Goal: Task Accomplishment & Management: Complete application form

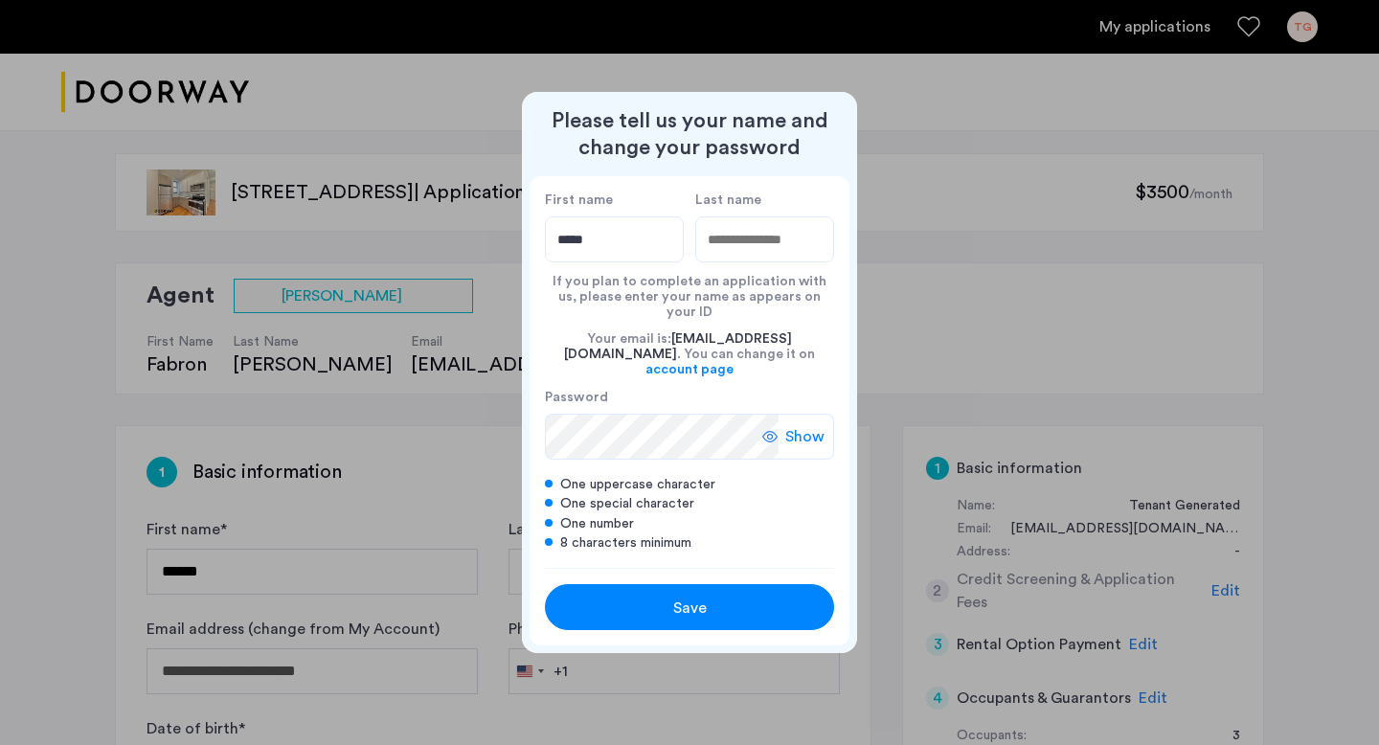
type input "*****"
type input "******"
click at [705, 584] on button "Save" at bounding box center [689, 607] width 289 height 46
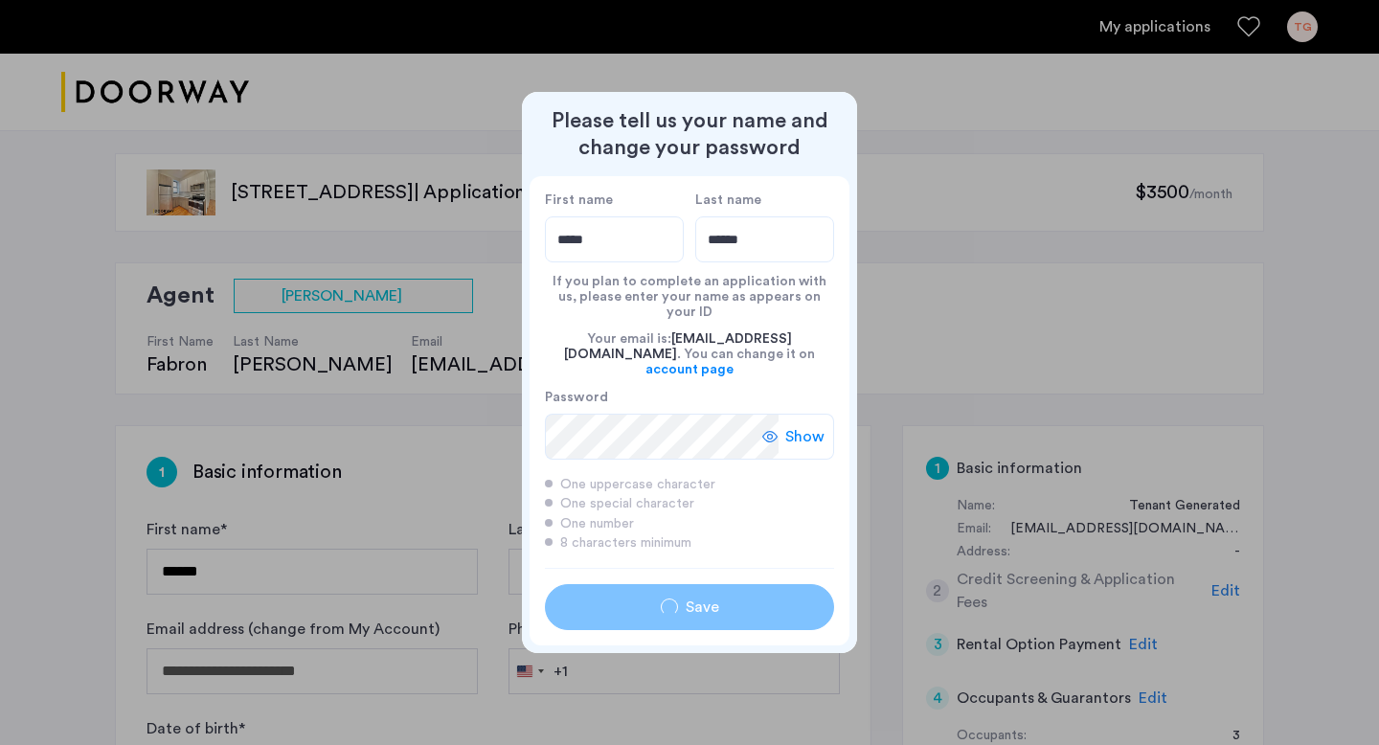
type input "*****"
type input "******"
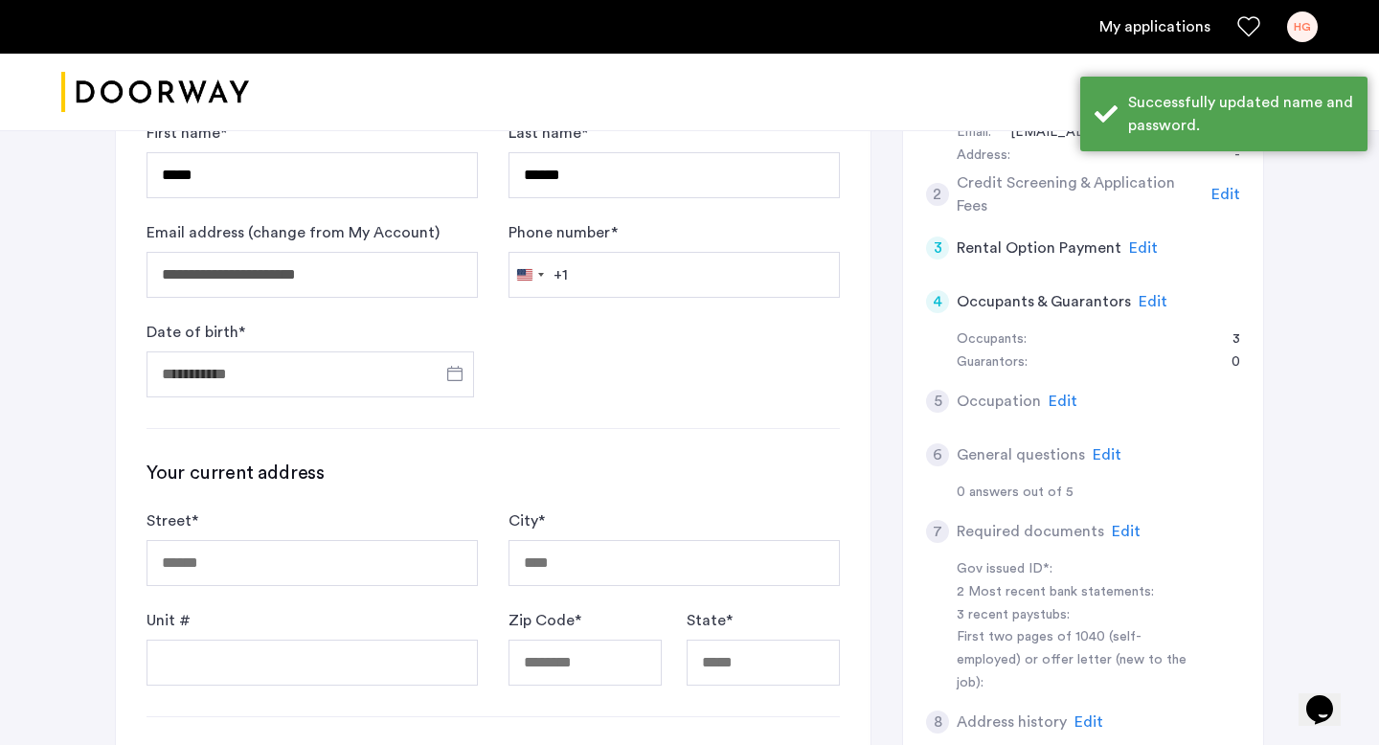
scroll to position [417, 0]
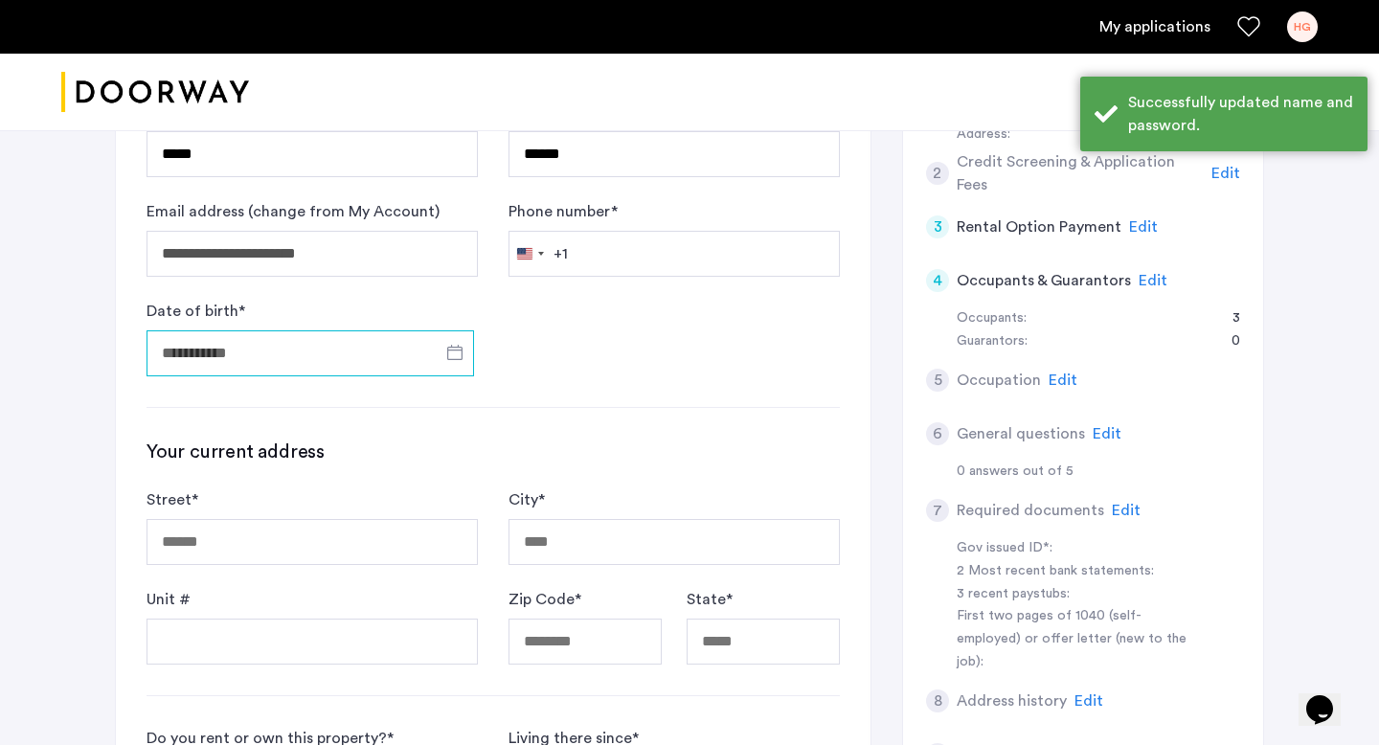
click at [273, 344] on input "Date of birth *" at bounding box center [309, 353] width 327 height 46
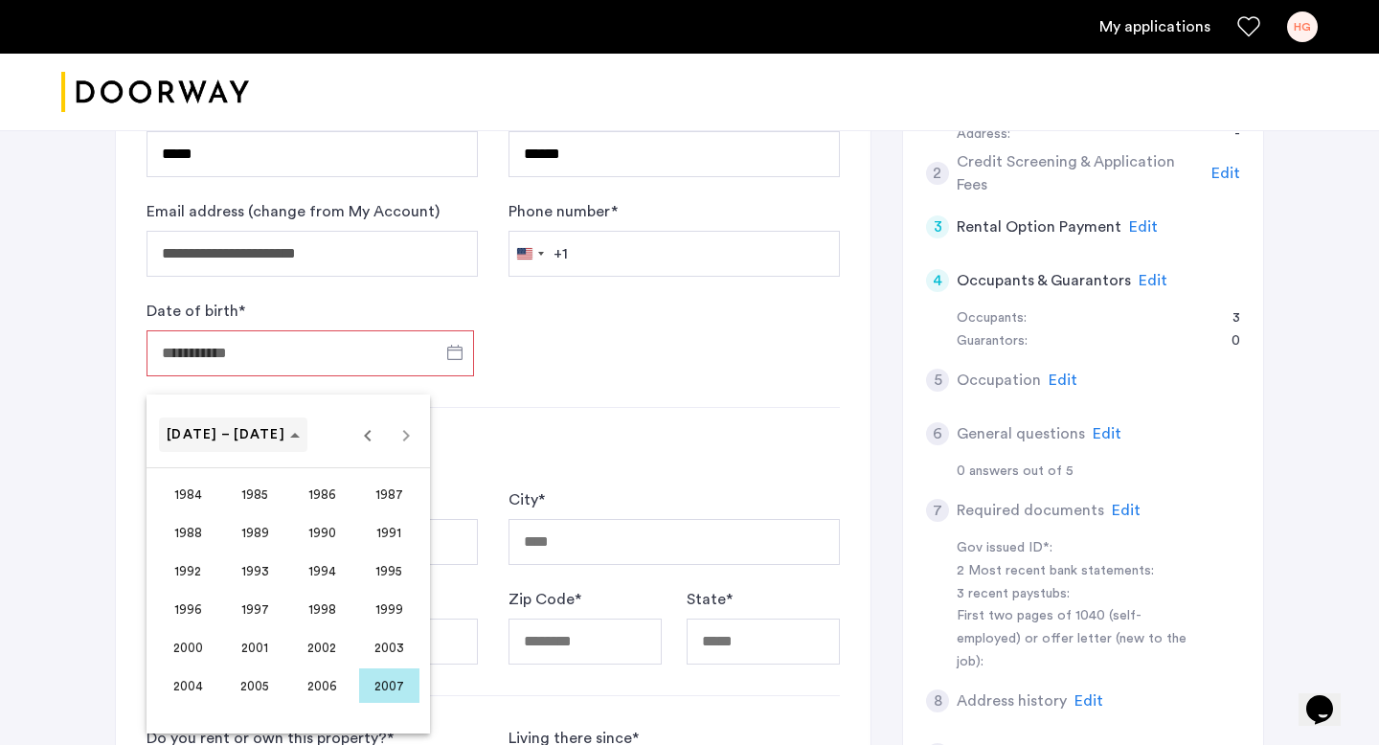
click at [231, 434] on span "[DATE] – [DATE]" at bounding box center [226, 434] width 119 height 13
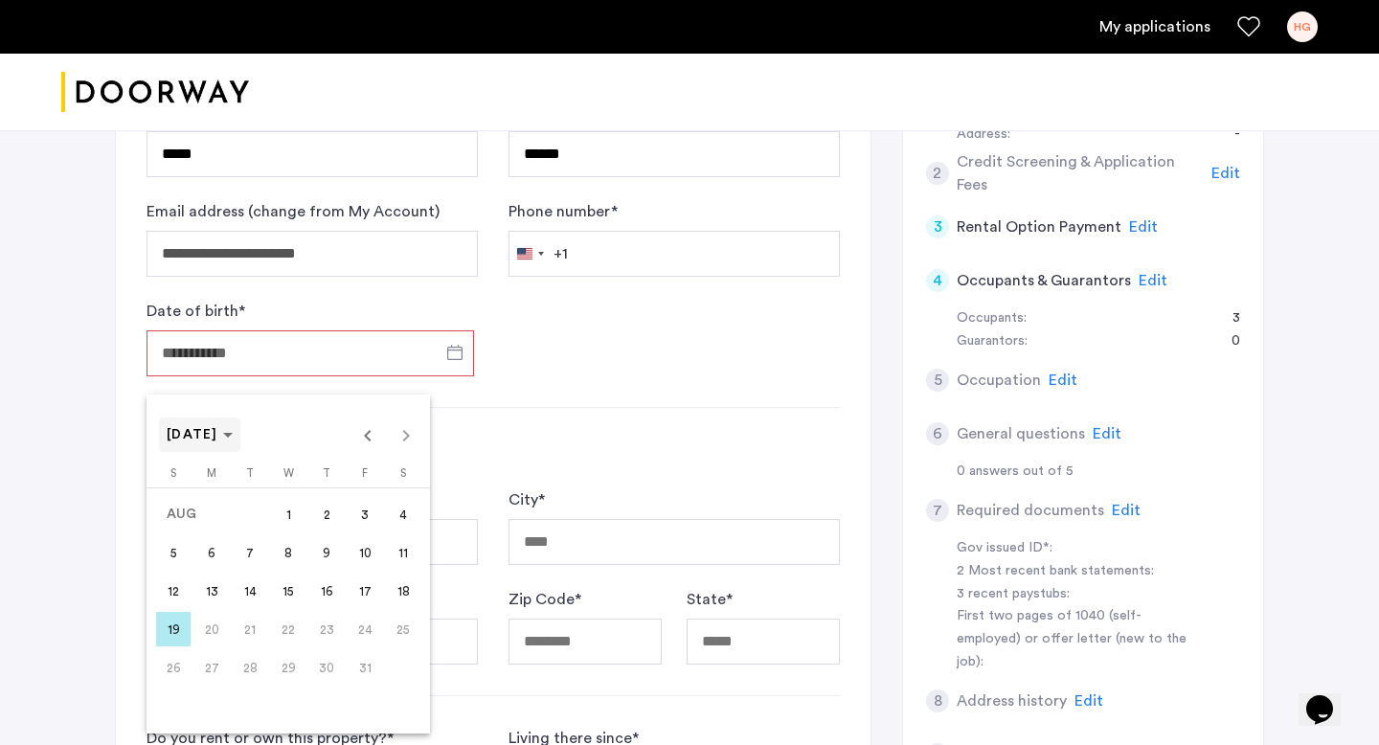
click at [218, 437] on span "[DATE]" at bounding box center [193, 434] width 52 height 13
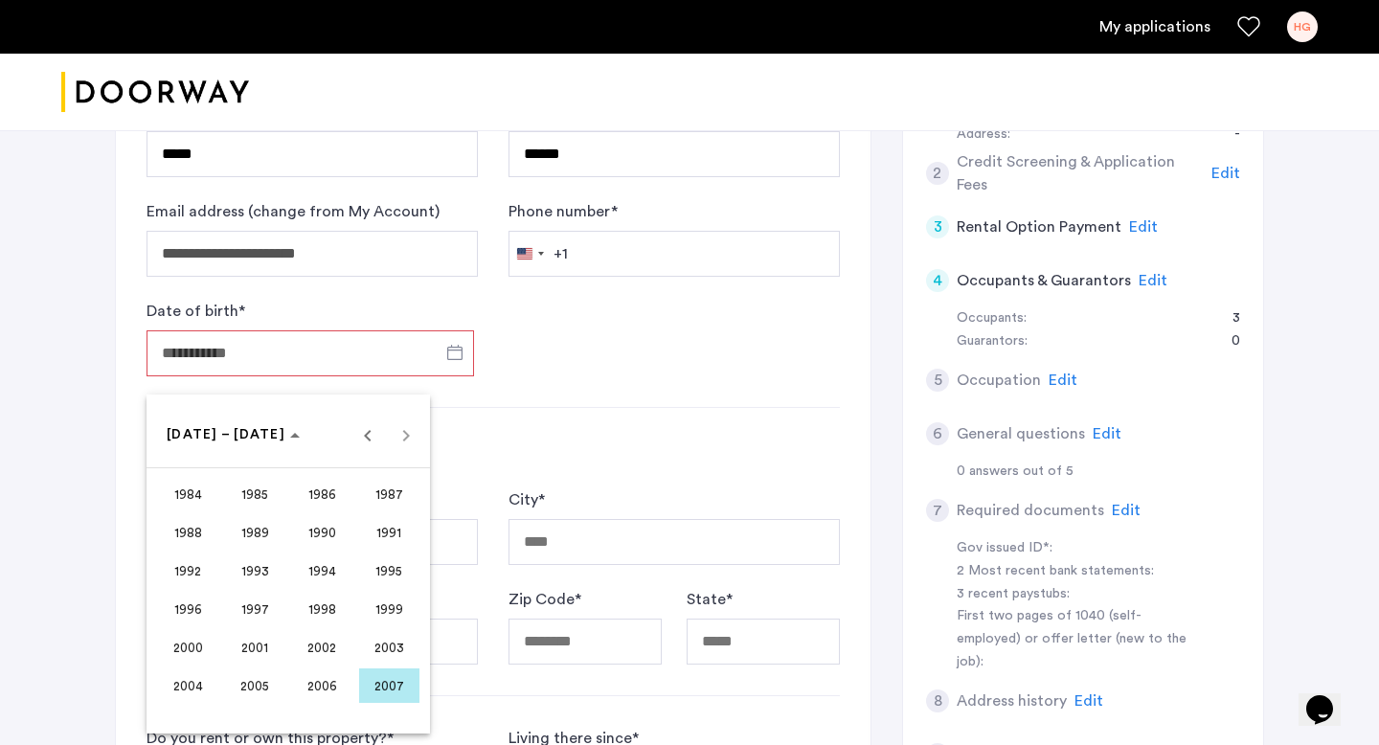
click at [194, 654] on span "2000" at bounding box center [188, 647] width 60 height 34
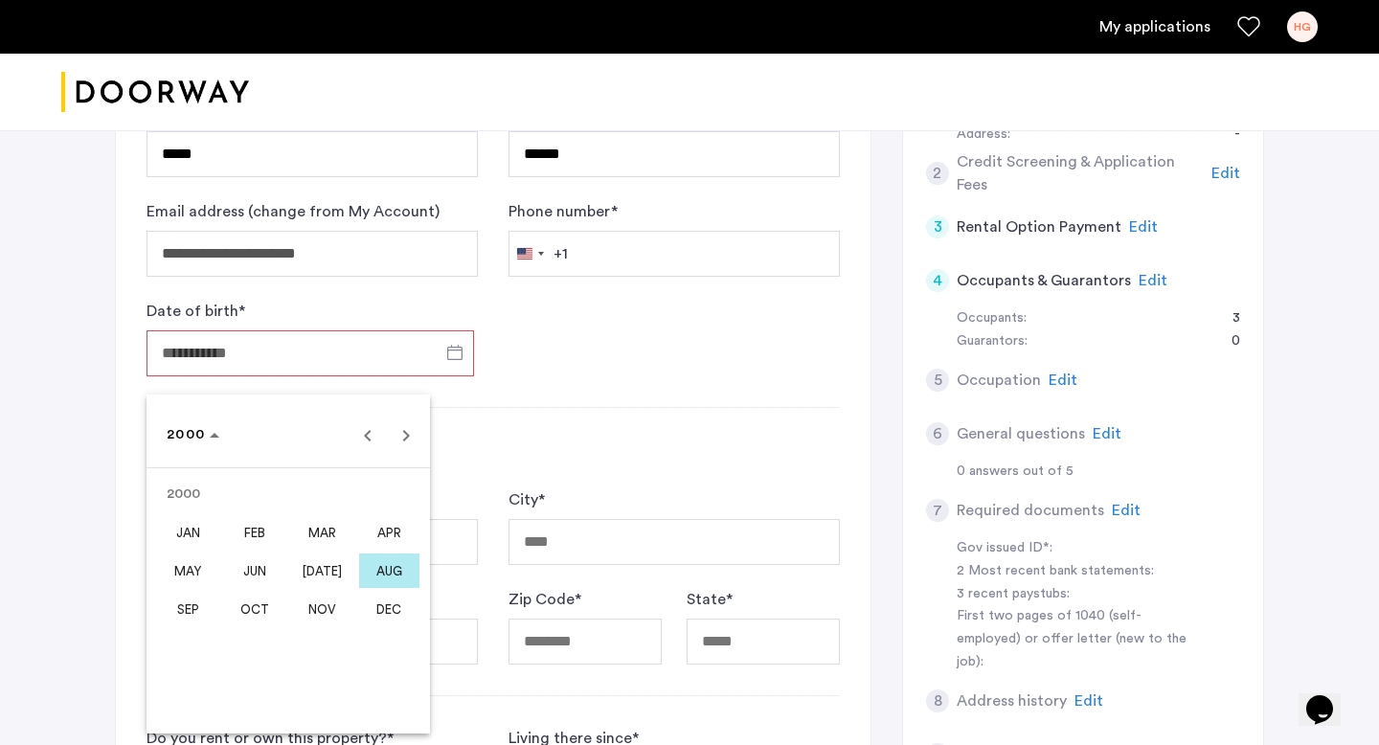
click at [259, 562] on span "JUN" at bounding box center [255, 570] width 60 height 34
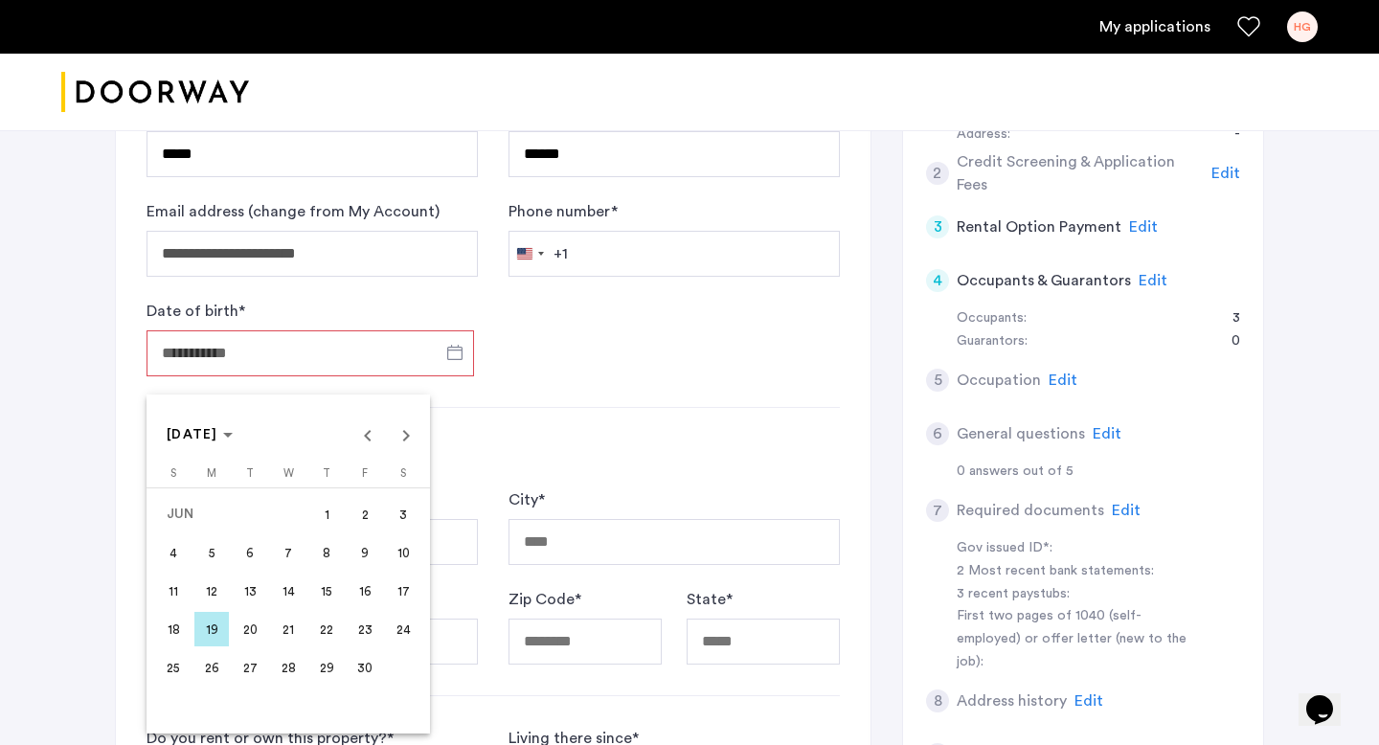
click at [207, 556] on span "5" at bounding box center [211, 552] width 34 height 34
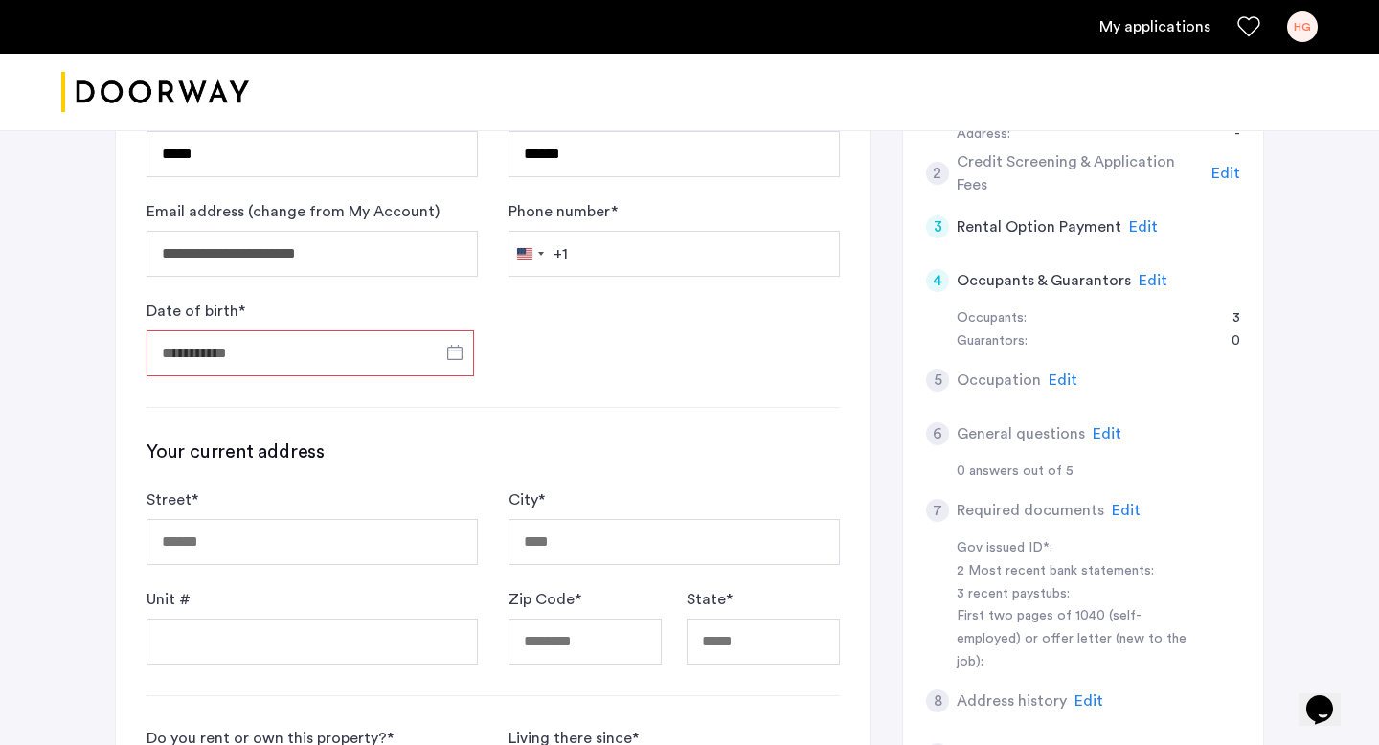
type input "**********"
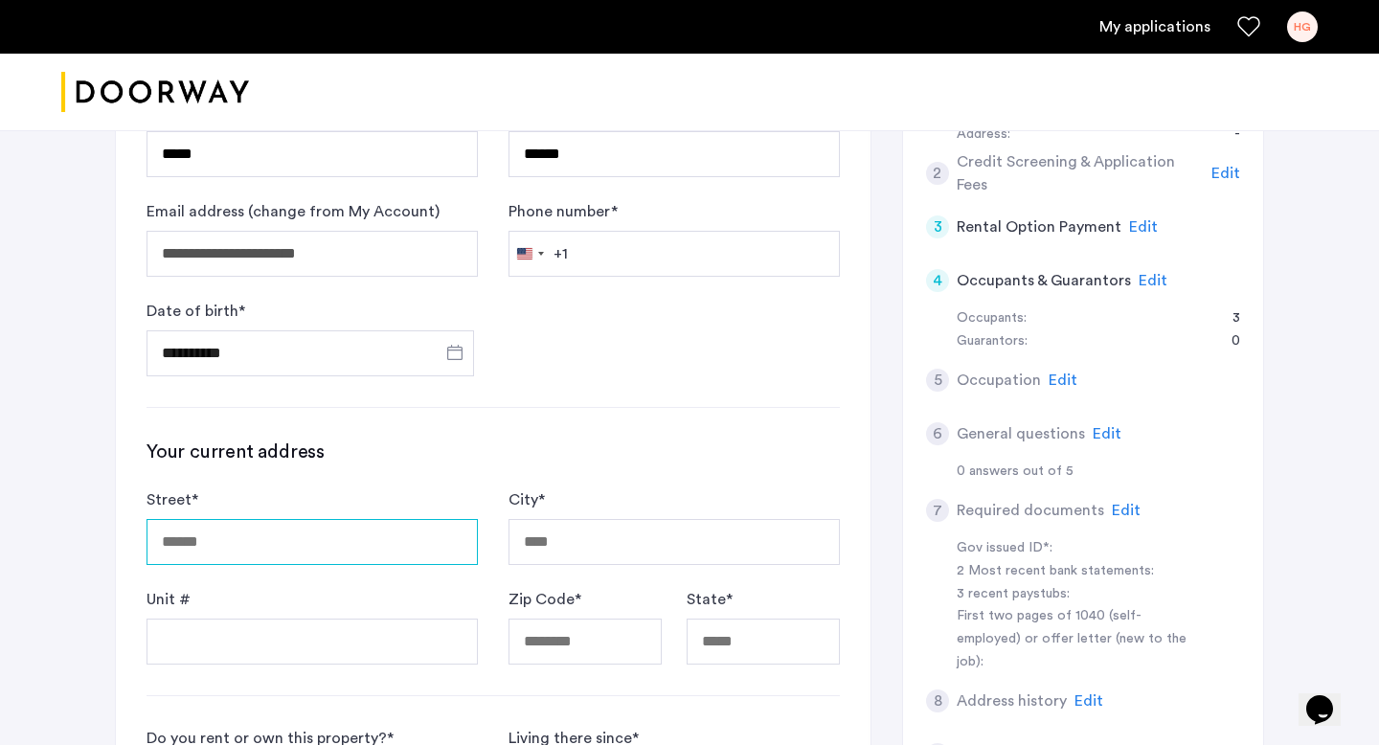
click at [217, 555] on input "Street *" at bounding box center [311, 542] width 331 height 46
type input "**********"
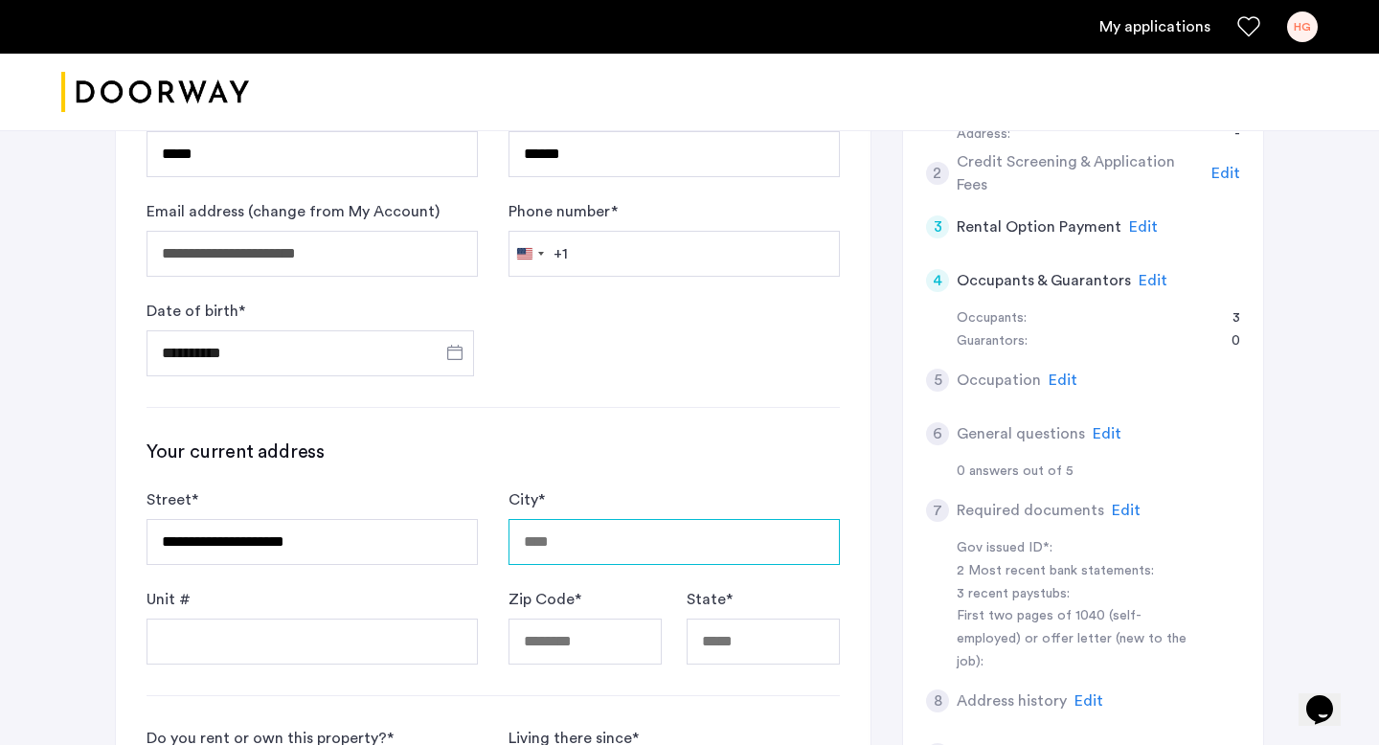
type input "********"
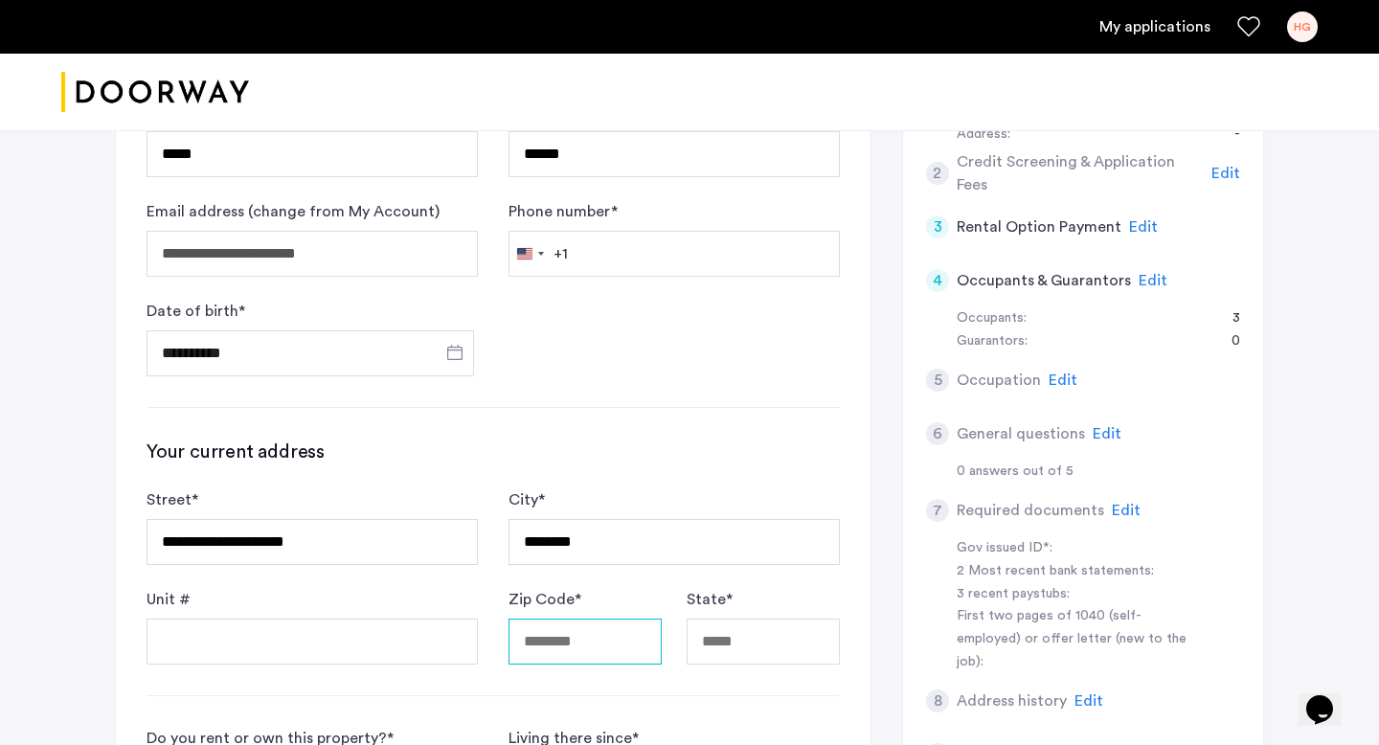
type input "*****"
type input "**"
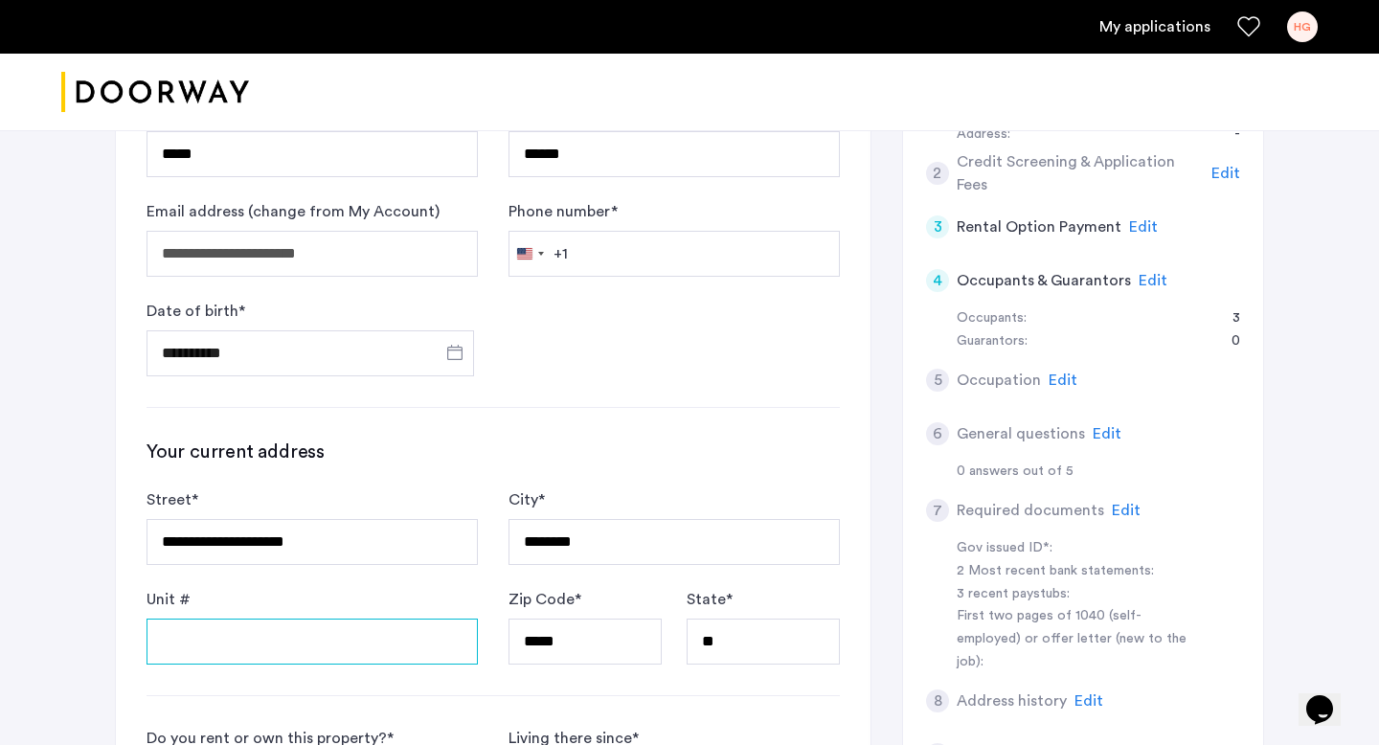
click at [236, 649] on input "Unit #" at bounding box center [311, 642] width 331 height 46
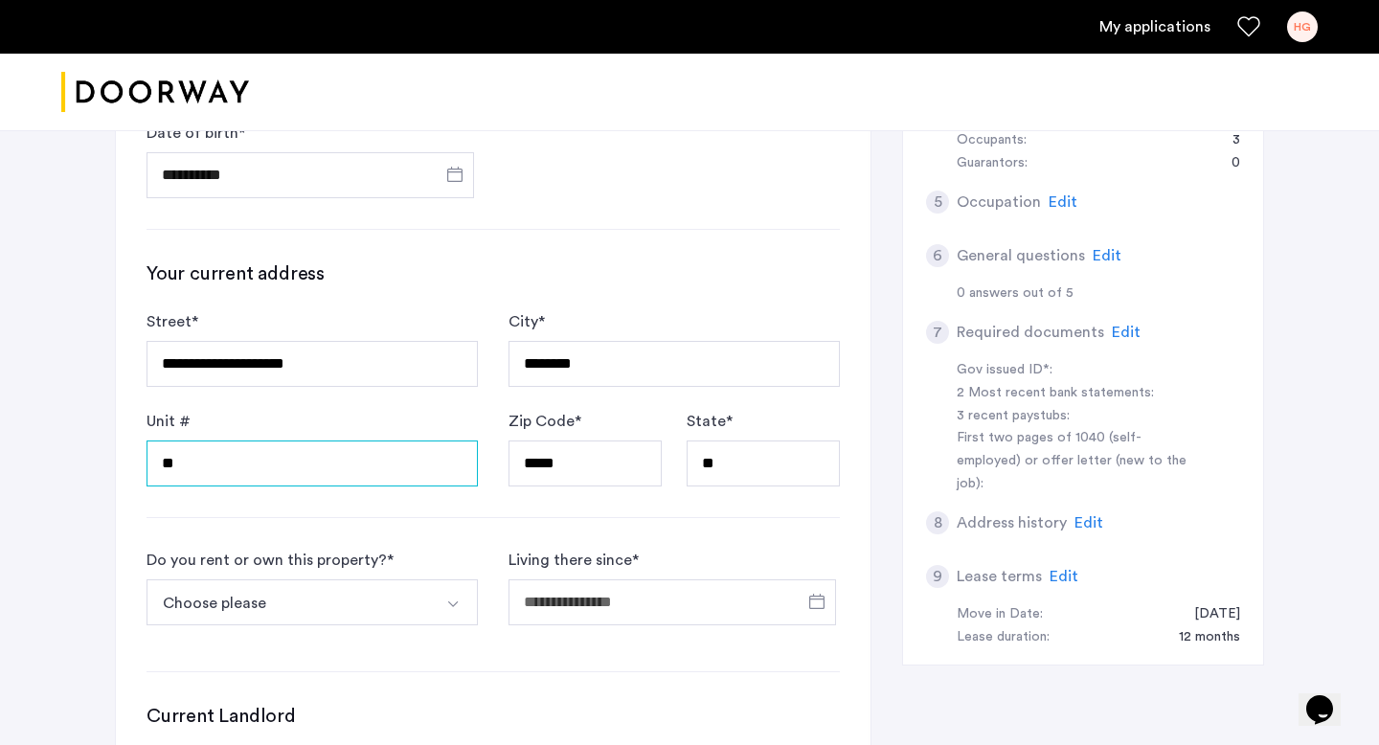
scroll to position [673, 0]
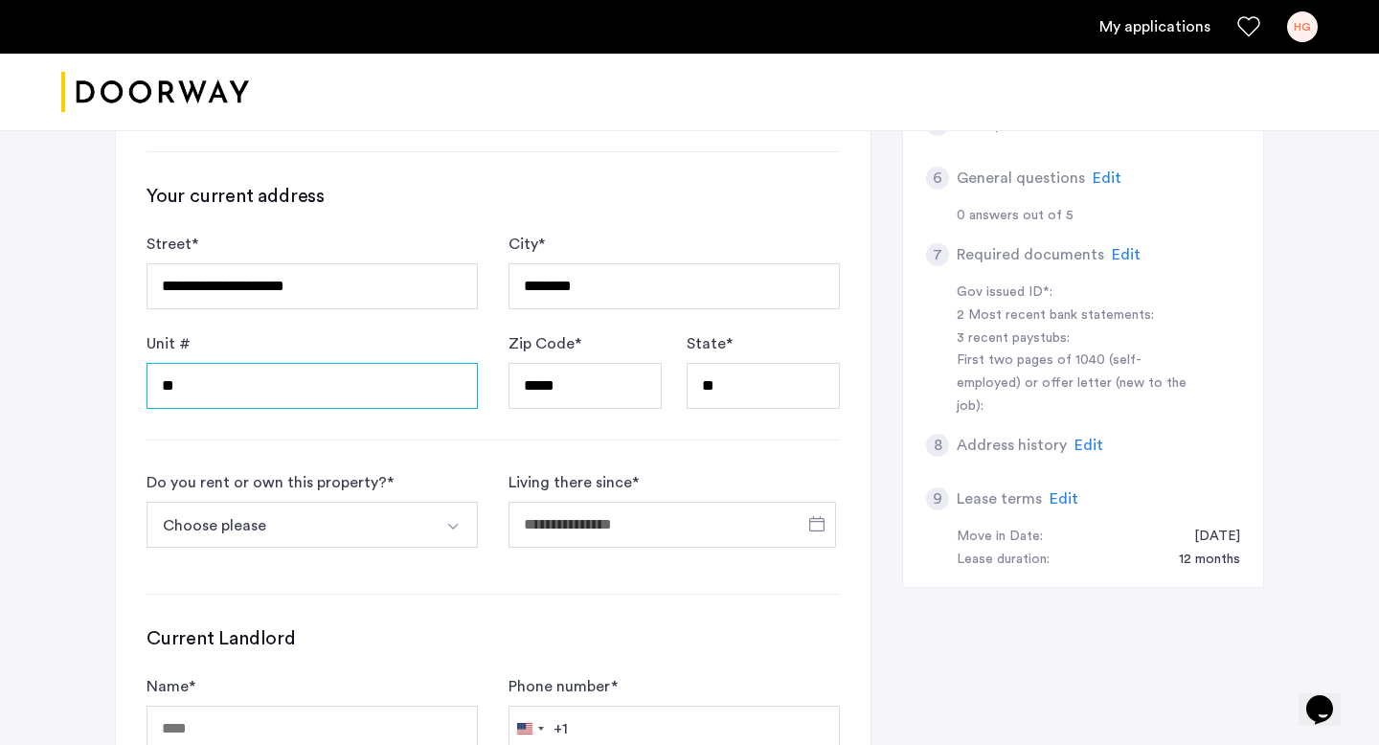
type input "**"
click at [246, 531] on button "Choose please" at bounding box center [289, 525] width 286 height 46
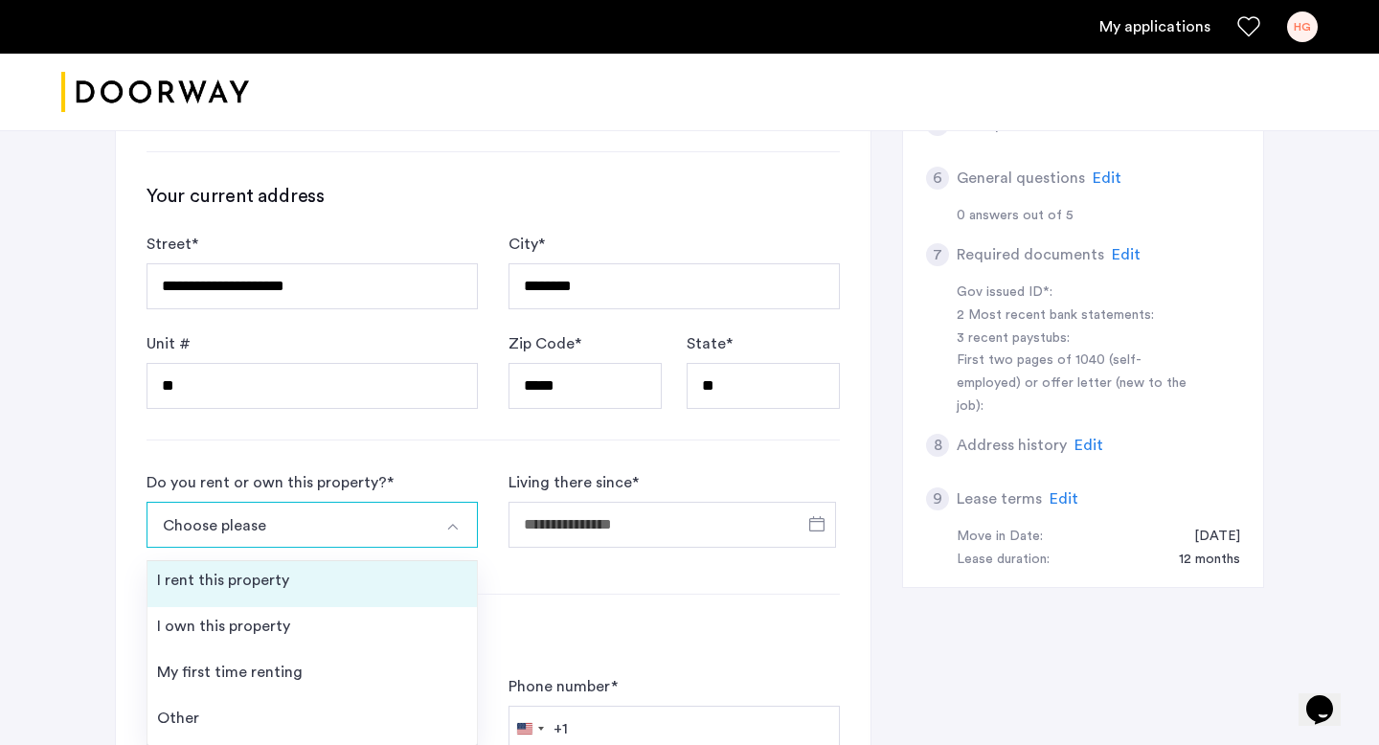
click at [233, 590] on div "I rent this property" at bounding box center [223, 580] width 132 height 23
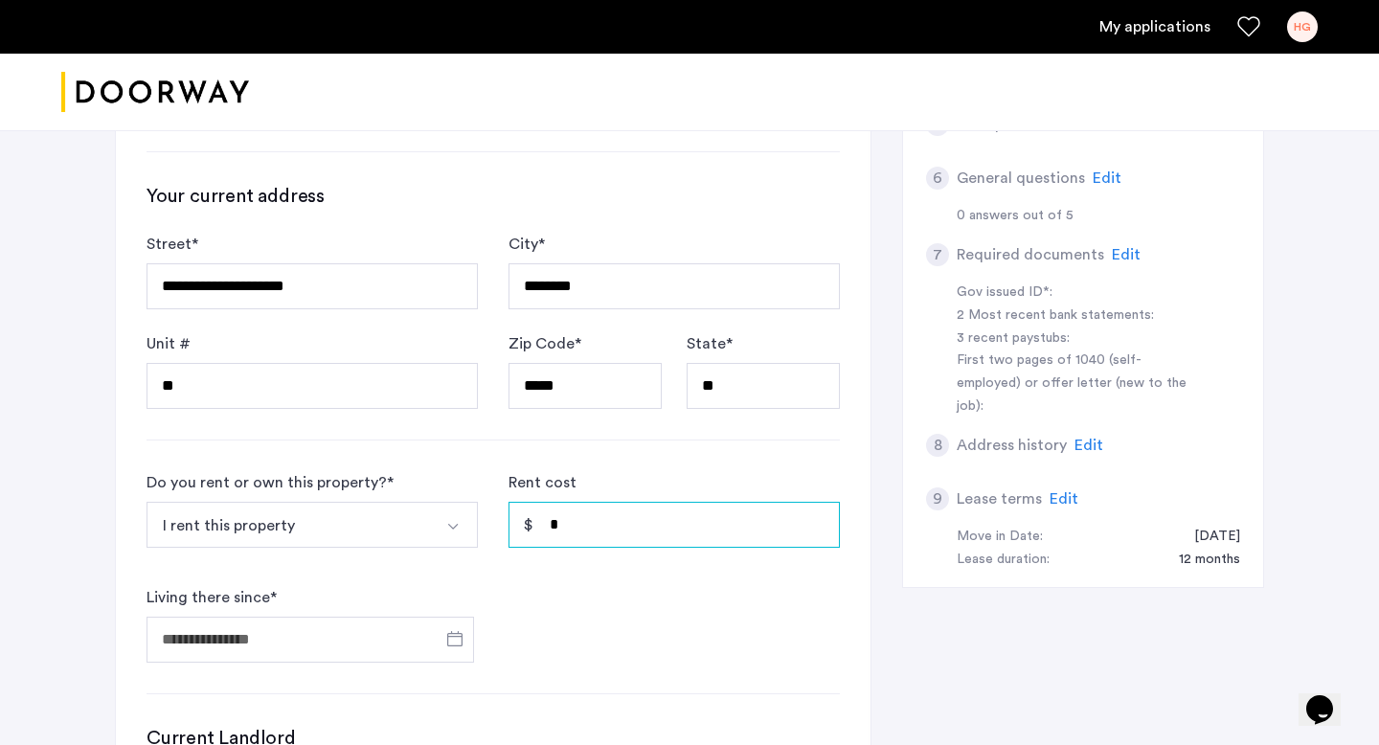
click at [574, 519] on input "*" at bounding box center [673, 525] width 331 height 46
type input "*****"
click at [453, 642] on span "Open calendar" at bounding box center [455, 639] width 46 height 46
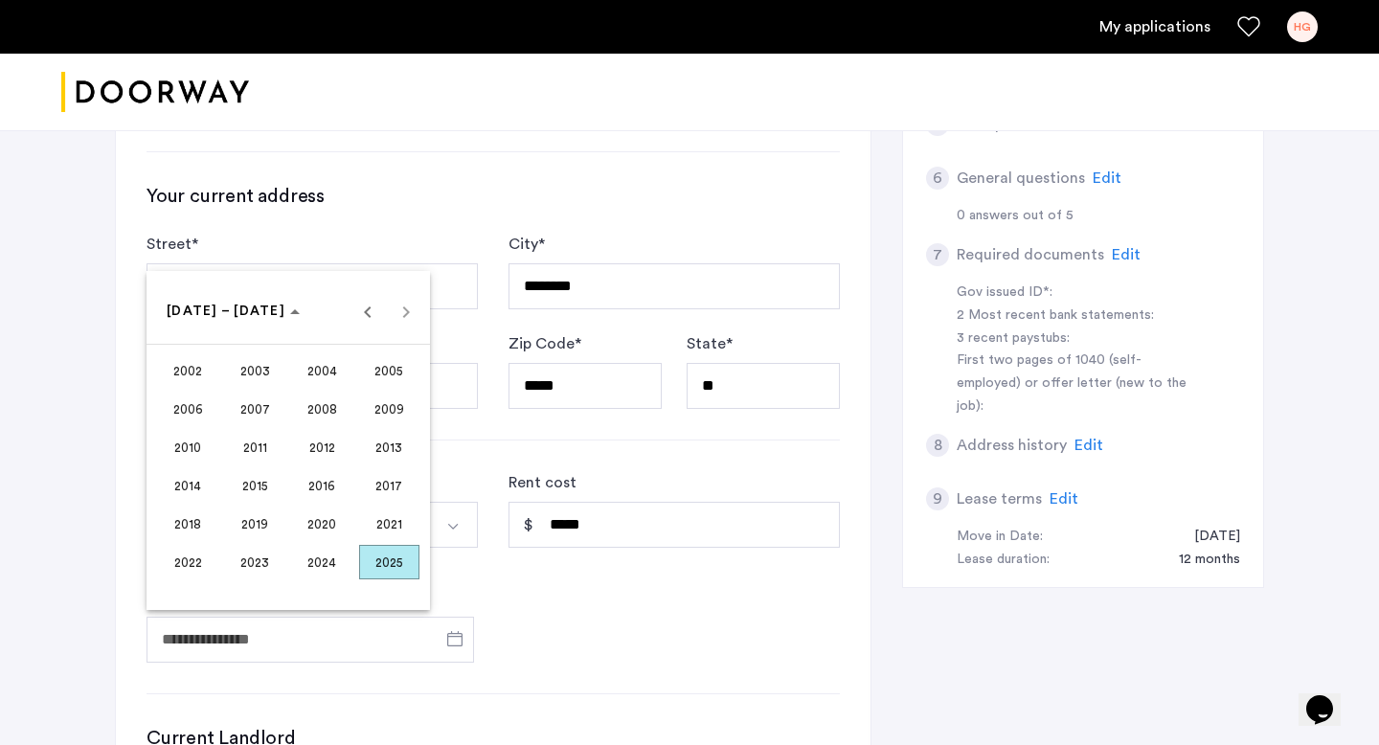
click at [322, 562] on span "2024" at bounding box center [322, 562] width 60 height 34
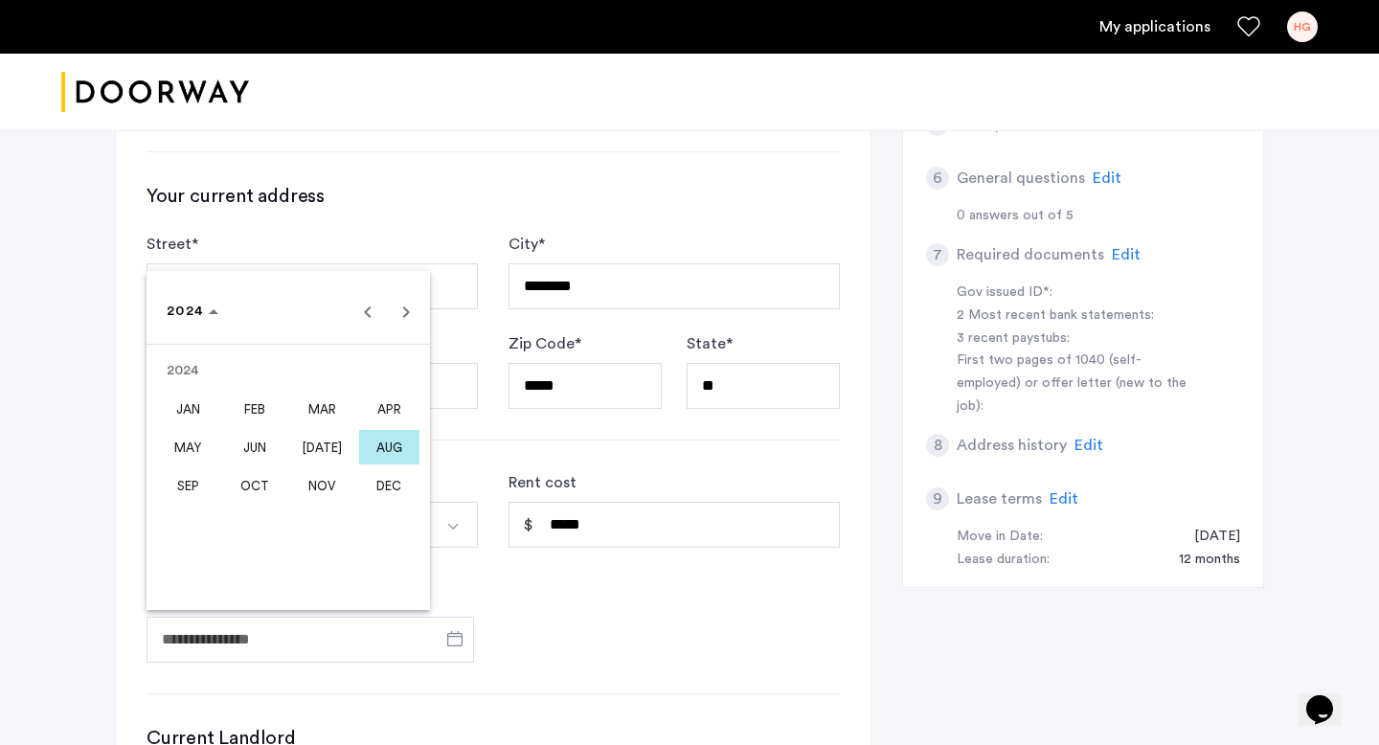
click at [381, 453] on span "AUG" at bounding box center [389, 447] width 60 height 34
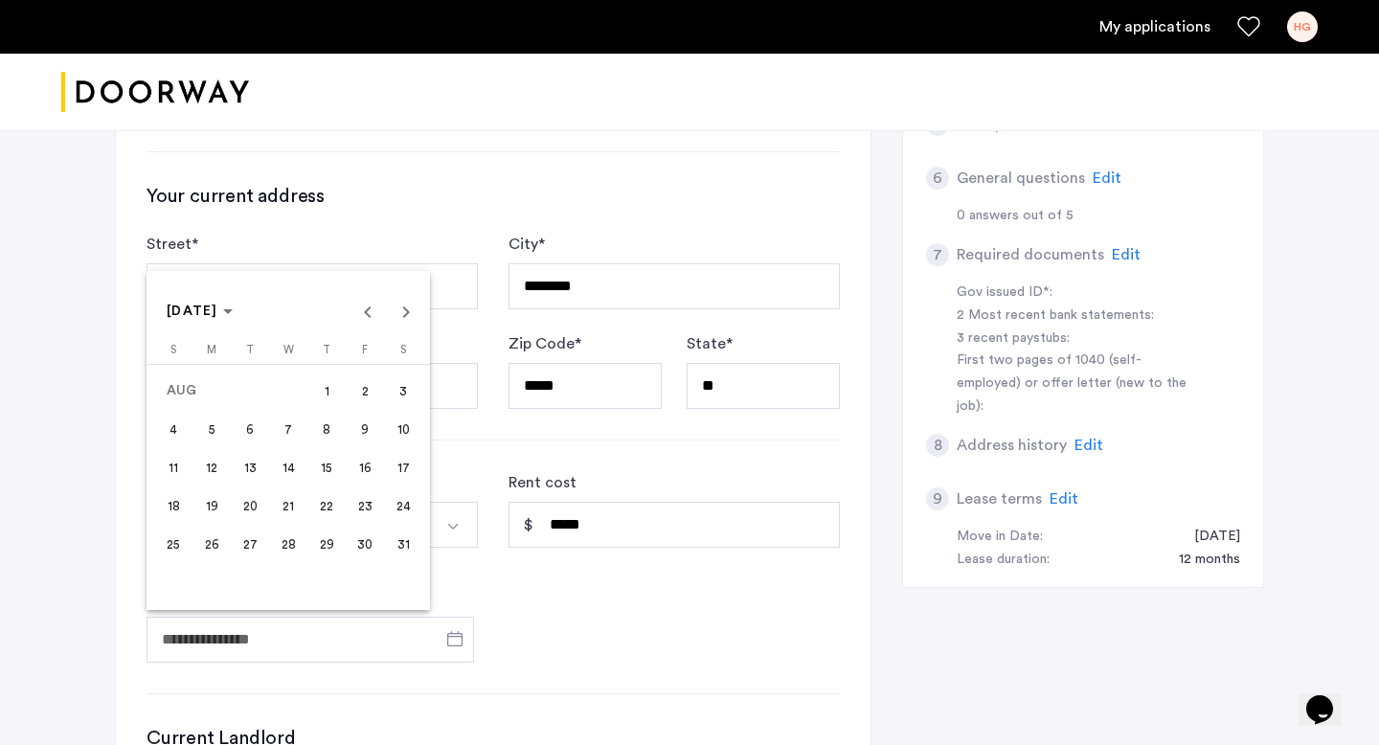
click at [254, 432] on span "6" at bounding box center [250, 429] width 34 height 34
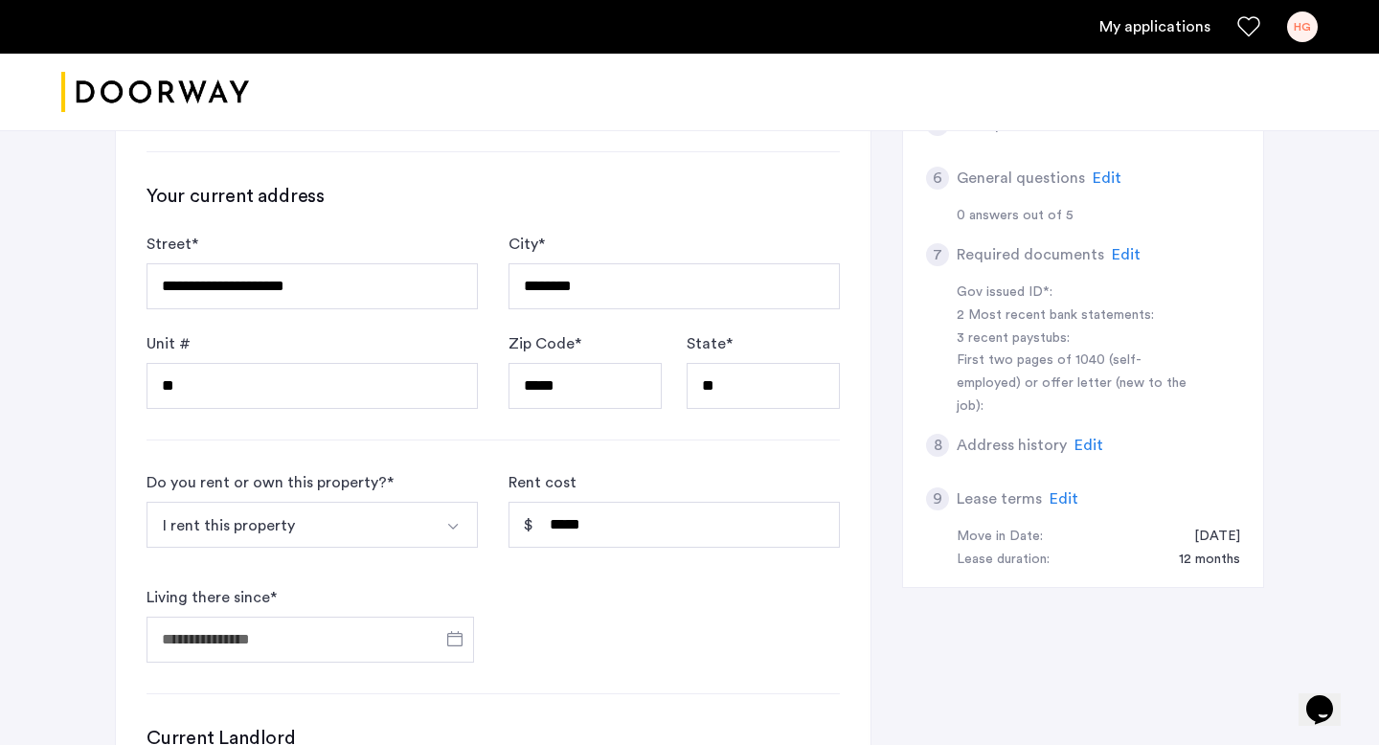
type input "**********"
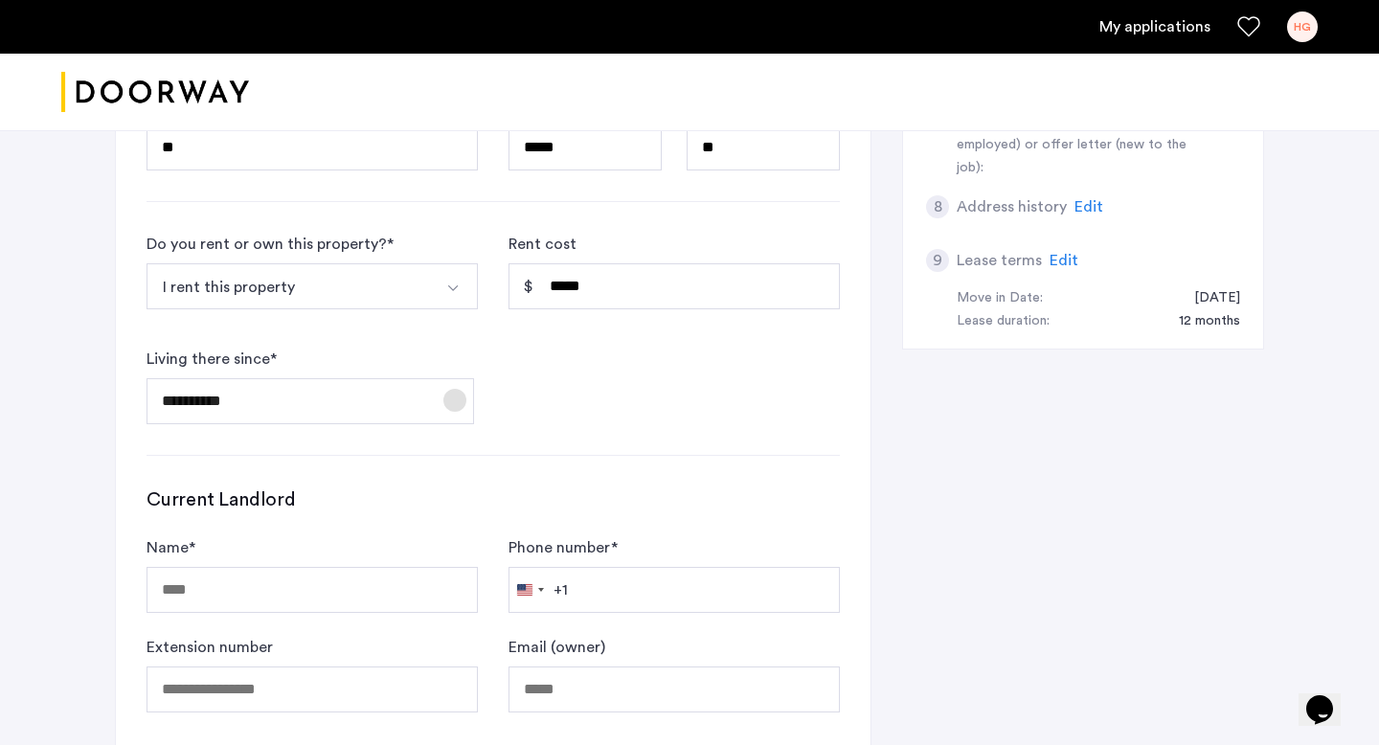
scroll to position [961, 0]
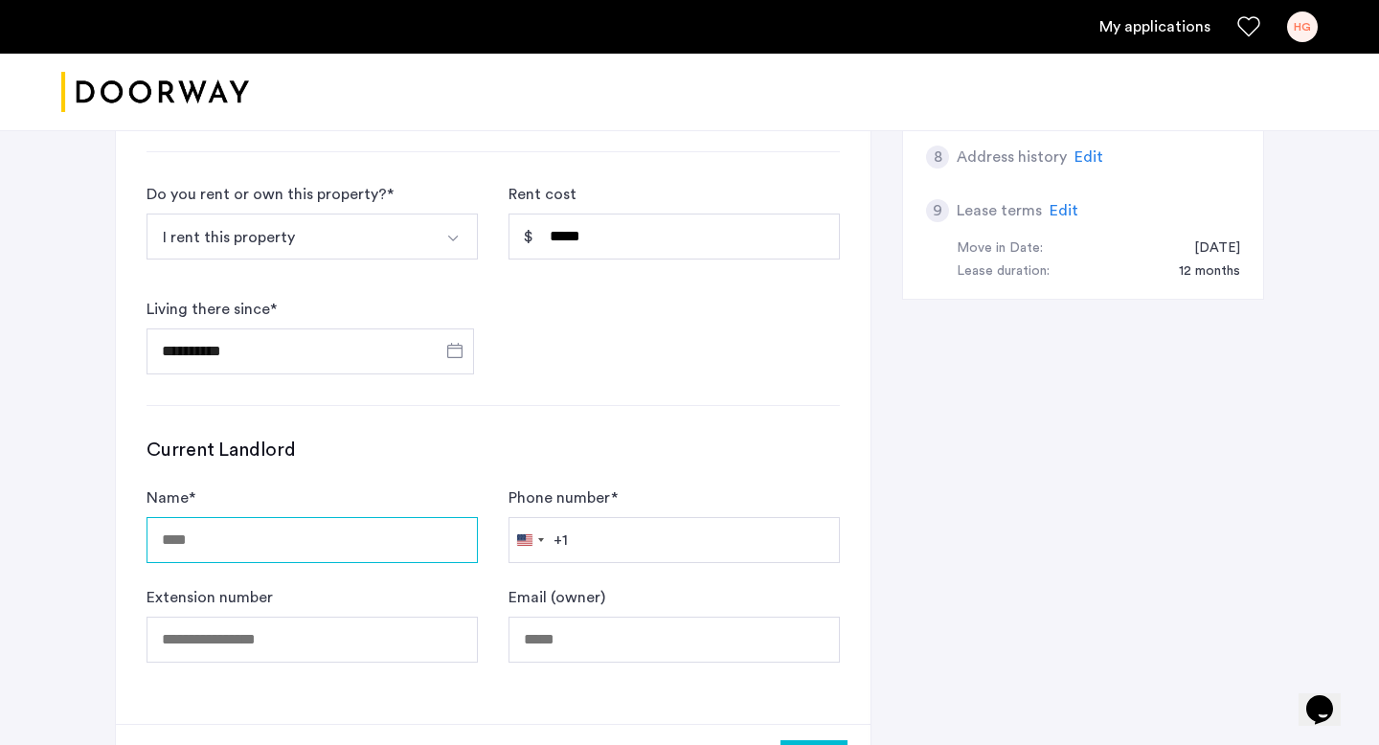
click at [319, 529] on input "Name *" at bounding box center [311, 540] width 331 height 46
type input "**********"
click at [639, 540] on input "Phone number *" at bounding box center [673, 540] width 331 height 46
paste input "**********"
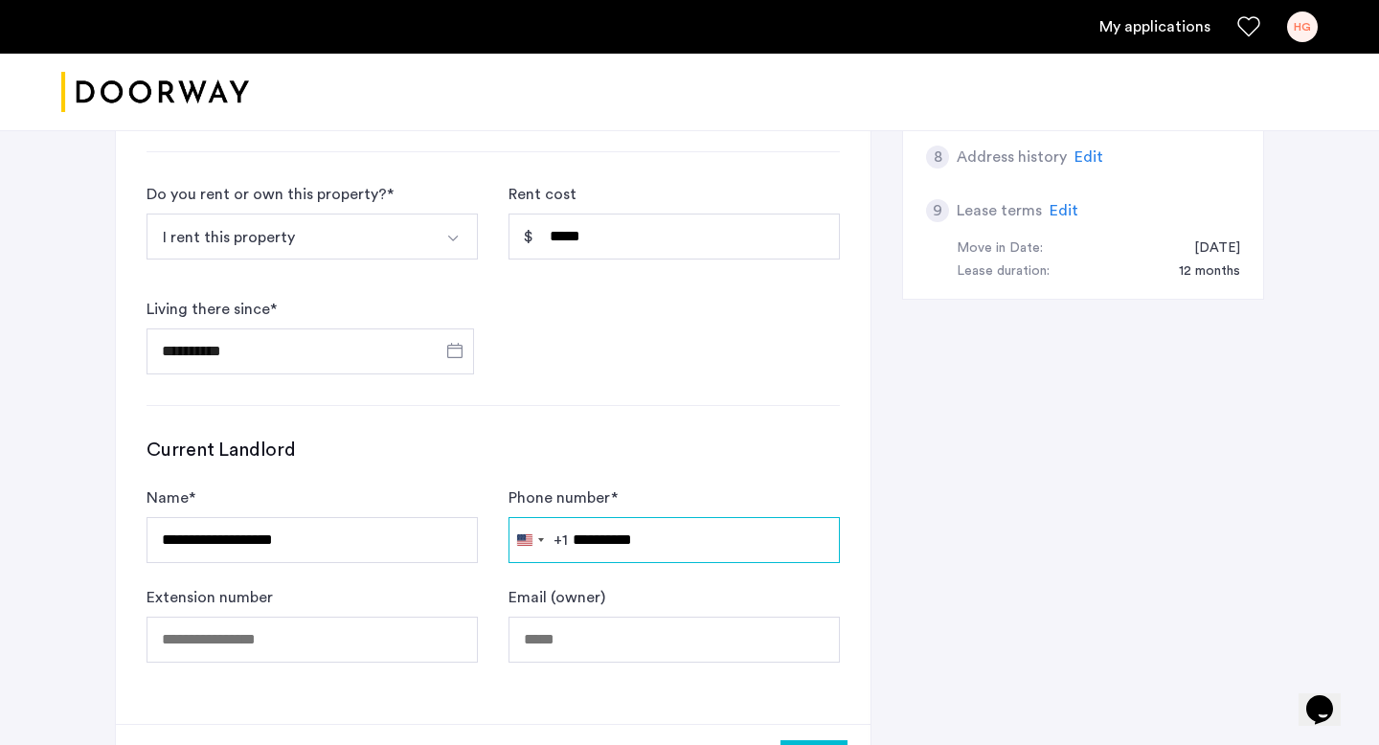
type input "**********"
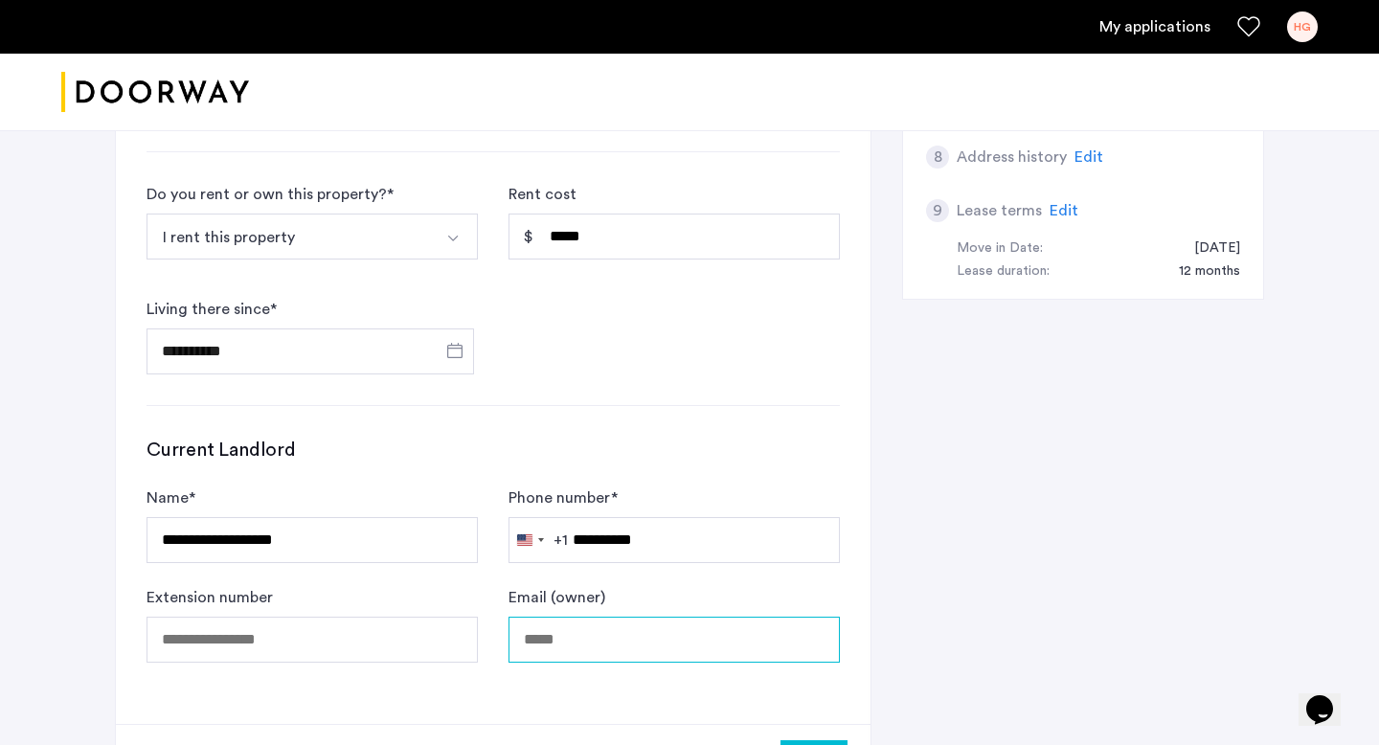
click at [606, 645] on input "Email (owner)" at bounding box center [673, 640] width 331 height 46
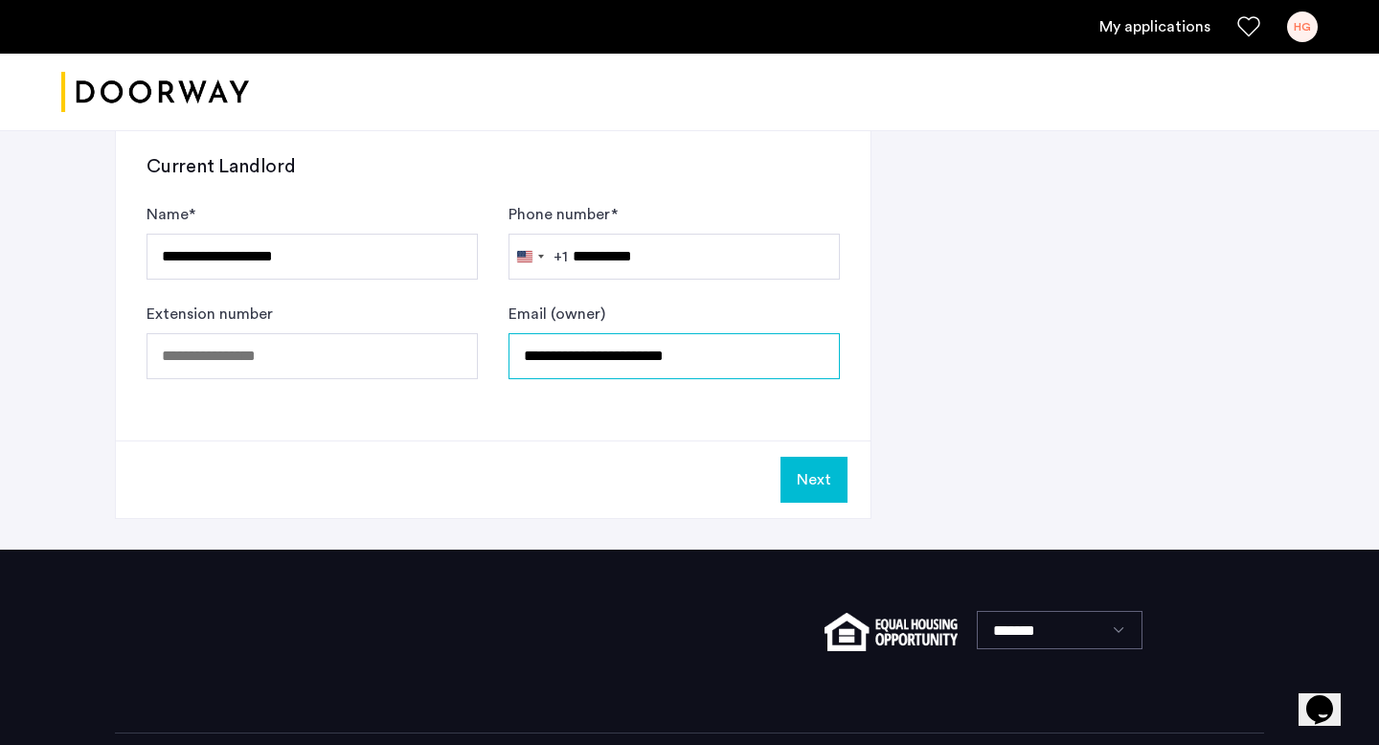
scroll to position [1328, 0]
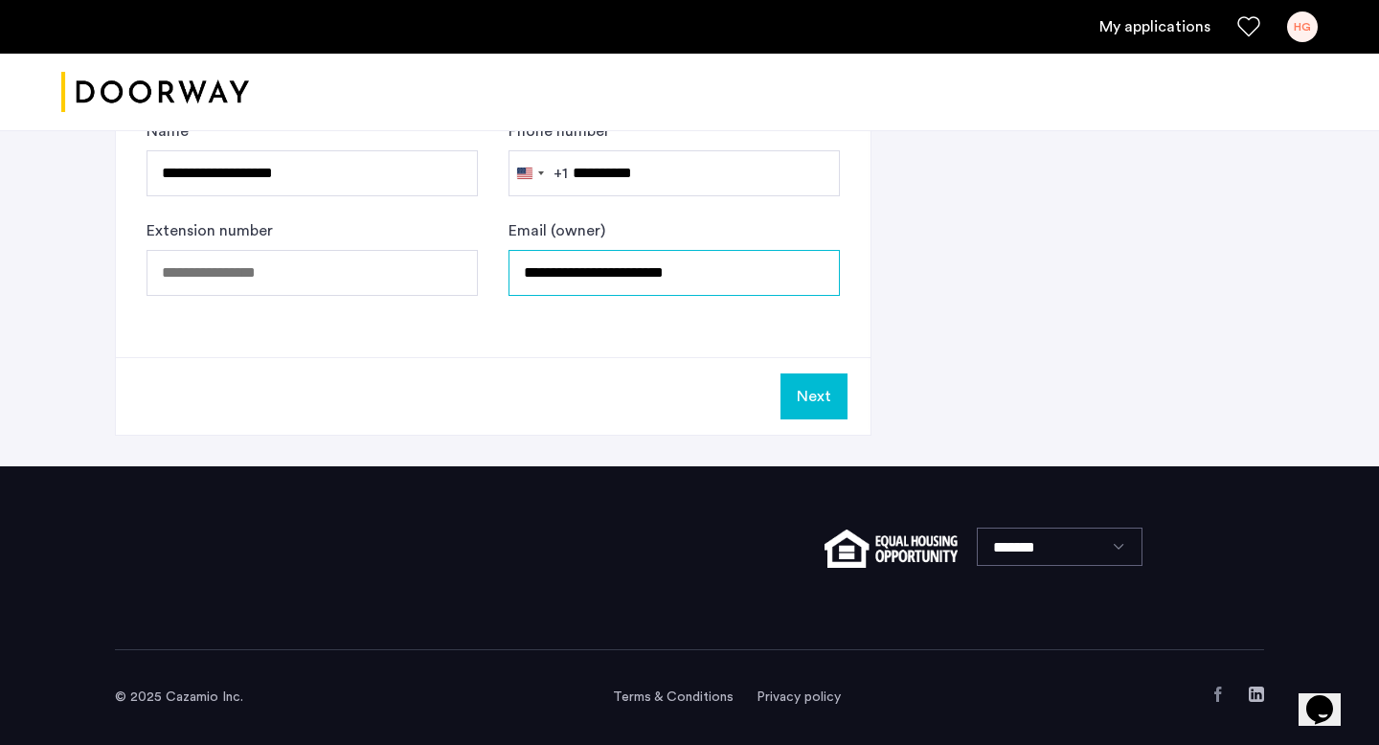
type input "**********"
click at [815, 391] on button "Next" at bounding box center [813, 396] width 67 height 46
click at [812, 388] on button "Next" at bounding box center [813, 396] width 67 height 46
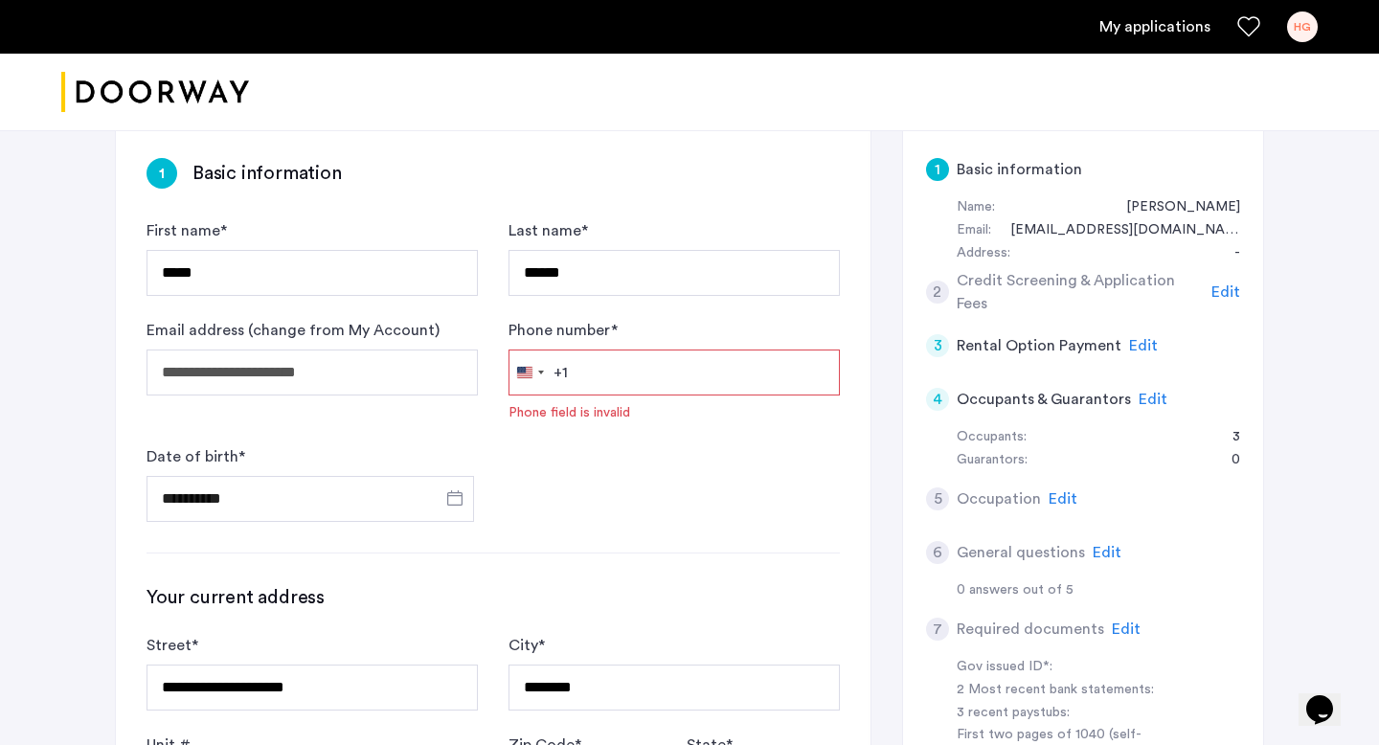
scroll to position [283, 0]
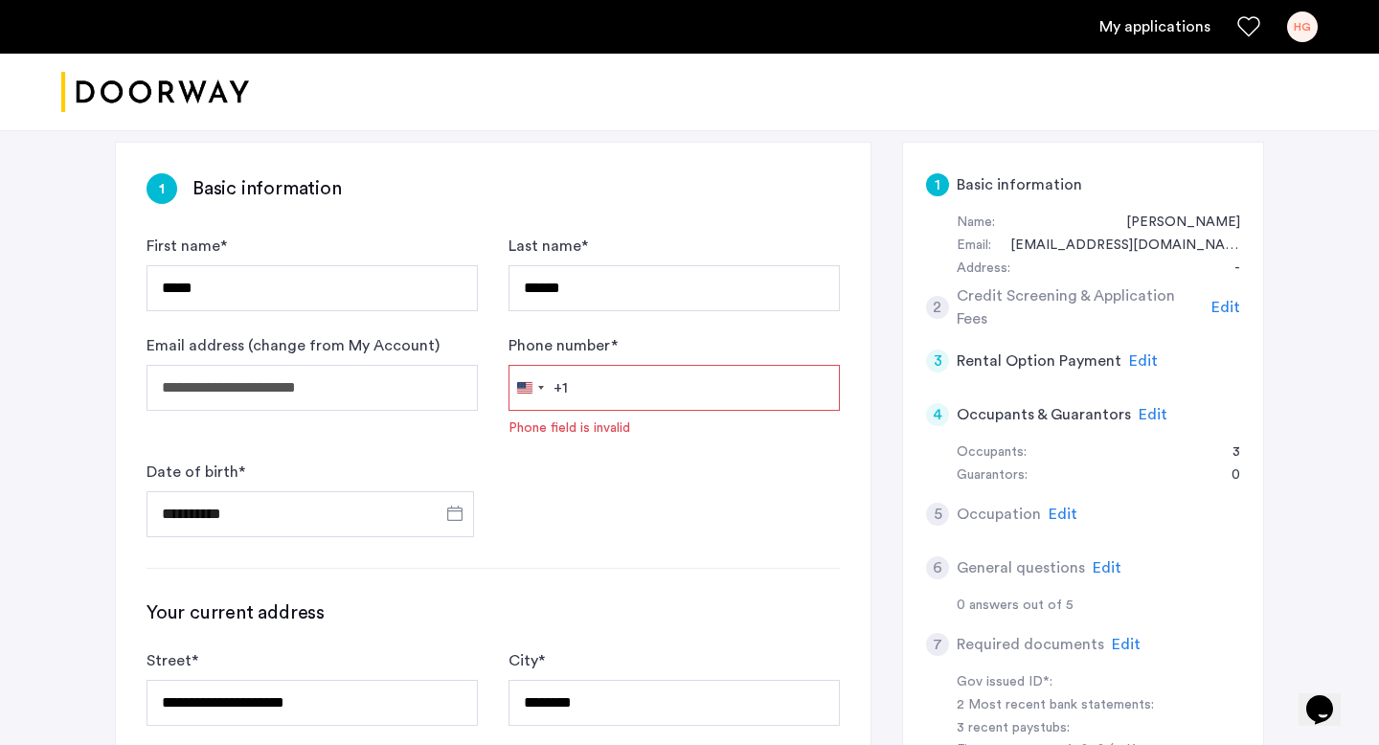
click at [665, 393] on input "Phone number *" at bounding box center [673, 388] width 331 height 46
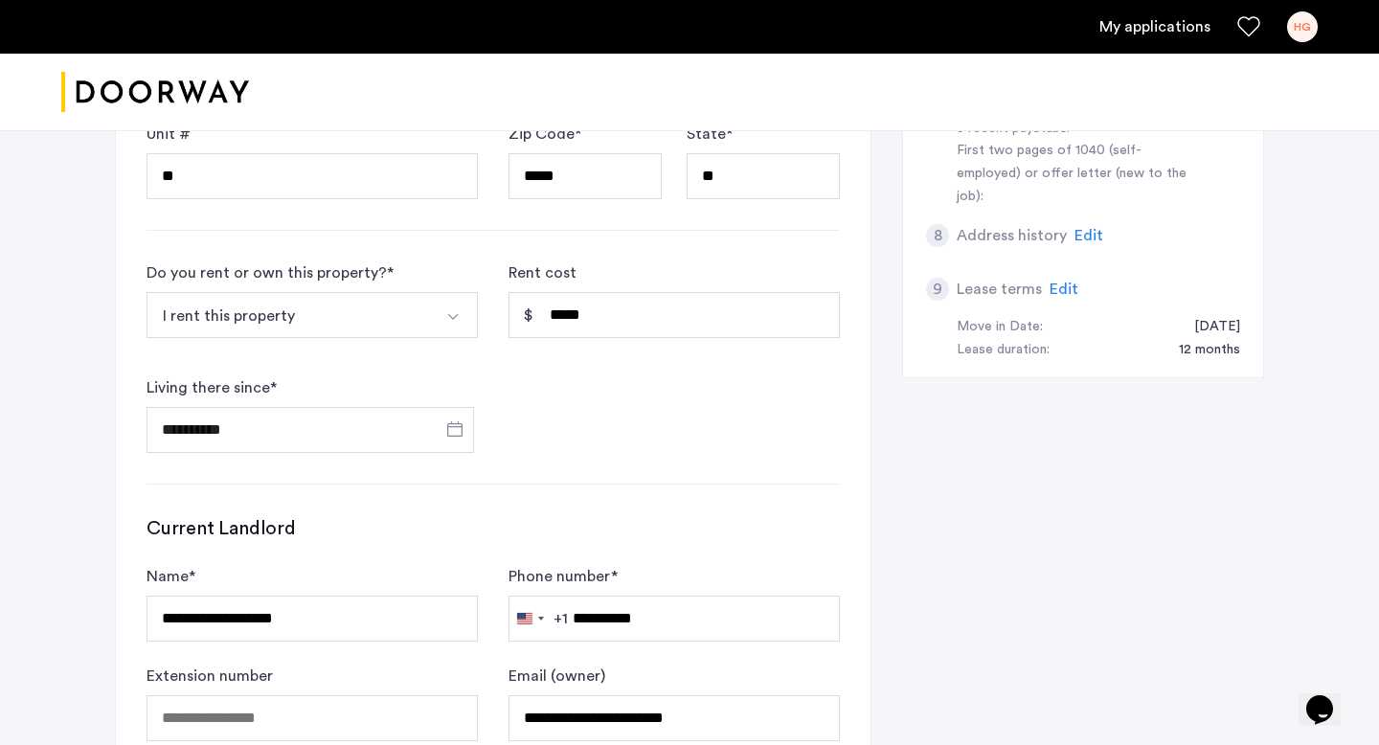
scroll to position [1328, 0]
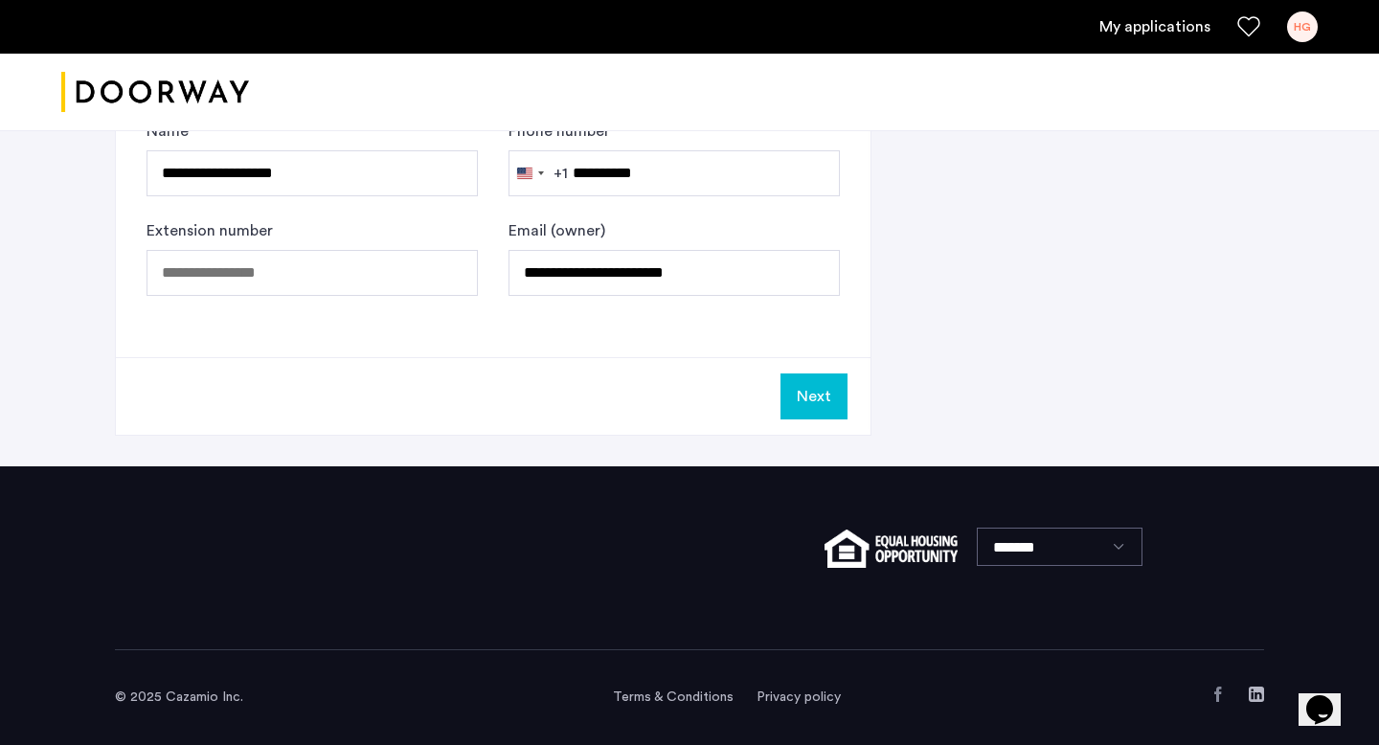
type input "**********"
click at [794, 390] on button "Next" at bounding box center [813, 396] width 67 height 46
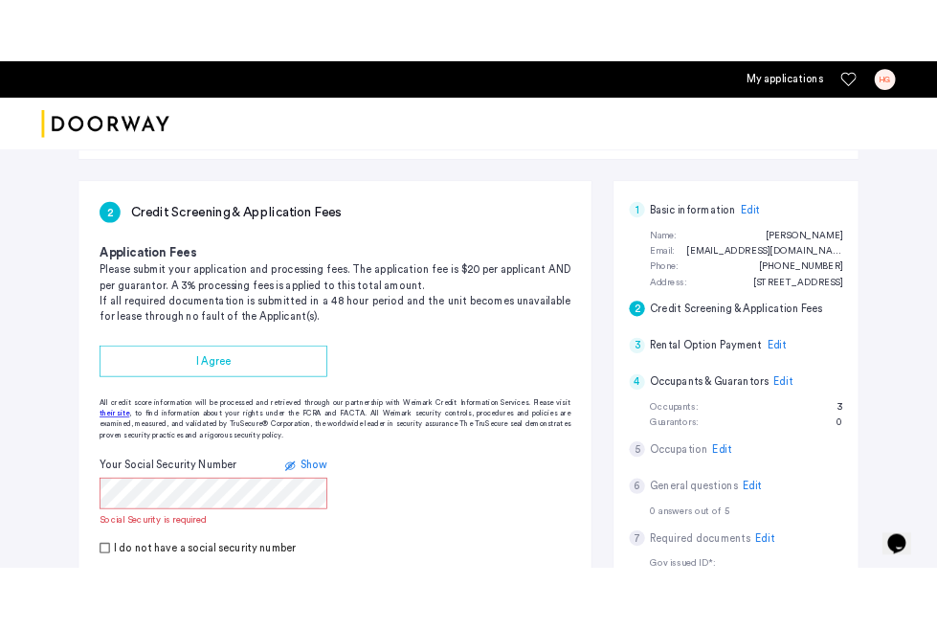
scroll to position [282, 0]
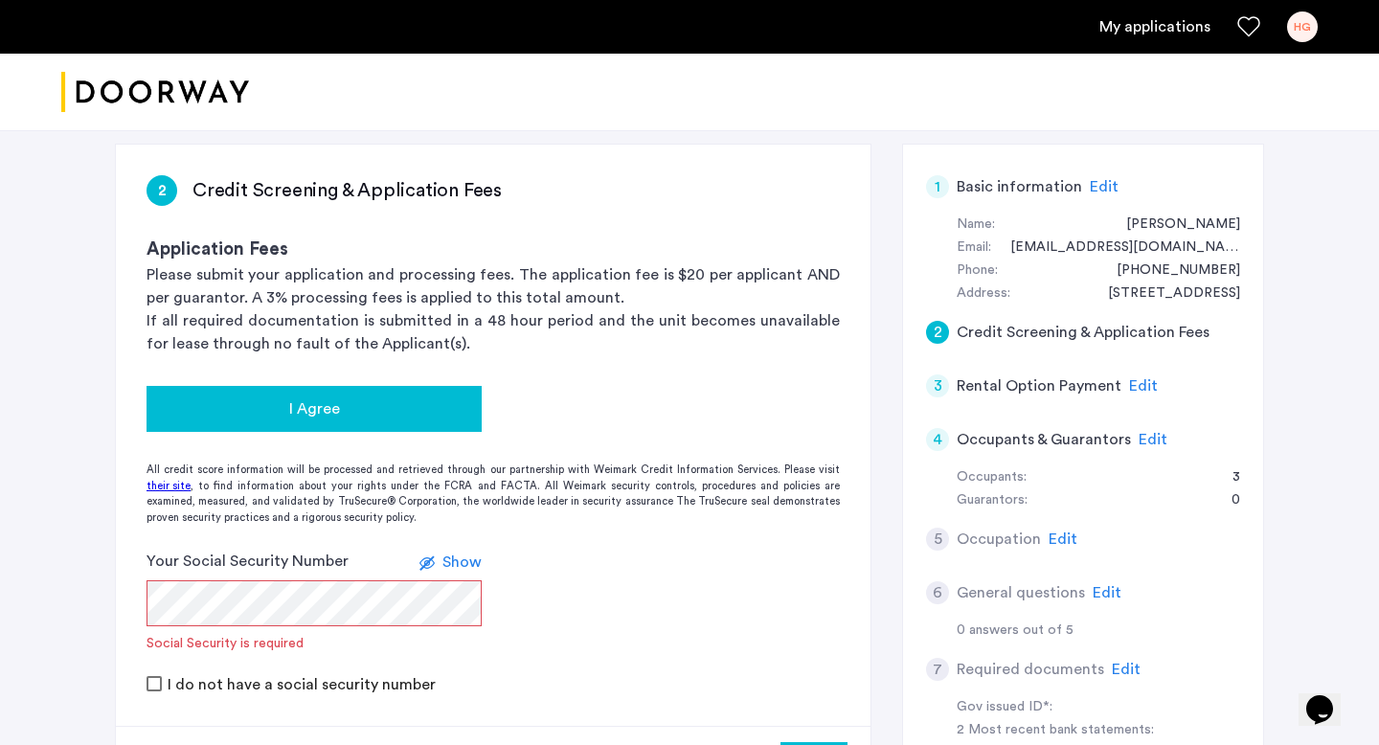
click at [398, 407] on div "I Agree" at bounding box center [314, 408] width 304 height 23
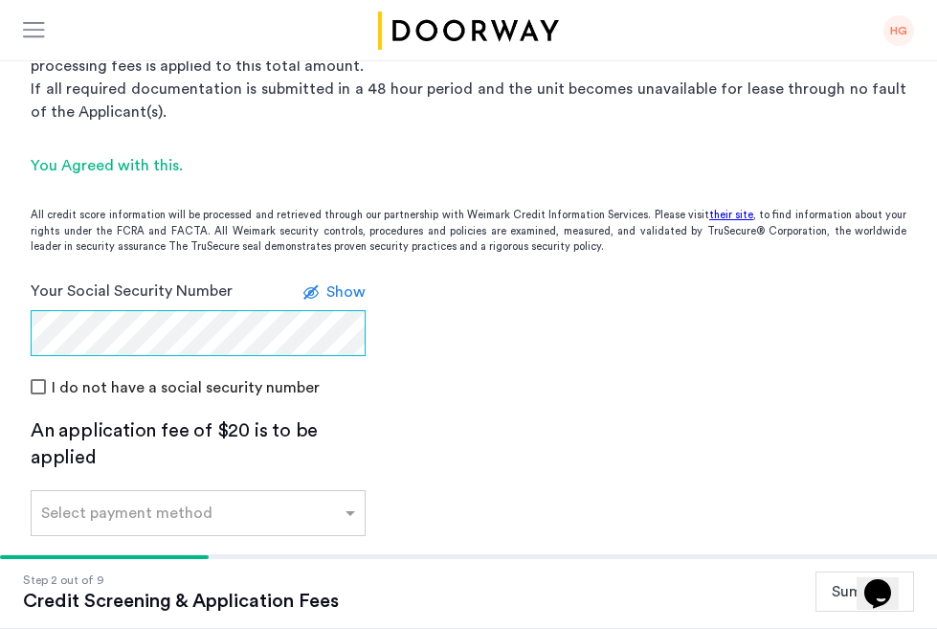
scroll to position [466, 0]
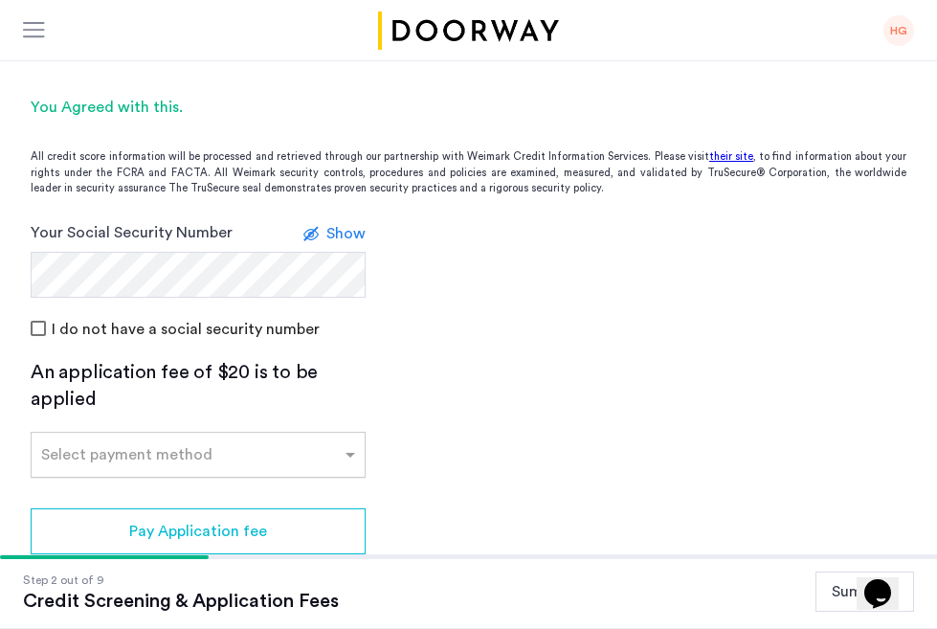
click at [166, 456] on input "text" at bounding box center [179, 450] width 276 height 13
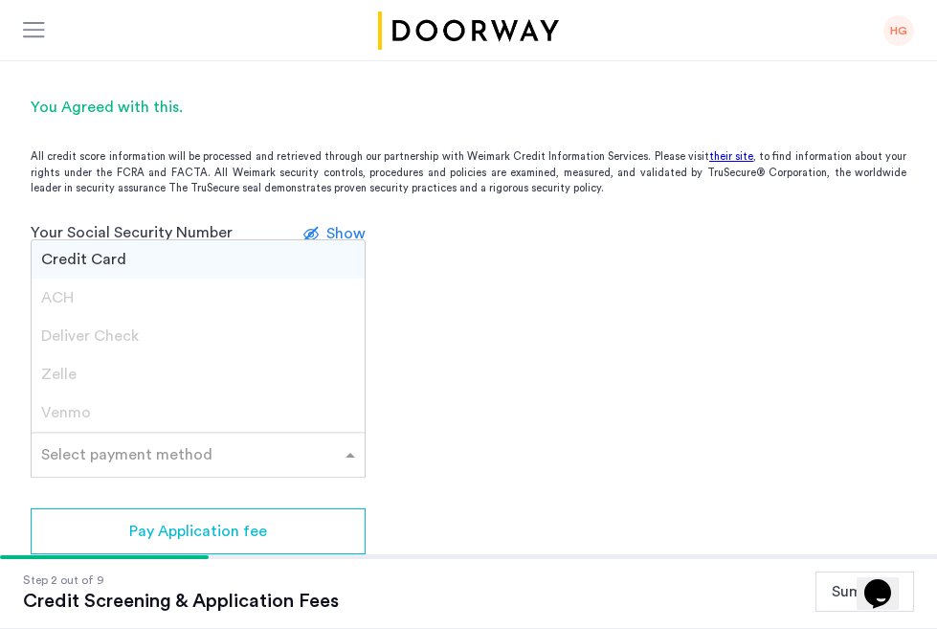
click at [211, 265] on div "Credit Card" at bounding box center [198, 259] width 333 height 38
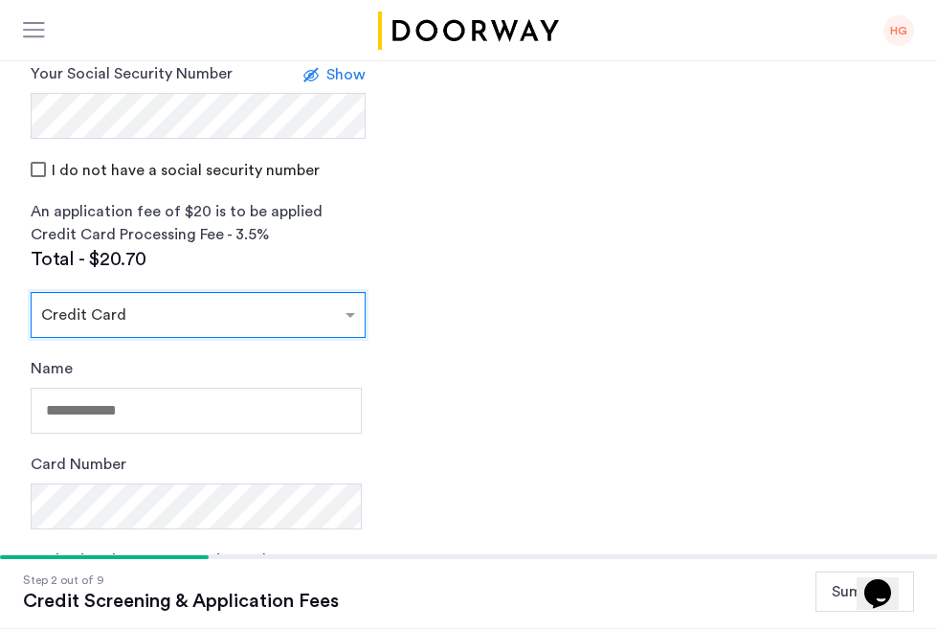
scroll to position [740, 0]
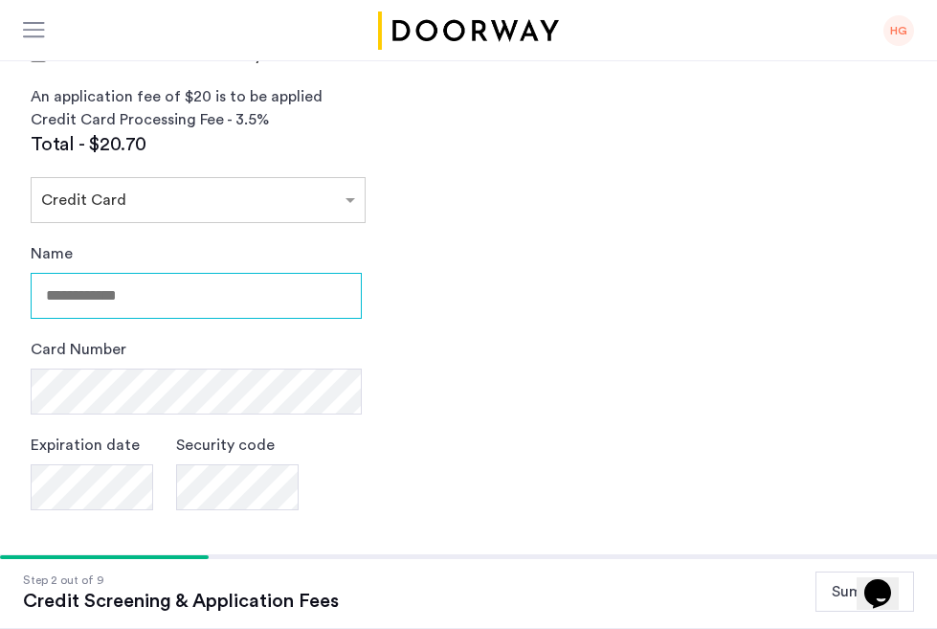
click at [272, 307] on input "Name" at bounding box center [196, 296] width 331 height 46
type input "**********"
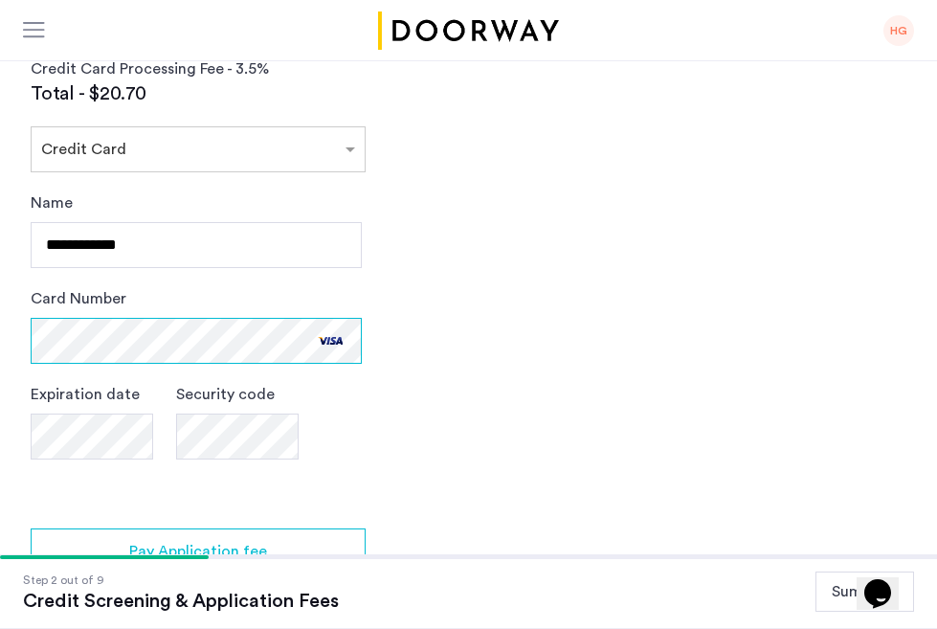
scroll to position [799, 0]
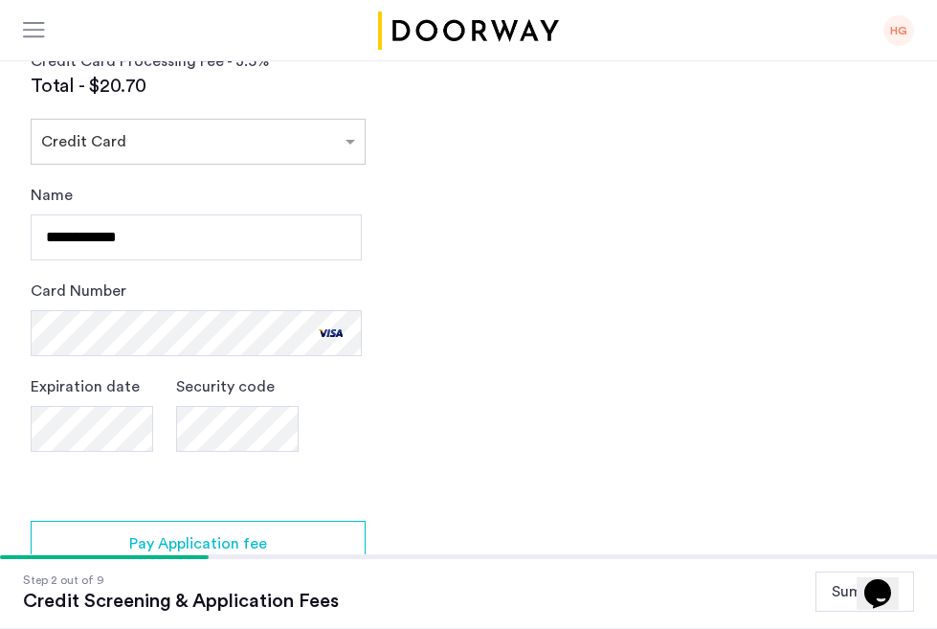
click at [388, 392] on app-credit-screening "2 Credit Screening & Application Fees Application Fees Please submit your appli…" at bounding box center [468, 104] width 937 height 1141
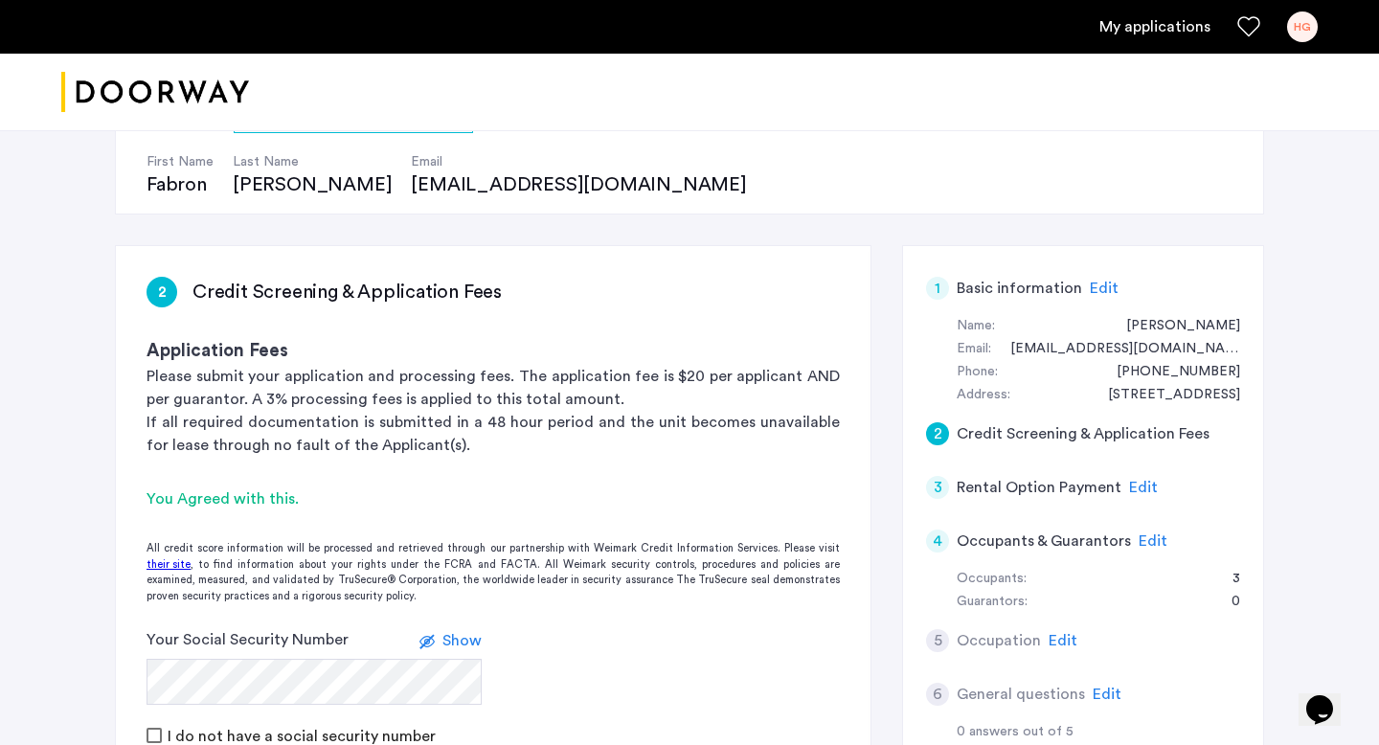
scroll to position [188, 0]
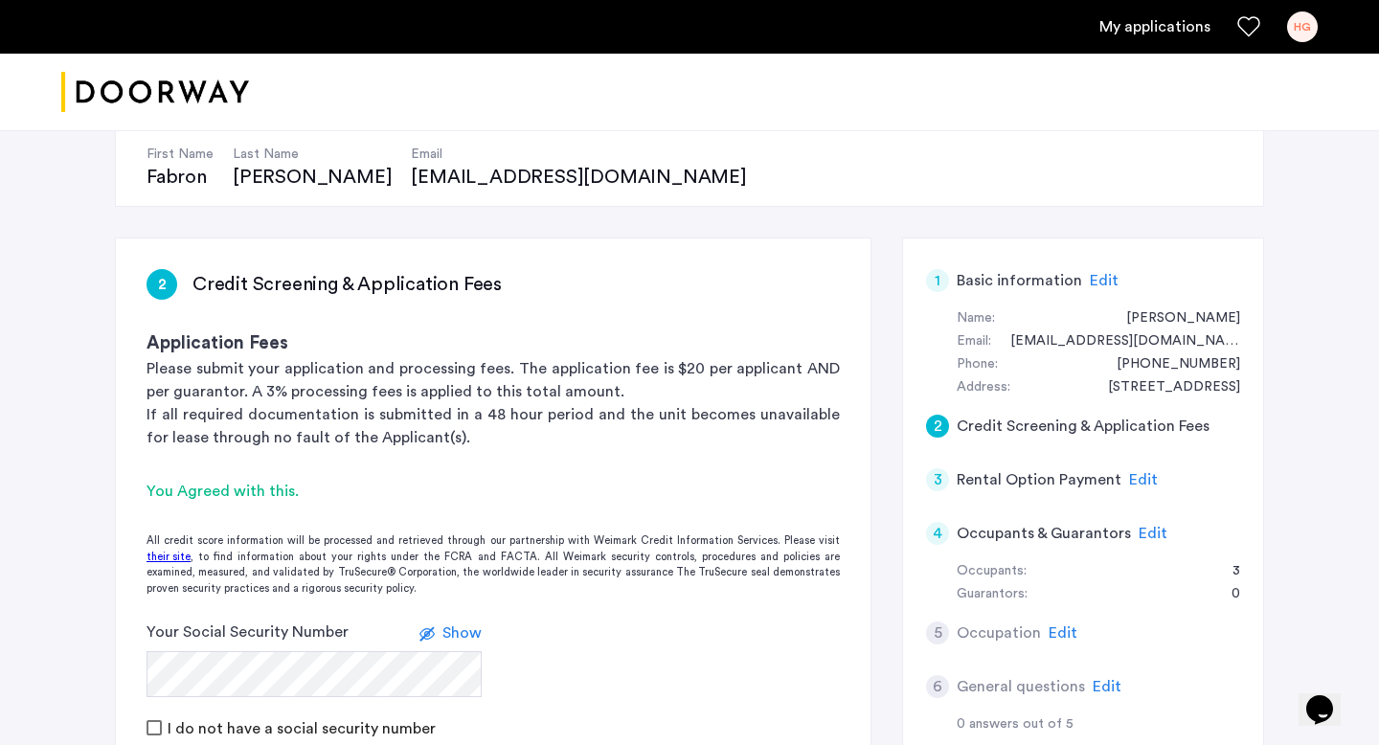
click at [1140, 535] on span "Edit" at bounding box center [1152, 533] width 29 height 15
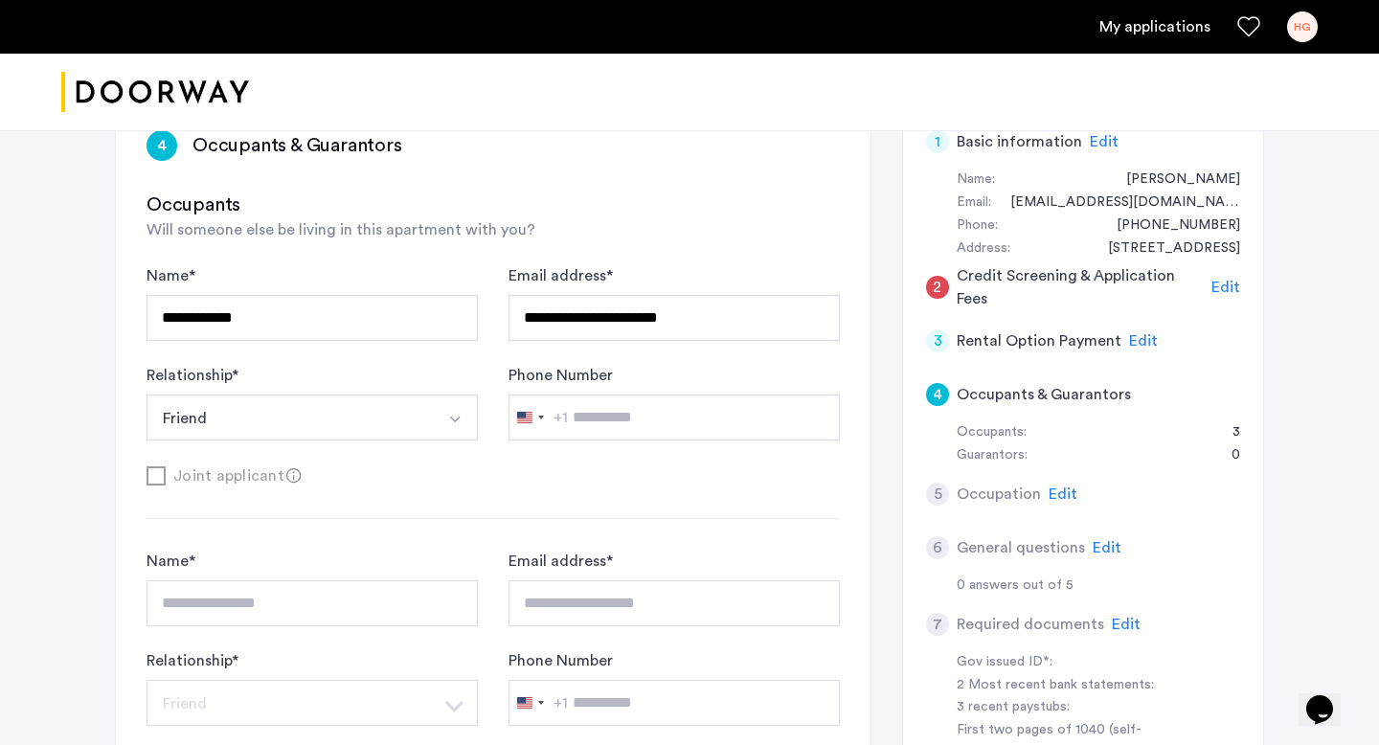
scroll to position [321, 0]
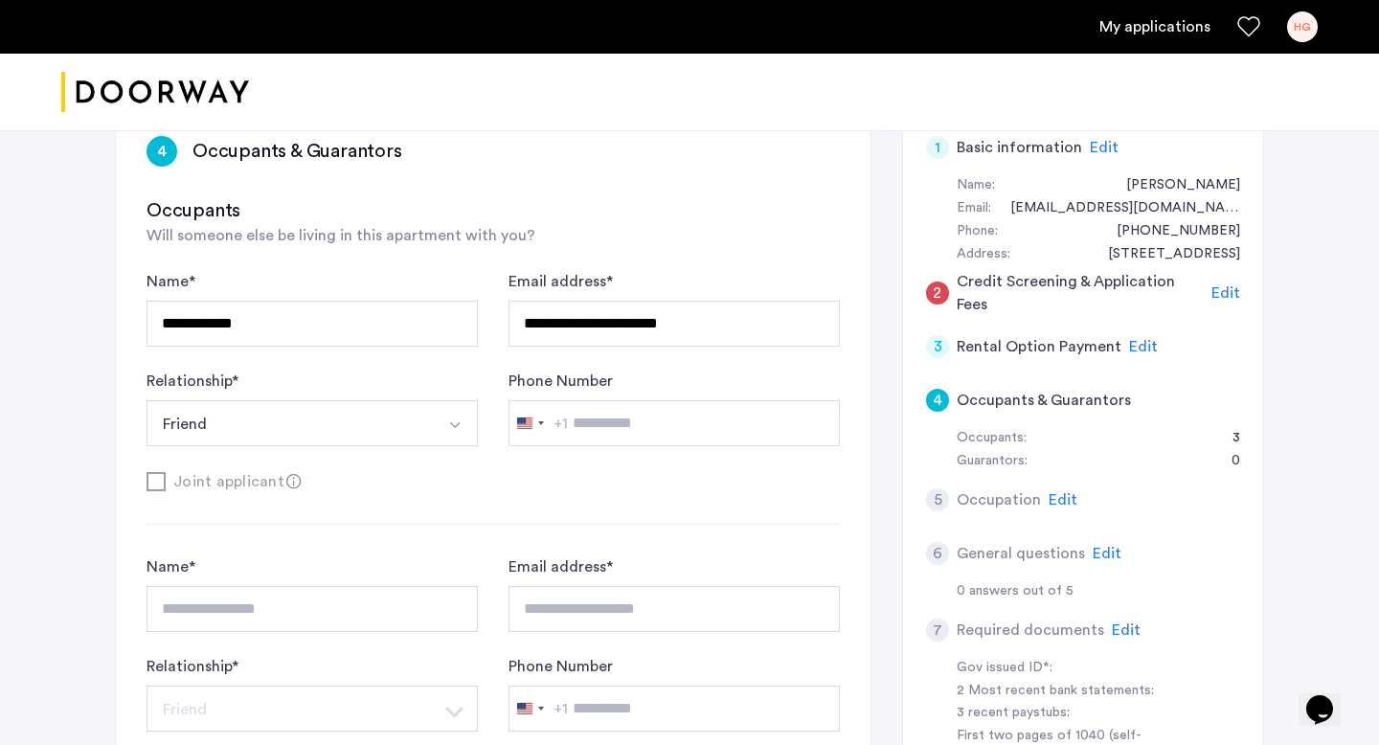
click at [1066, 499] on span "Edit" at bounding box center [1062, 499] width 29 height 15
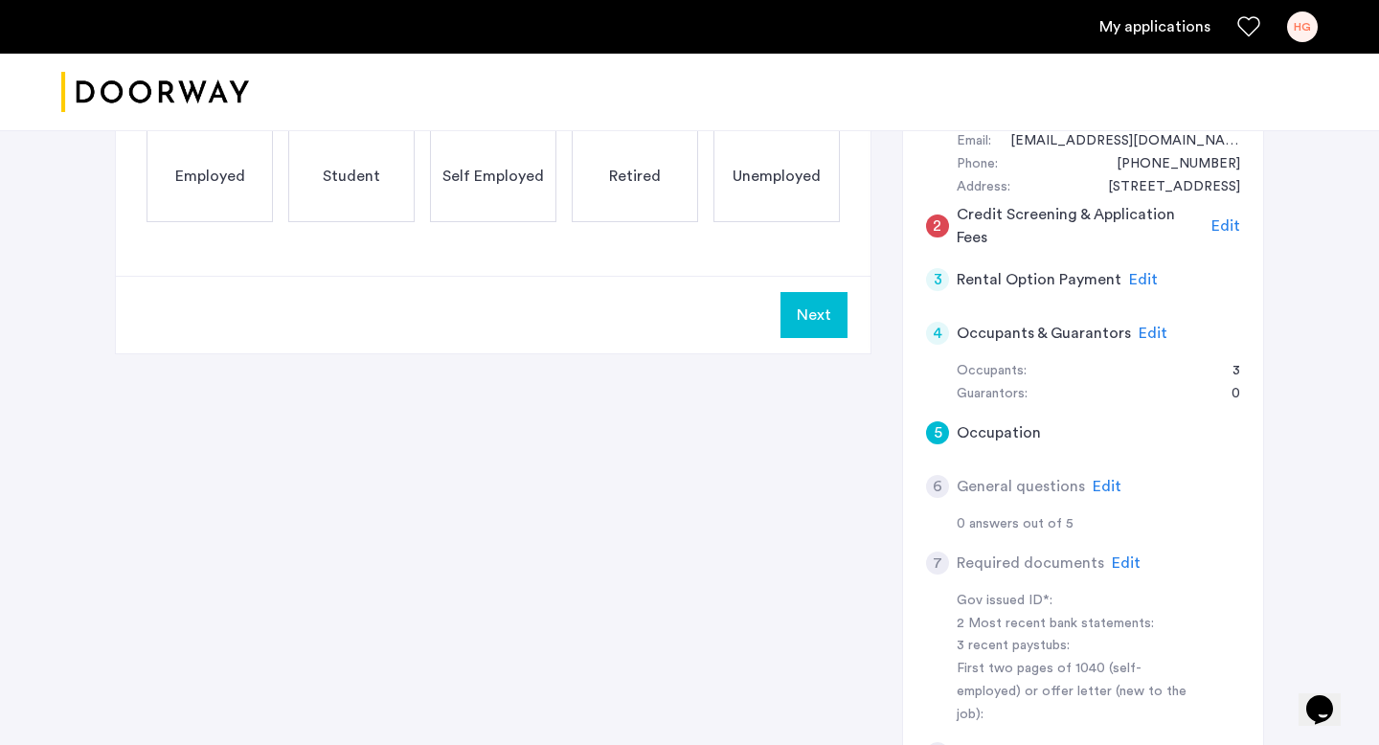
scroll to position [495, 0]
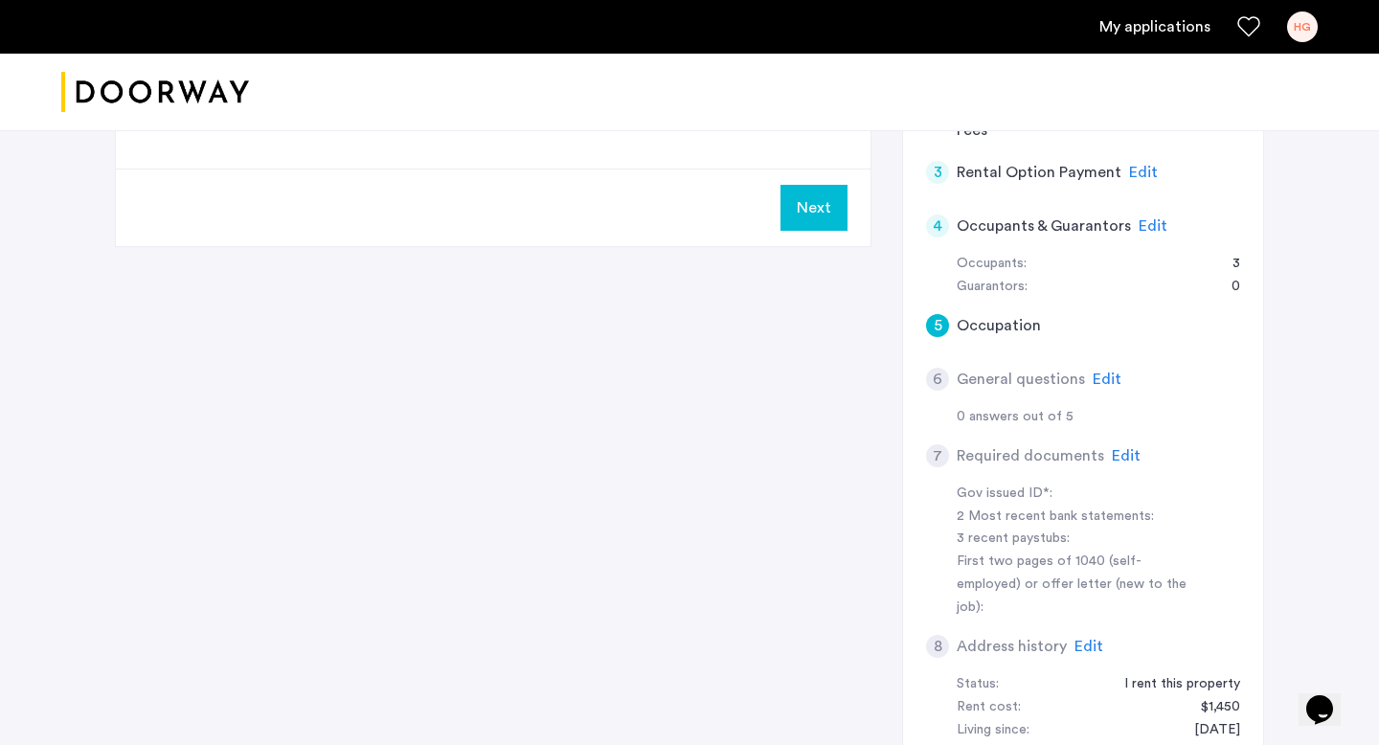
click at [1129, 454] on span "Edit" at bounding box center [1126, 455] width 29 height 15
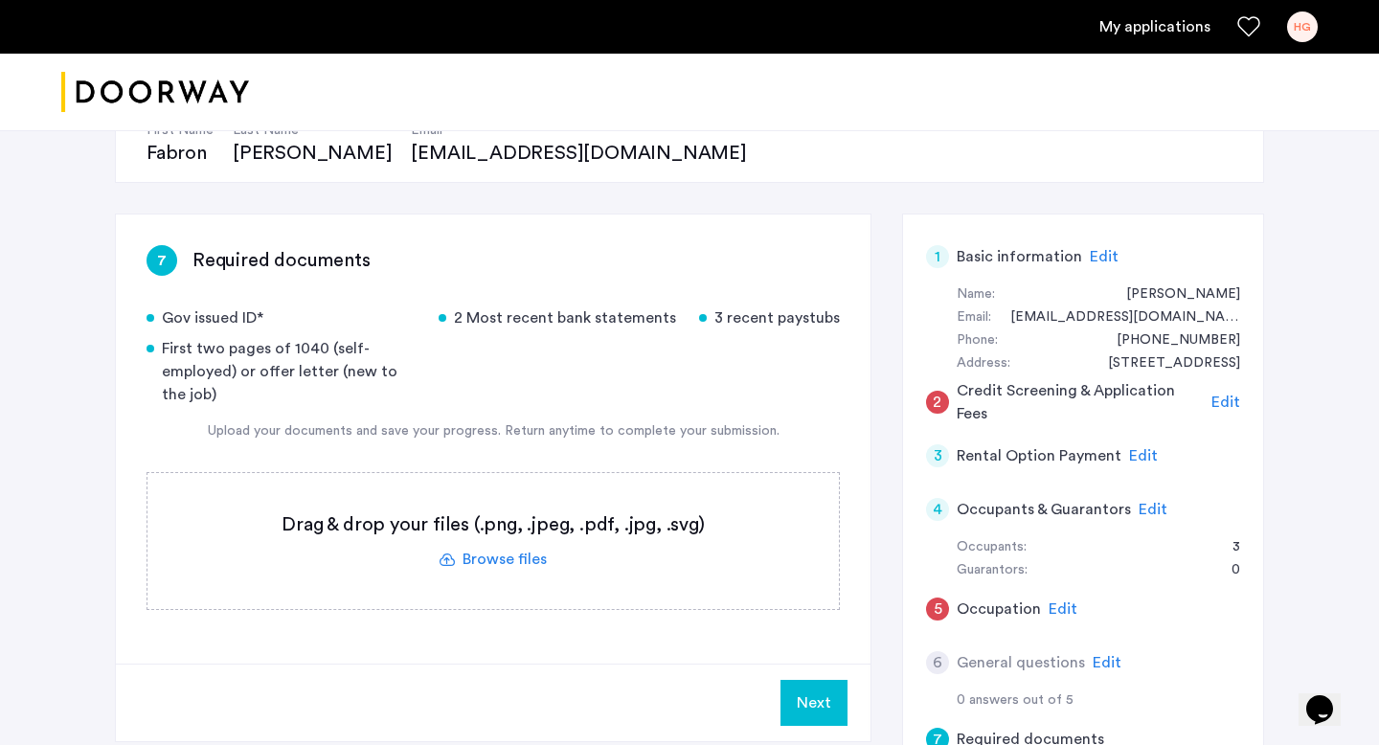
scroll to position [230, 0]
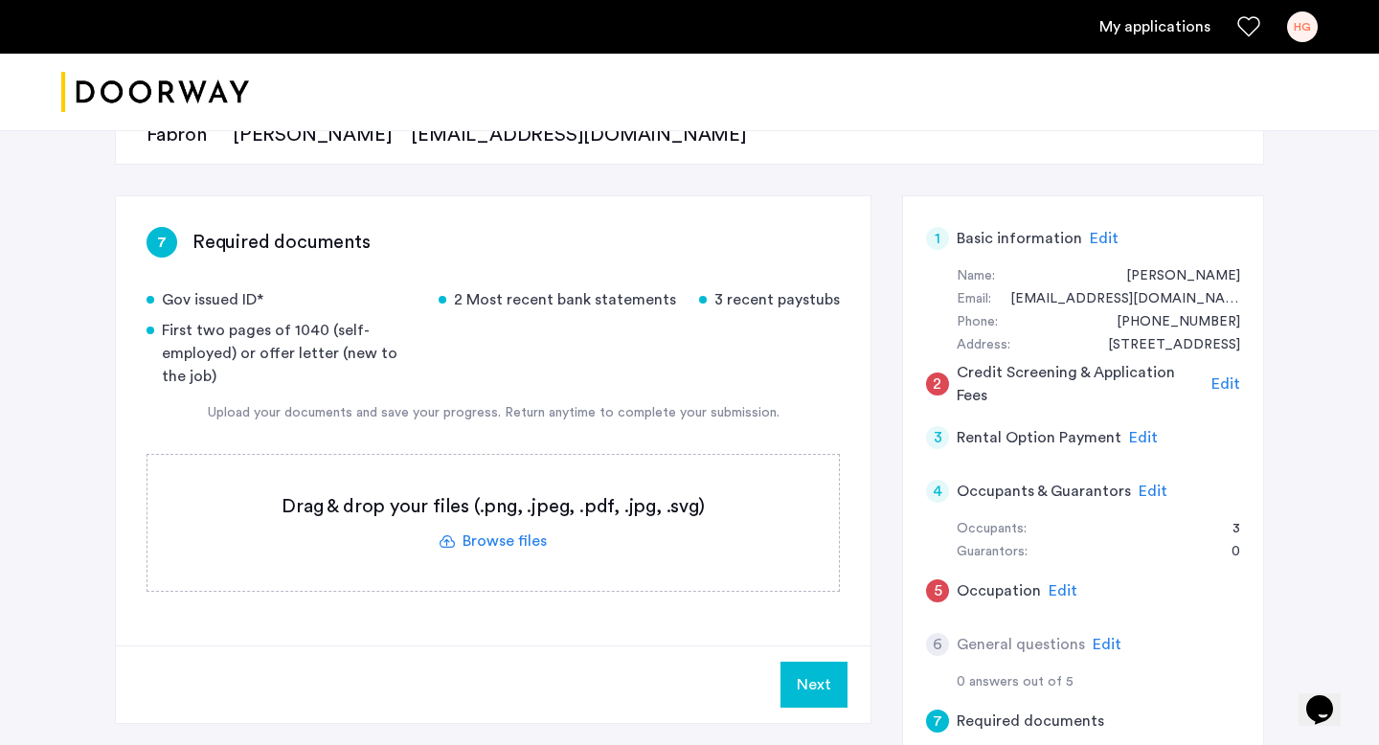
click at [494, 532] on label at bounding box center [492, 523] width 691 height 136
click at [0, 0] on input "file" at bounding box center [0, 0] width 0 height 0
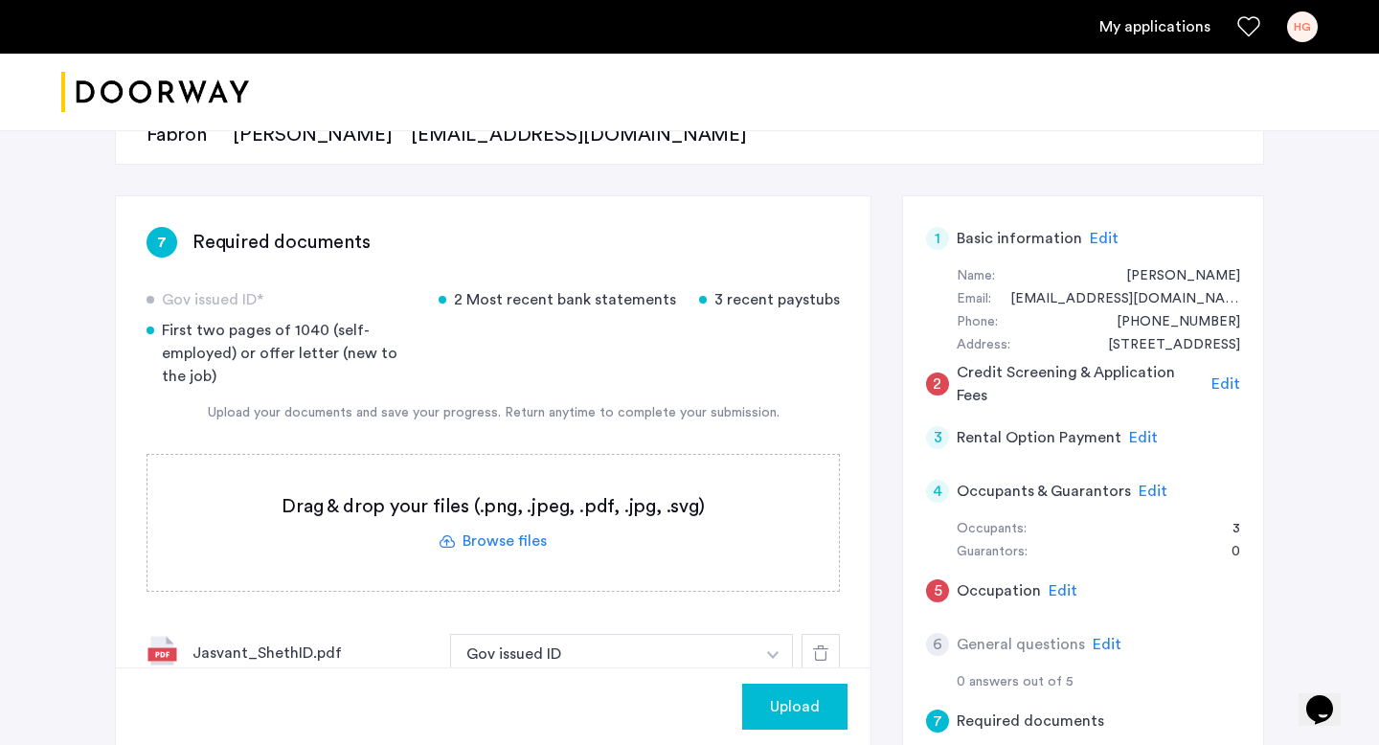
click at [517, 537] on label at bounding box center [492, 523] width 691 height 136
click at [0, 0] on input "file" at bounding box center [0, 0] width 0 height 0
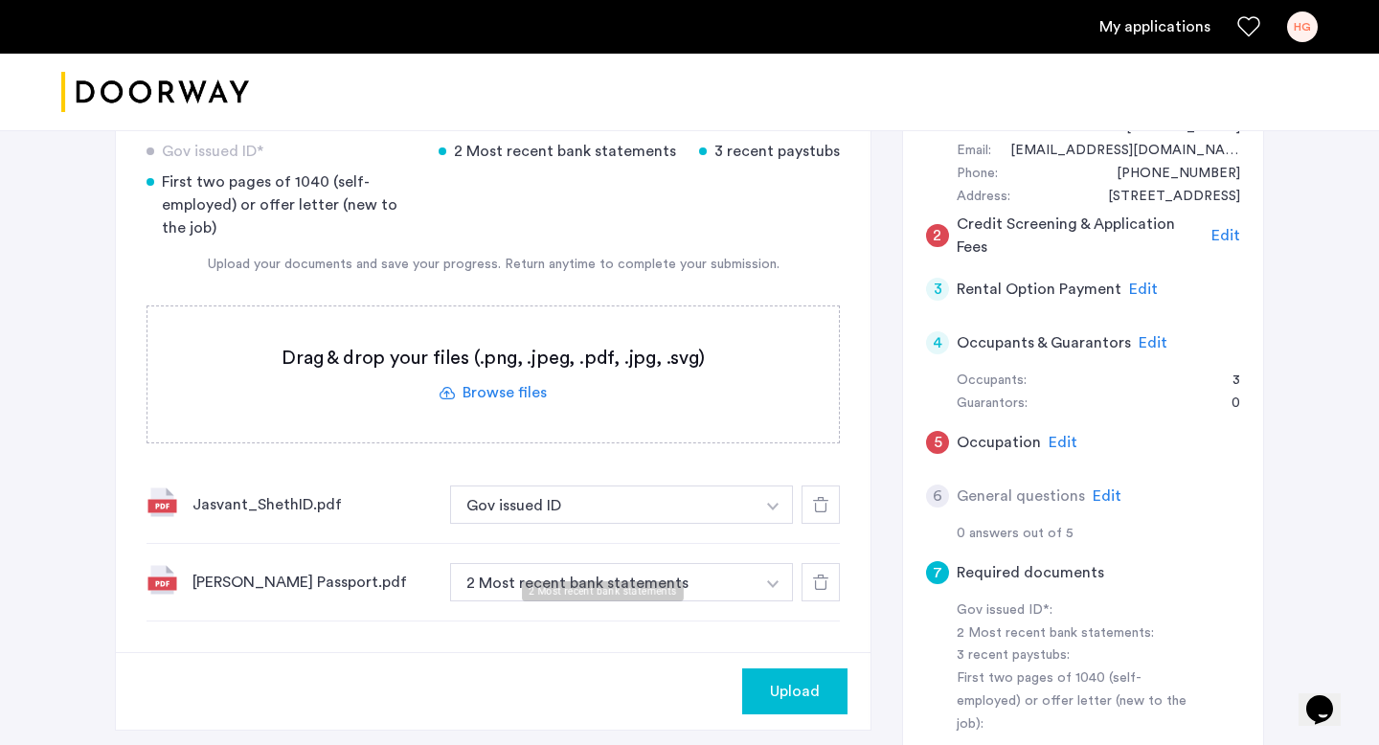
scroll to position [407, 0]
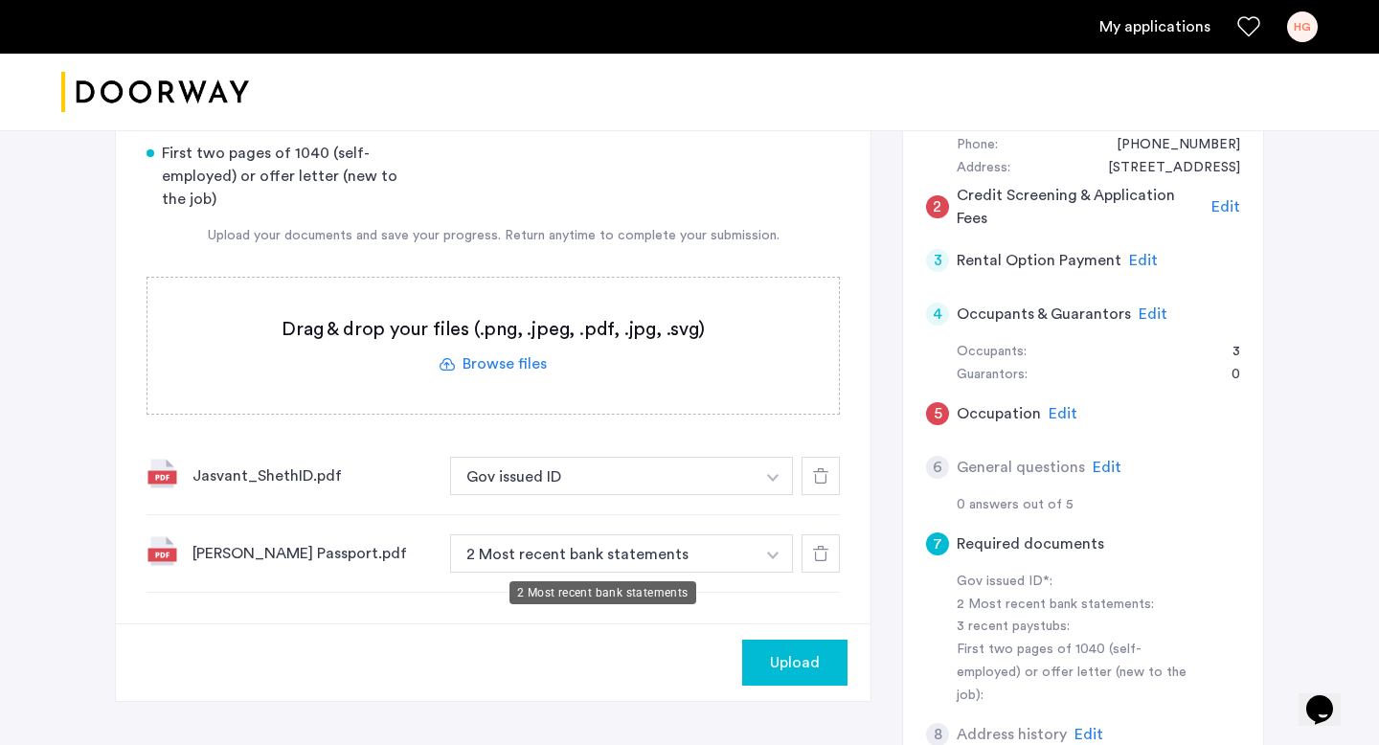
click at [557, 555] on button "2 Most recent bank statements" at bounding box center [602, 553] width 304 height 38
click at [775, 482] on img "button" at bounding box center [772, 478] width 11 height 8
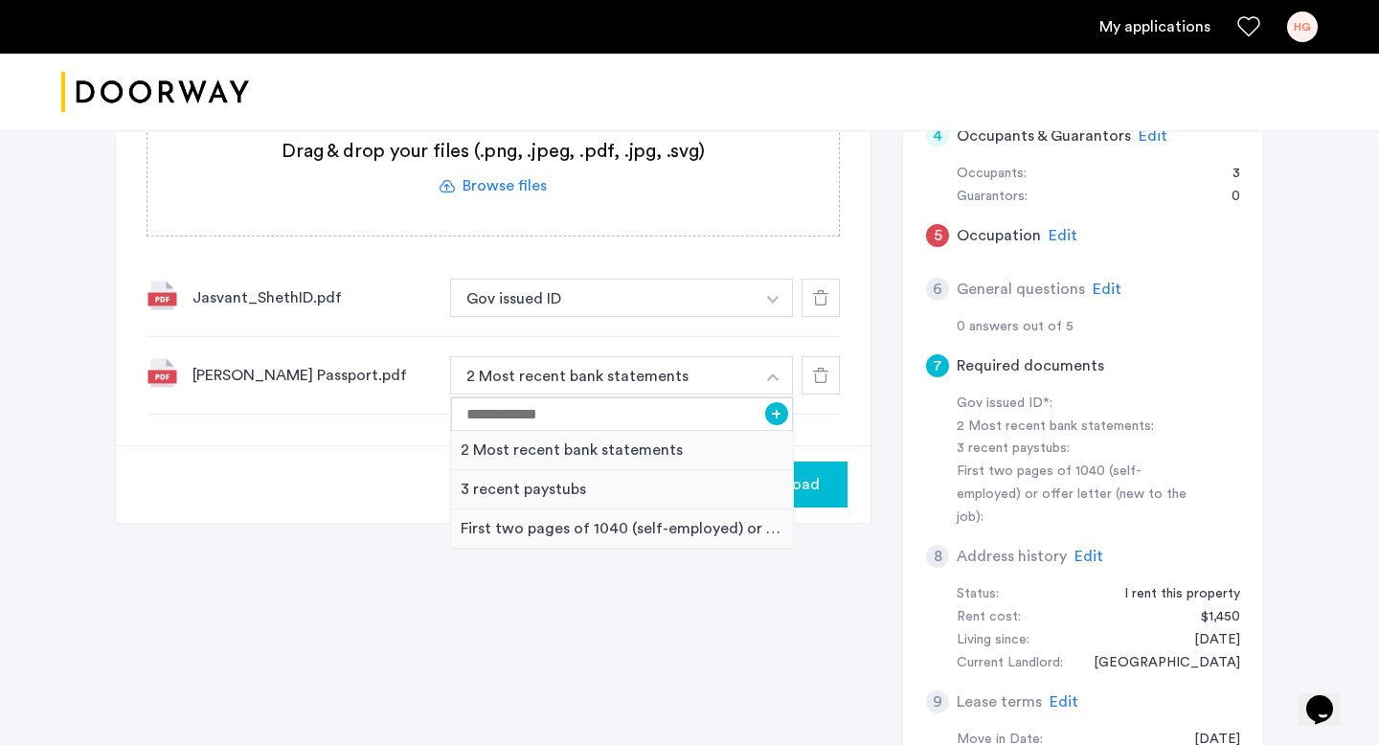
scroll to position [603, 0]
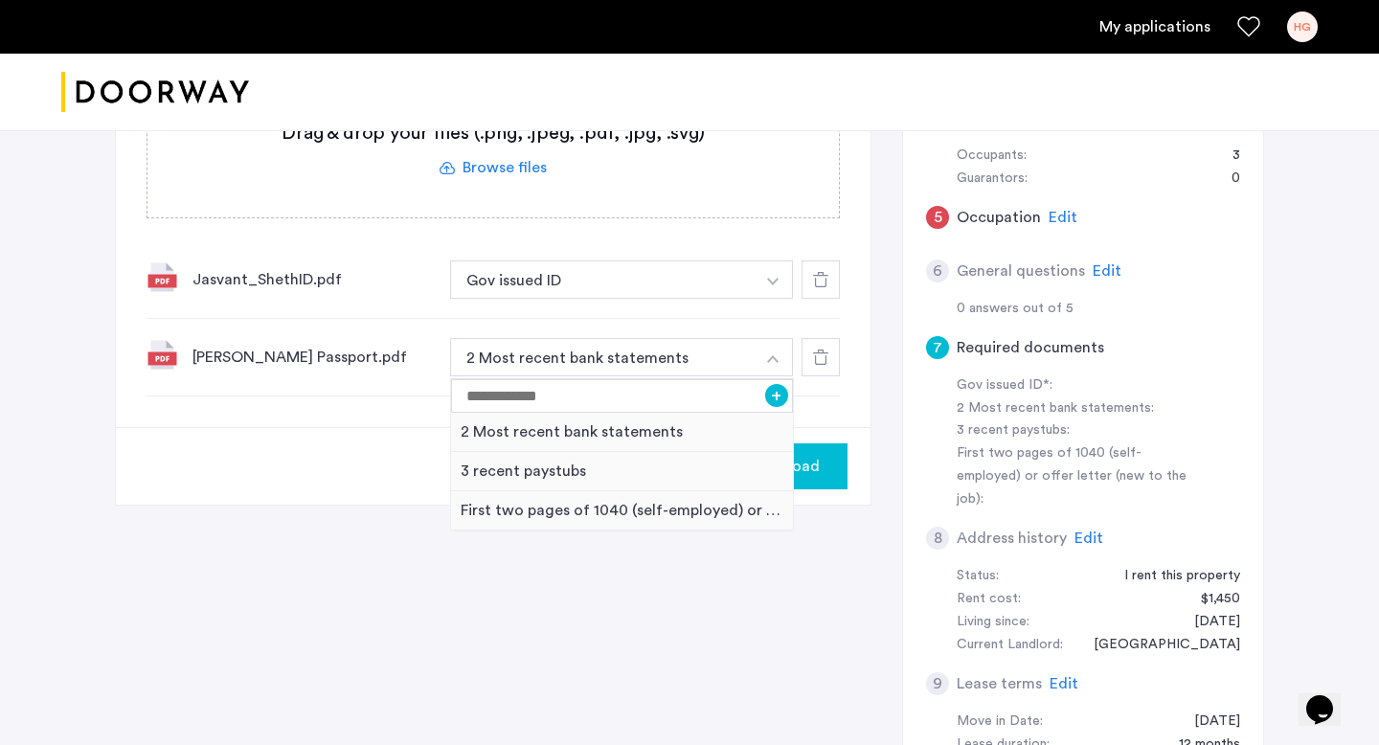
click at [819, 359] on icon at bounding box center [820, 356] width 15 height 15
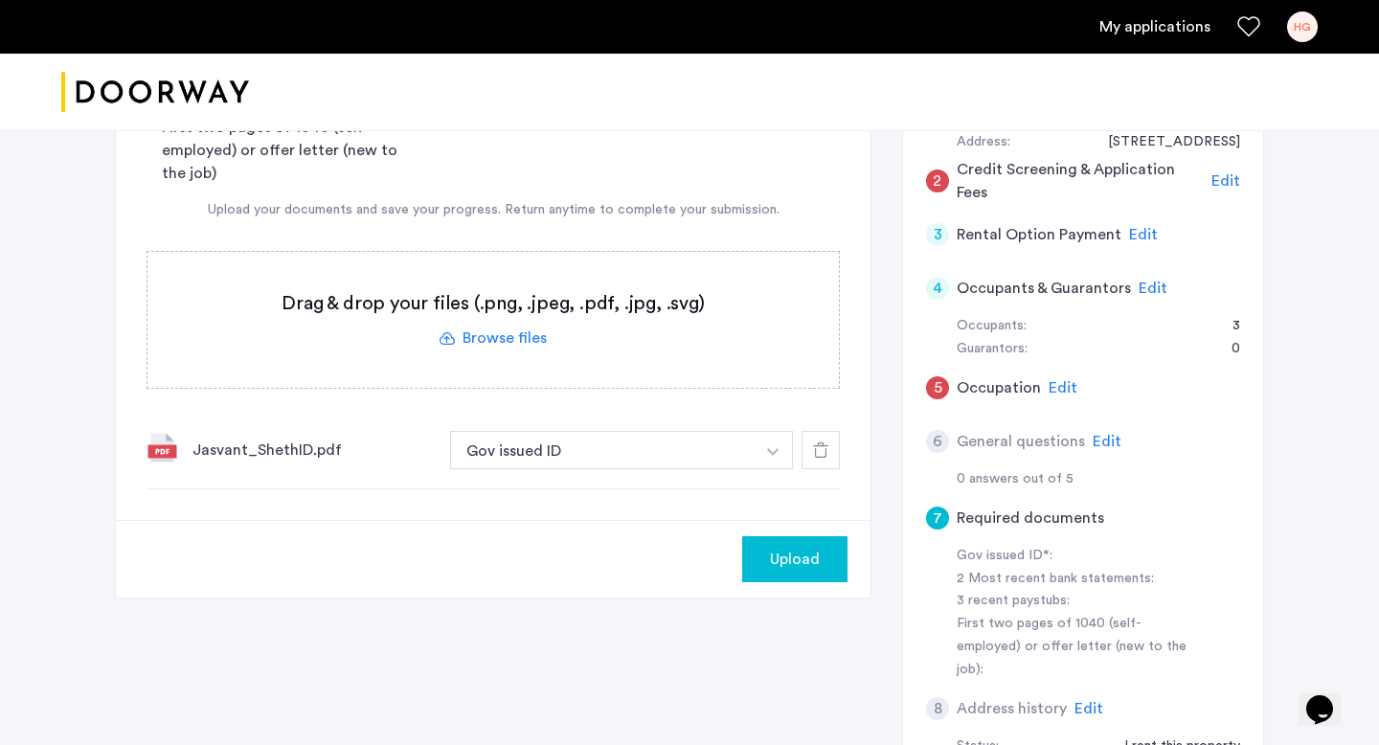
scroll to position [411, 0]
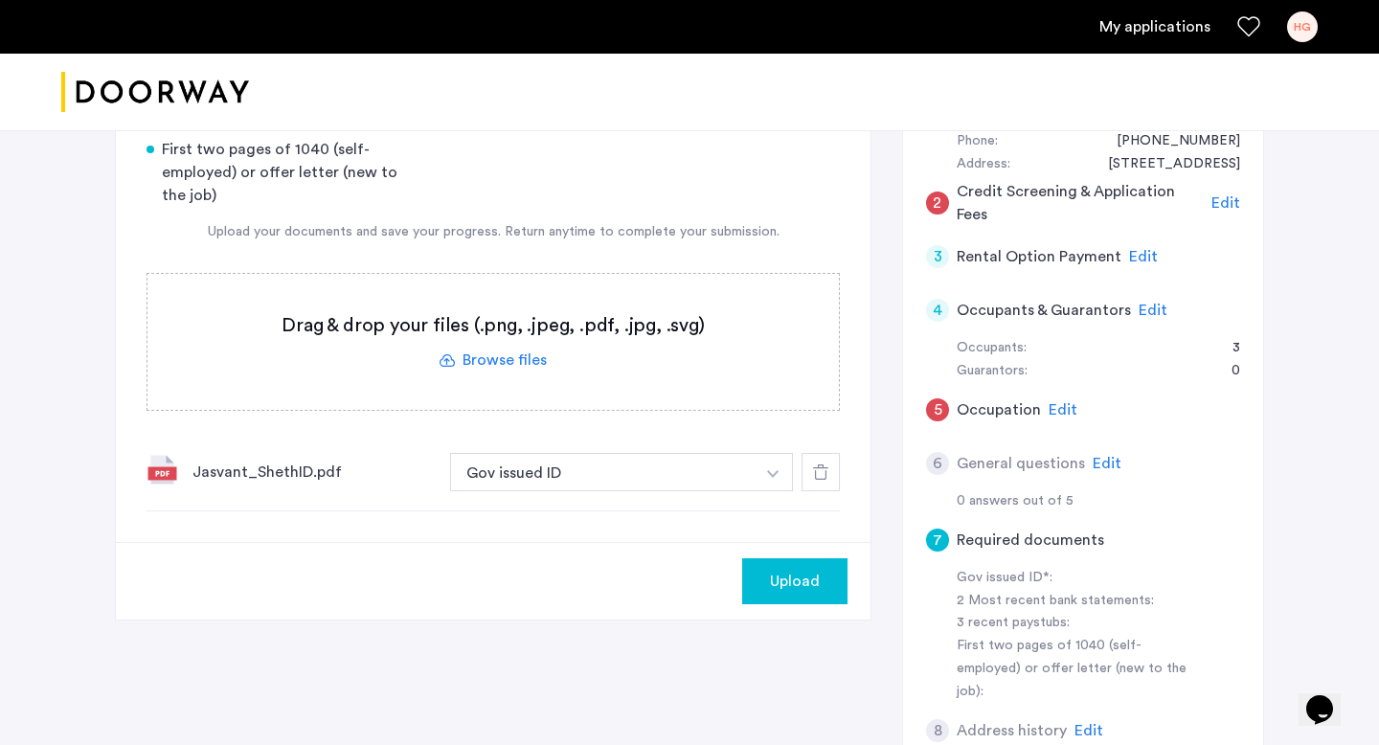
click at [530, 353] on label at bounding box center [492, 342] width 691 height 136
click at [0, 0] on input "file" at bounding box center [0, 0] width 0 height 0
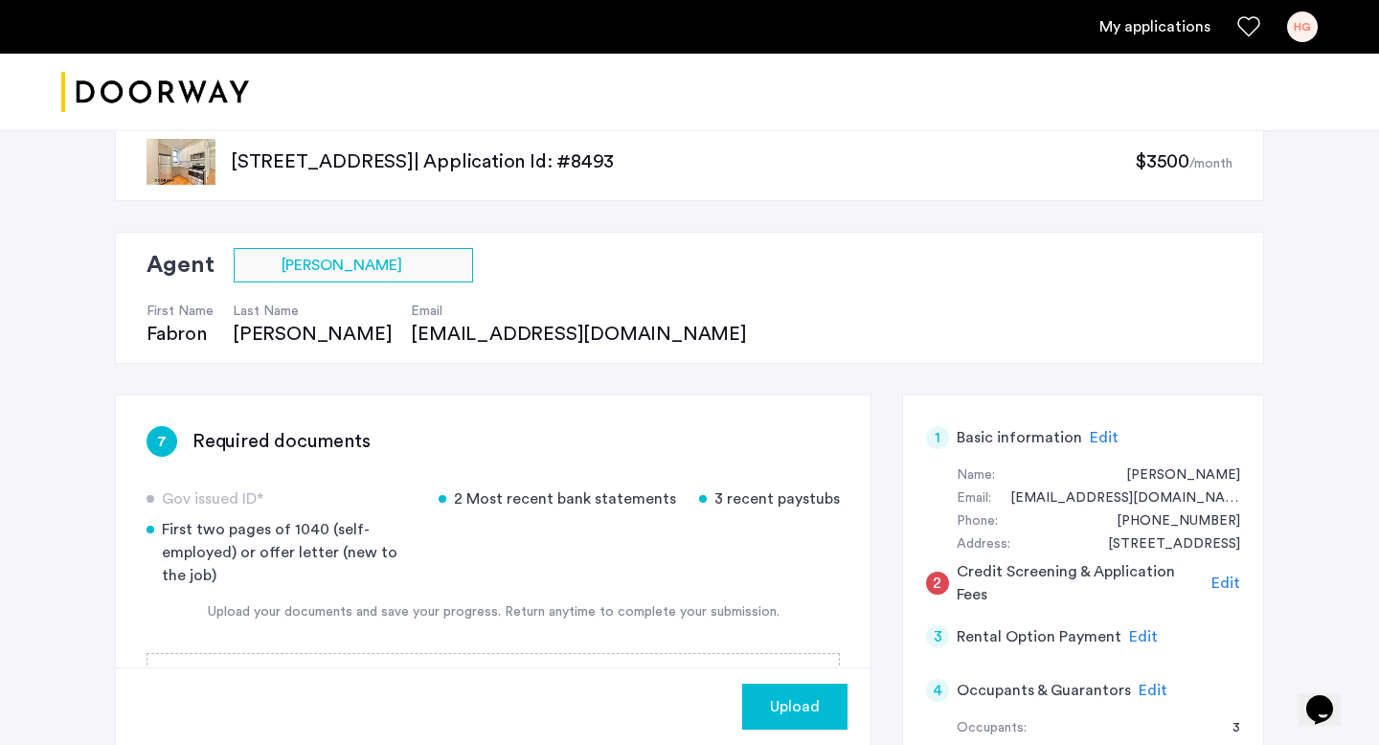
scroll to position [42, 0]
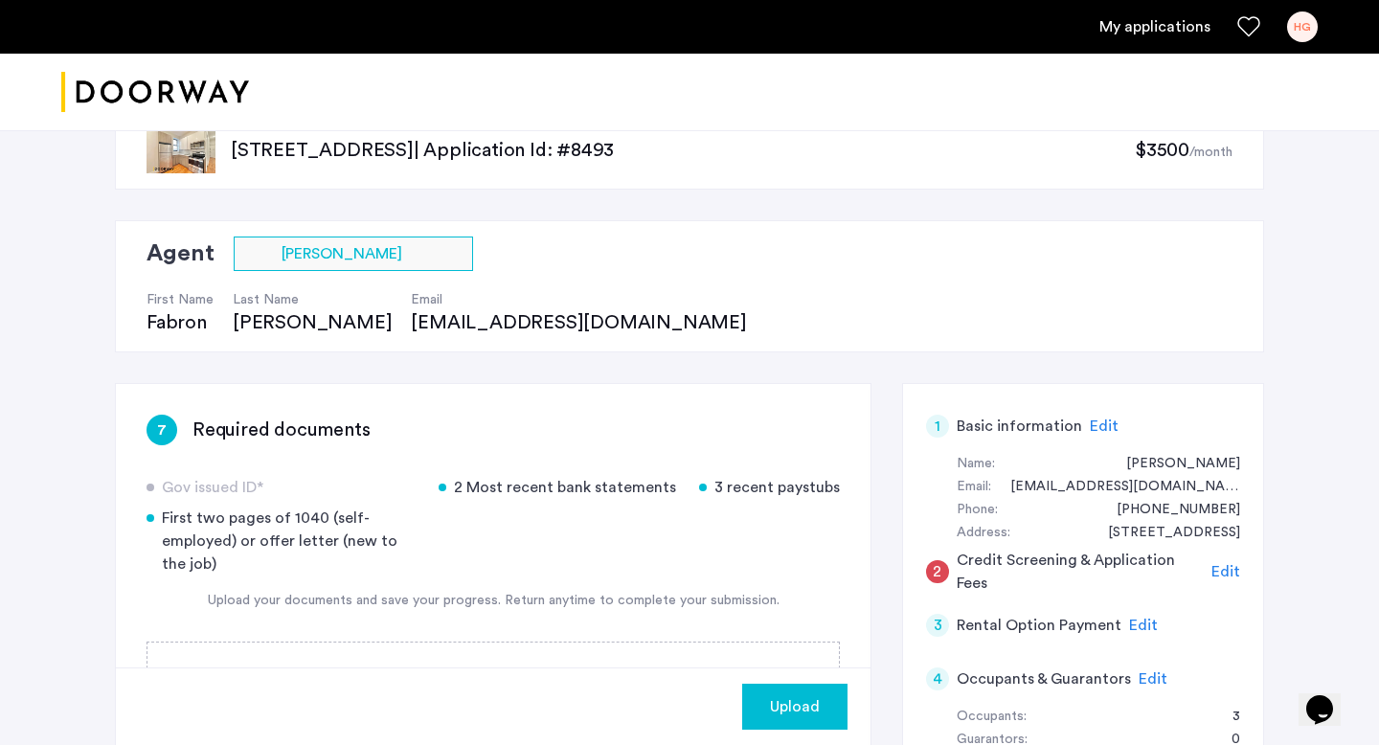
click at [1096, 427] on span "Edit" at bounding box center [1104, 425] width 29 height 15
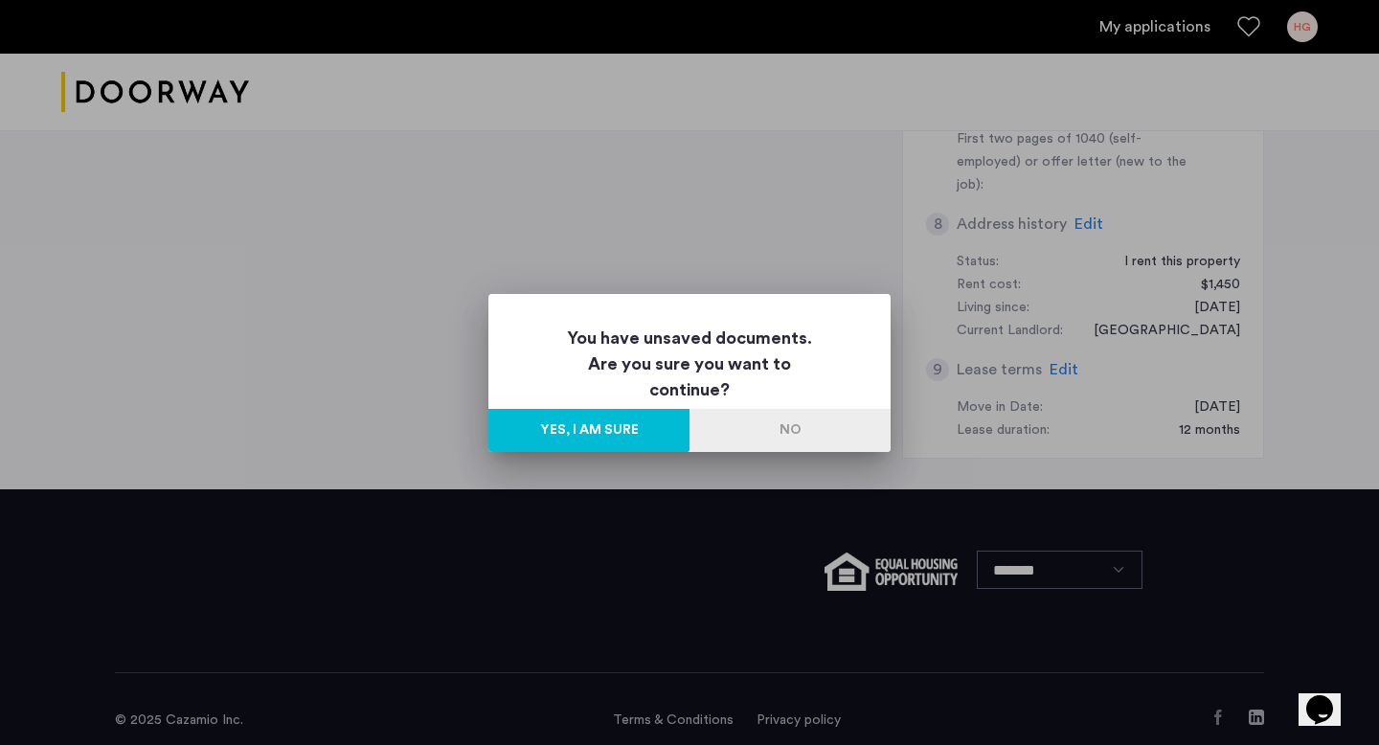
scroll to position [0, 0]
click at [625, 434] on button "Yes, I am sure" at bounding box center [588, 430] width 201 height 43
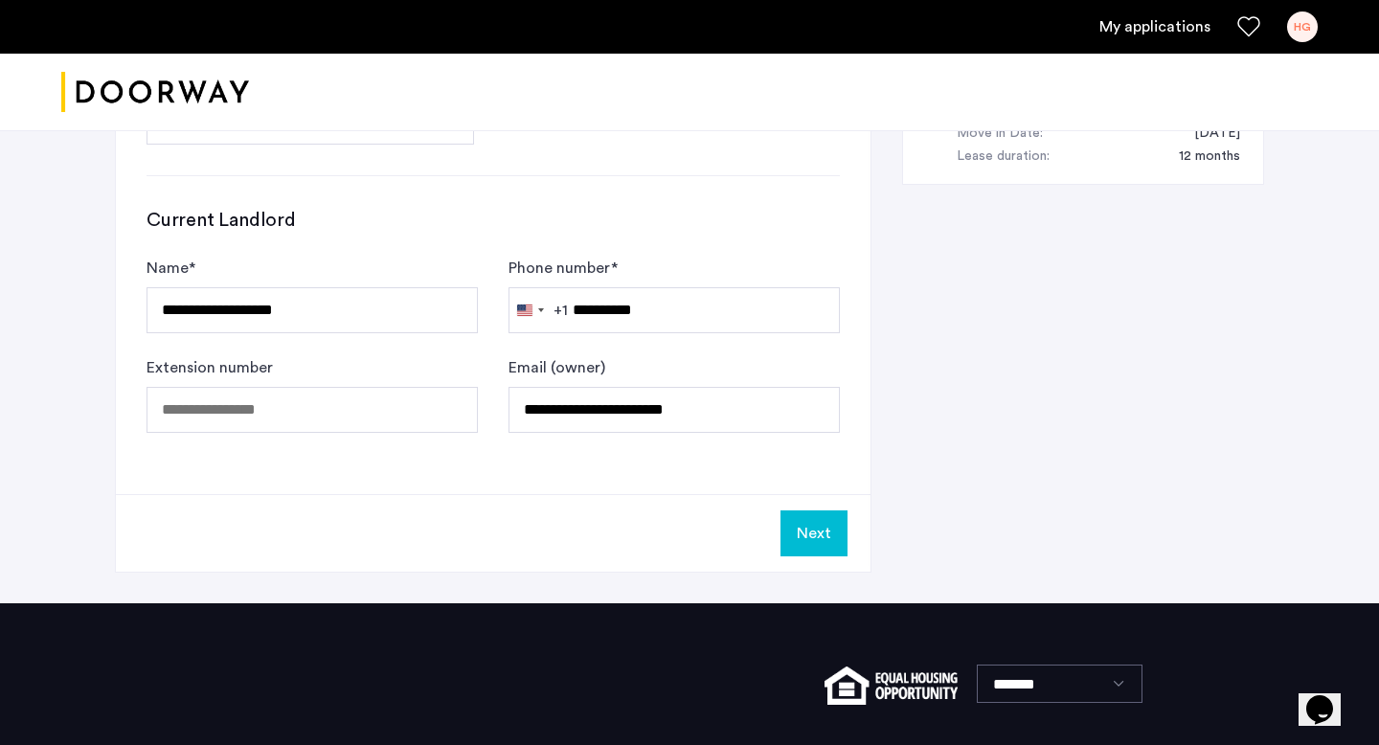
scroll to position [1328, 0]
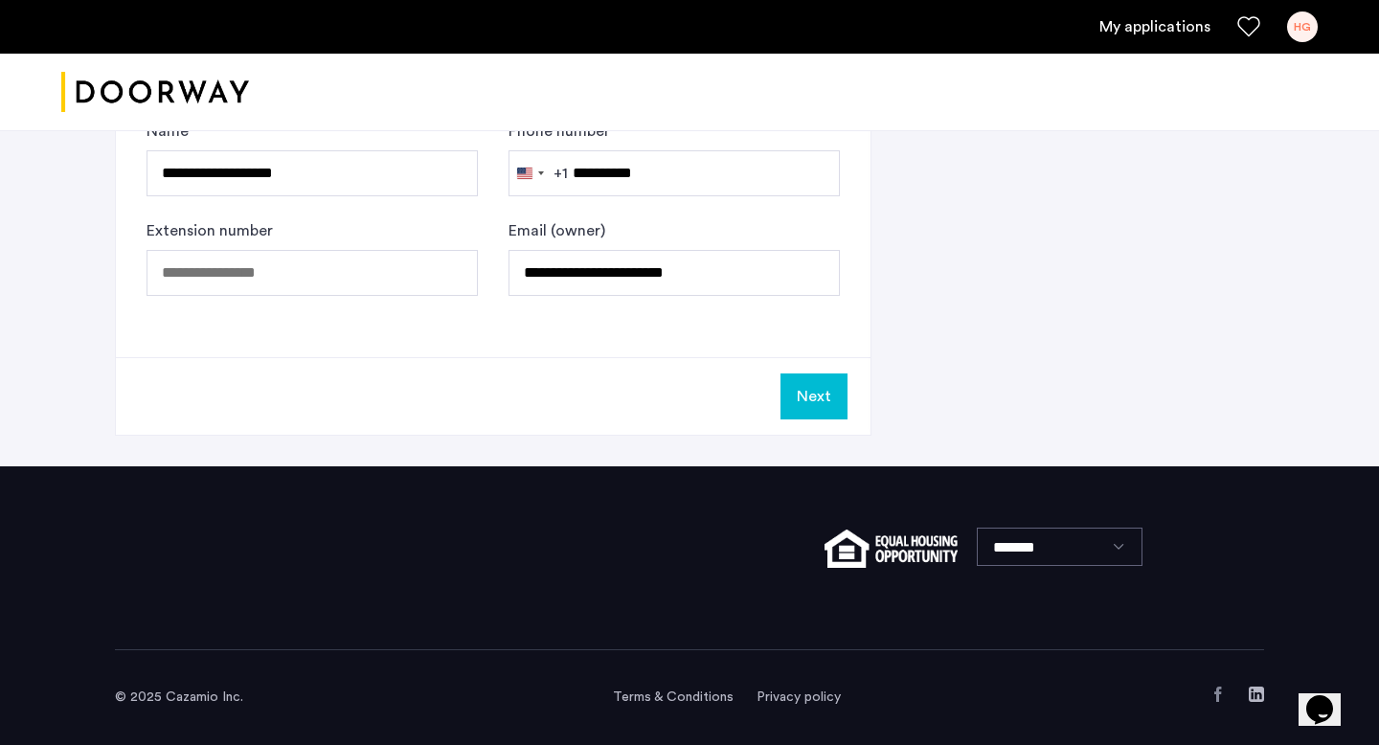
click at [829, 384] on button "Next" at bounding box center [813, 396] width 67 height 46
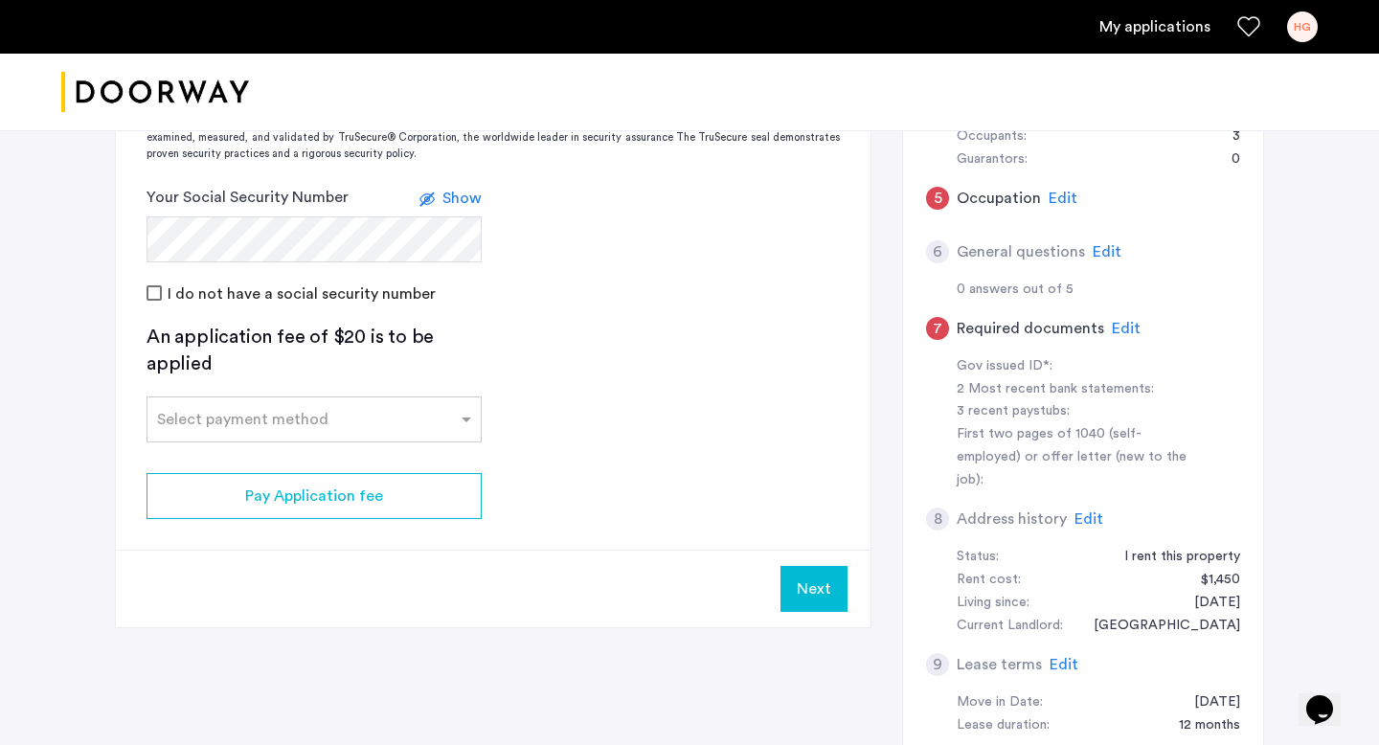
scroll to position [637, 0]
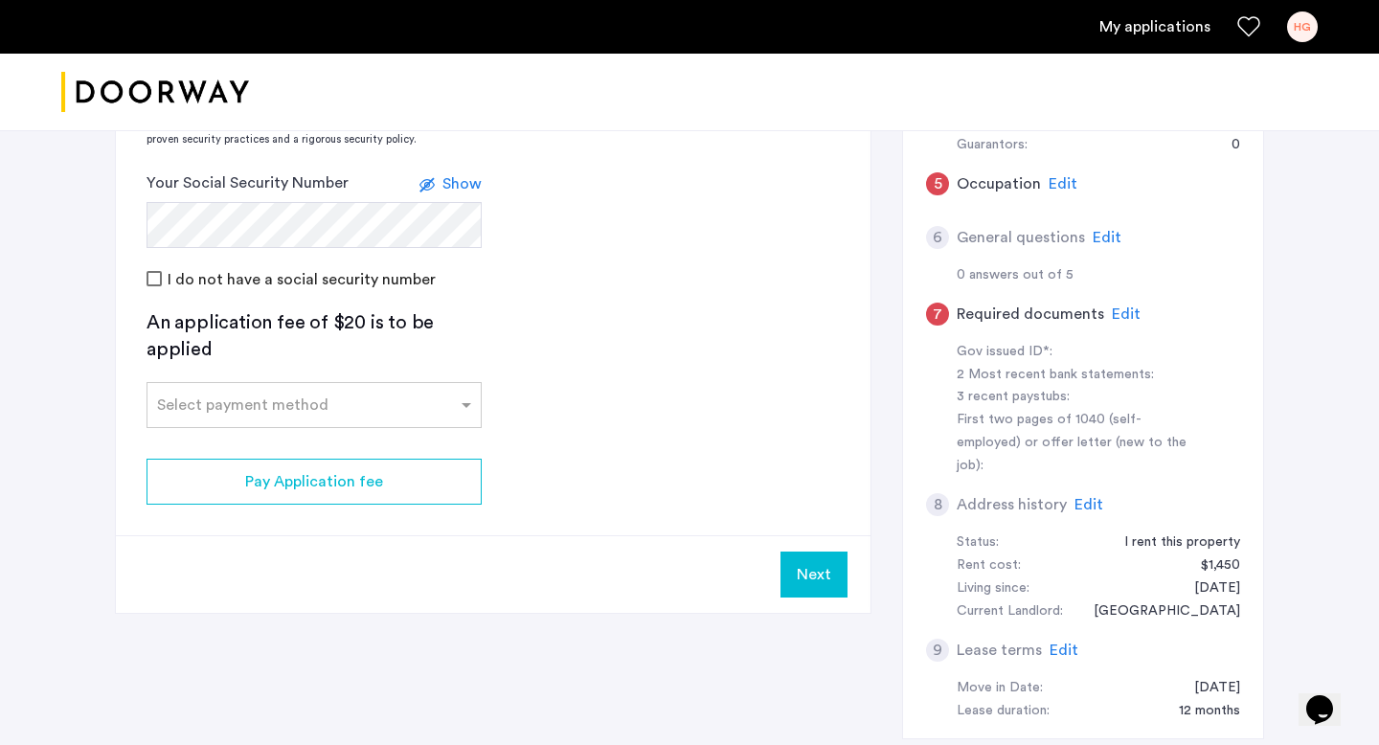
click at [1126, 308] on span "Edit" at bounding box center [1126, 313] width 29 height 15
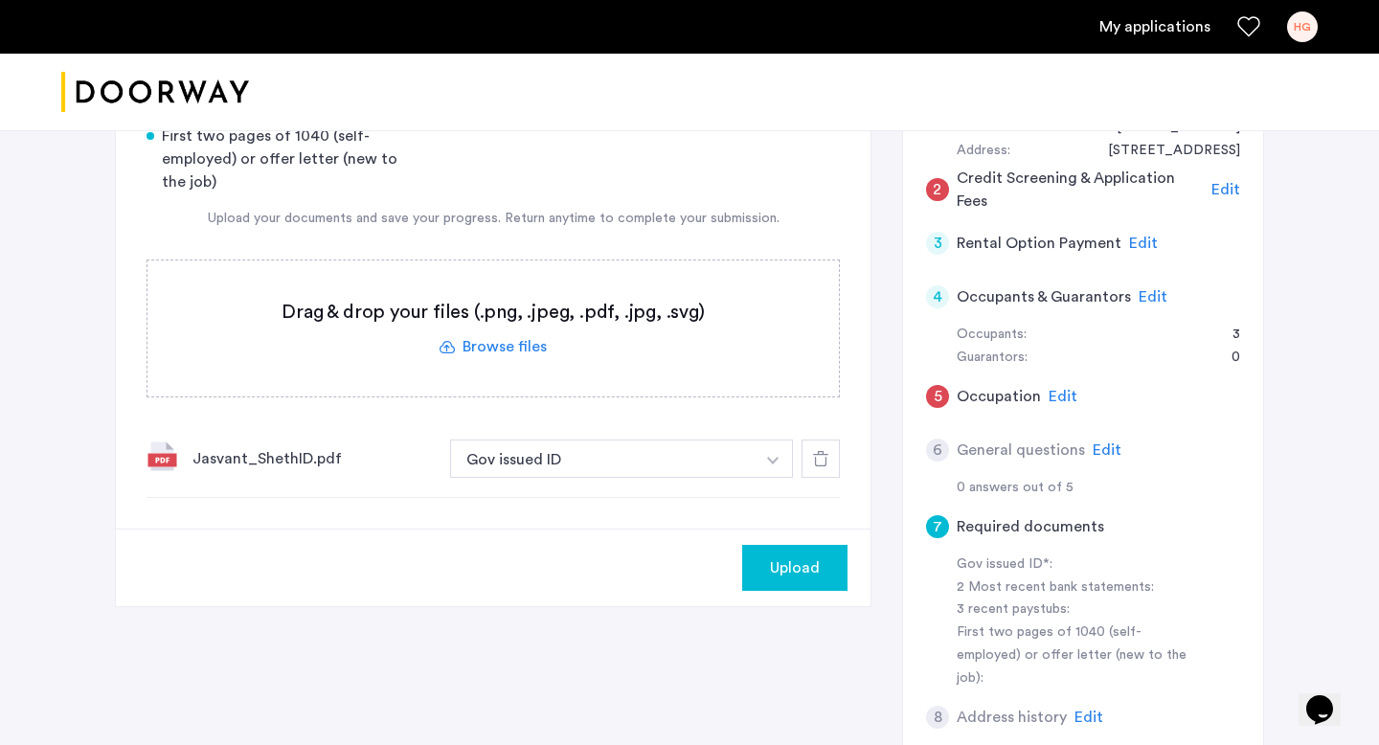
scroll to position [418, 0]
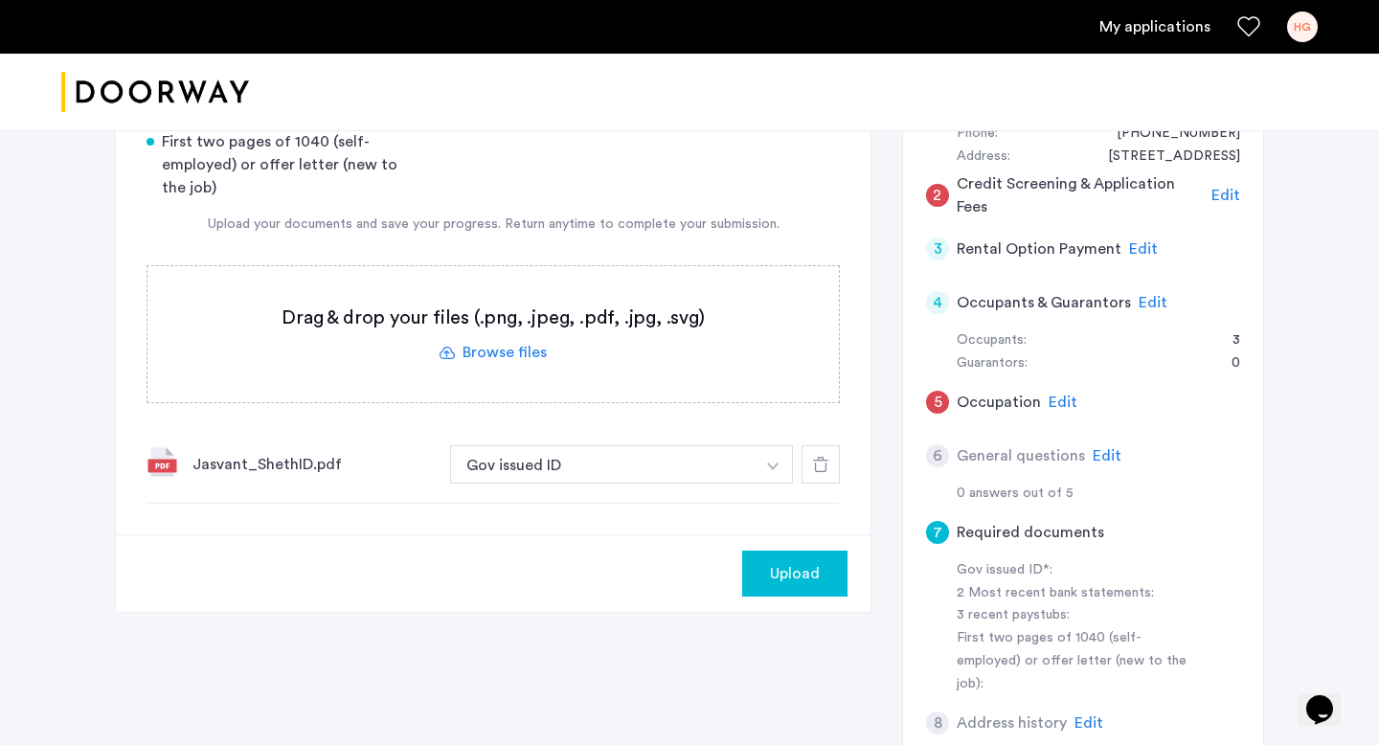
click at [821, 465] on icon at bounding box center [820, 464] width 15 height 15
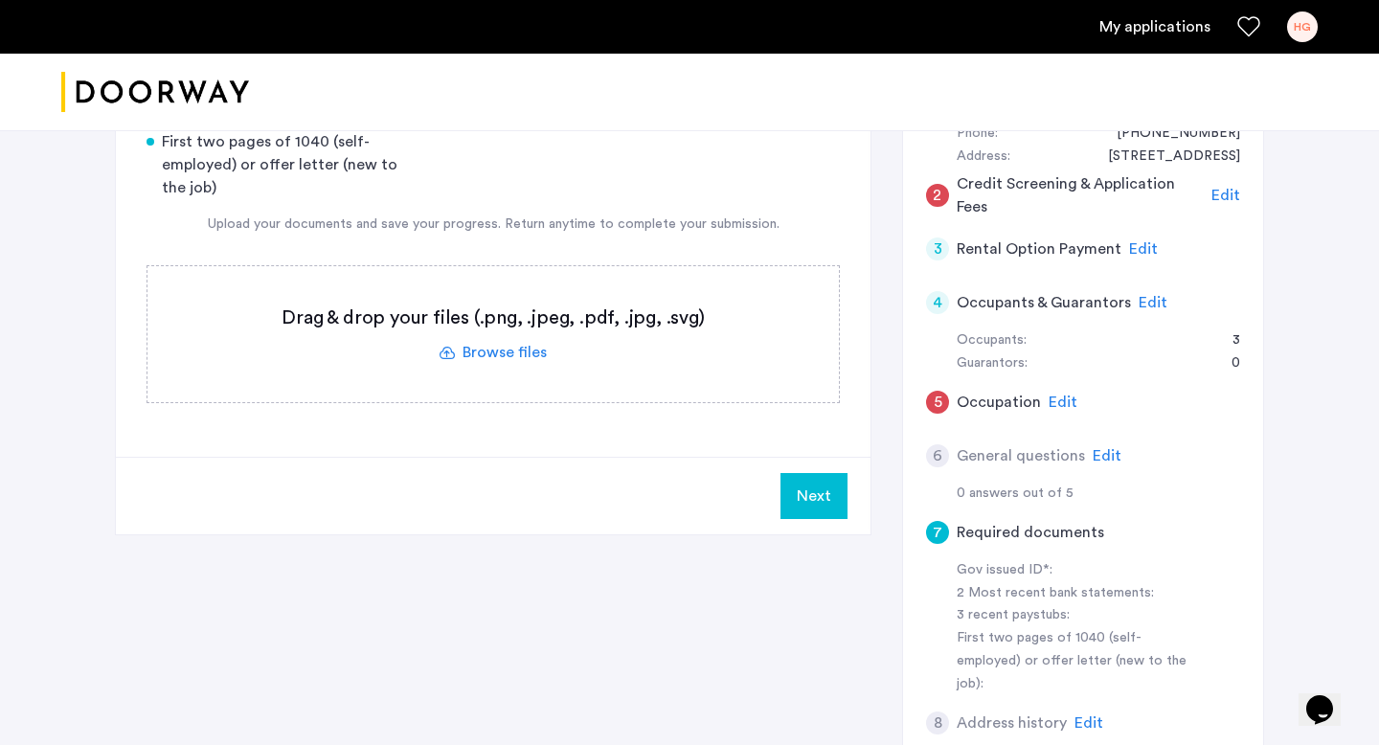
click at [514, 356] on label at bounding box center [492, 334] width 691 height 136
click at [0, 0] on input "file" at bounding box center [0, 0] width 0 height 0
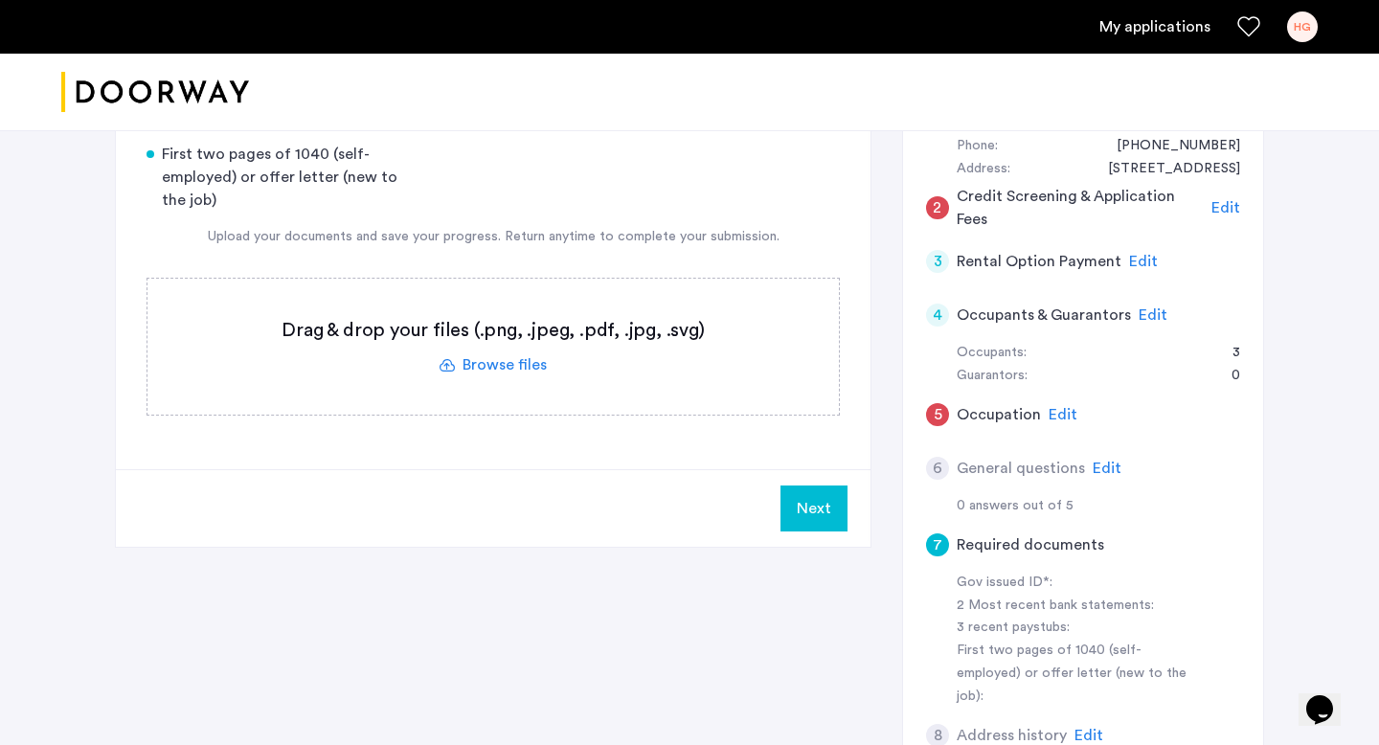
scroll to position [405, 0]
click at [1138, 313] on span "Edit" at bounding box center [1152, 315] width 29 height 15
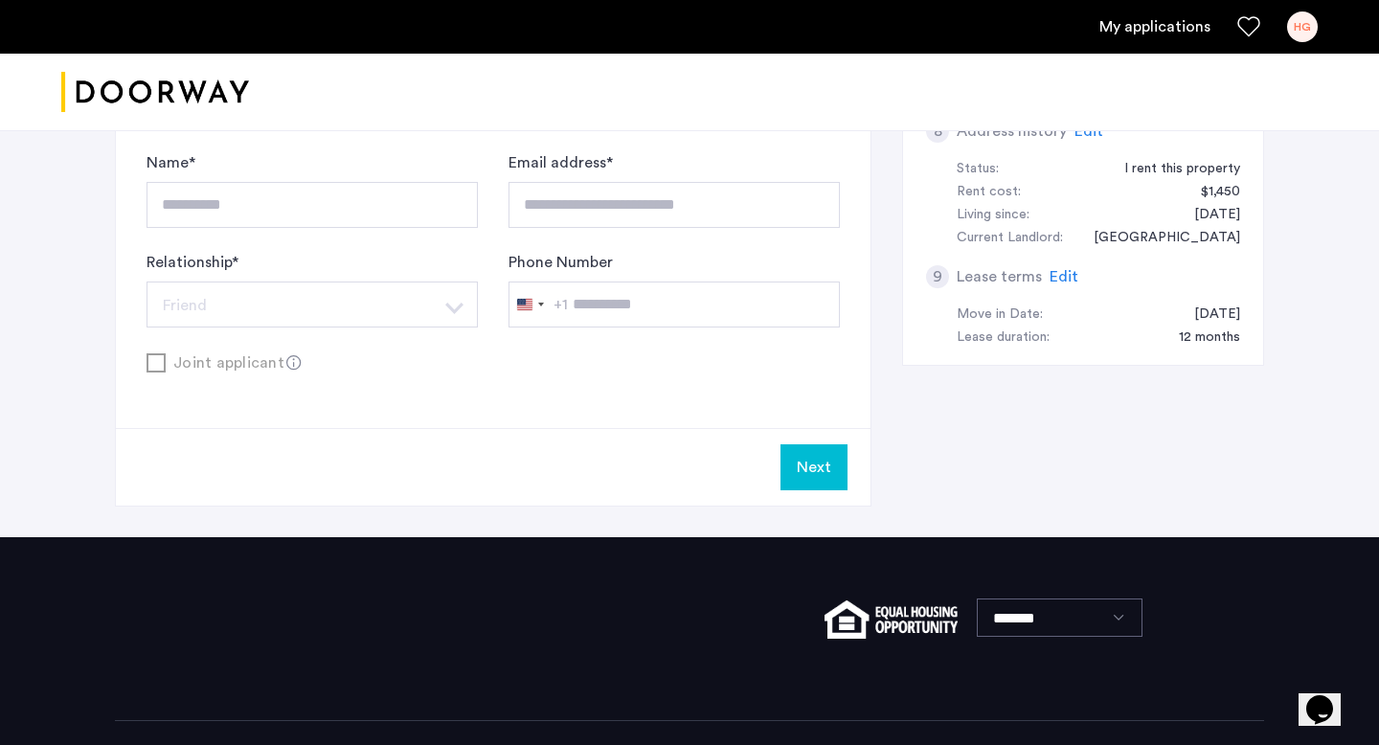
scroll to position [1083, 0]
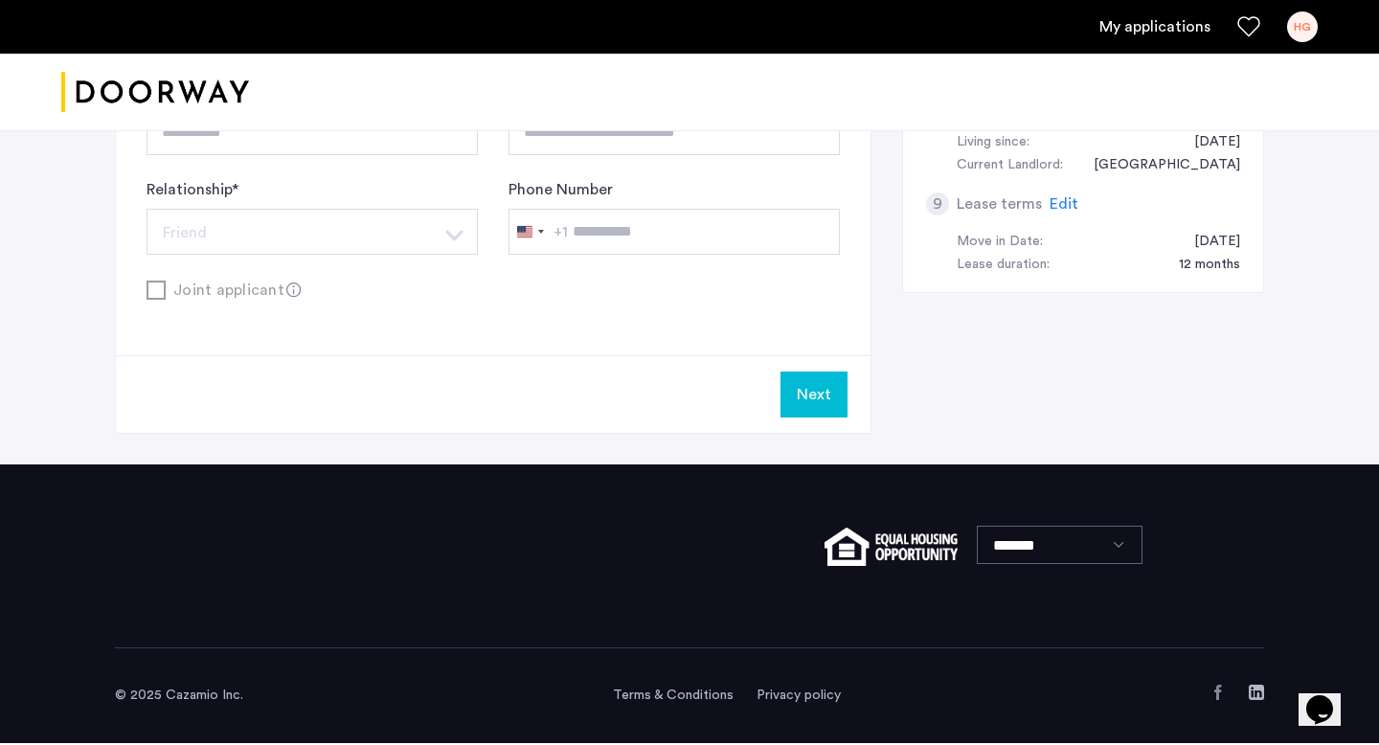
click at [822, 412] on button "Next" at bounding box center [813, 395] width 67 height 46
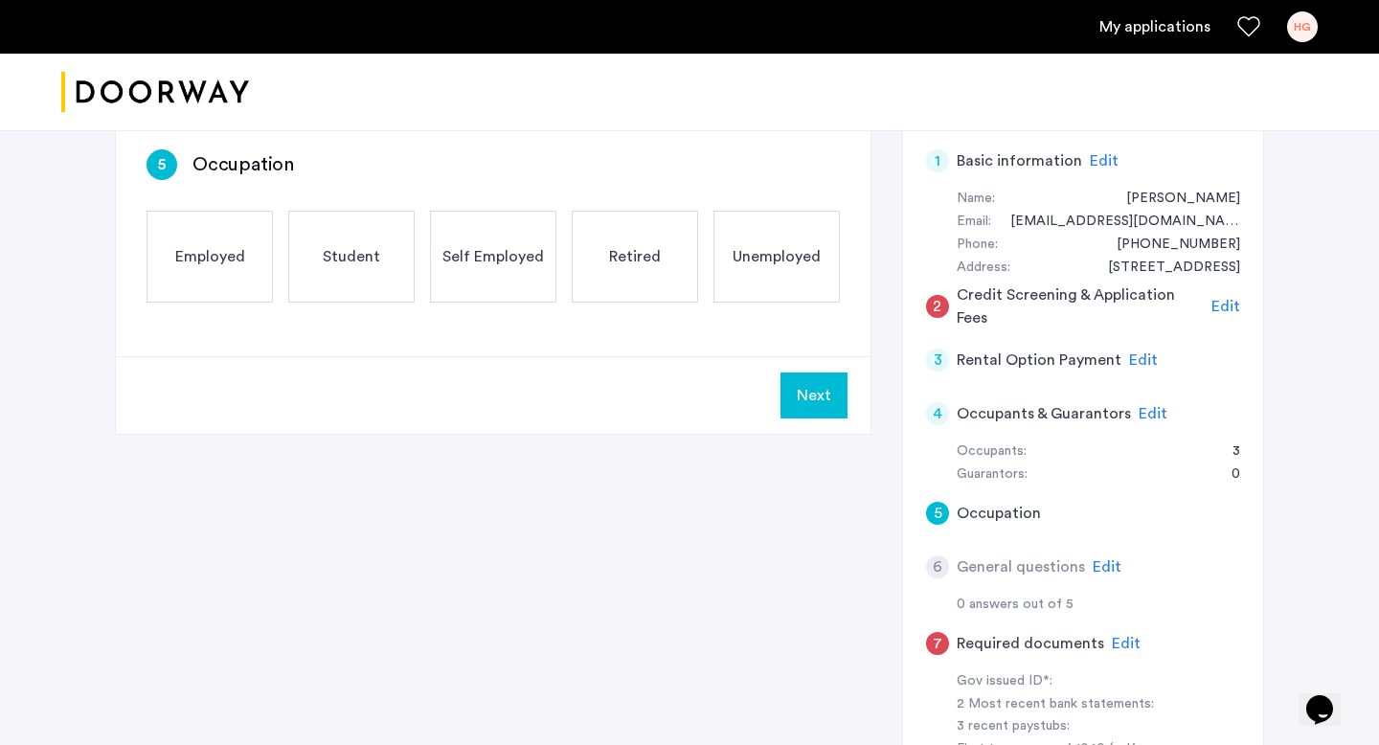
scroll to position [291, 0]
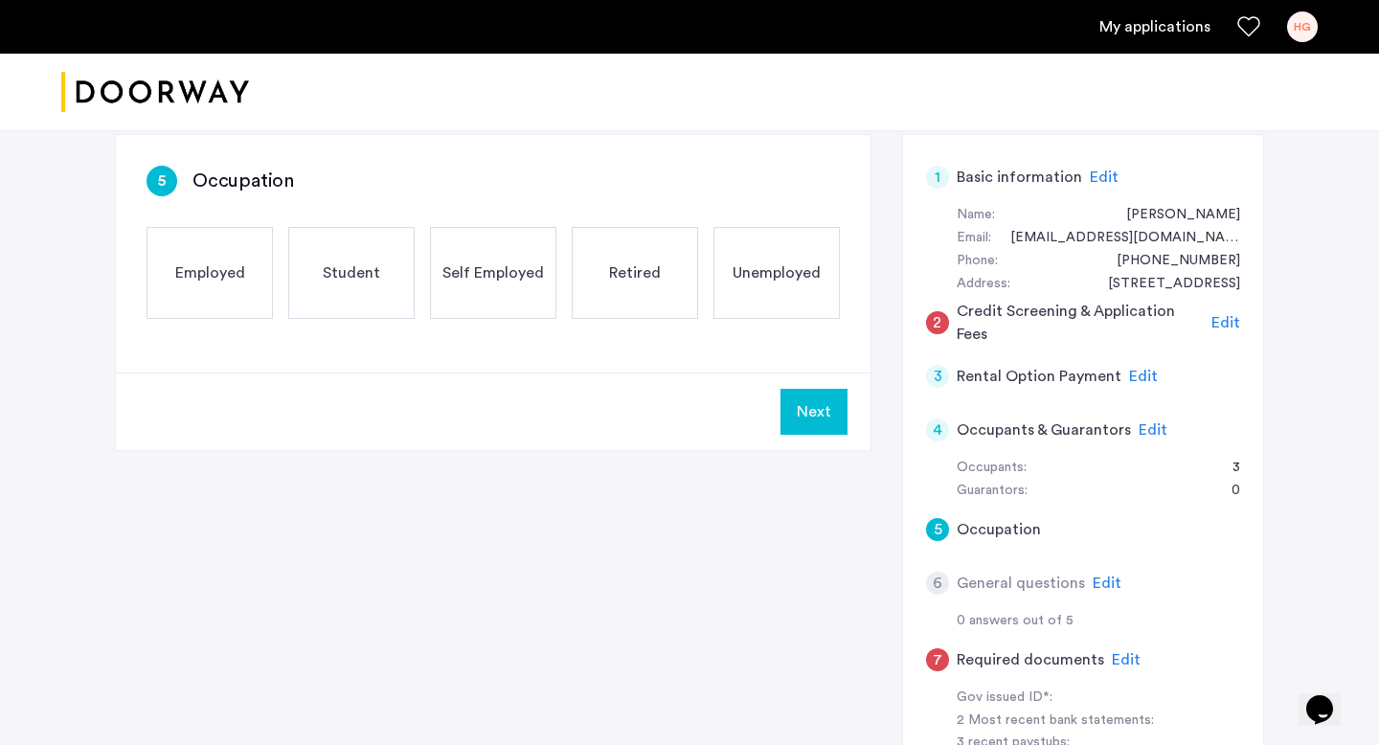
click at [237, 284] on div "Employed" at bounding box center [209, 273] width 126 height 92
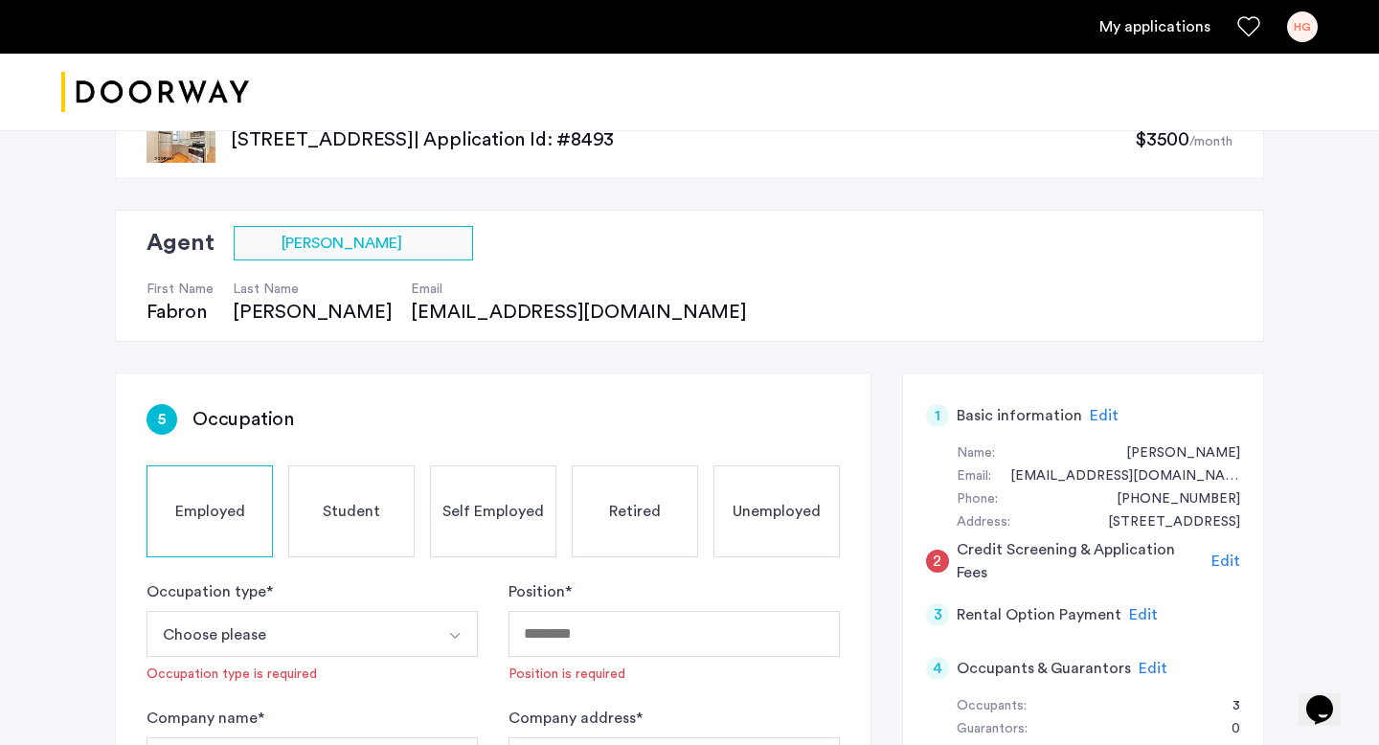
scroll to position [25, 0]
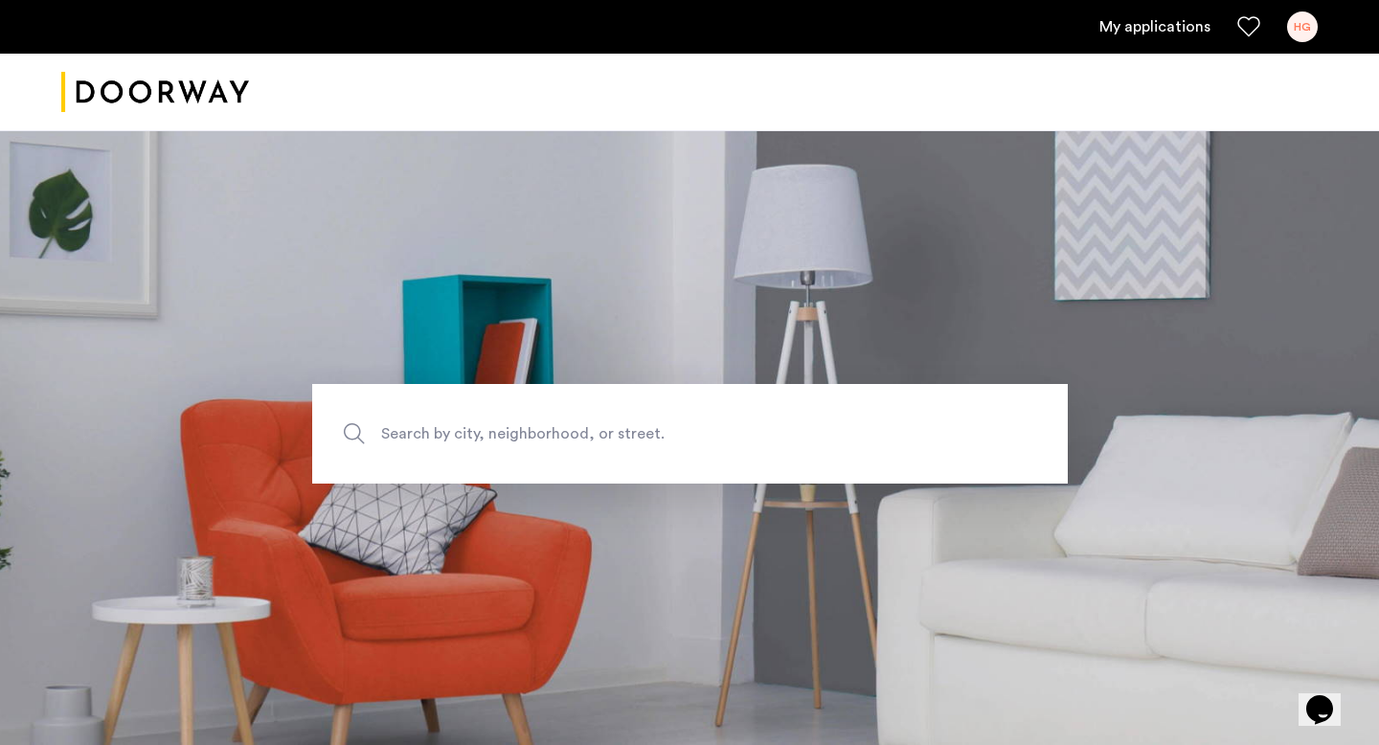
click at [1191, 33] on link "My applications" at bounding box center [1154, 26] width 111 height 23
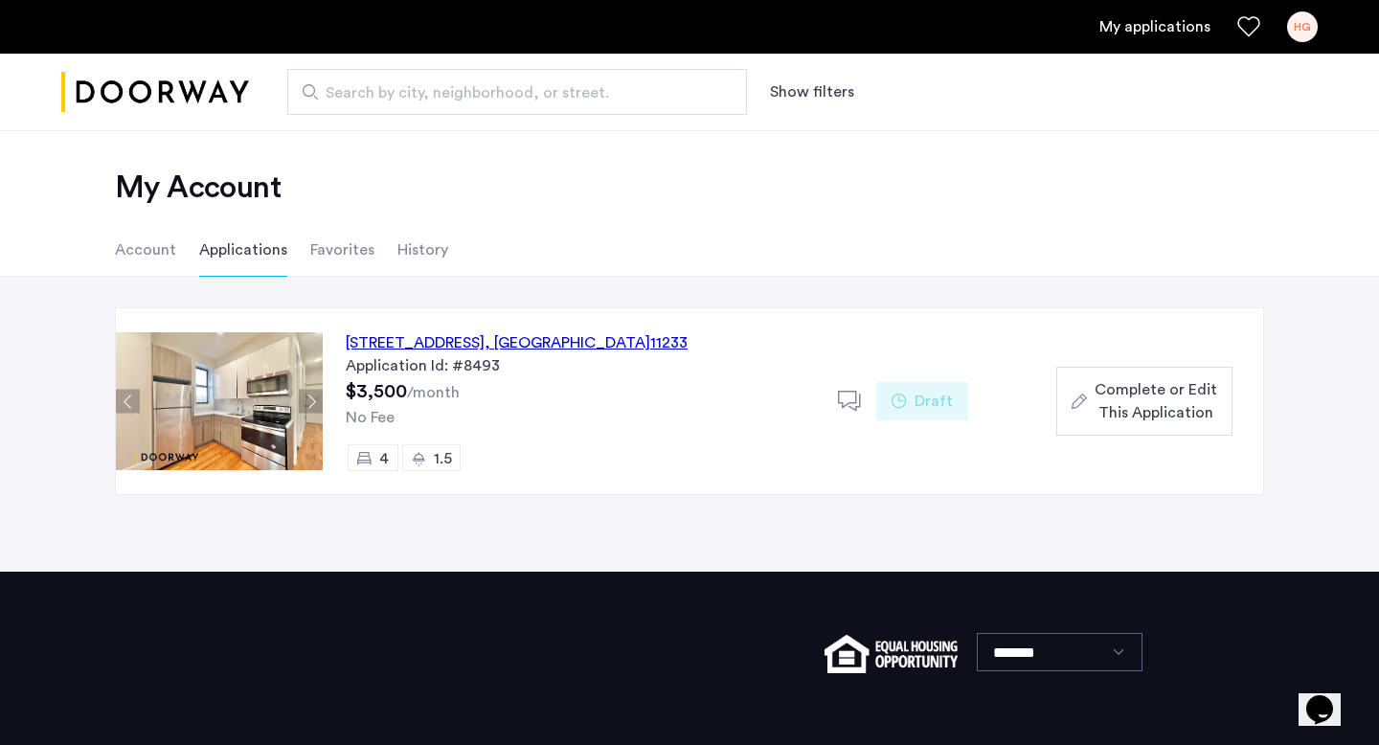
click at [1147, 400] on span "Complete or Edit This Application" at bounding box center [1155, 401] width 123 height 46
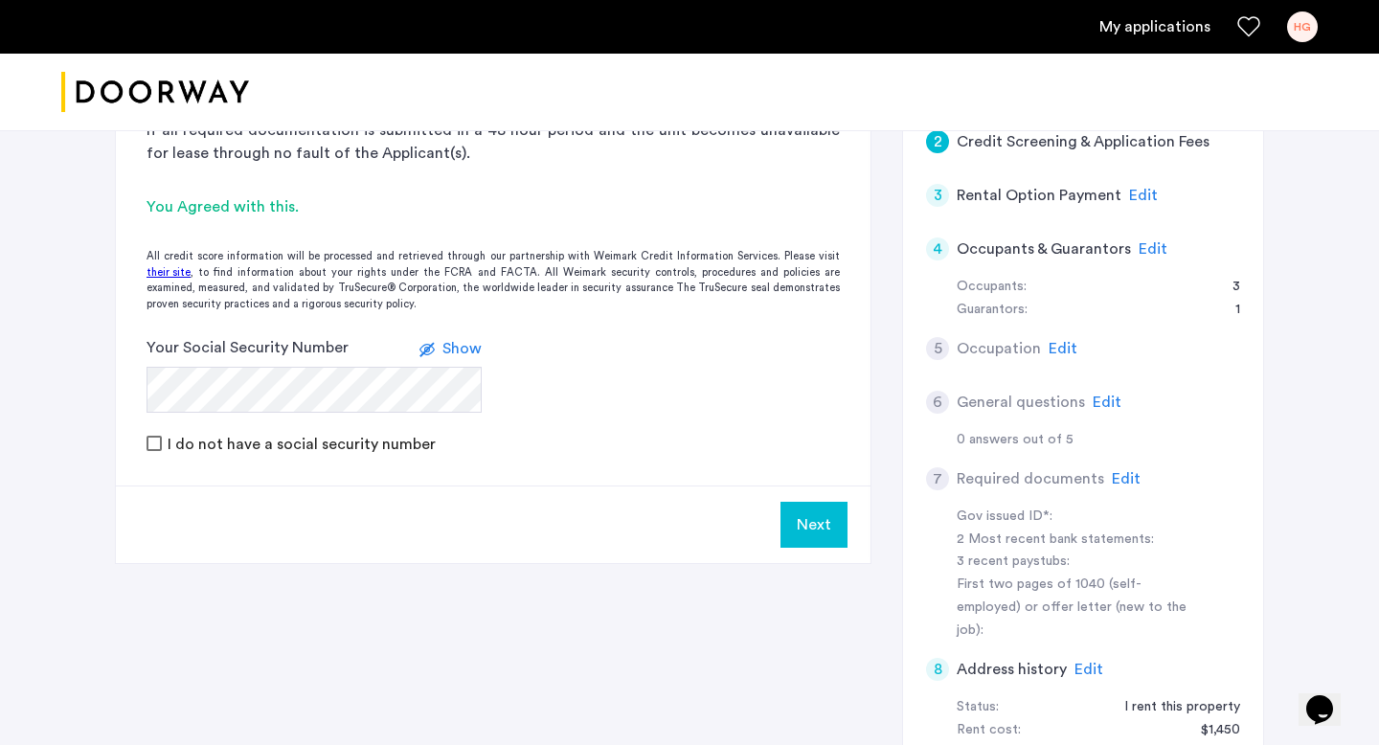
scroll to position [517, 0]
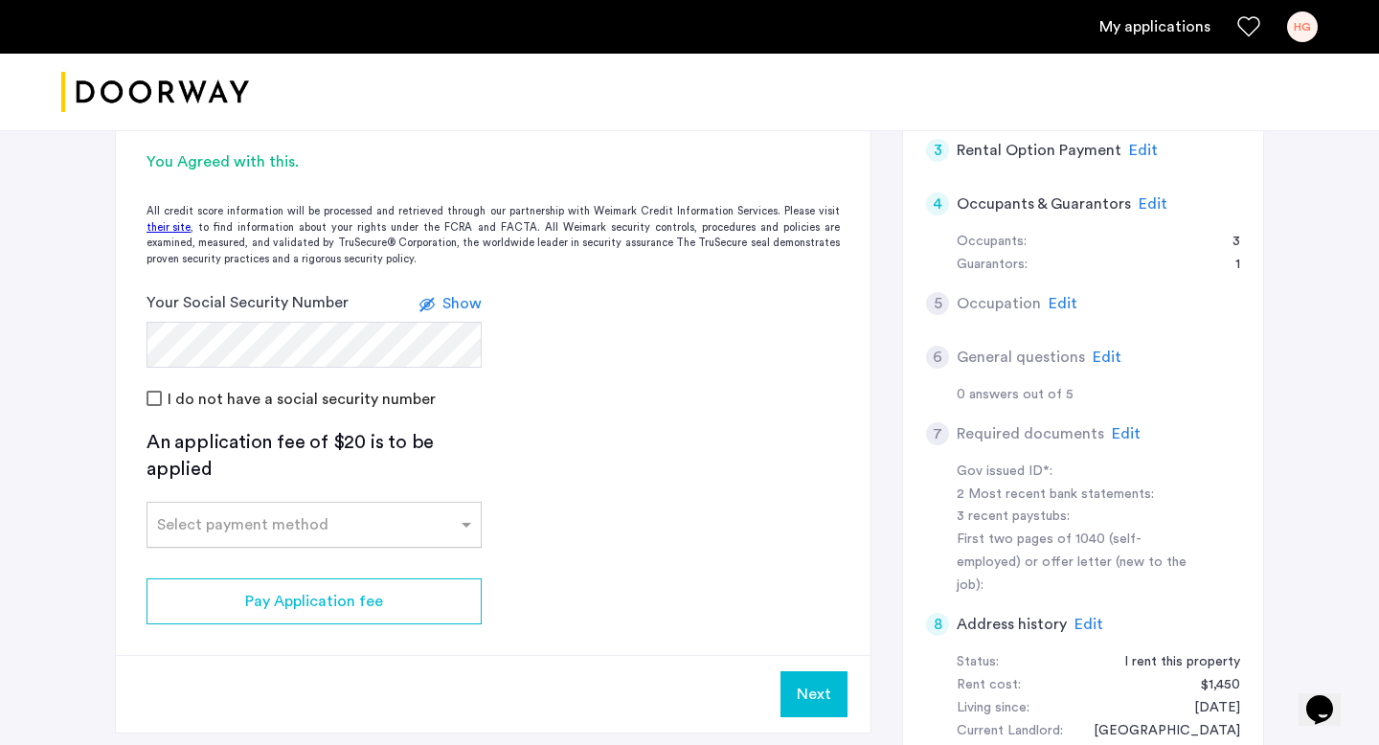
click at [214, 536] on div "Select payment method" at bounding box center [313, 525] width 335 height 46
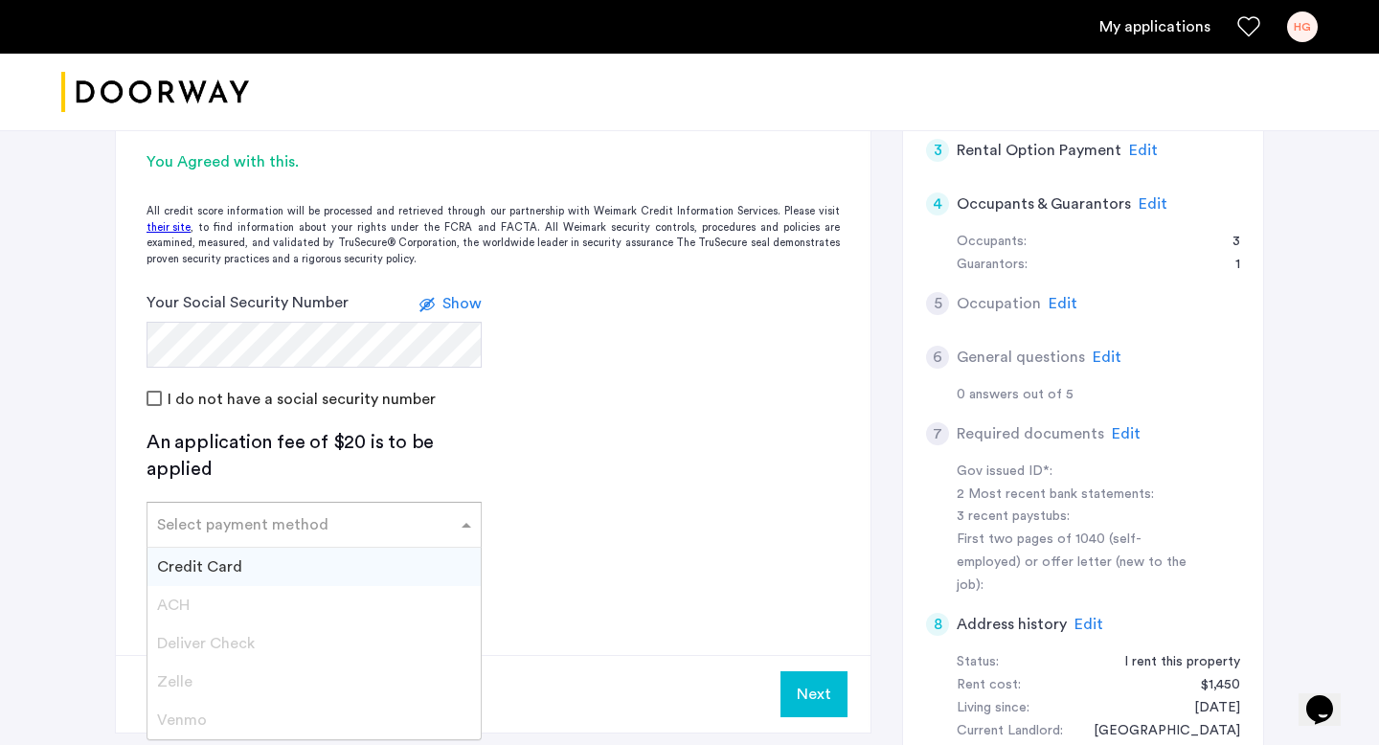
click at [214, 561] on span "Credit Card" at bounding box center [199, 566] width 85 height 15
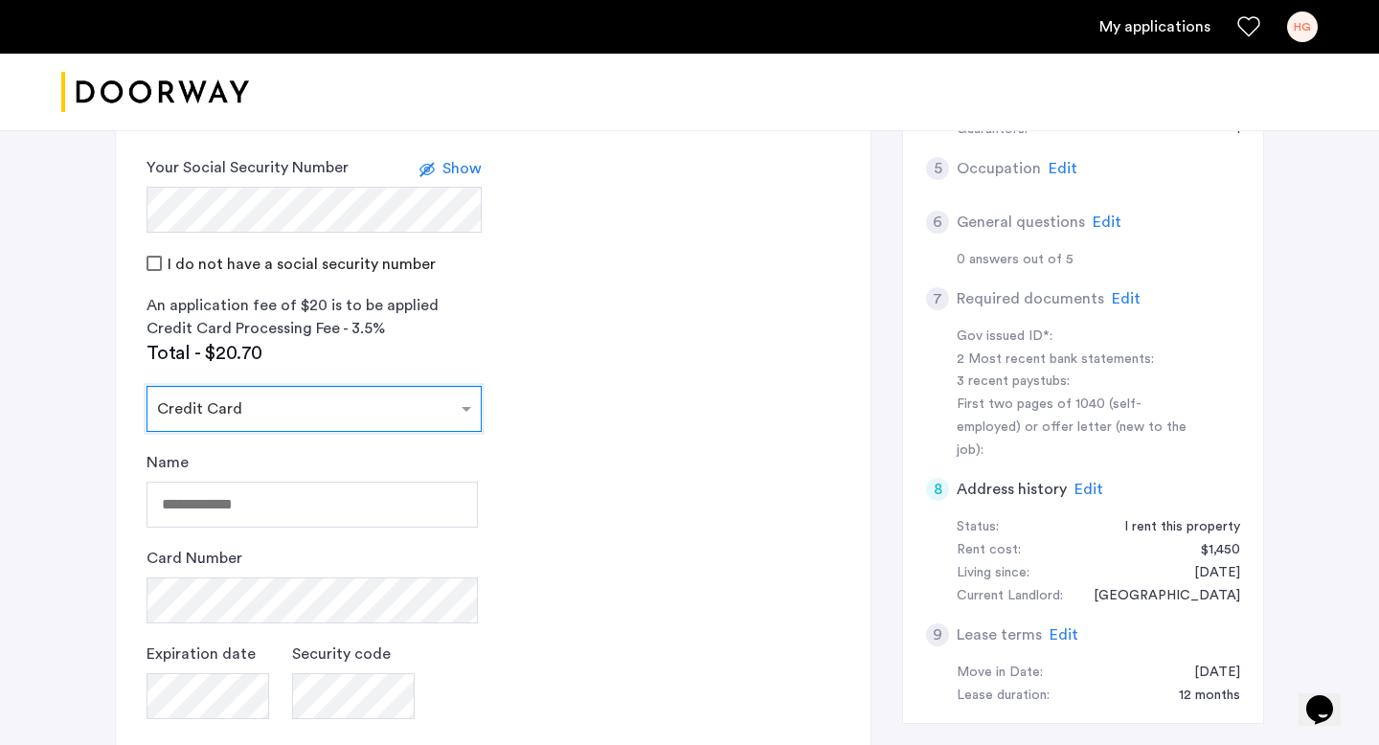
scroll to position [716, 0]
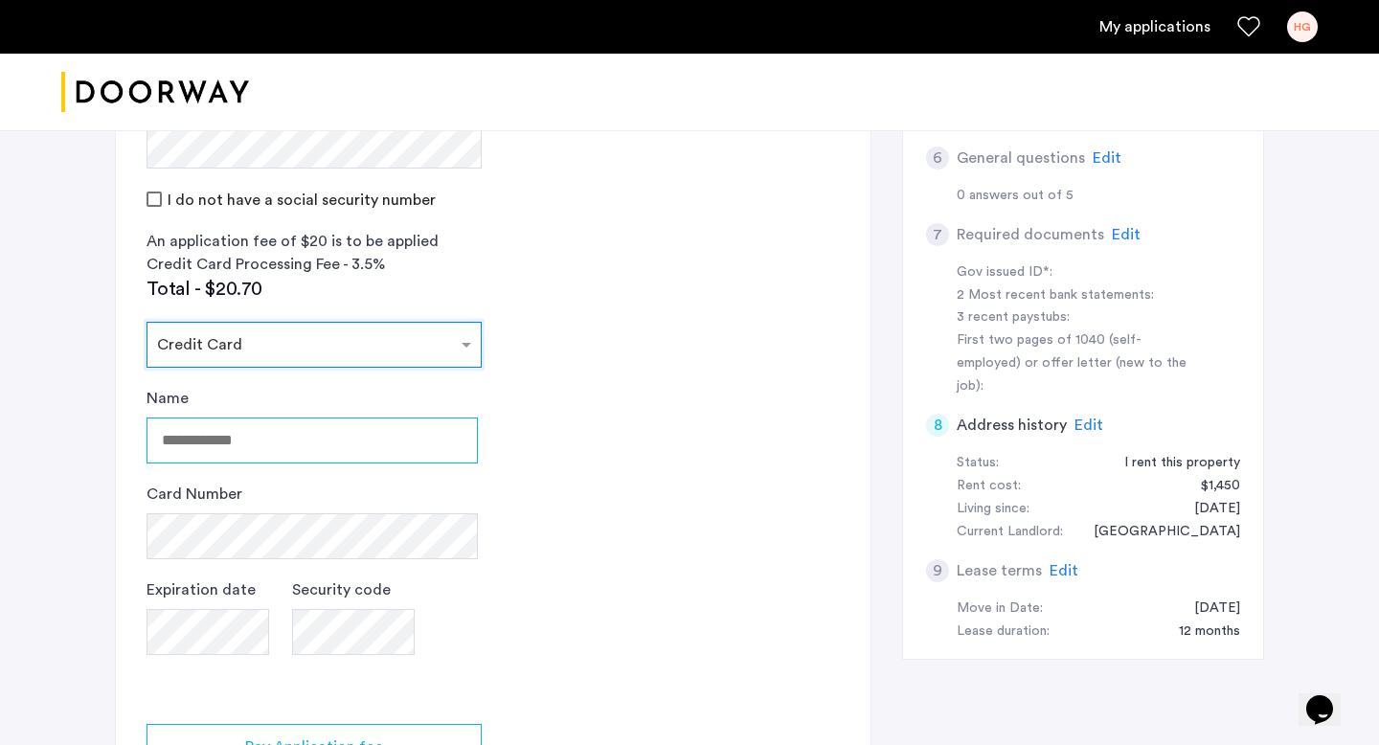
click at [256, 452] on input "Name" at bounding box center [311, 440] width 331 height 46
type input "**********"
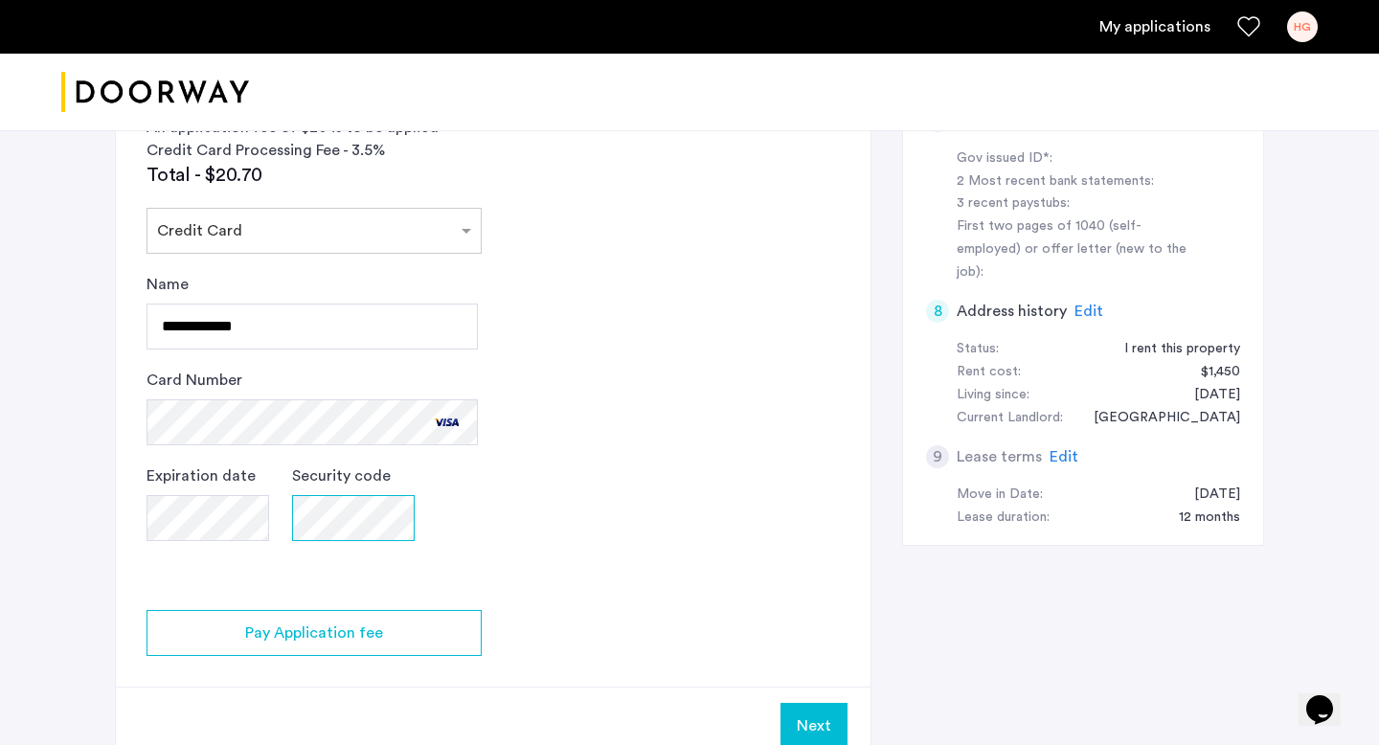
scroll to position [909, 0]
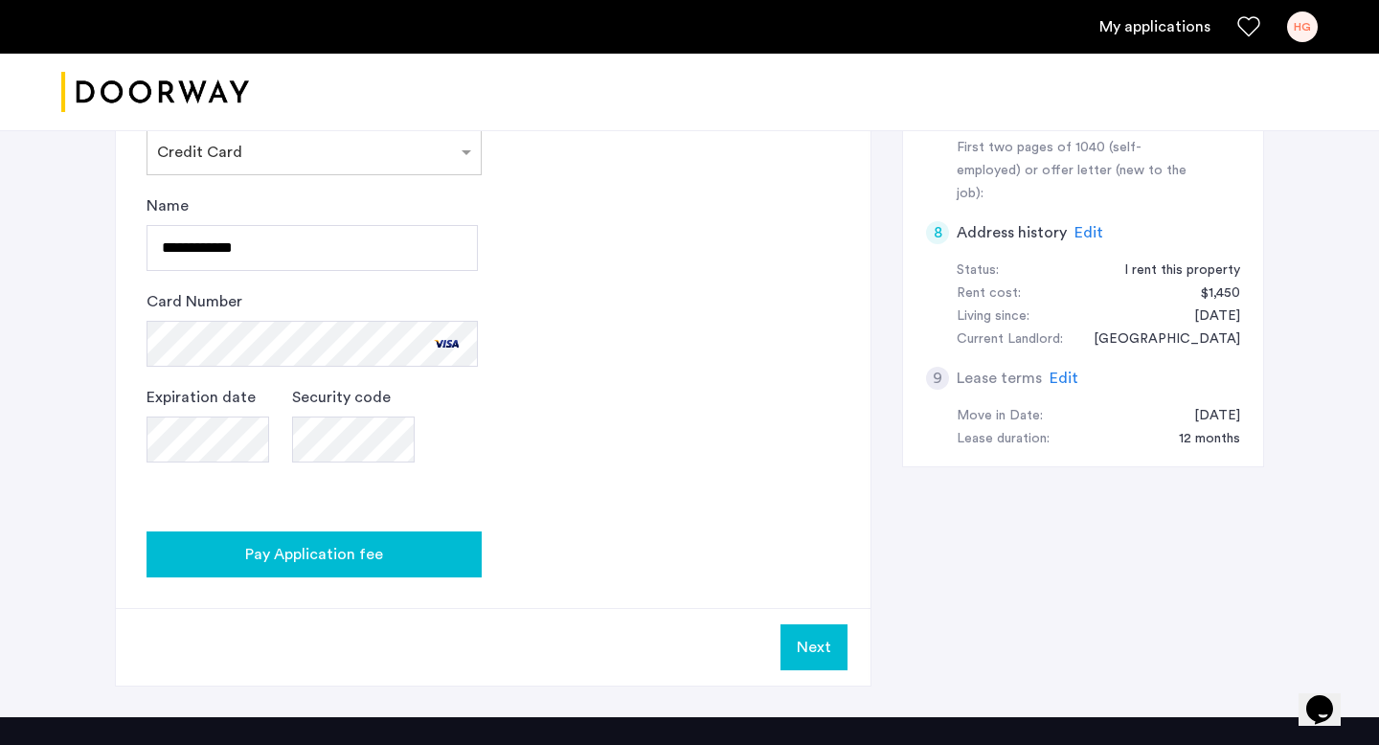
click at [311, 572] on button "Pay Application fee" at bounding box center [313, 554] width 335 height 46
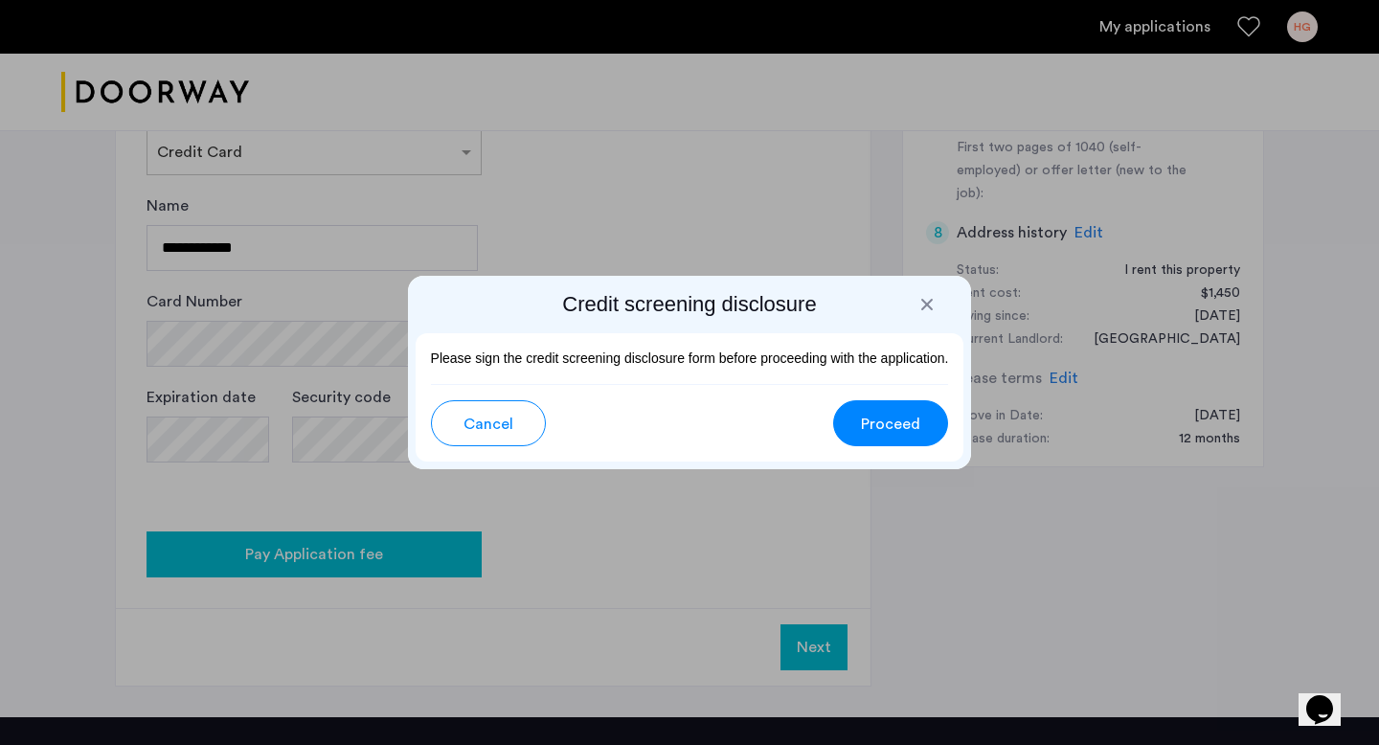
scroll to position [0, 0]
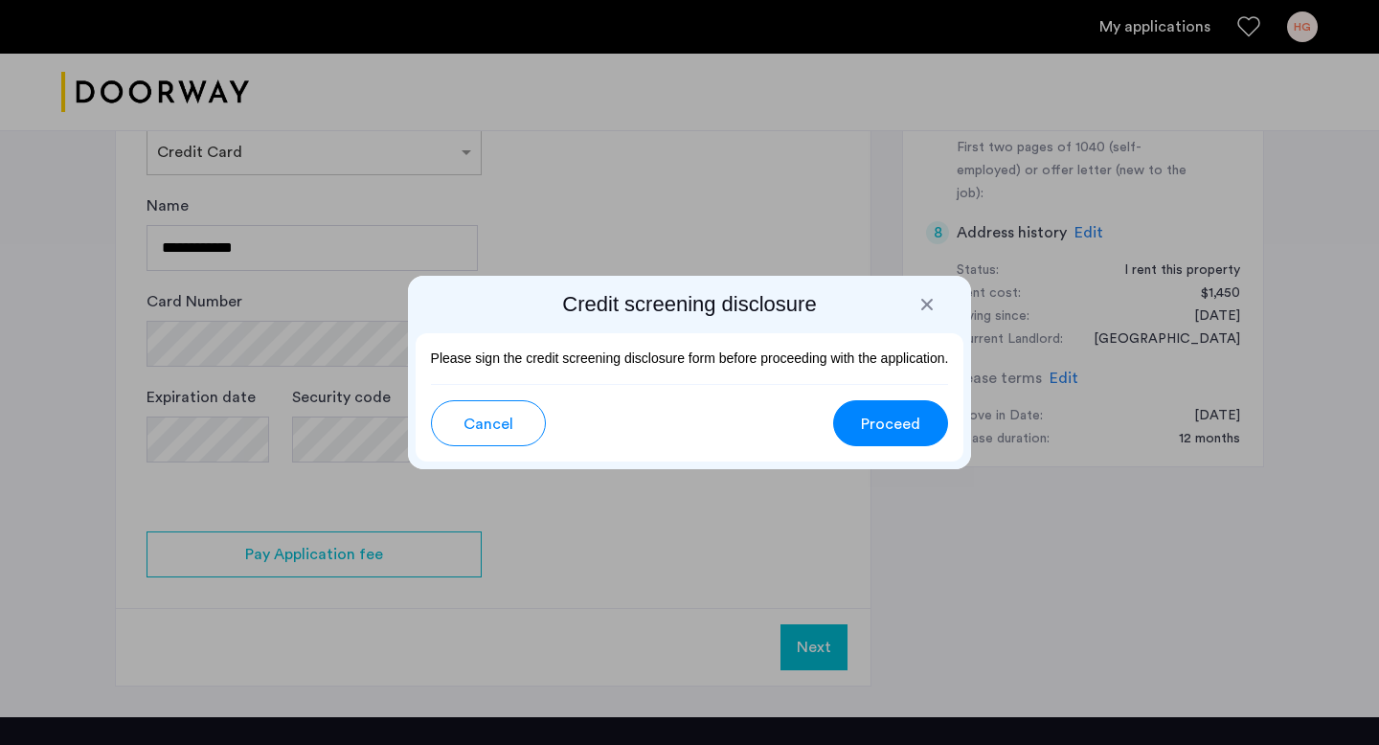
click at [907, 420] on span "Proceed" at bounding box center [890, 424] width 59 height 23
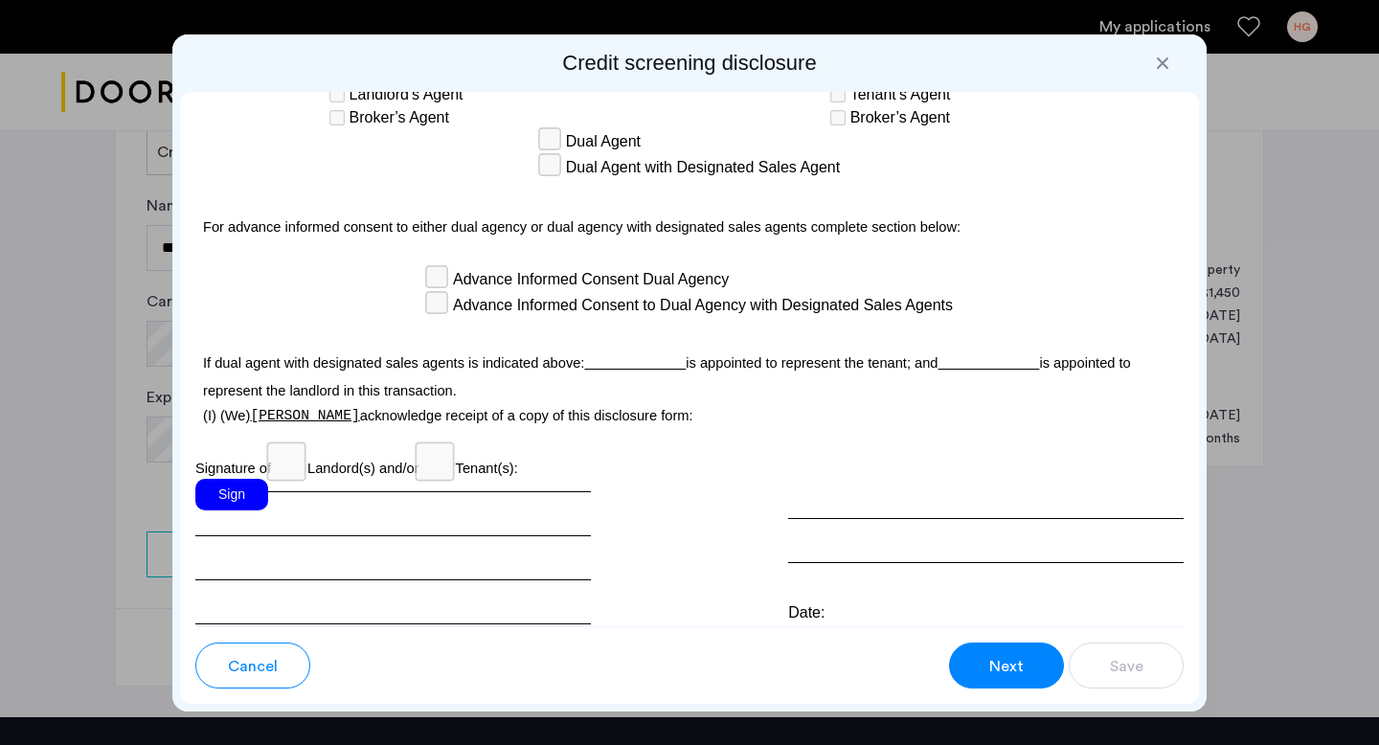
scroll to position [5604, 0]
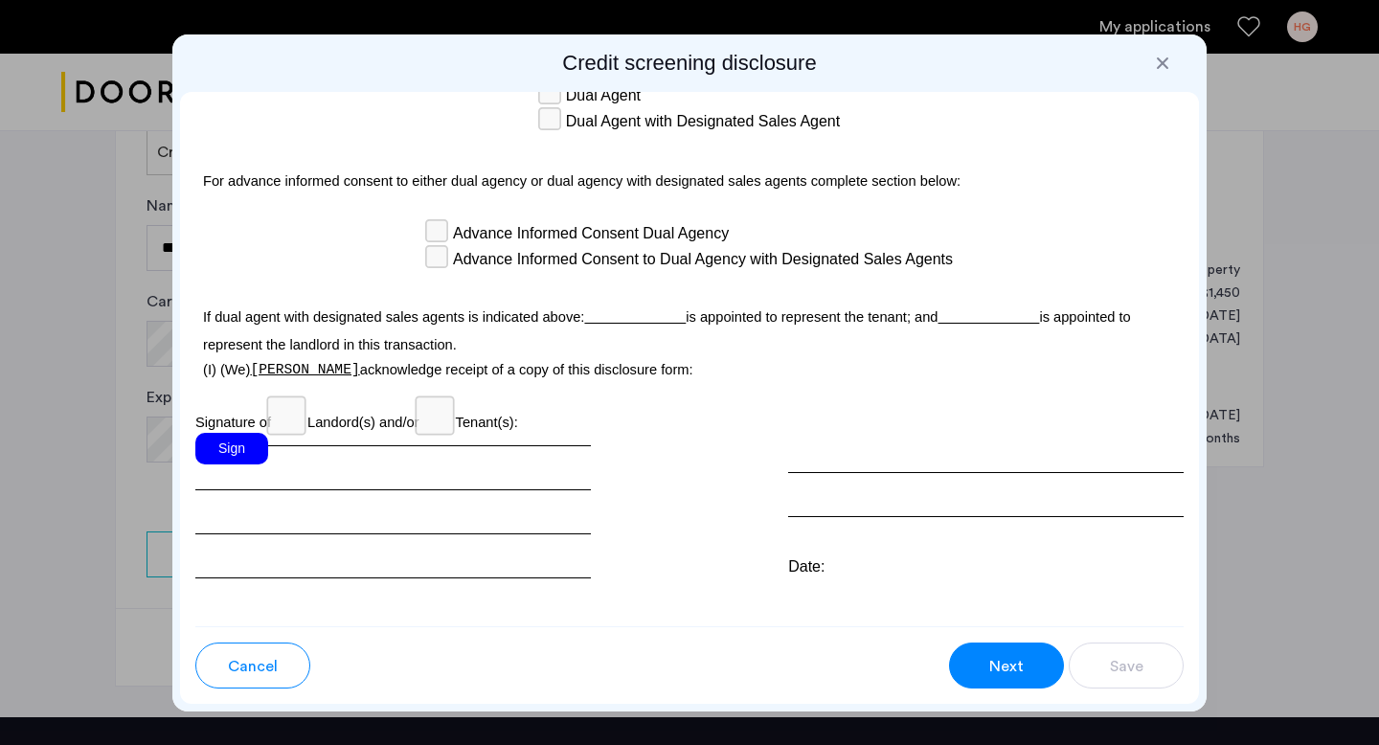
click at [214, 433] on div "Sign" at bounding box center [231, 449] width 73 height 32
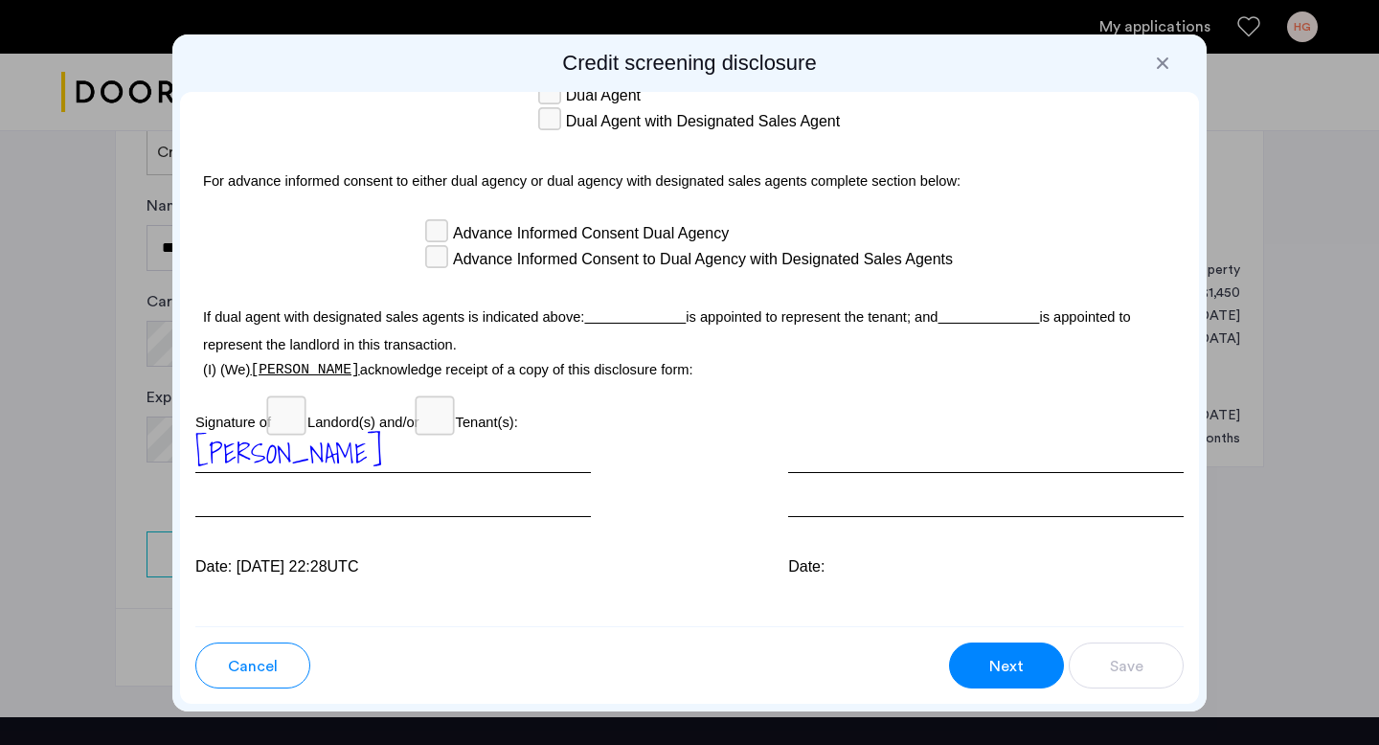
click at [835, 433] on div at bounding box center [985, 475] width 395 height 84
click at [840, 467] on div at bounding box center [985, 475] width 395 height 84
click at [844, 555] on div "Date:" at bounding box center [985, 566] width 395 height 23
click at [977, 665] on button "Next" at bounding box center [1006, 665] width 115 height 46
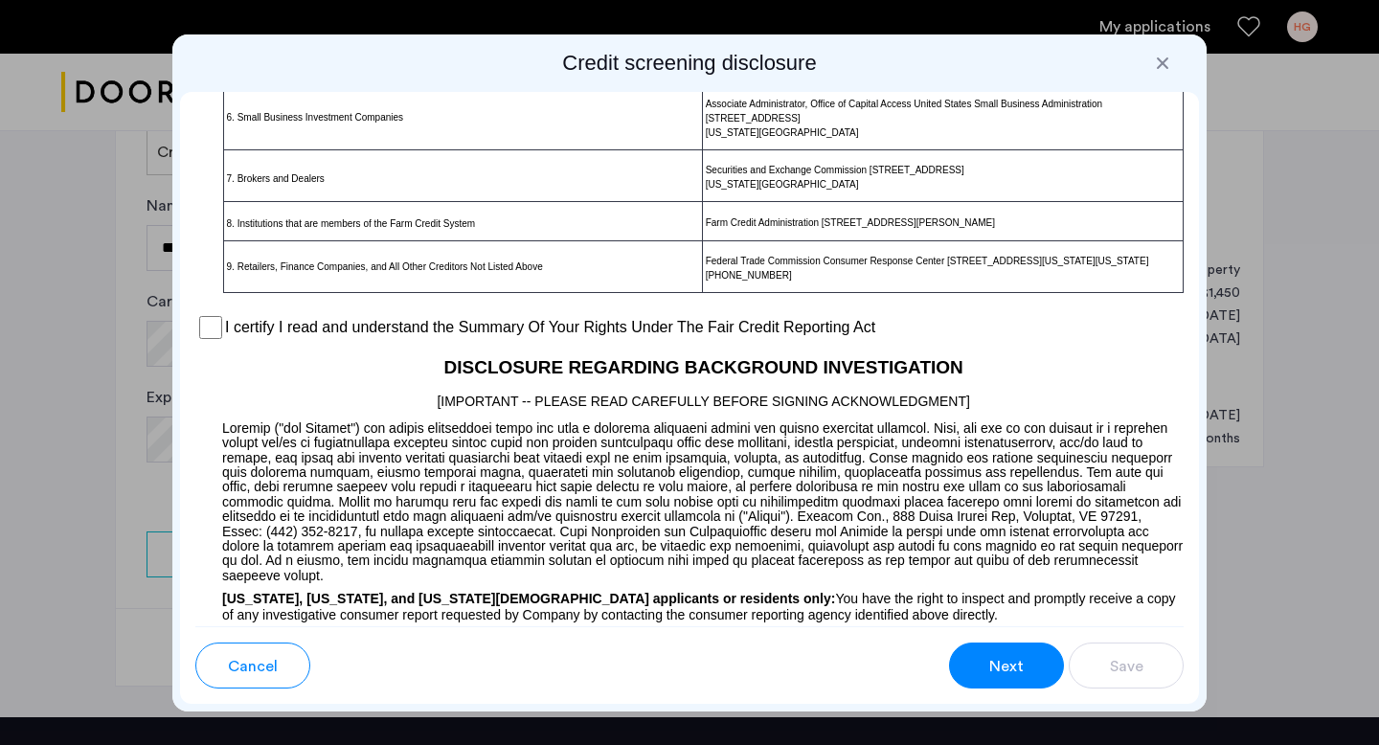
scroll to position [1458, 0]
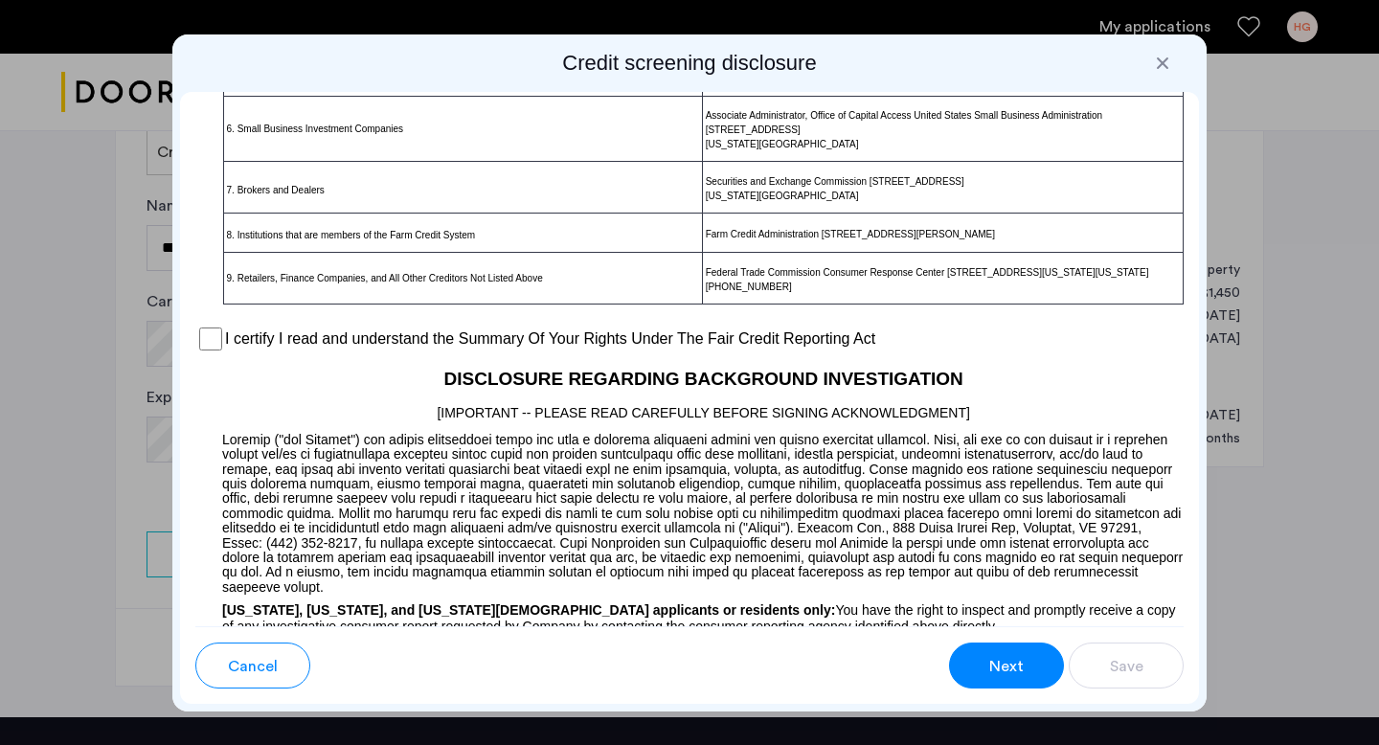
click at [373, 350] on label "I certify I read and understand the Summary Of Your Rights Under The Fair Credi…" at bounding box center [550, 338] width 650 height 23
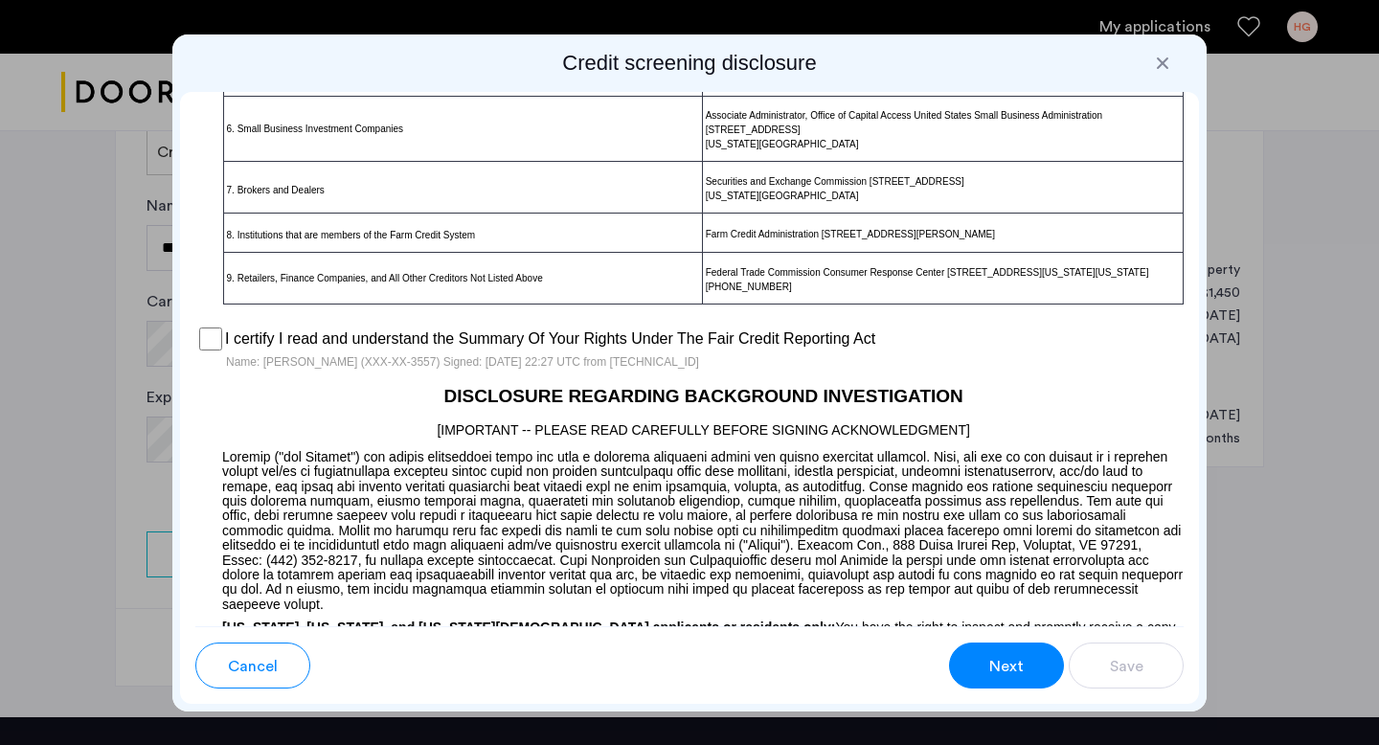
click at [972, 653] on button "Next" at bounding box center [1006, 665] width 115 height 46
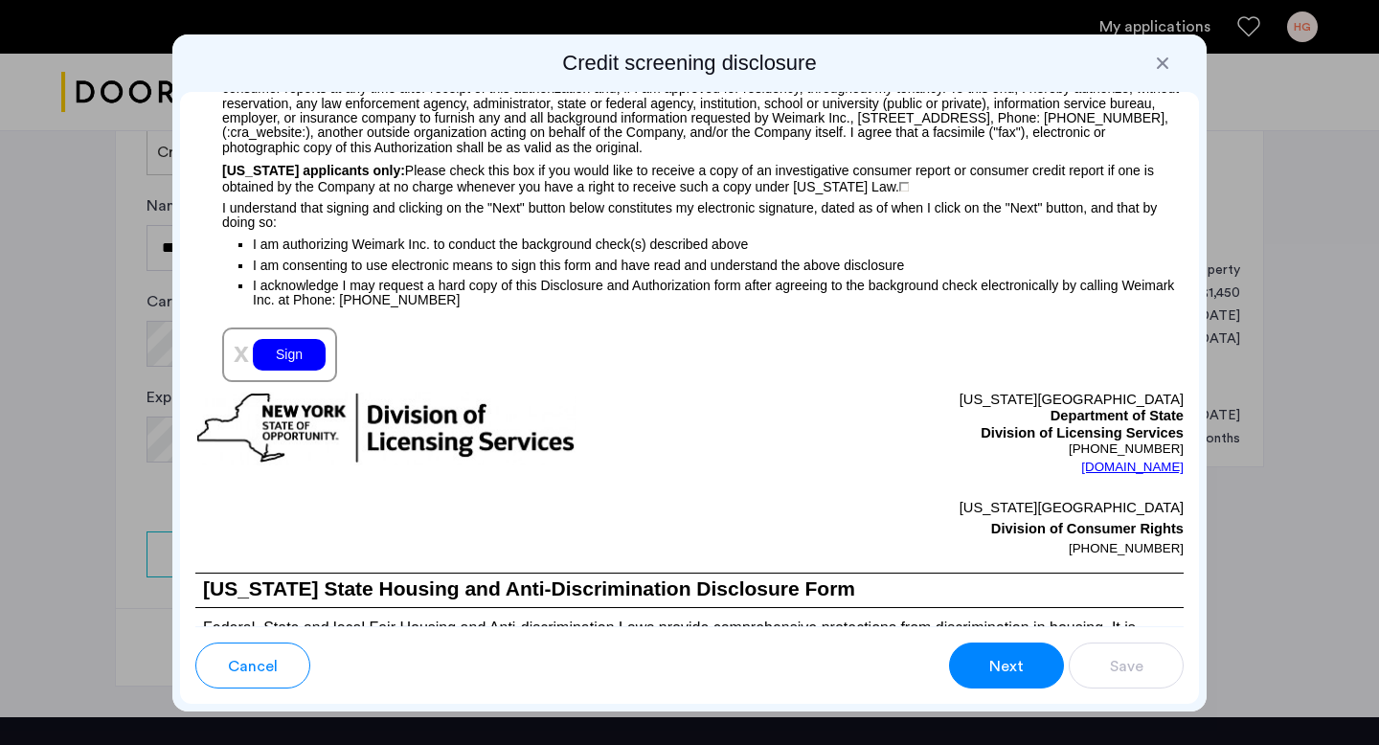
scroll to position [2145, 0]
click at [315, 354] on div "Sign" at bounding box center [289, 354] width 73 height 32
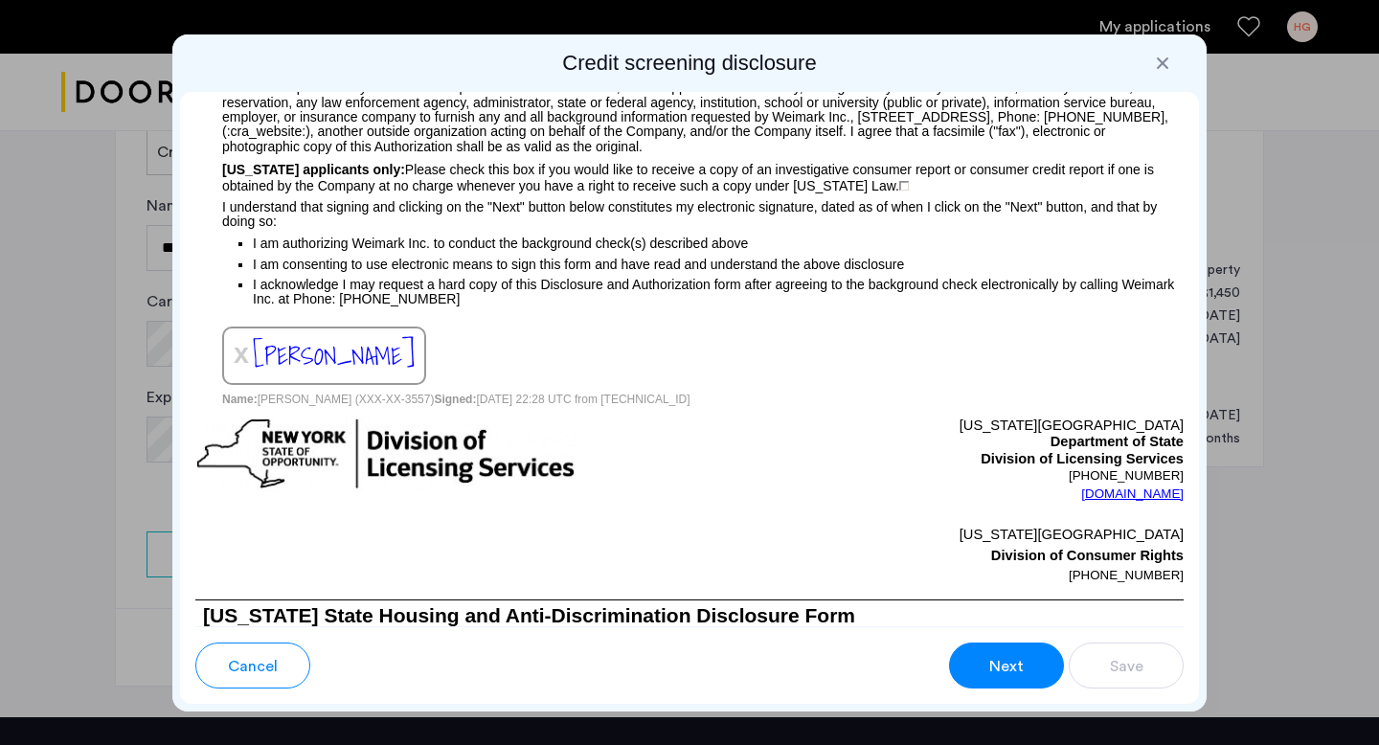
click at [996, 670] on span "Next" at bounding box center [1006, 666] width 34 height 23
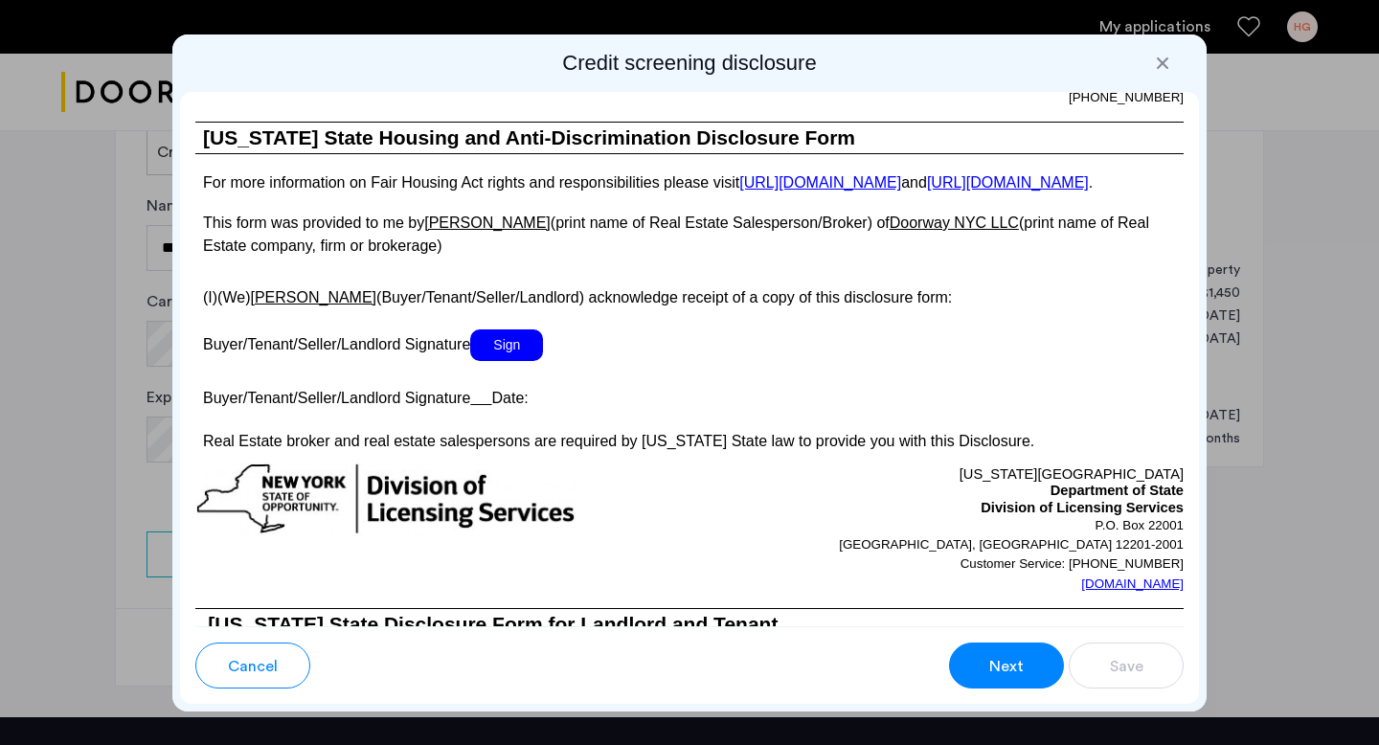
scroll to position [3550, 0]
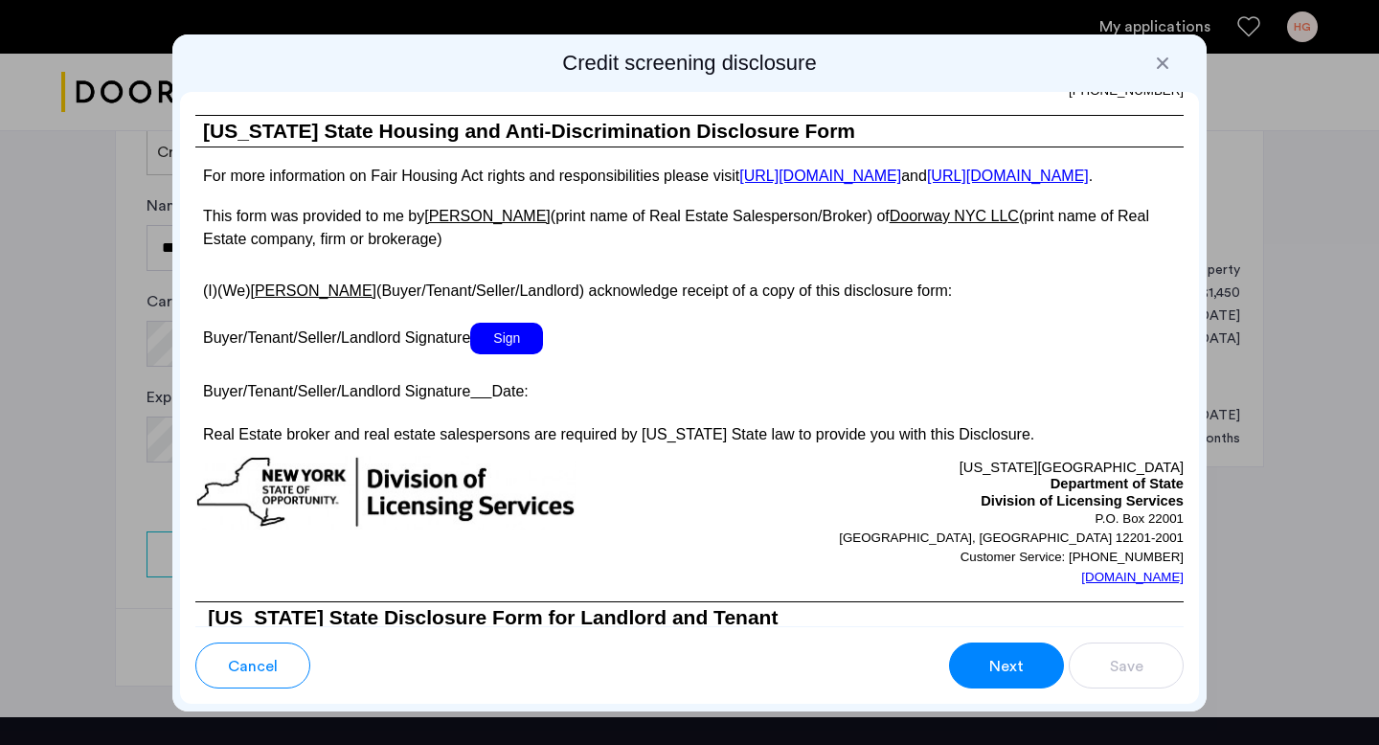
click at [508, 354] on span "Sign" at bounding box center [506, 339] width 73 height 32
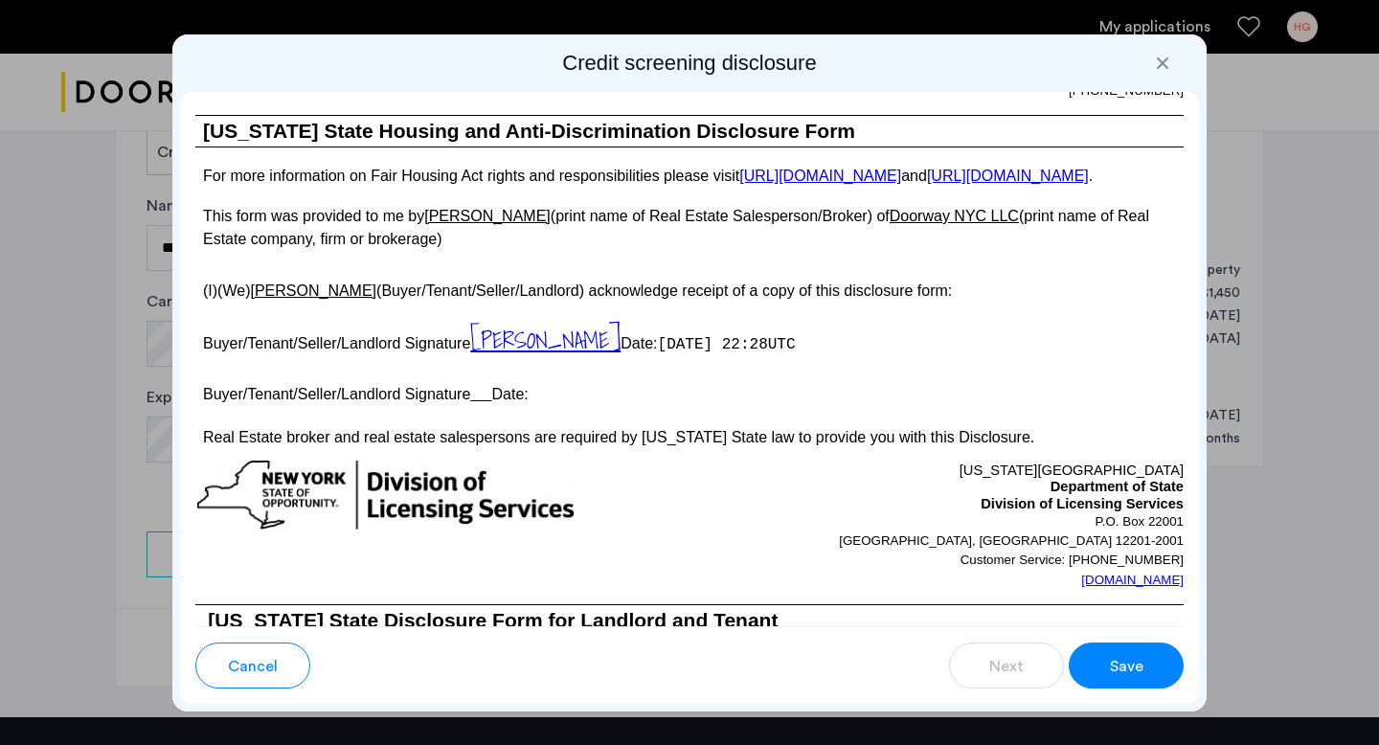
click at [1114, 671] on span "Save" at bounding box center [1127, 666] width 34 height 23
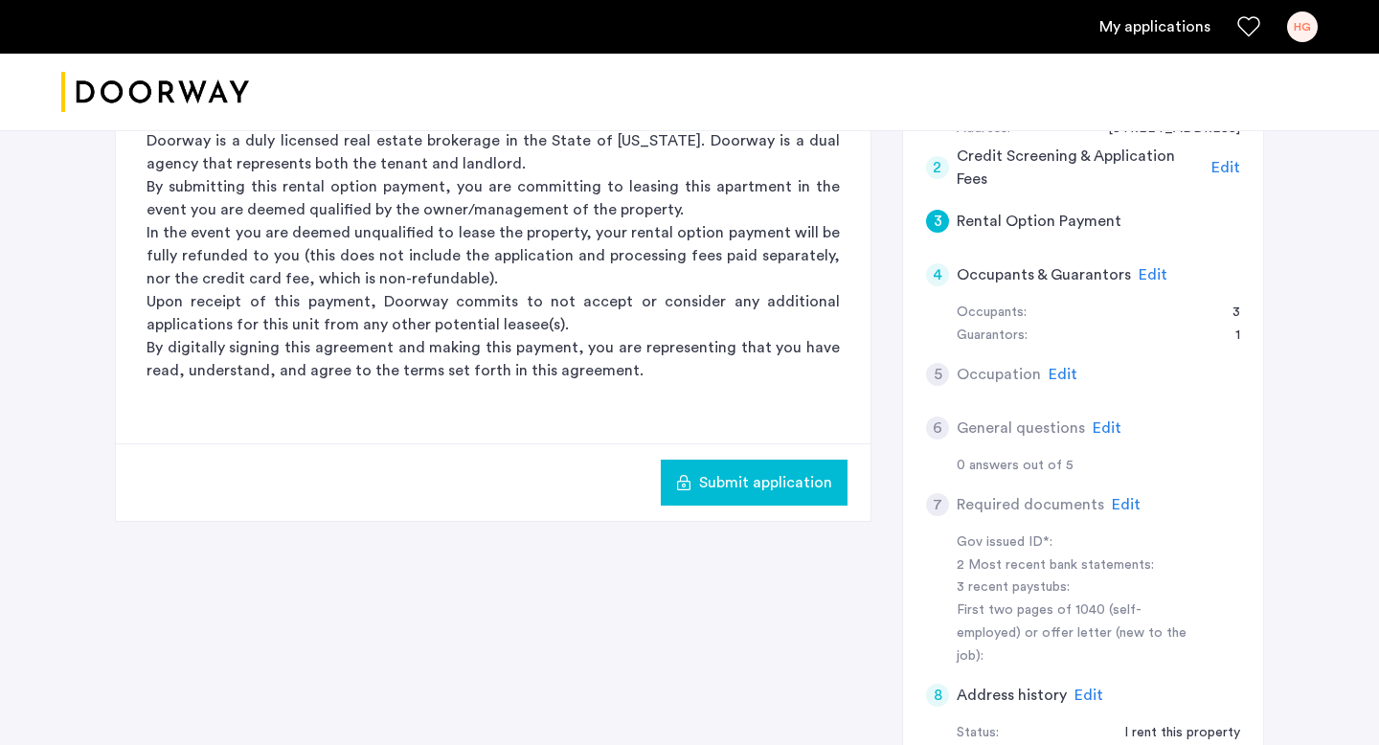
scroll to position [490, 0]
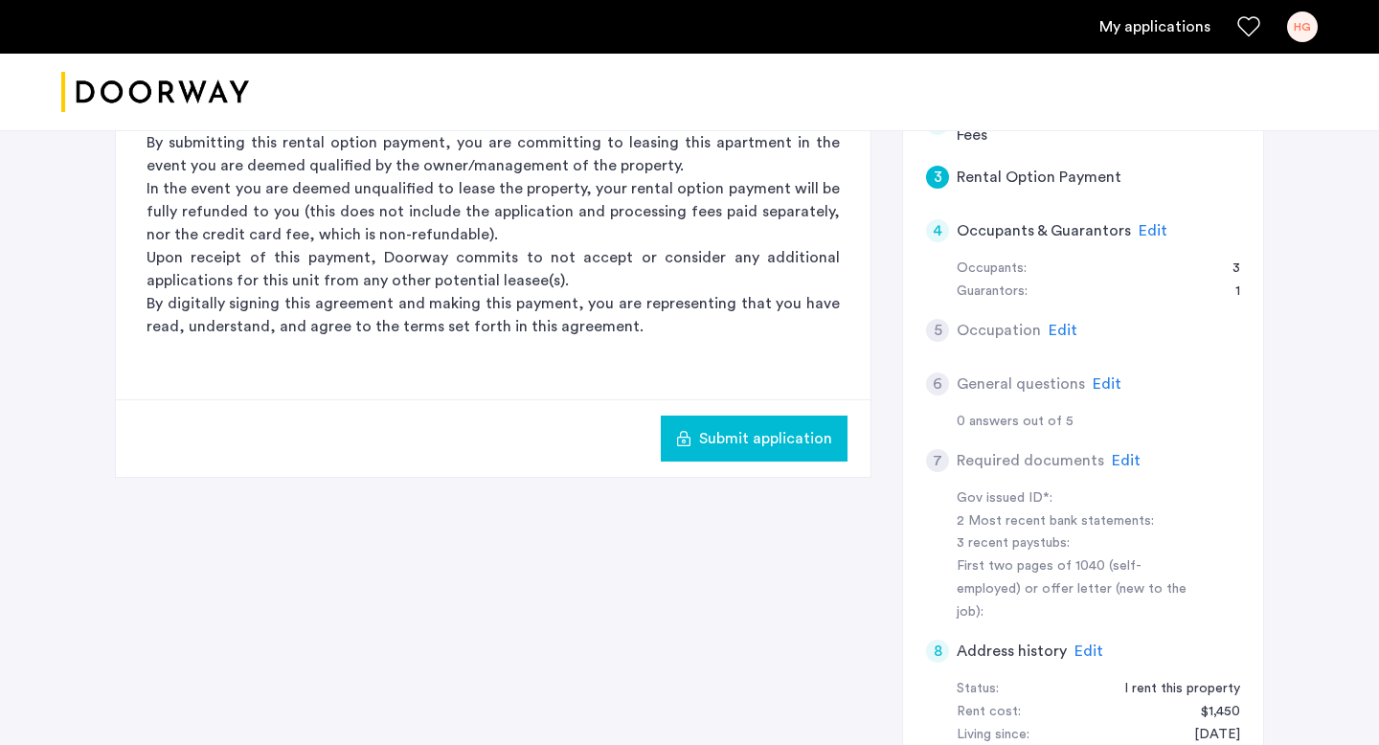
click at [1125, 458] on span "Edit" at bounding box center [1126, 460] width 29 height 15
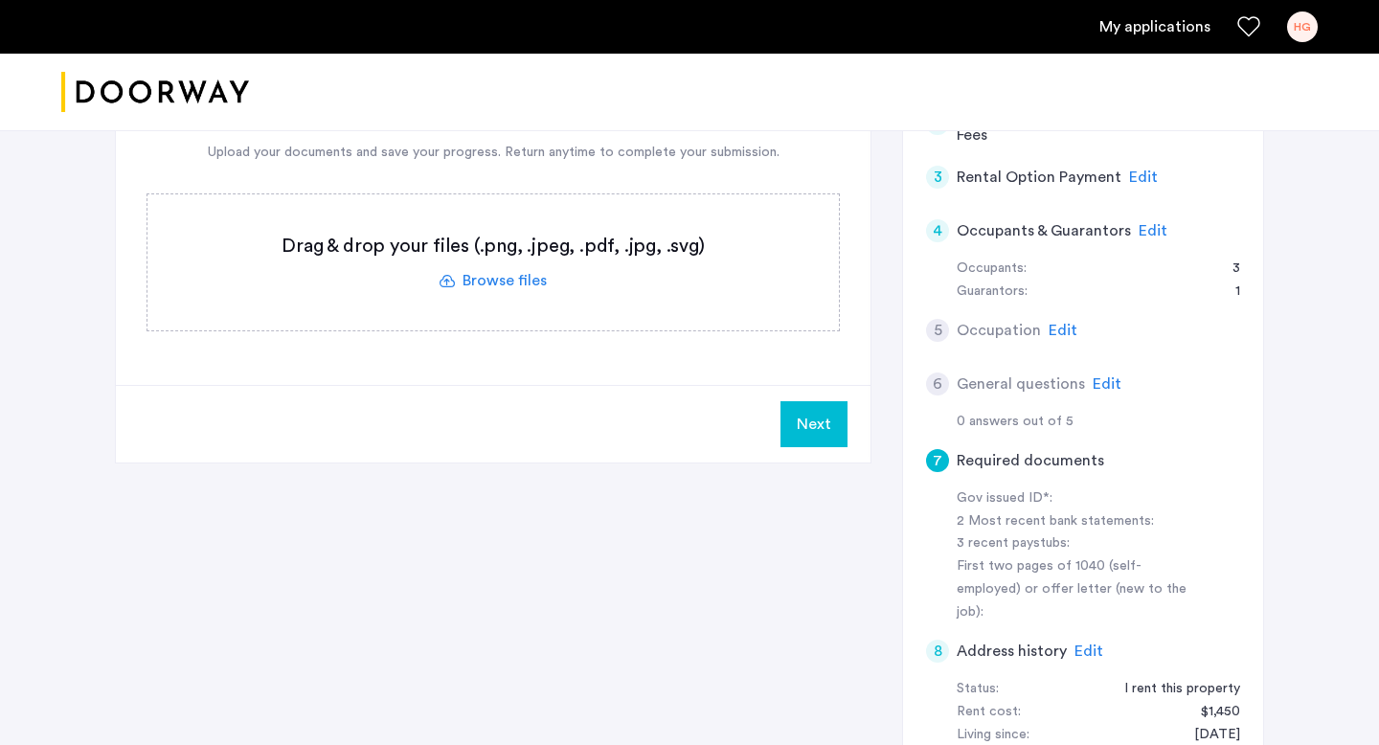
click at [520, 284] on label at bounding box center [492, 262] width 691 height 136
click at [0, 0] on input "file" at bounding box center [0, 0] width 0 height 0
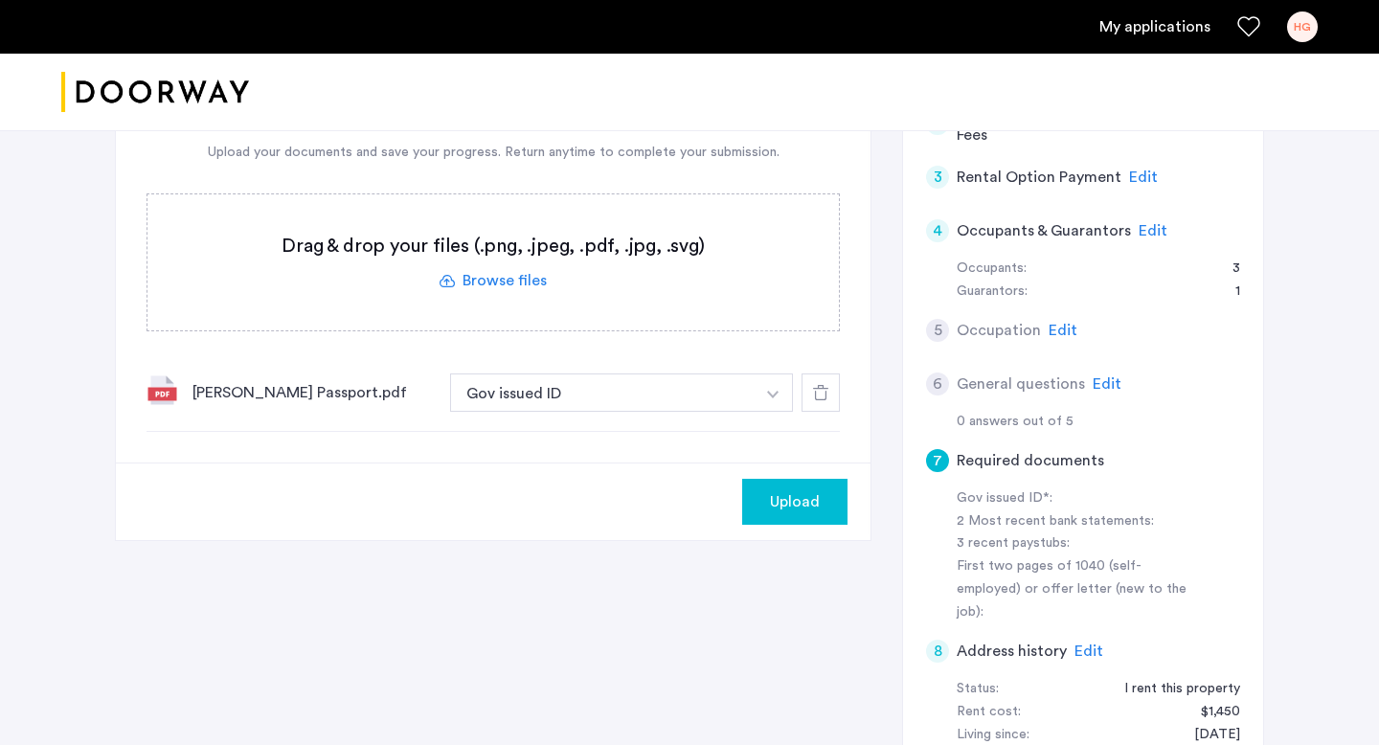
click at [776, 494] on span "Upload" at bounding box center [795, 501] width 50 height 23
click at [510, 287] on label at bounding box center [492, 262] width 691 height 136
click at [0, 0] on input "file" at bounding box center [0, 0] width 0 height 0
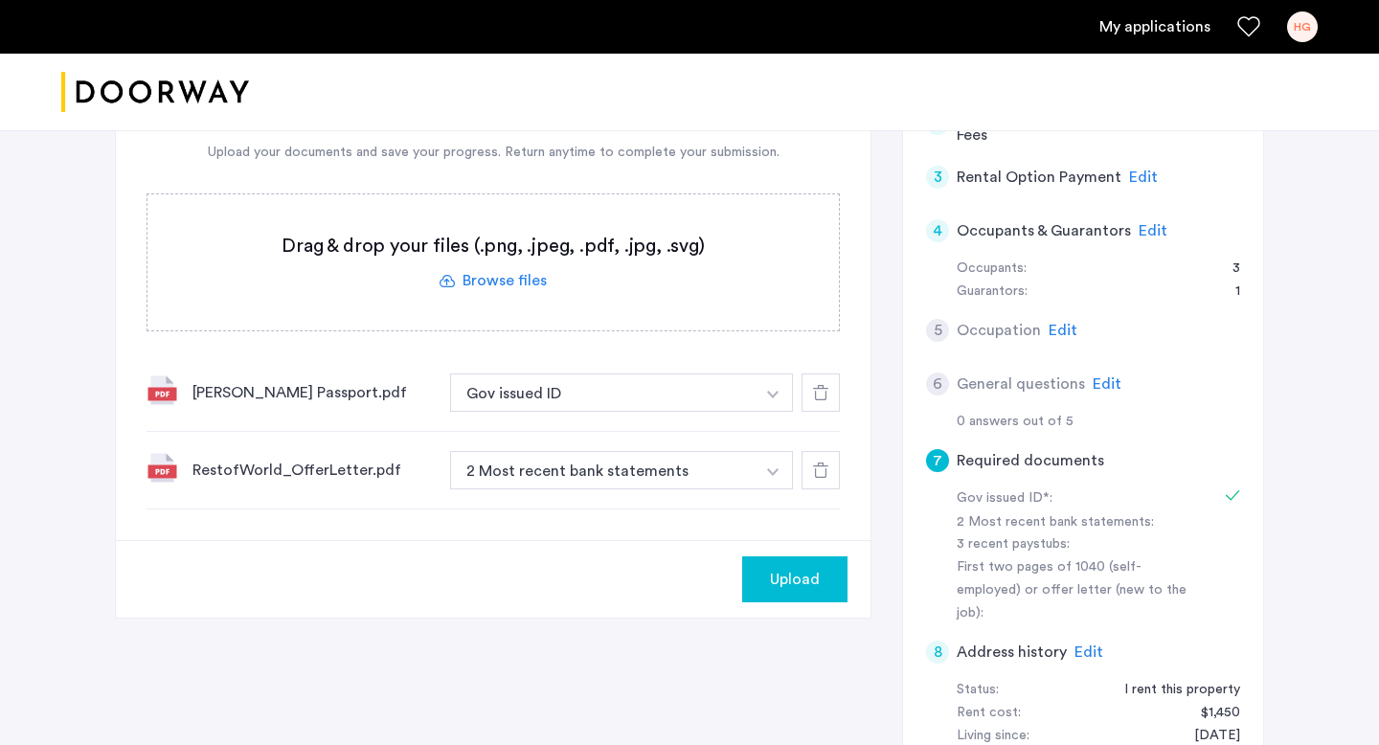
click at [1107, 378] on span "Edit" at bounding box center [1107, 383] width 29 height 15
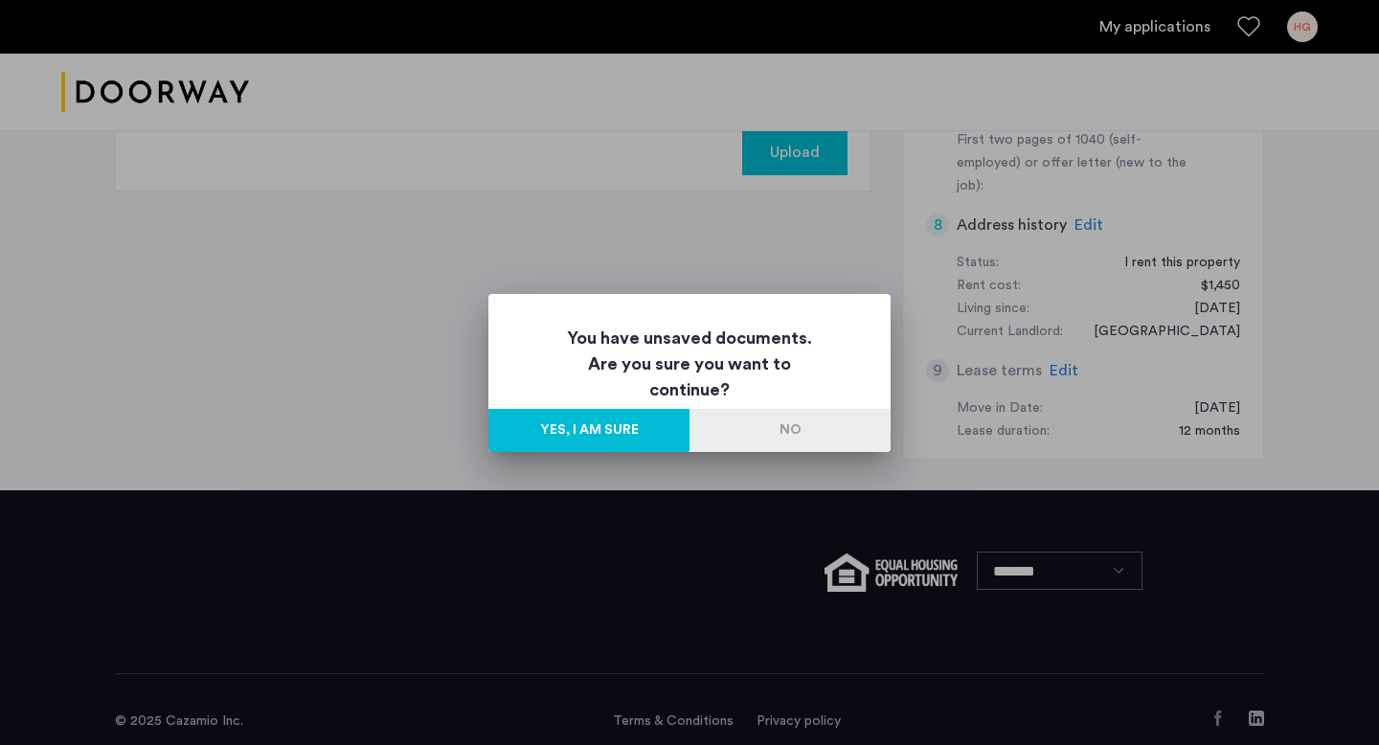
click at [746, 429] on button "No" at bounding box center [789, 430] width 201 height 43
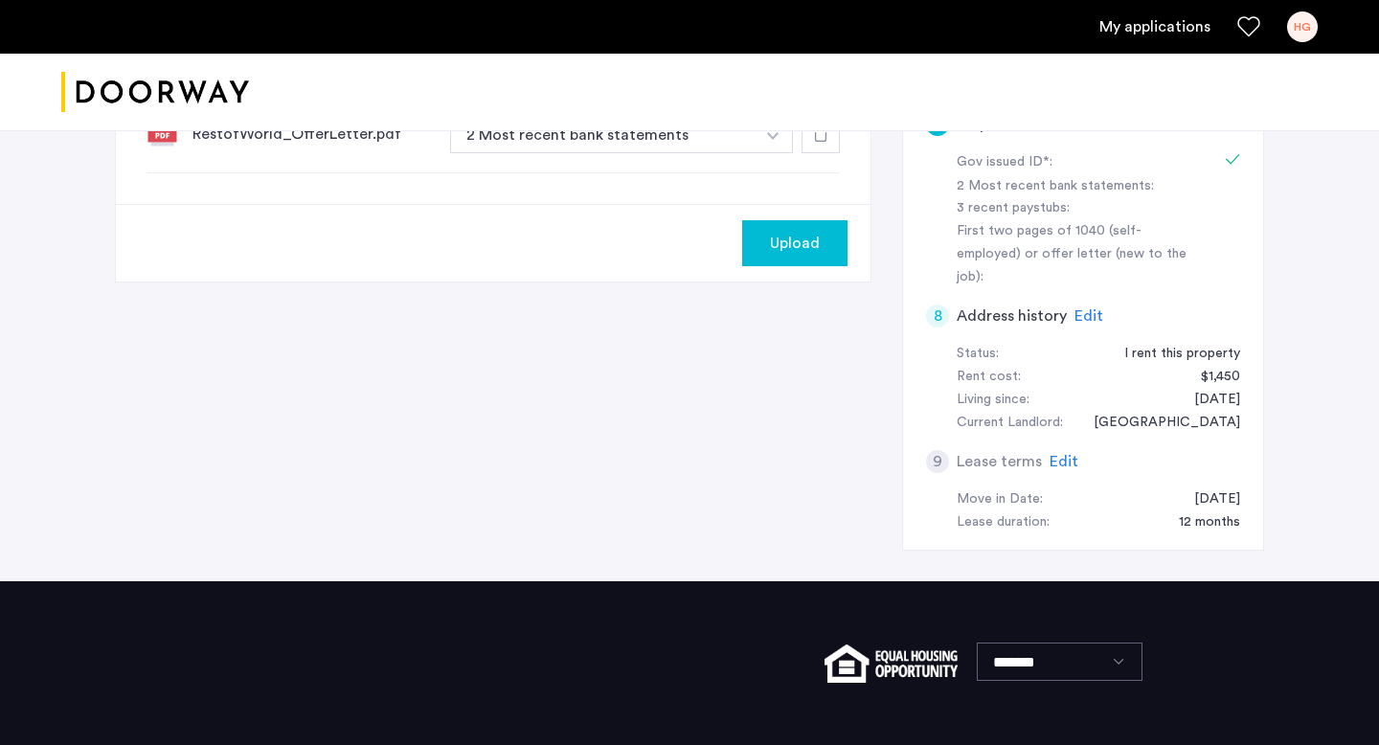
scroll to position [691, 0]
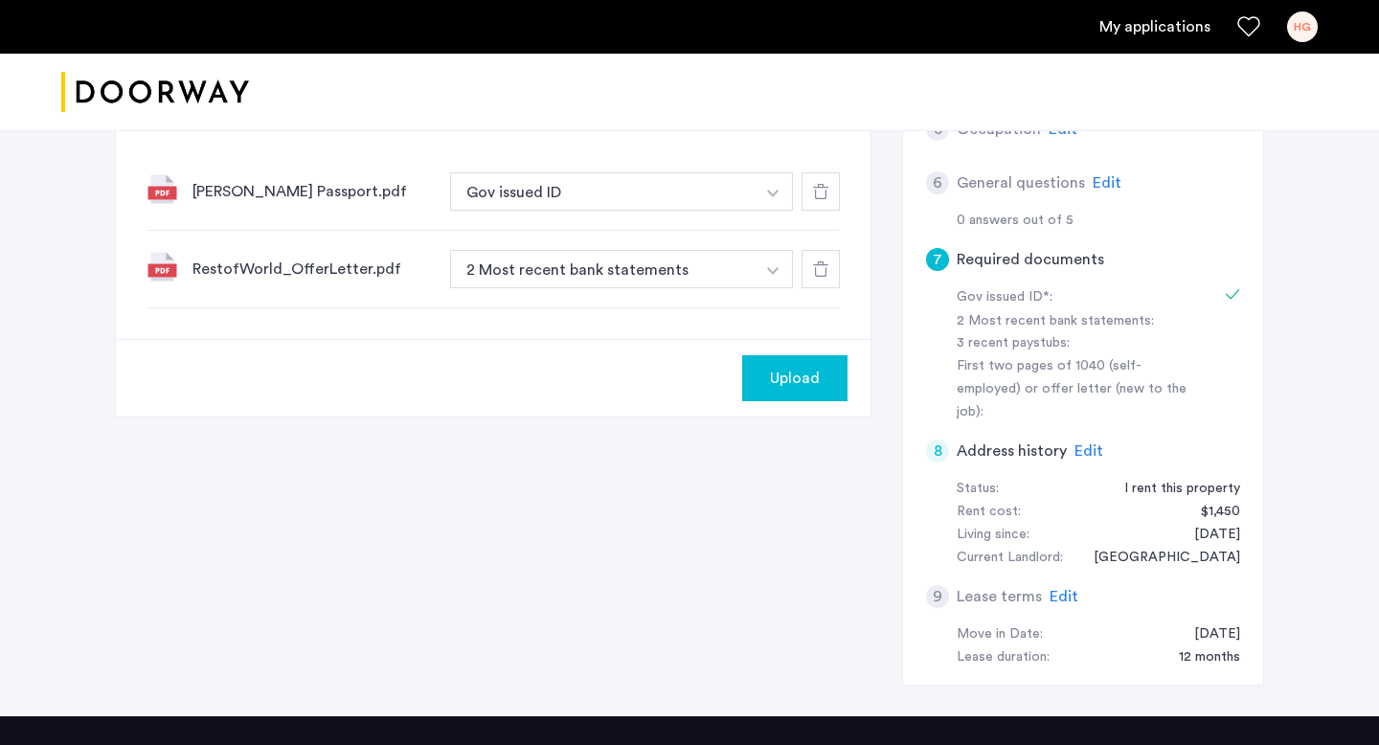
click at [779, 363] on button "Upload" at bounding box center [794, 378] width 105 height 46
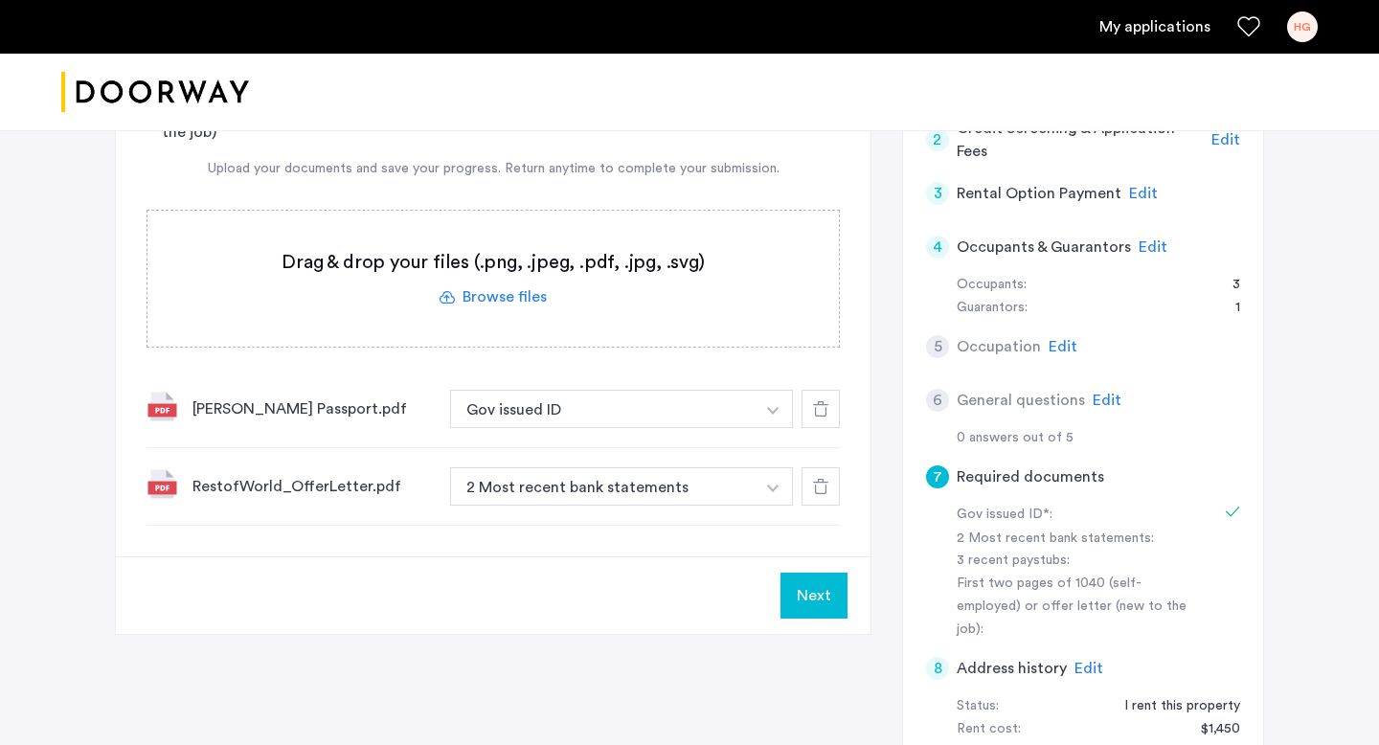
scroll to position [468, 0]
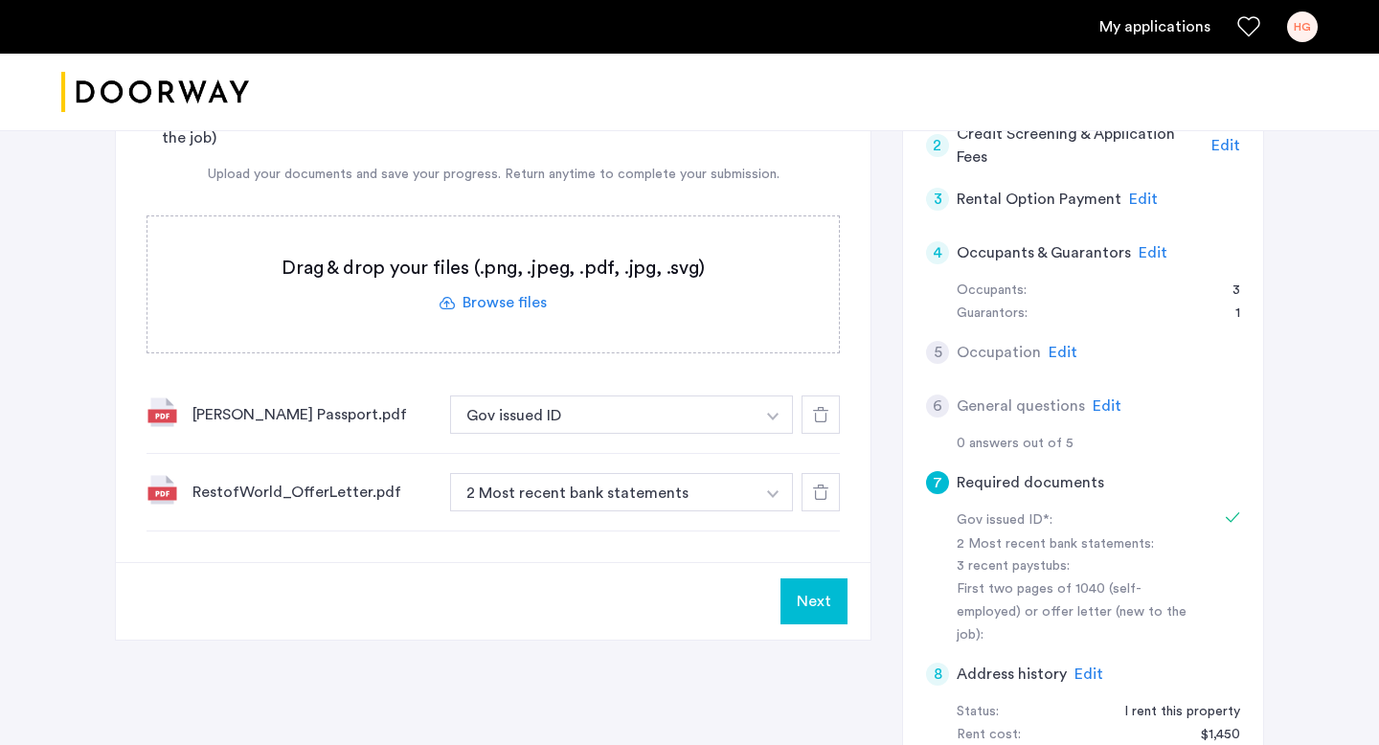
click at [1098, 407] on span "Edit" at bounding box center [1107, 405] width 29 height 15
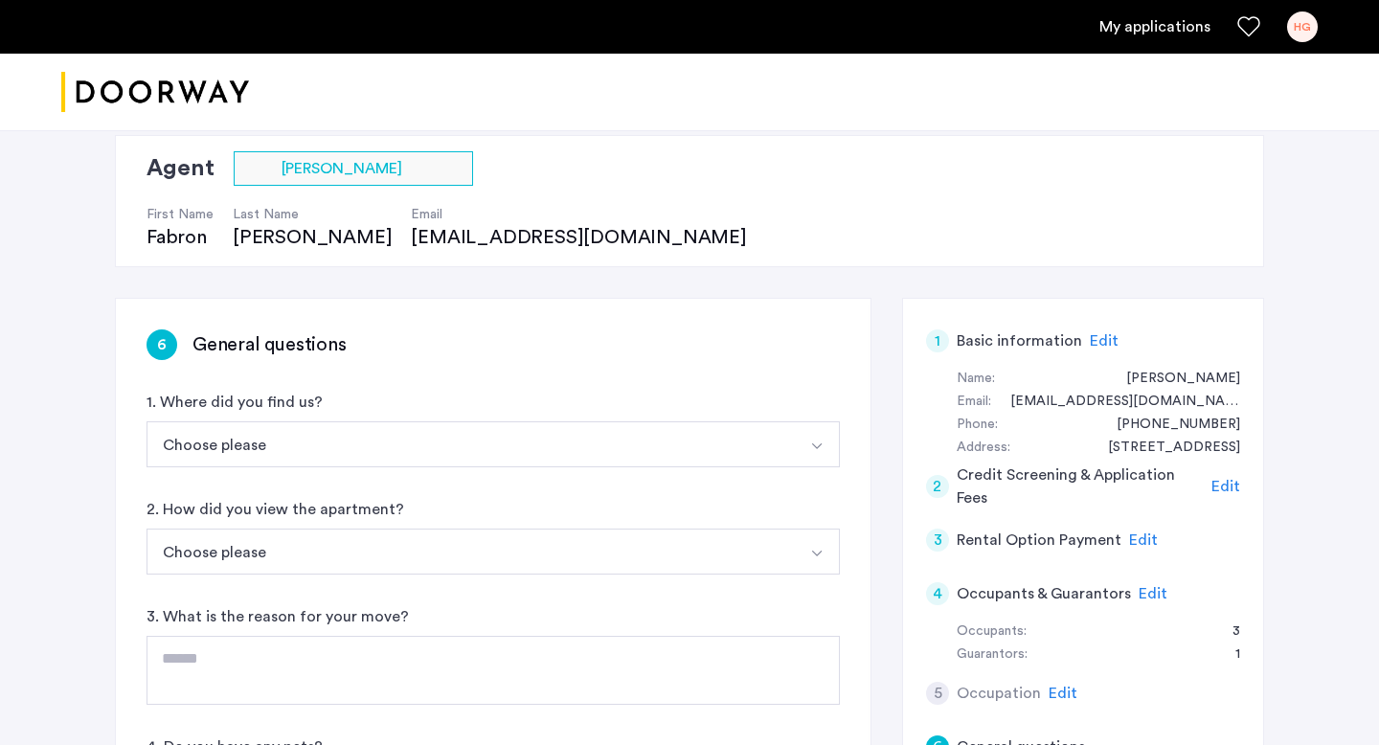
scroll to position [152, 0]
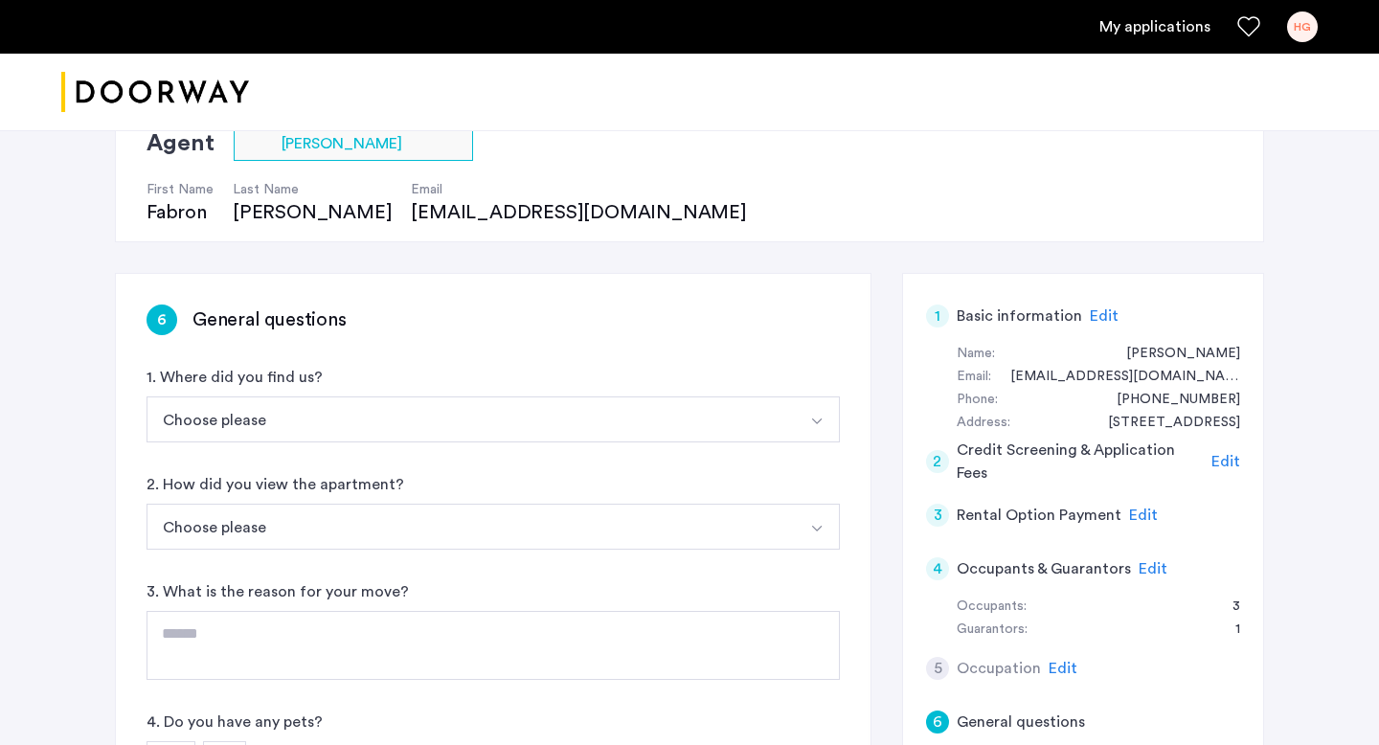
click at [463, 425] on button "Choose please" at bounding box center [470, 419] width 648 height 46
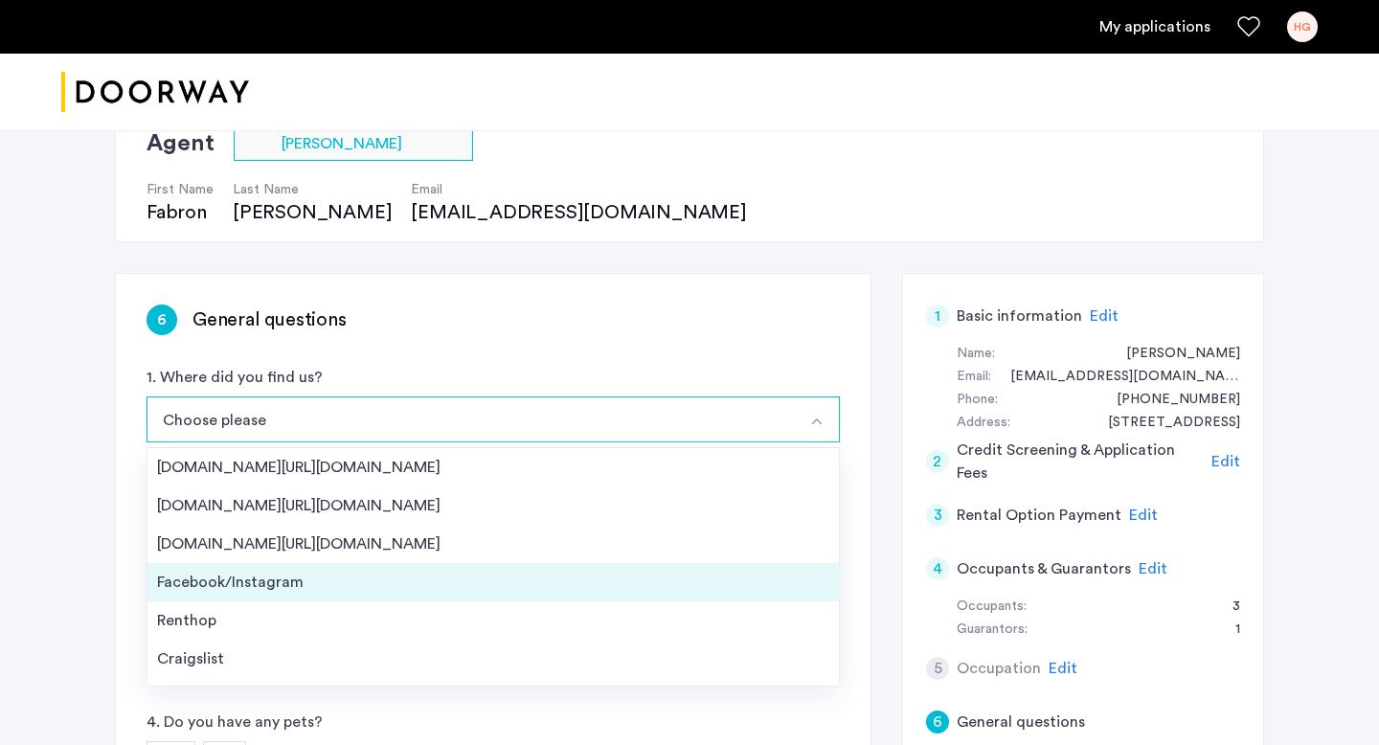
click at [282, 578] on div "Facebook/Instagram" at bounding box center [493, 582] width 672 height 23
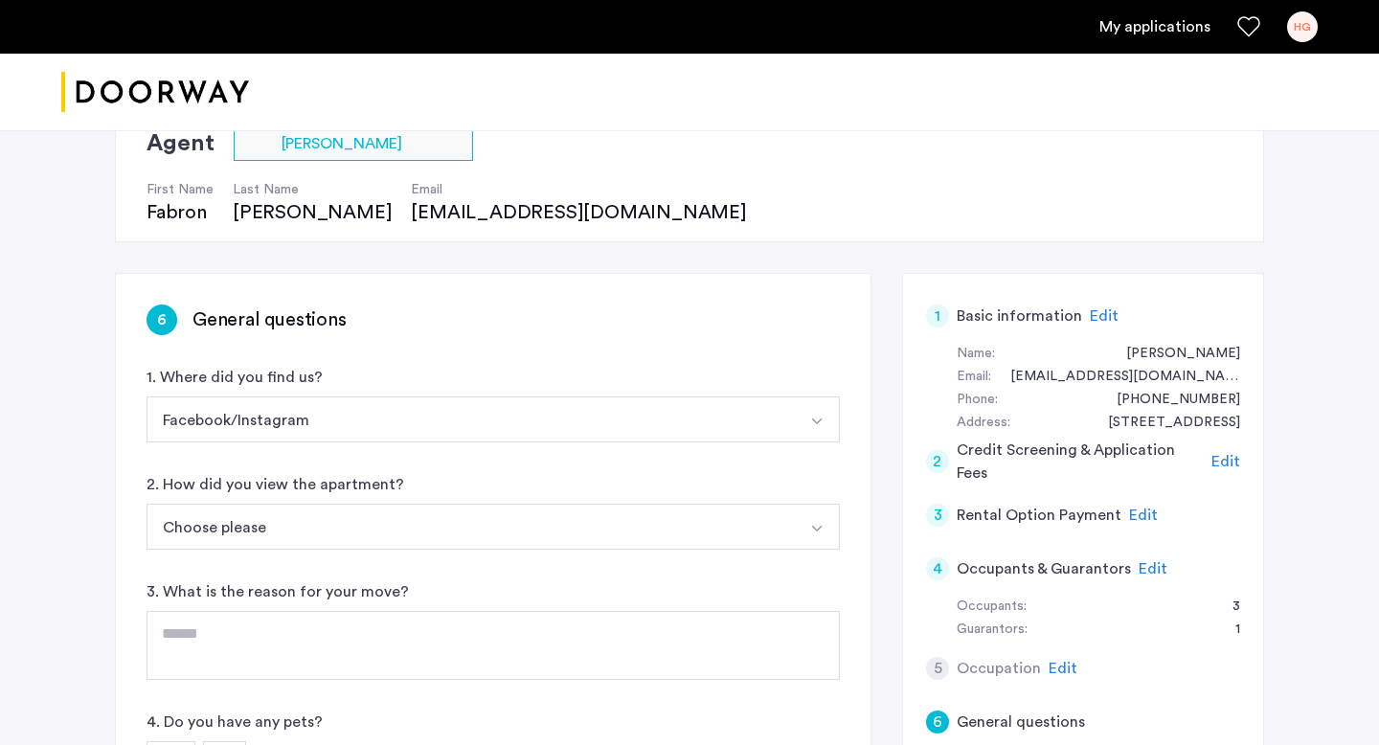
click at [296, 541] on button "Choose please" at bounding box center [470, 527] width 648 height 46
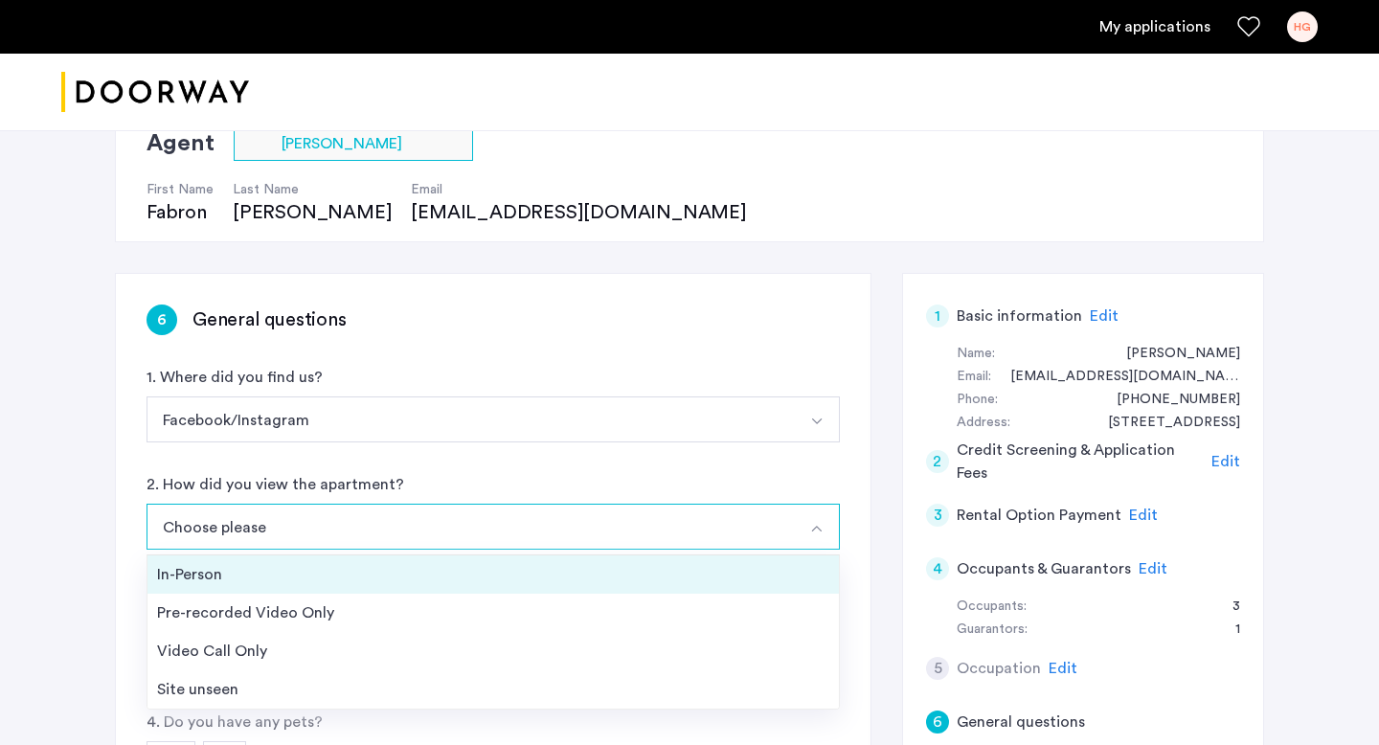
click at [278, 564] on div "In-Person" at bounding box center [493, 574] width 672 height 23
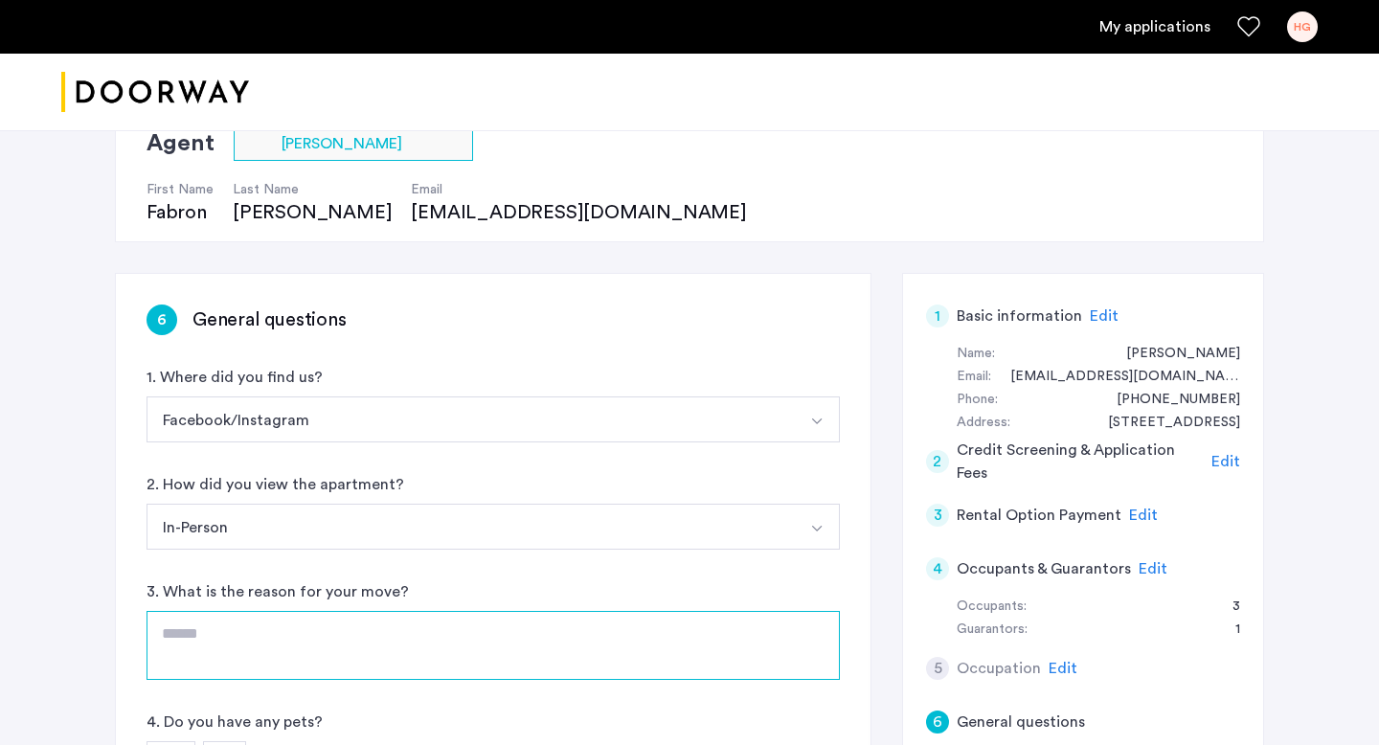
click at [277, 635] on textarea at bounding box center [492, 645] width 693 height 69
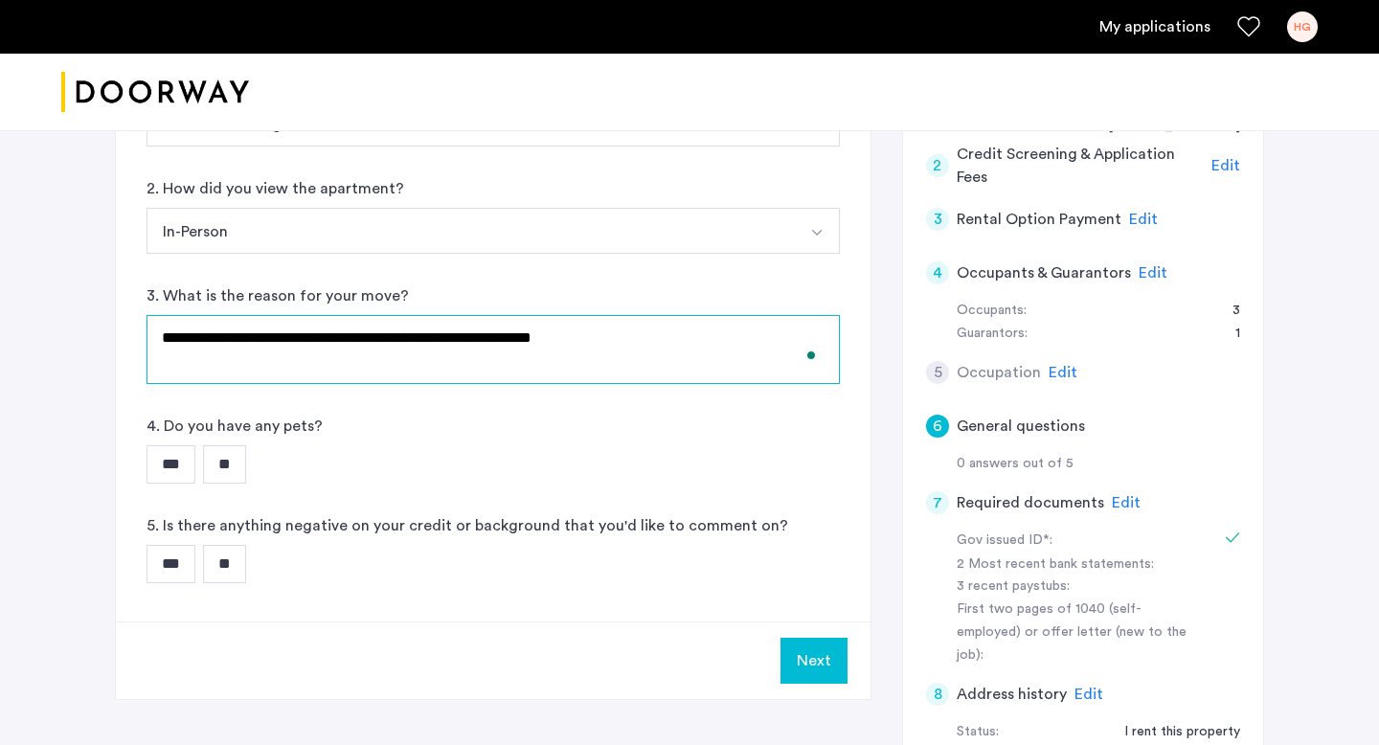
scroll to position [477, 0]
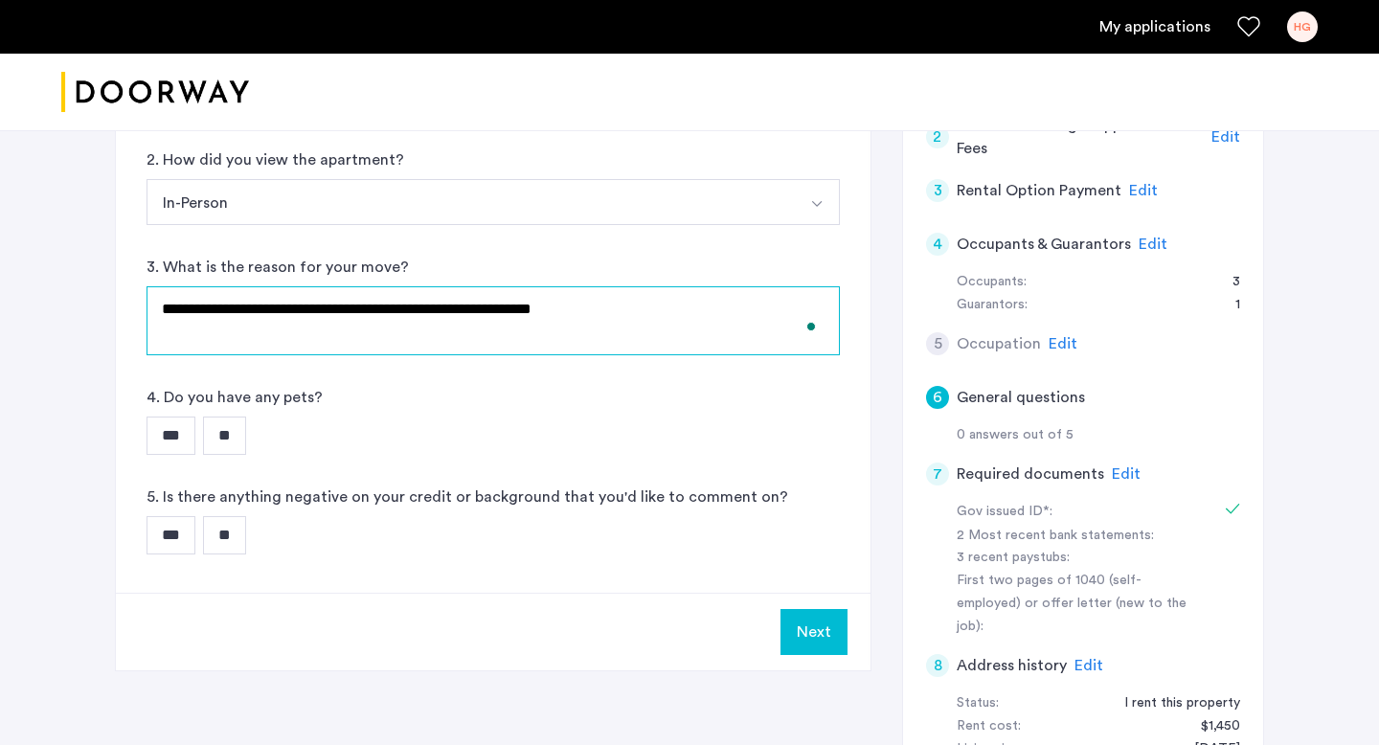
type textarea "**********"
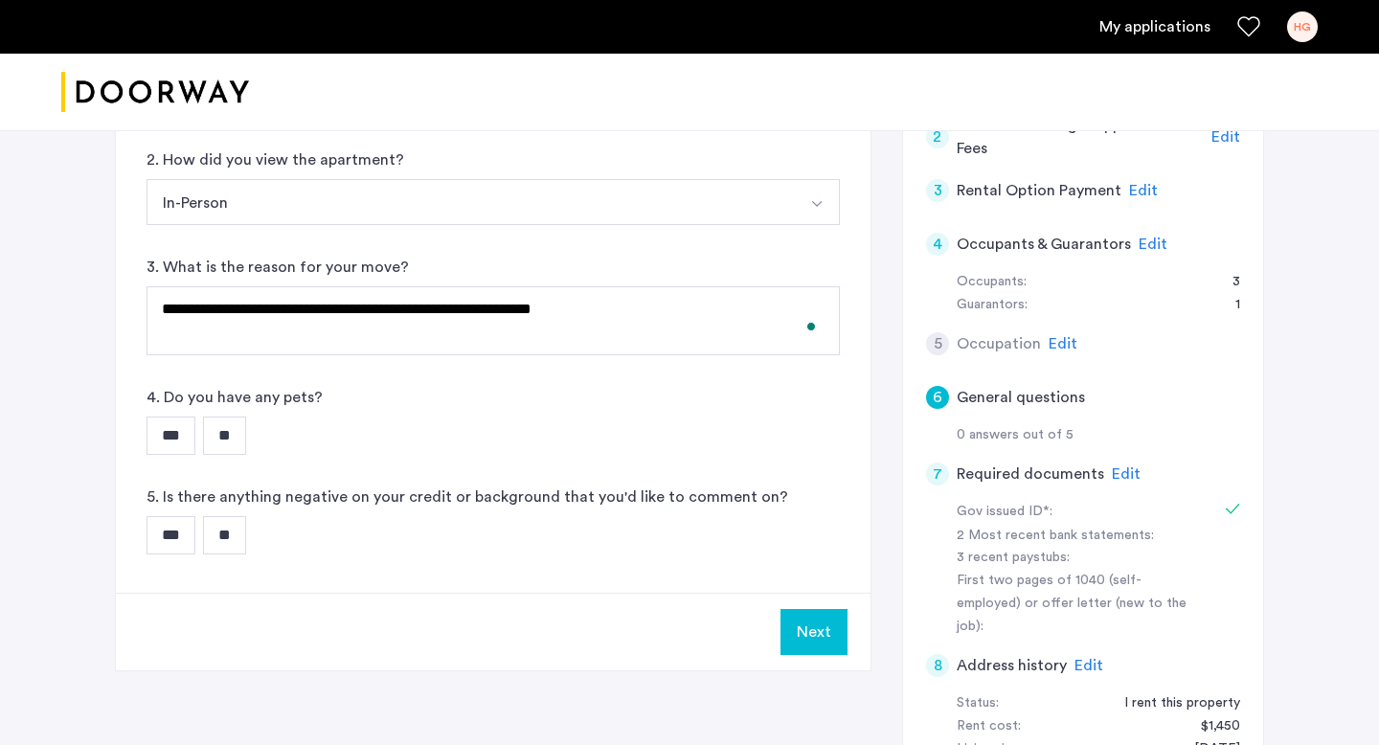
click at [240, 437] on input "**" at bounding box center [224, 436] width 43 height 38
click at [235, 539] on input "**" at bounding box center [224, 535] width 43 height 38
click at [823, 621] on button "Next" at bounding box center [813, 632] width 67 height 46
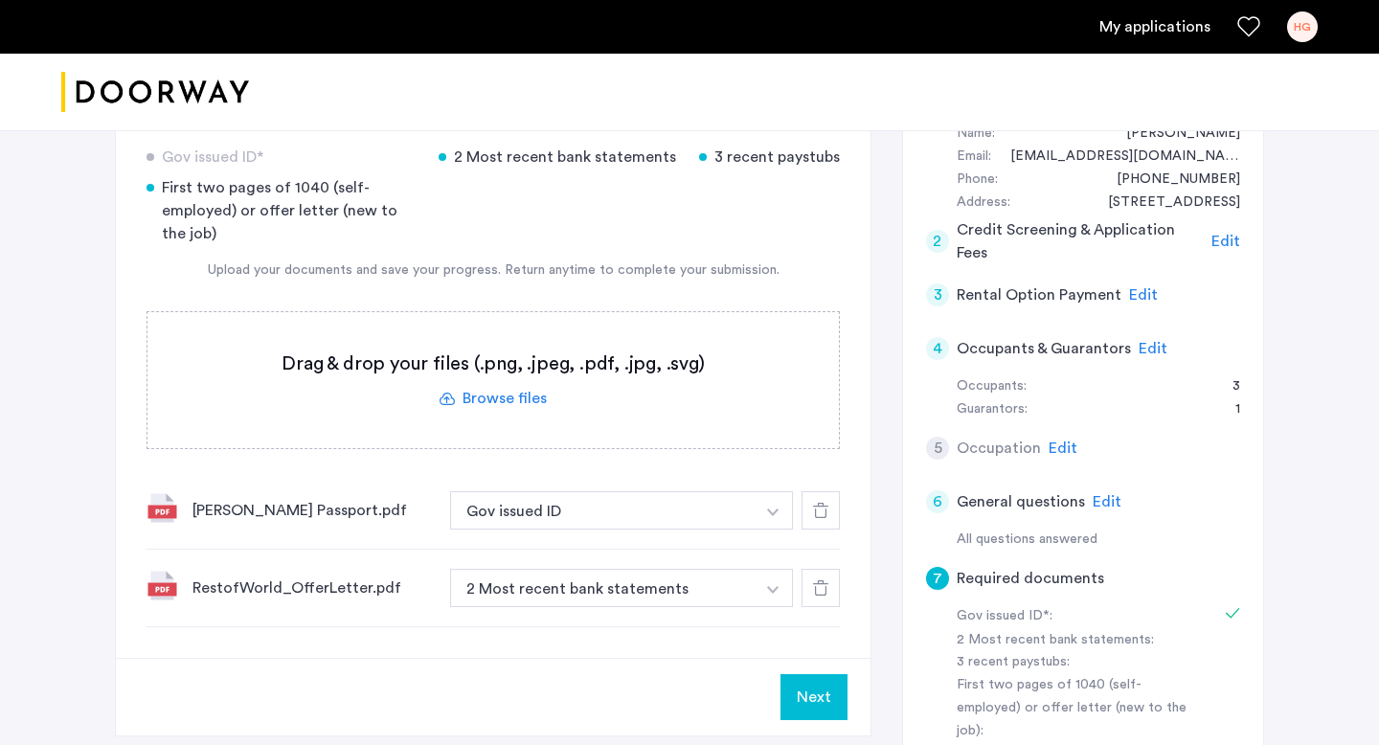
scroll to position [278, 0]
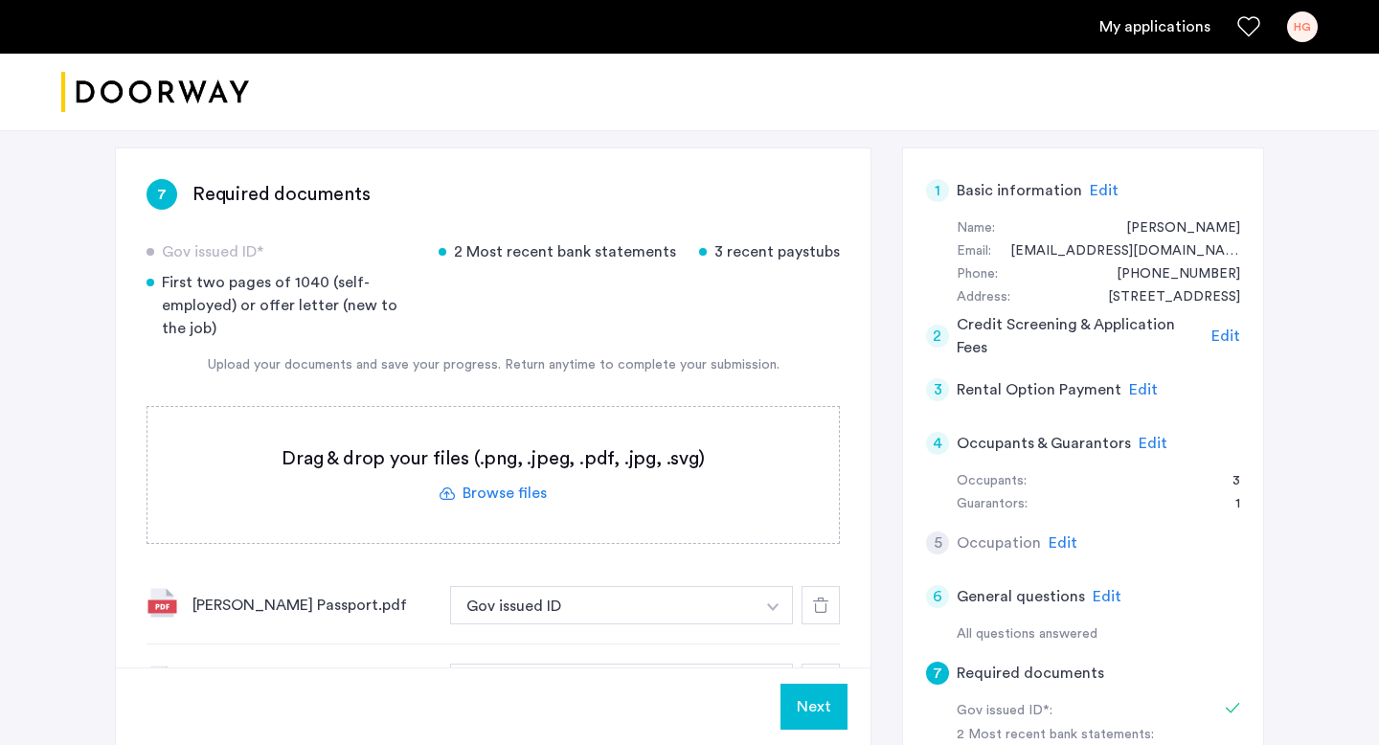
click at [812, 705] on button "Next" at bounding box center [813, 707] width 67 height 46
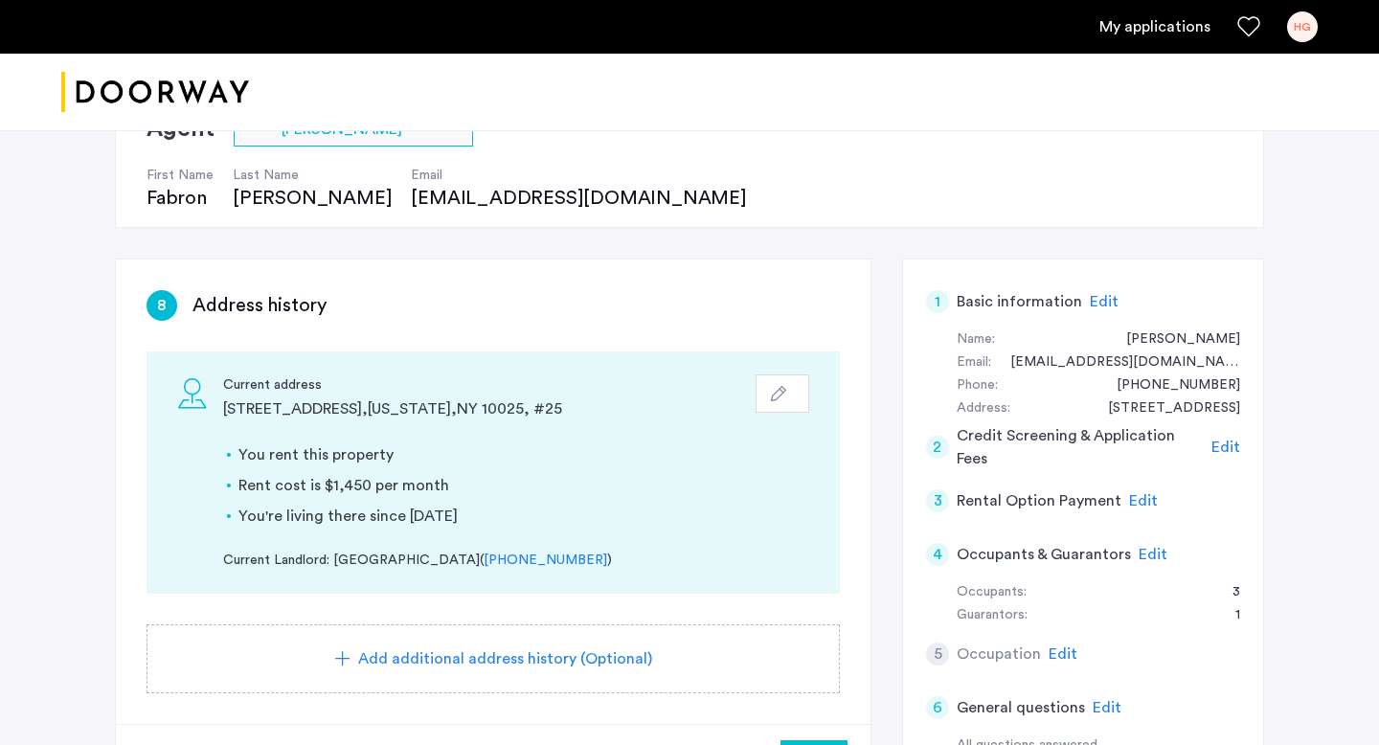
scroll to position [152, 0]
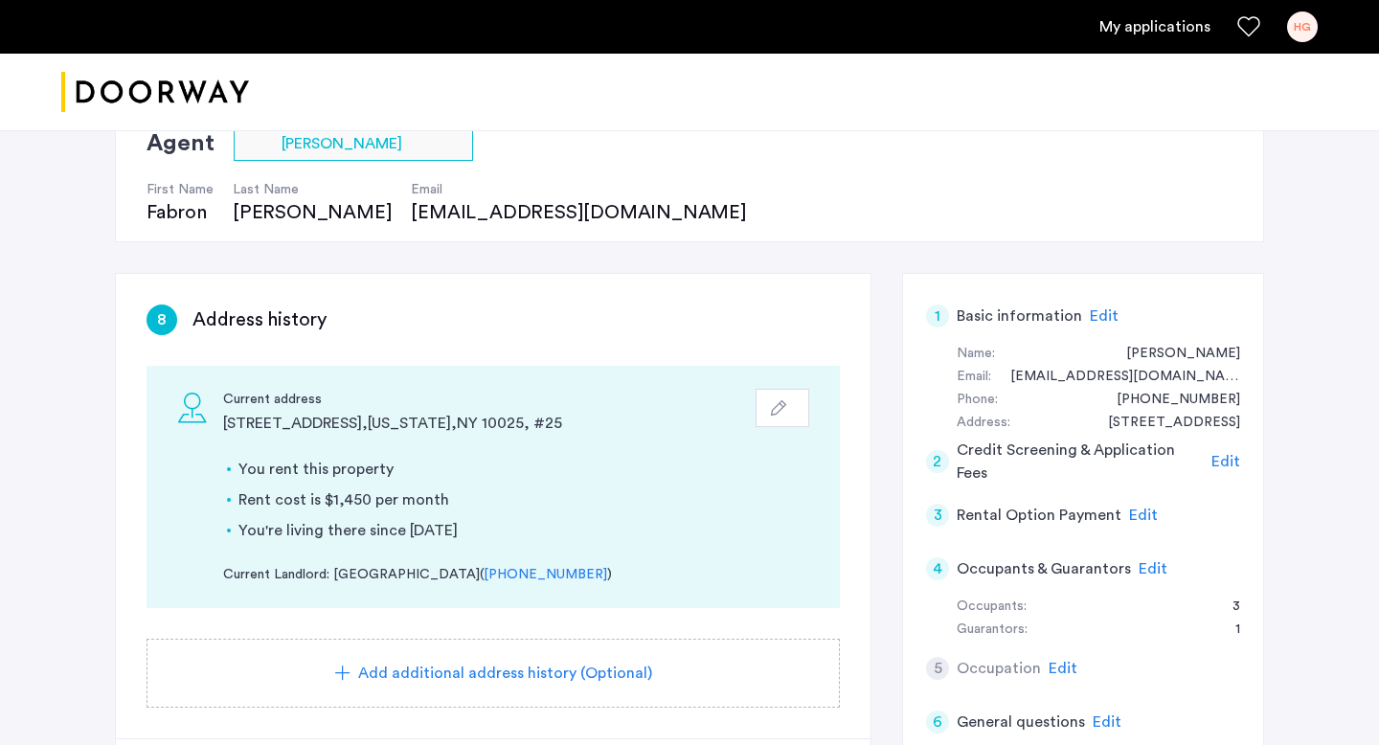
click at [1130, 518] on span "Edit" at bounding box center [1143, 514] width 29 height 15
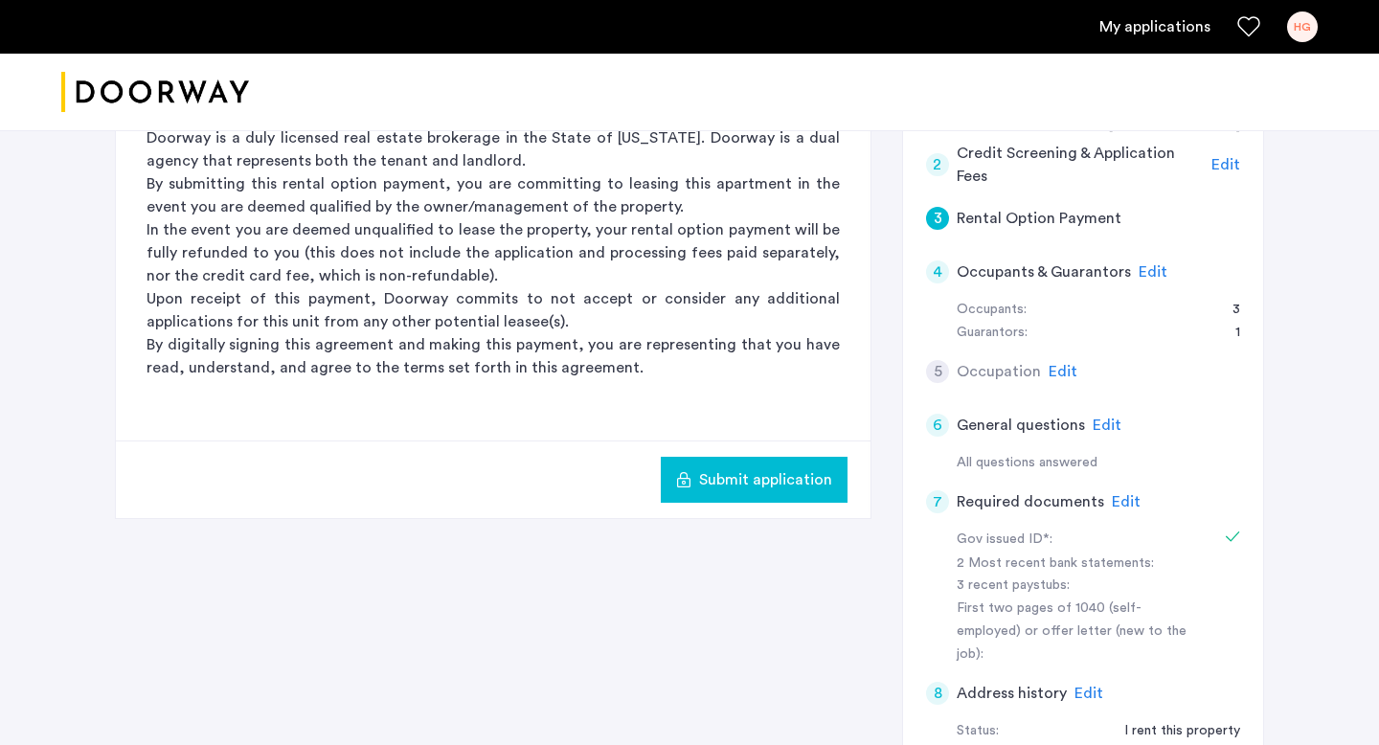
scroll to position [461, 0]
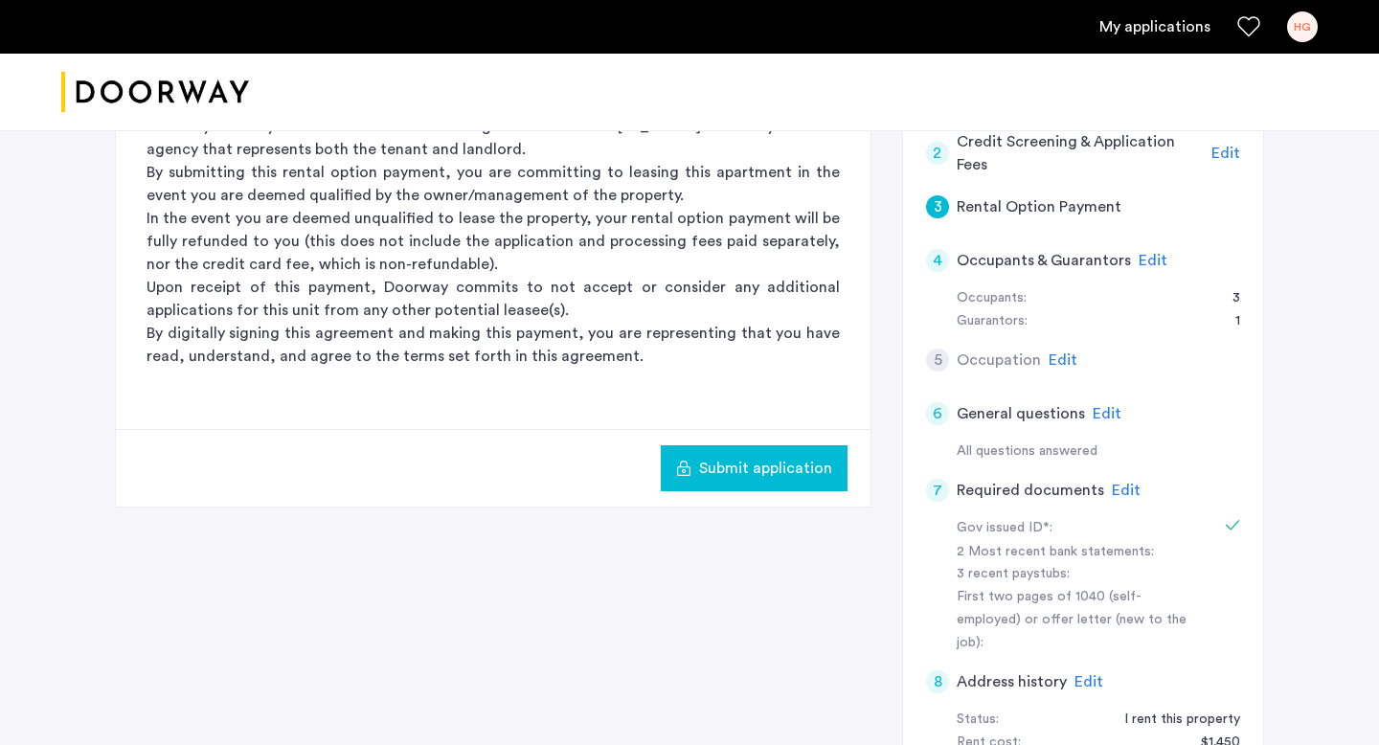
click at [1098, 418] on span "Edit" at bounding box center [1107, 413] width 29 height 15
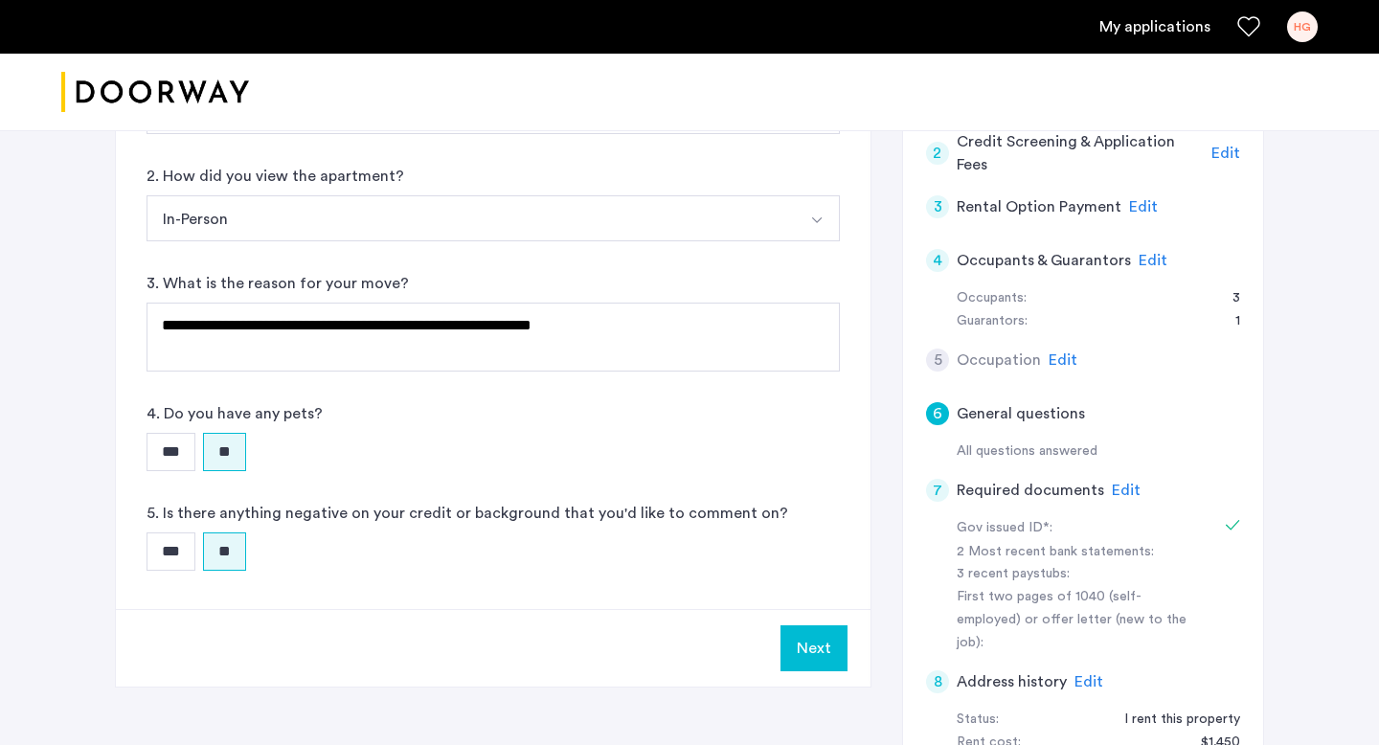
click at [1067, 361] on span "Edit" at bounding box center [1062, 359] width 29 height 15
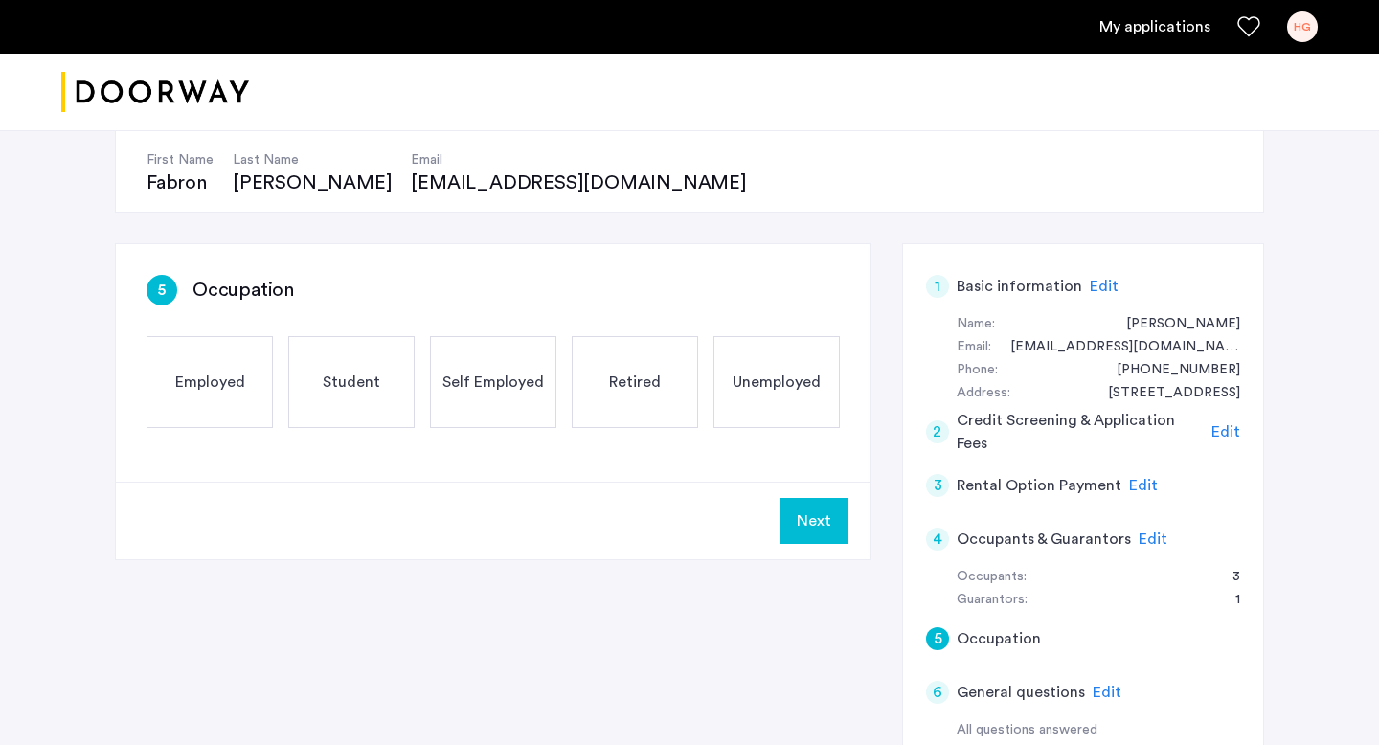
scroll to position [43, 0]
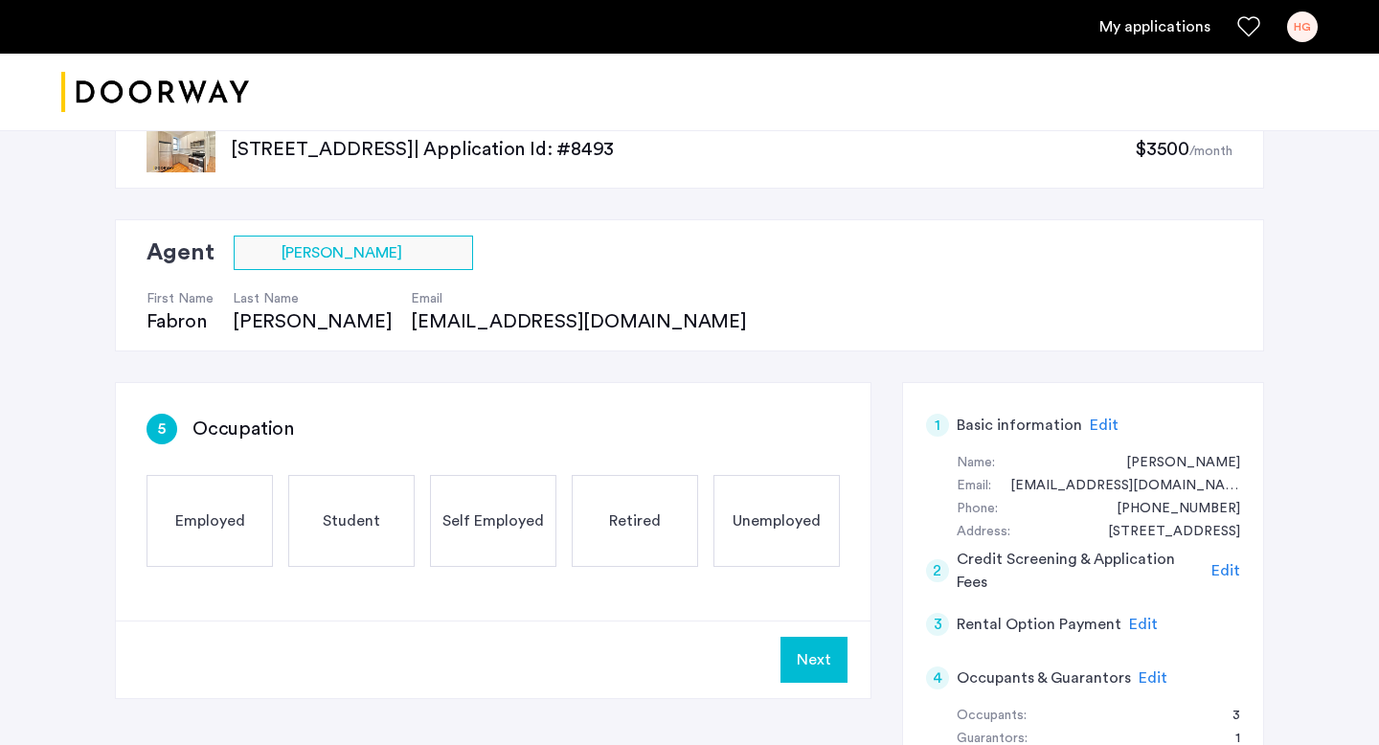
click at [227, 511] on span "Employed" at bounding box center [210, 520] width 70 height 23
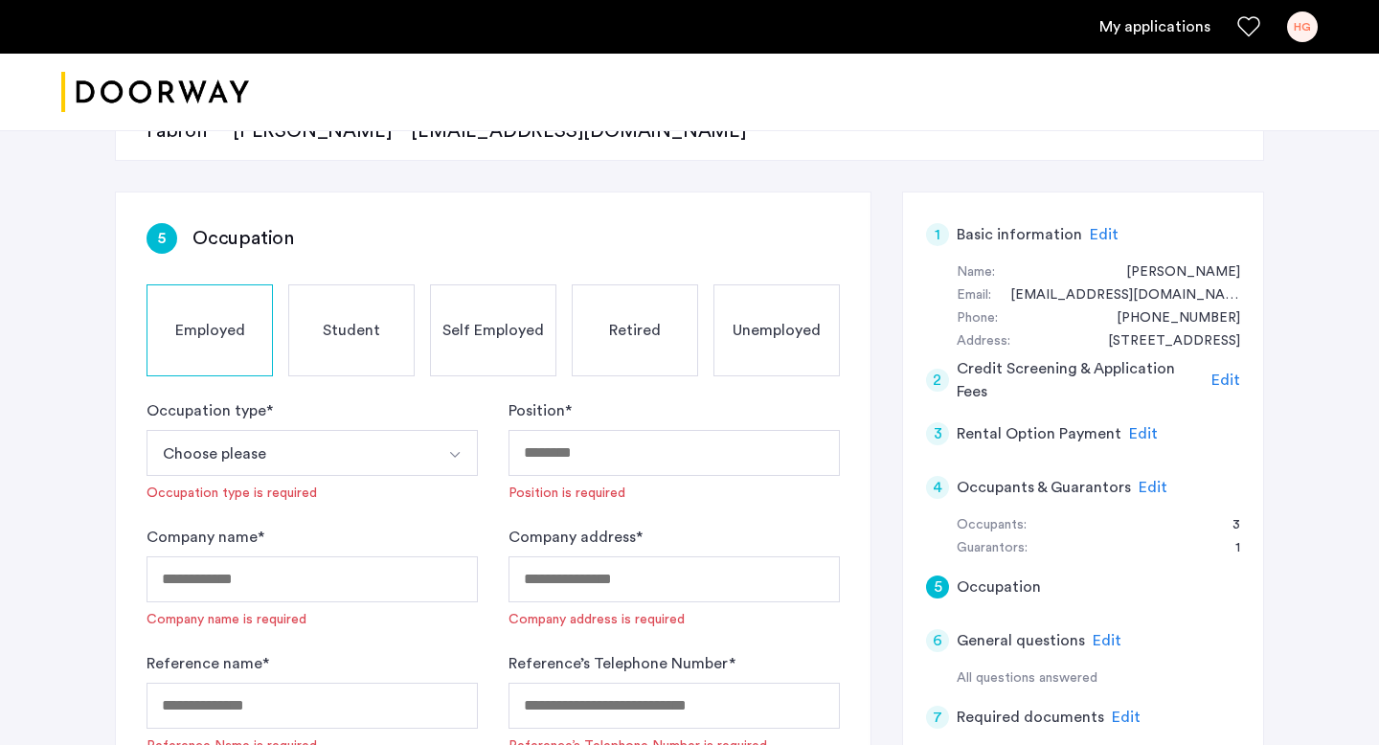
scroll to position [324, 0]
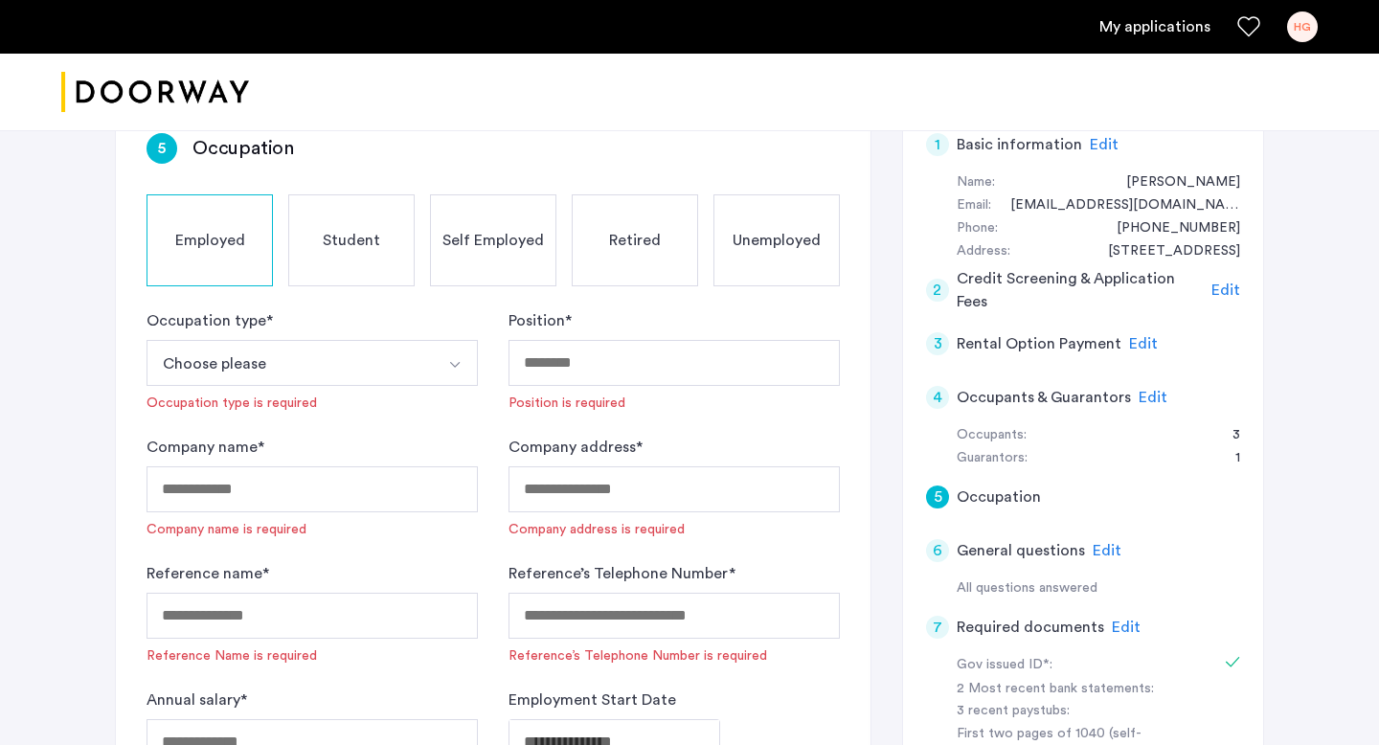
click at [268, 358] on button "Choose please" at bounding box center [289, 363] width 286 height 46
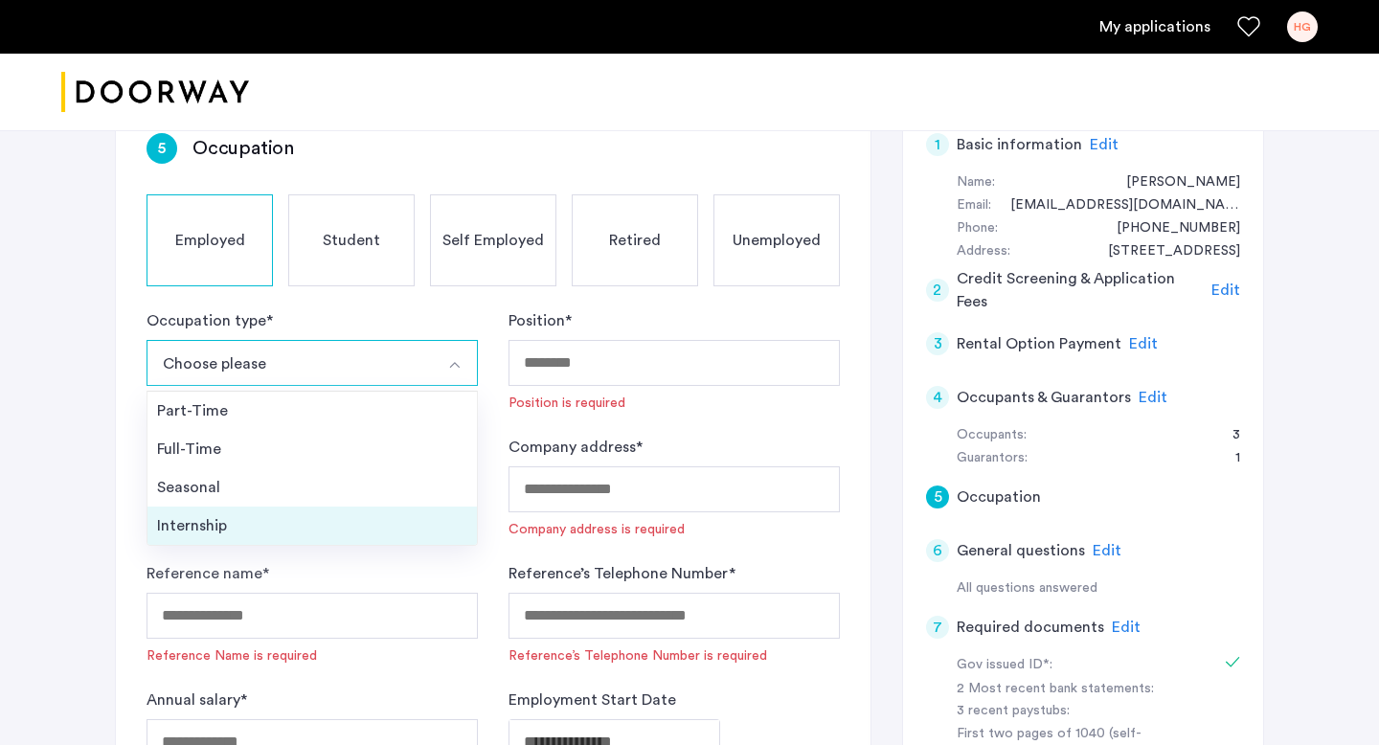
click at [205, 520] on div "Internship" at bounding box center [312, 525] width 310 height 23
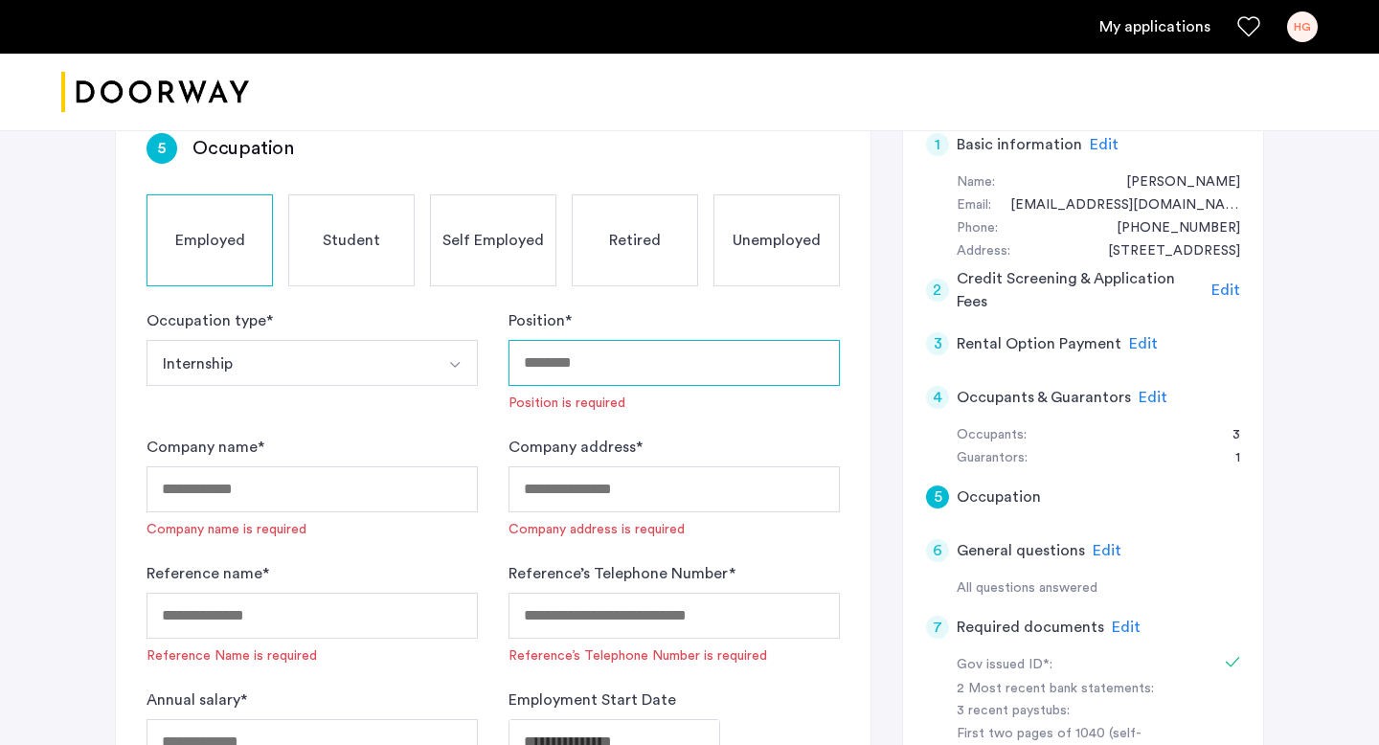
click at [628, 356] on input "Position *" at bounding box center [673, 363] width 331 height 46
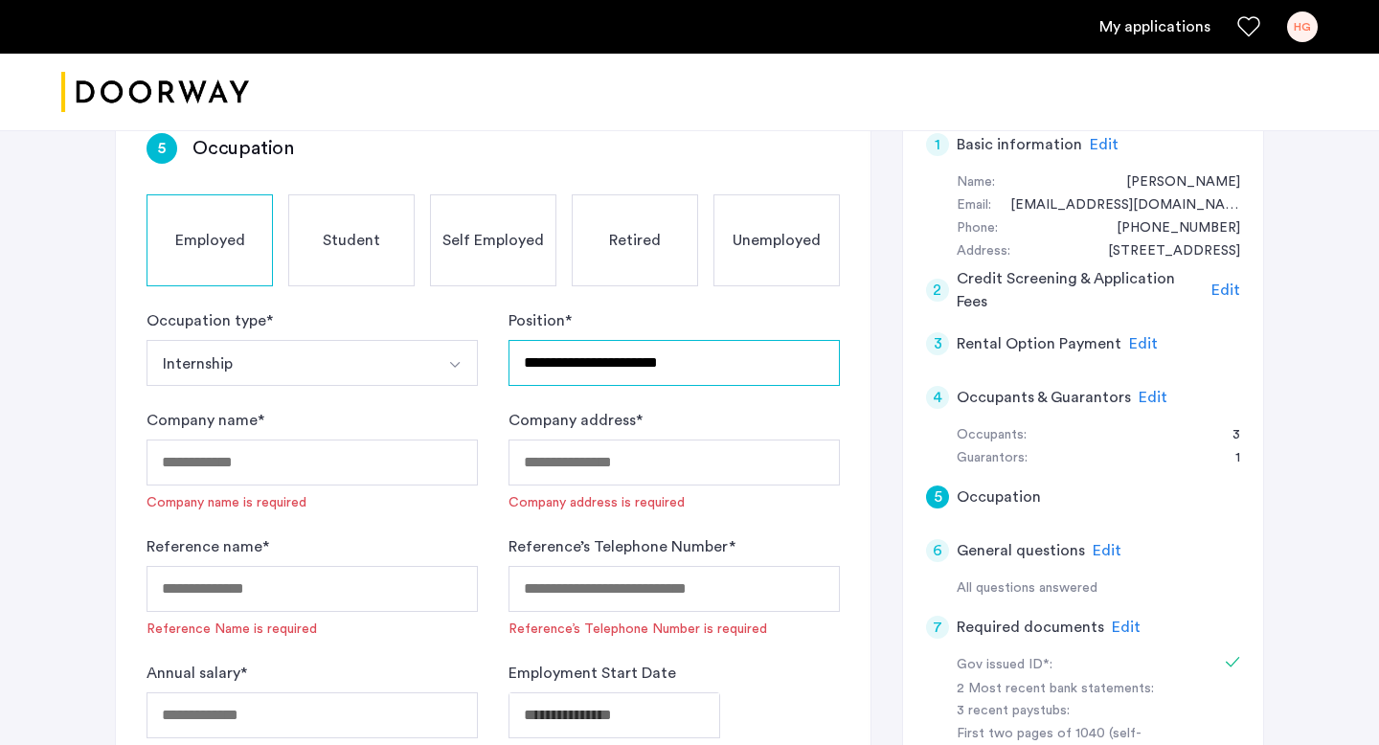
type input "**********"
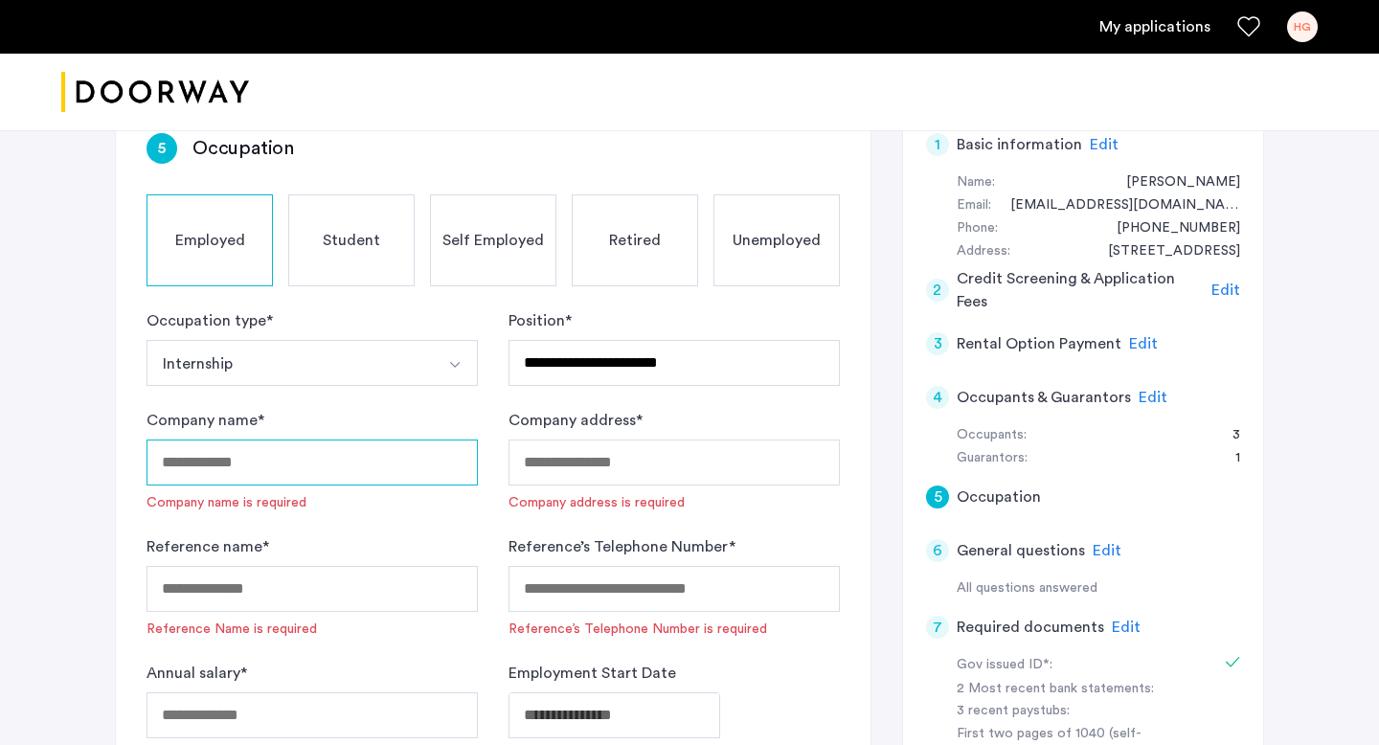
click at [462, 462] on input "Company name *" at bounding box center [311, 462] width 331 height 46
type input "*"
type input "**********"
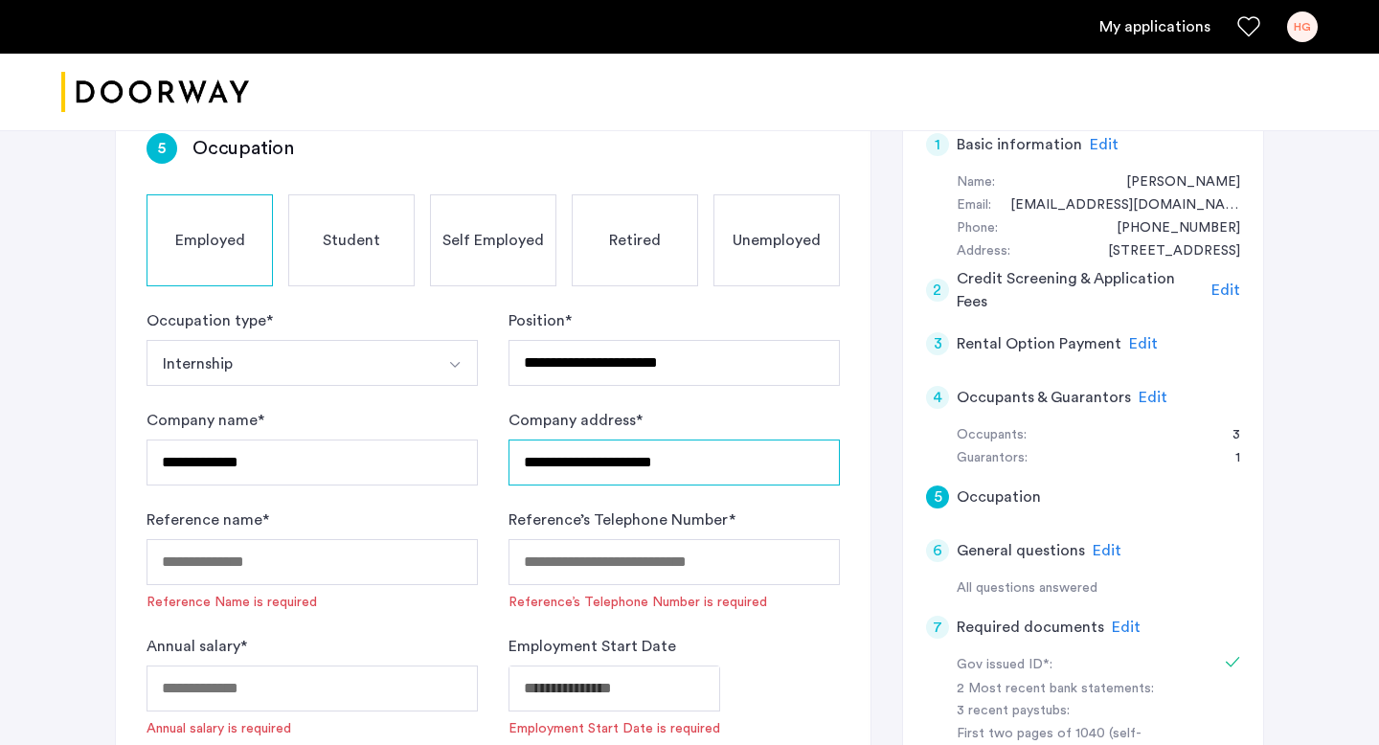
type input "**********"
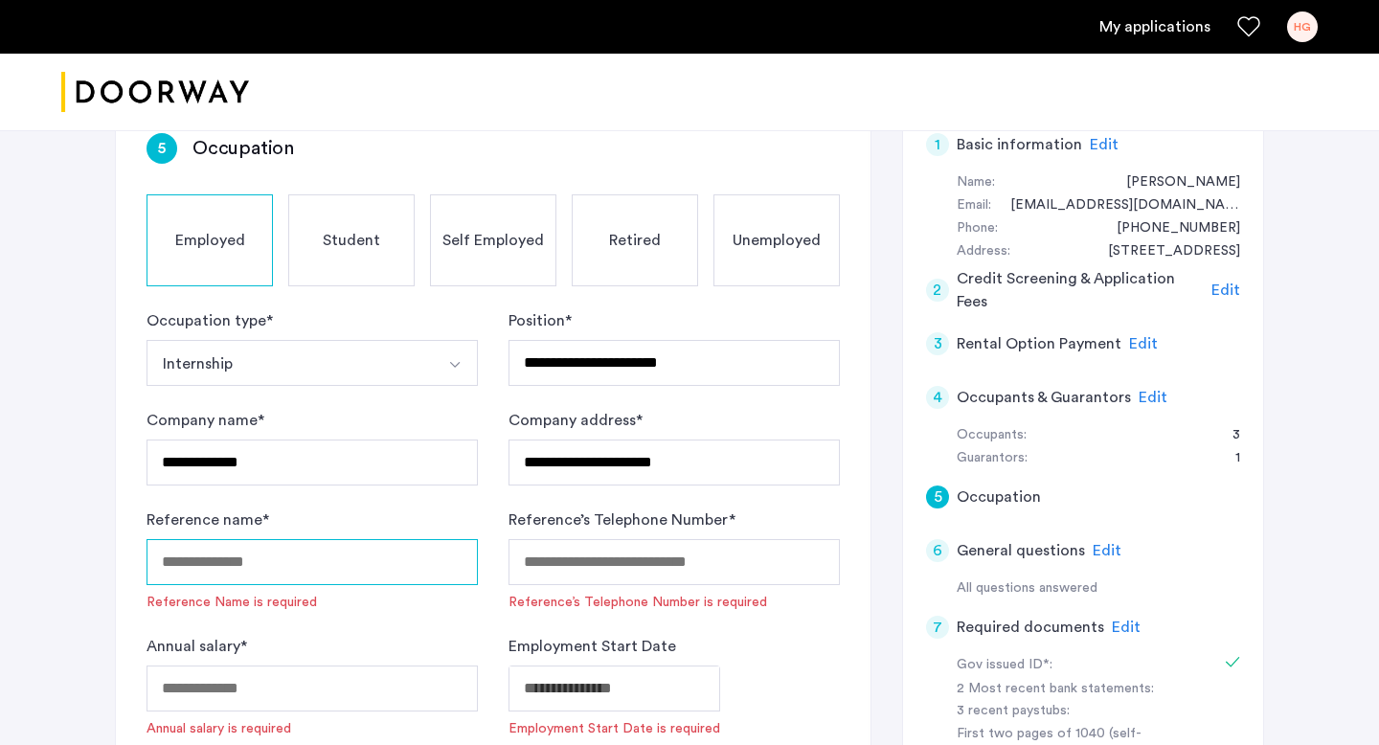
click at [259, 572] on input "Reference name *" at bounding box center [311, 562] width 331 height 46
type input "**********"
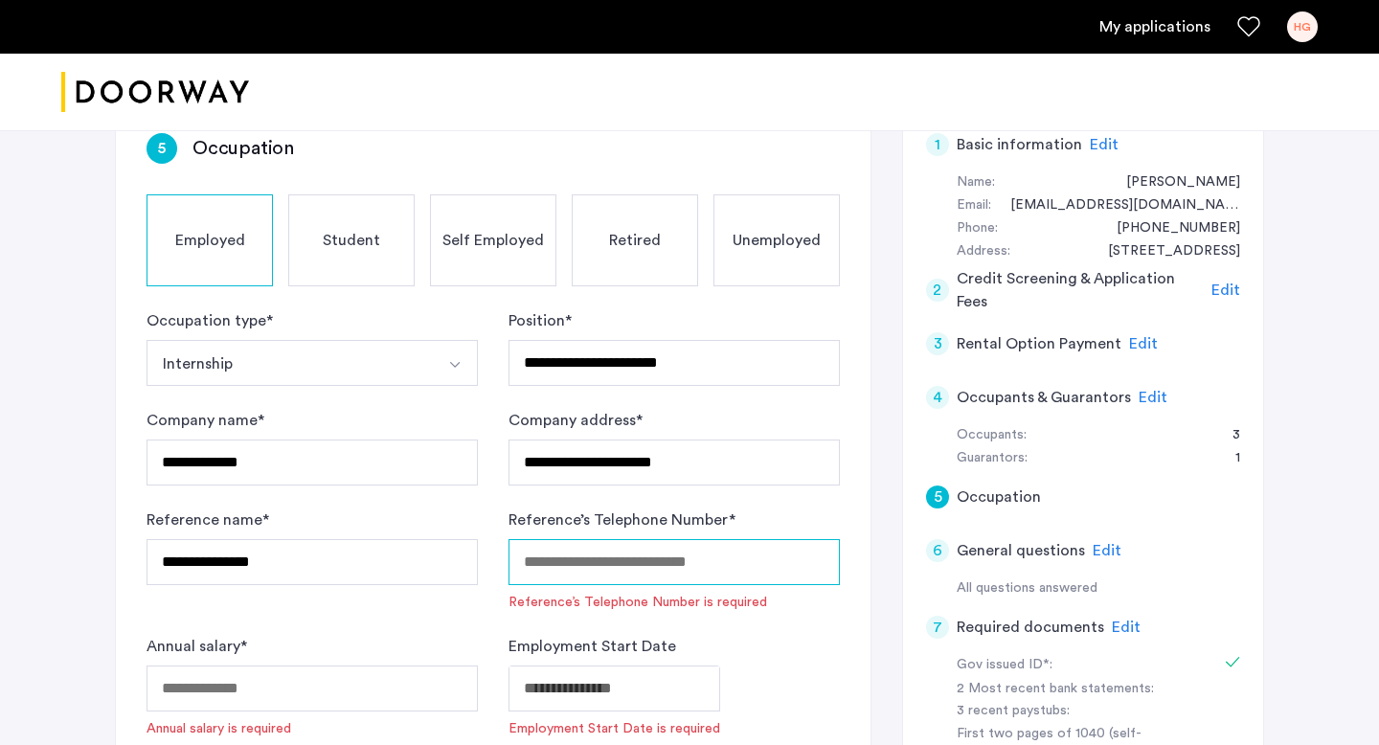
click at [592, 543] on input "Reference’s Telephone Number *" at bounding box center [673, 562] width 331 height 46
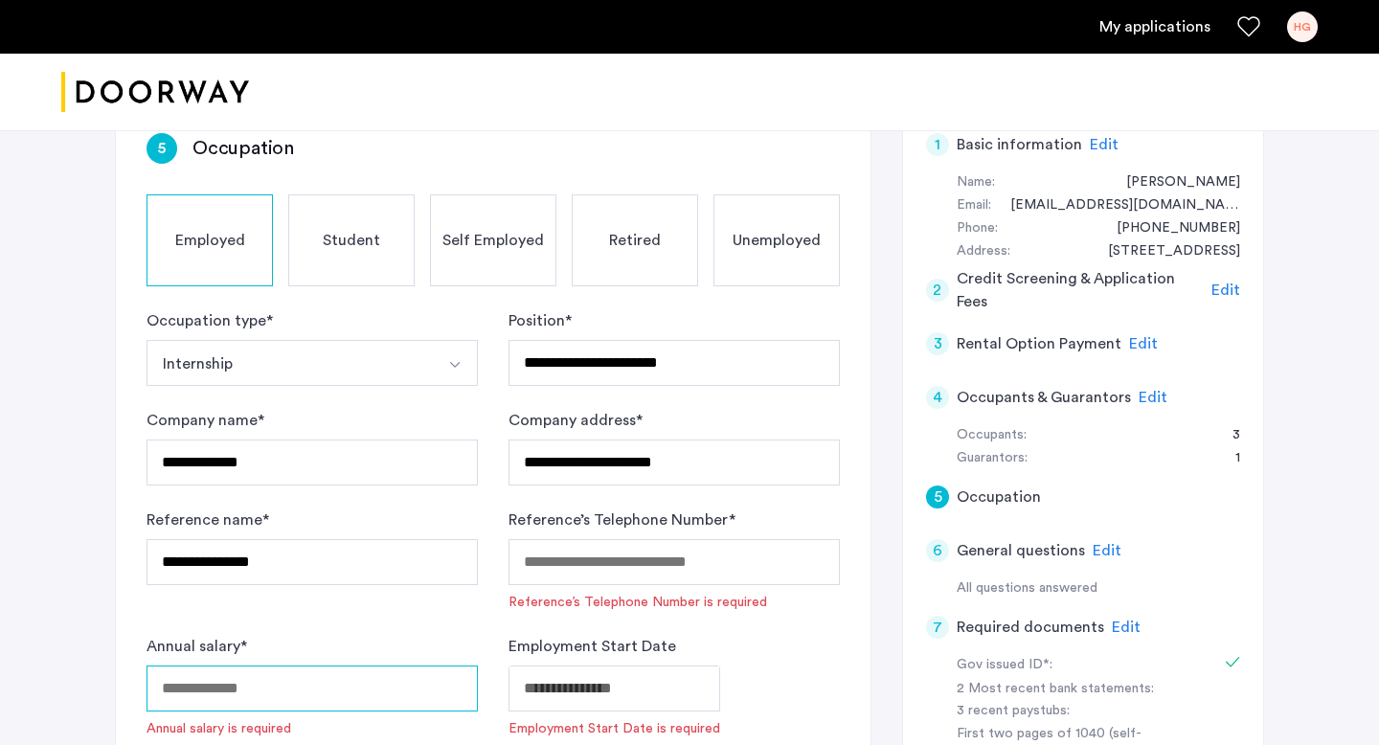
click at [275, 705] on input "Annual salary *" at bounding box center [311, 688] width 331 height 46
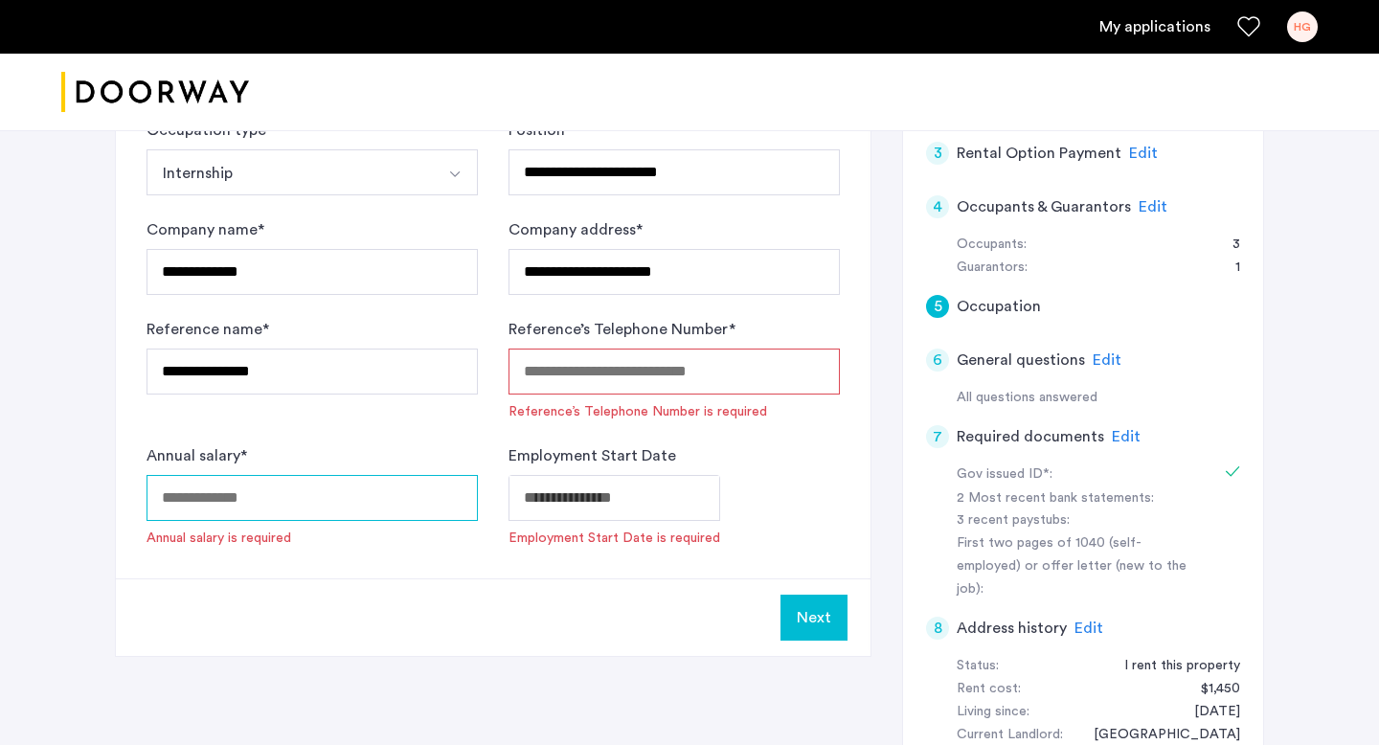
scroll to position [604, 0]
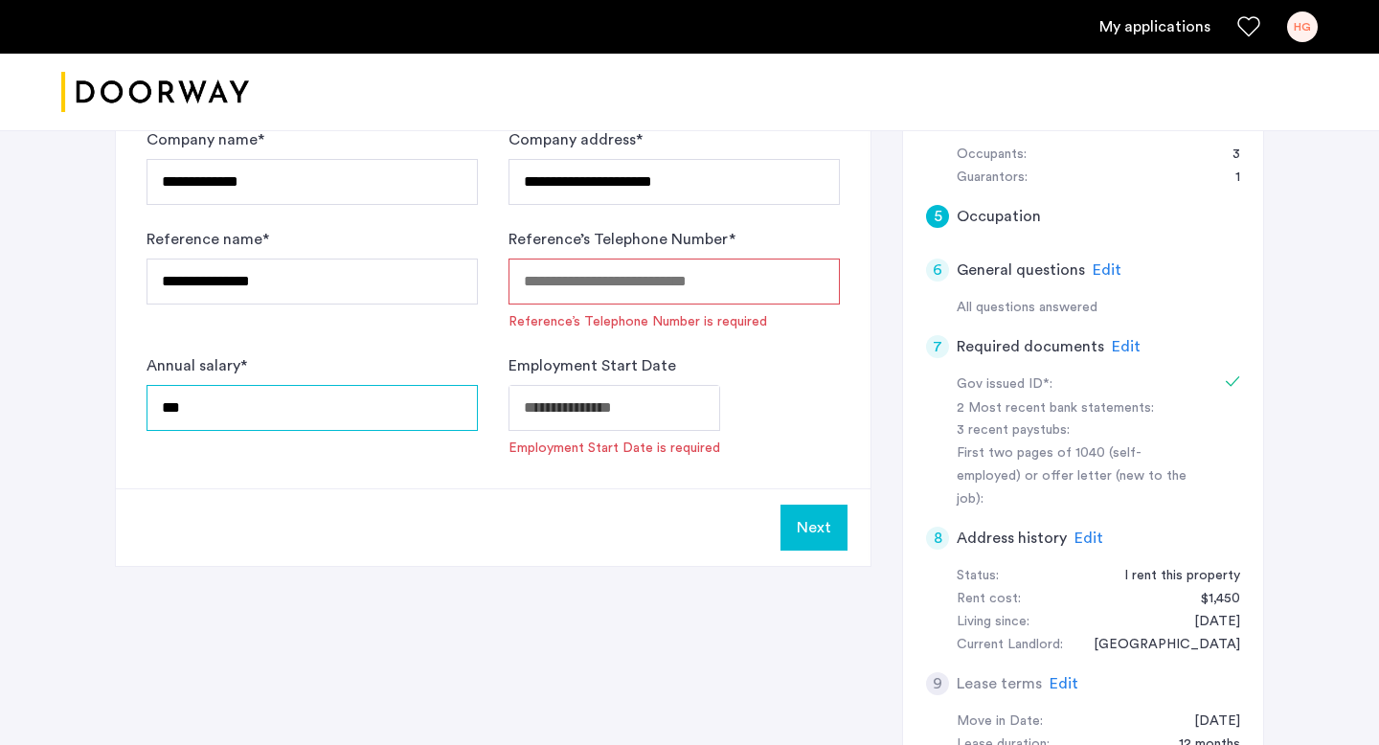
type input "***"
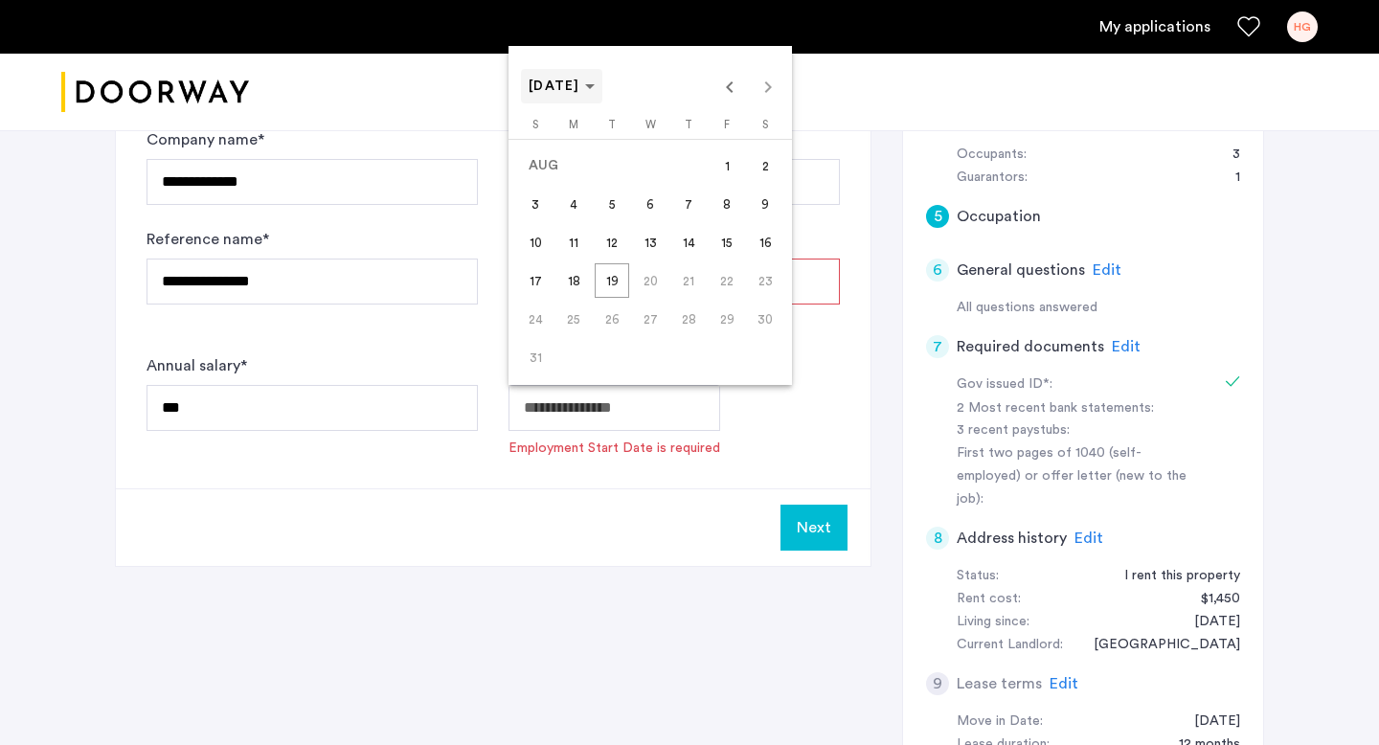
click at [580, 83] on span "[DATE]" at bounding box center [555, 85] width 52 height 13
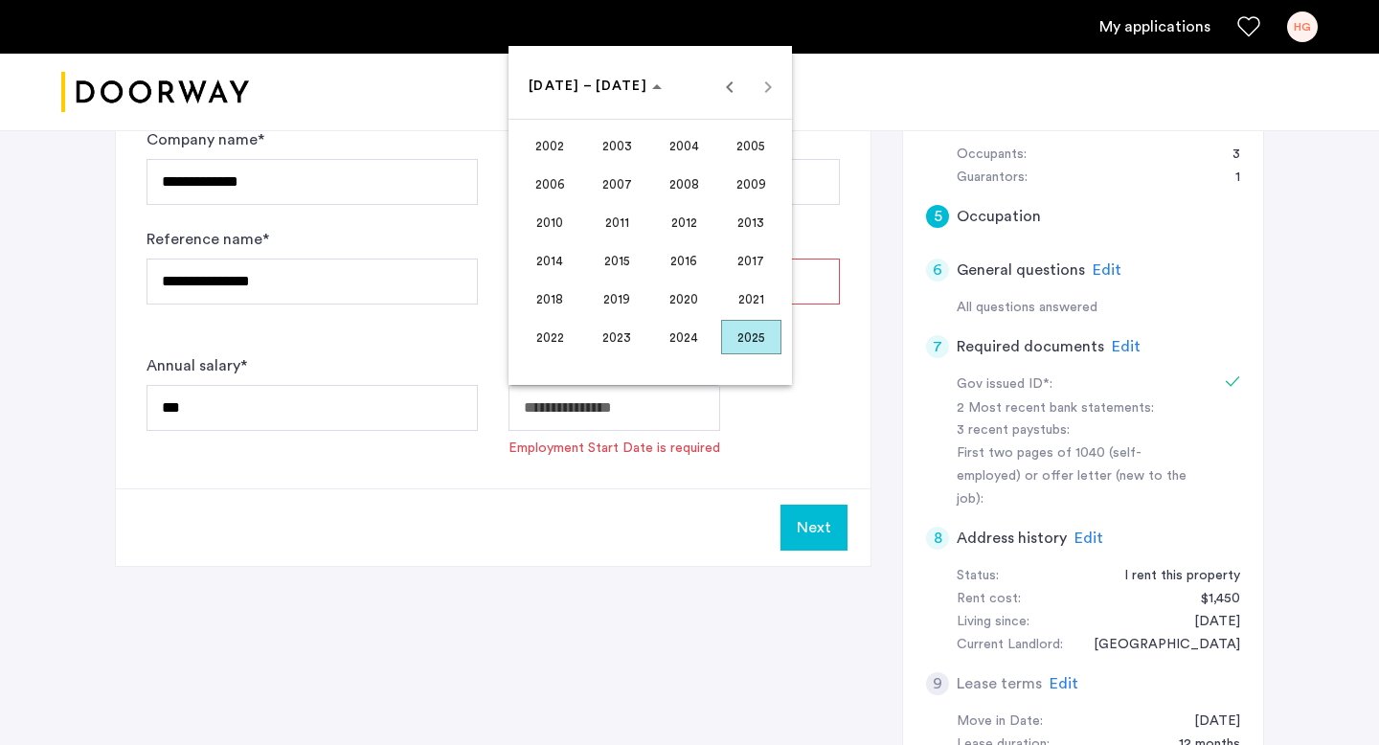
click at [732, 337] on span "2025" at bounding box center [751, 337] width 60 height 34
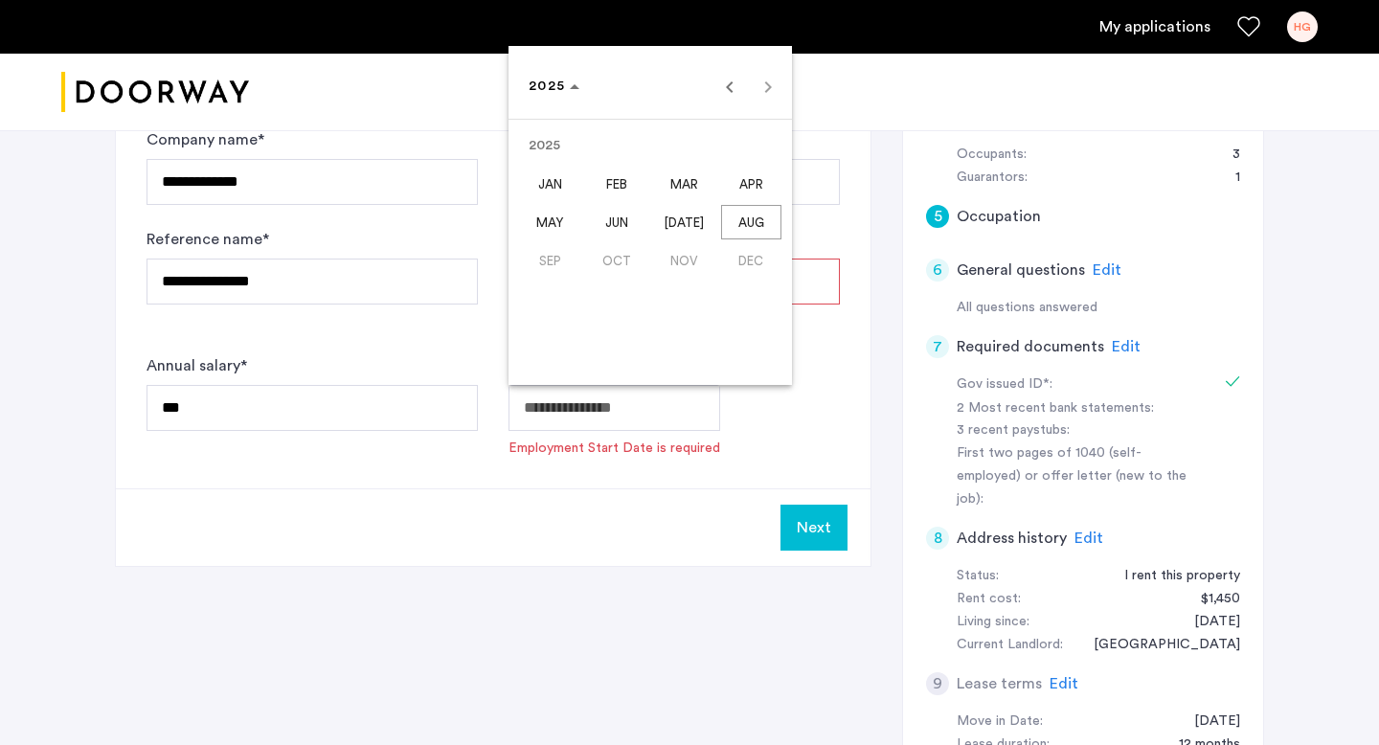
click at [551, 253] on span "SEP" at bounding box center [550, 260] width 60 height 34
click at [732, 233] on span "AUG" at bounding box center [751, 222] width 60 height 34
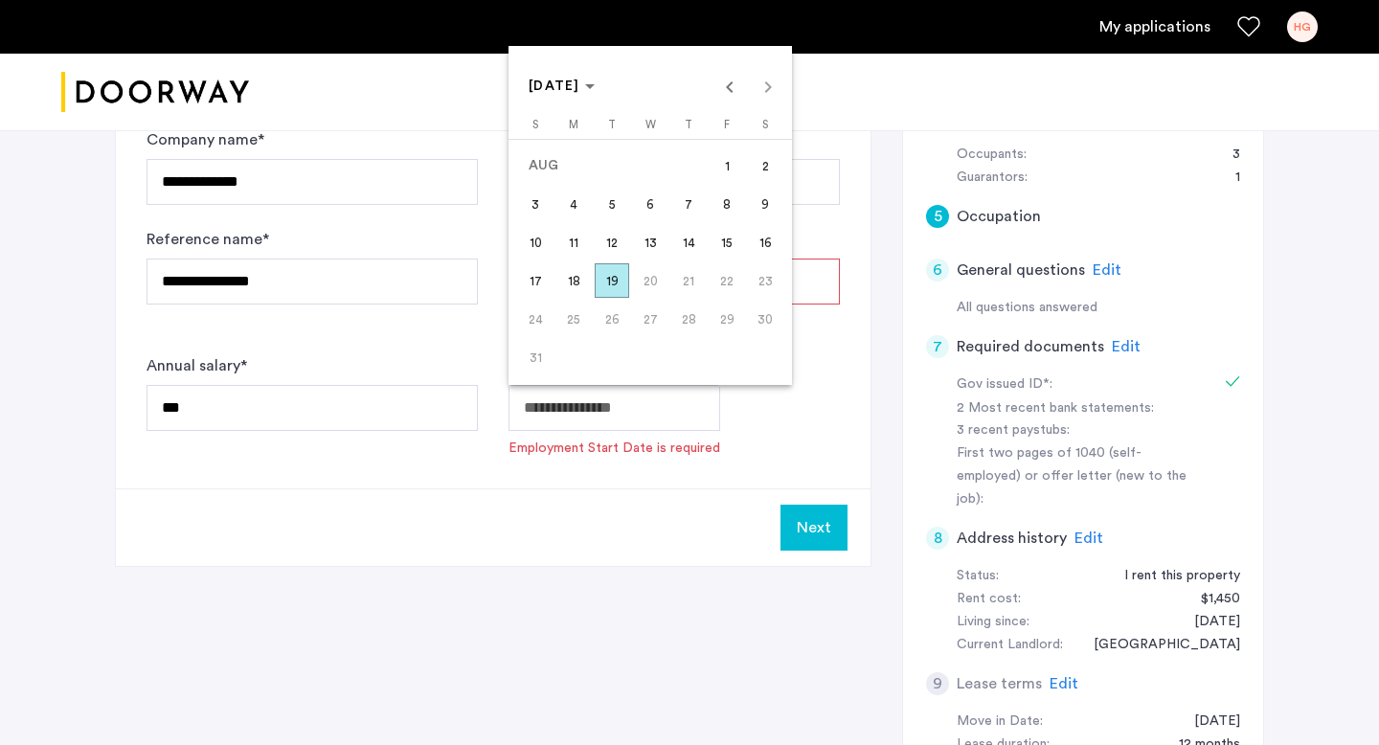
click at [616, 282] on span "19" at bounding box center [612, 280] width 34 height 34
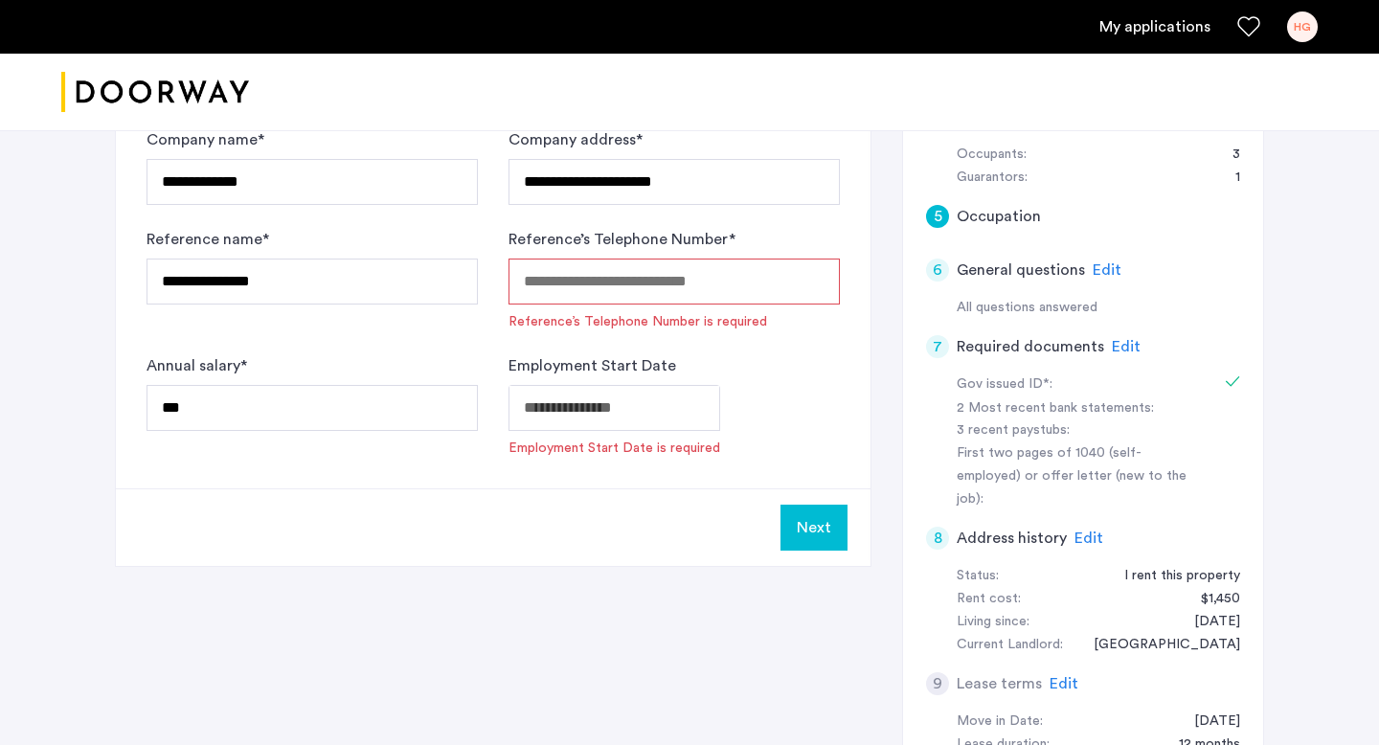
type input "**********"
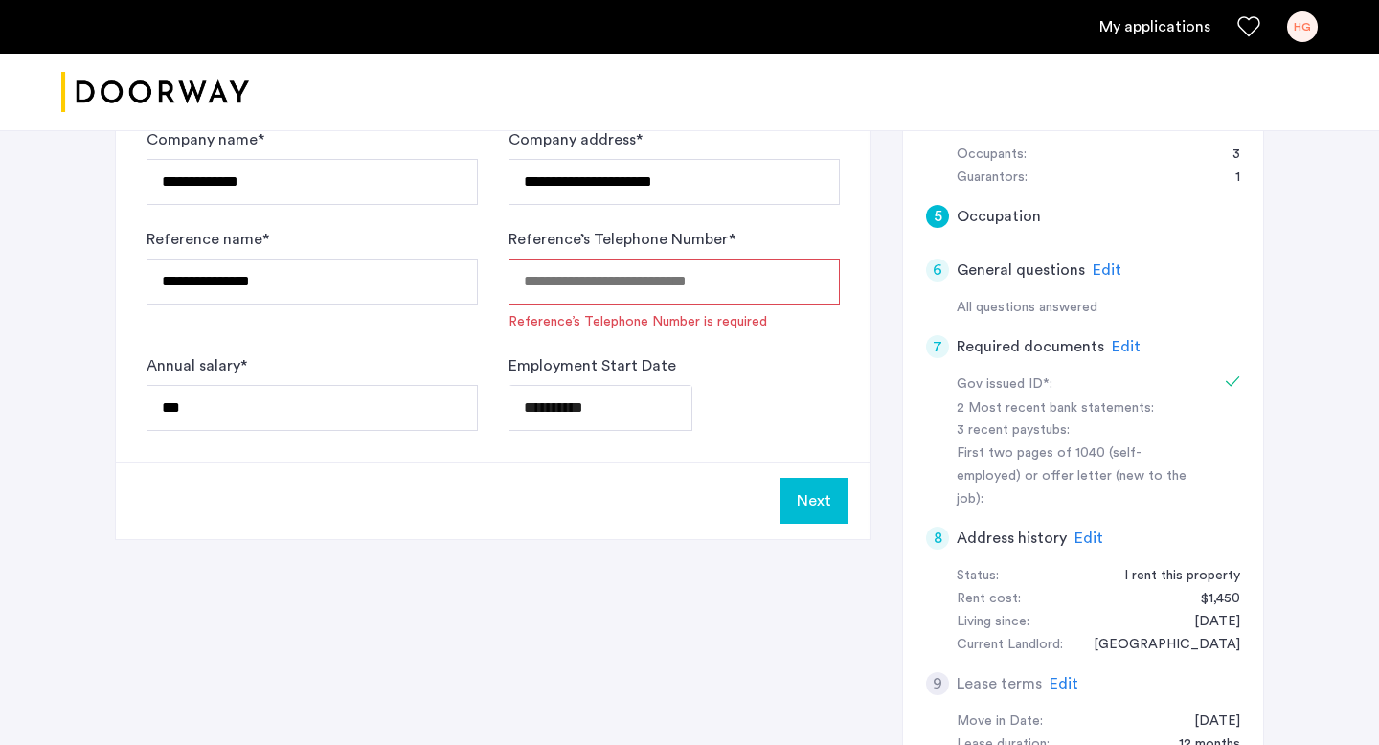
click at [644, 274] on input "Reference’s Telephone Number *" at bounding box center [673, 282] width 331 height 46
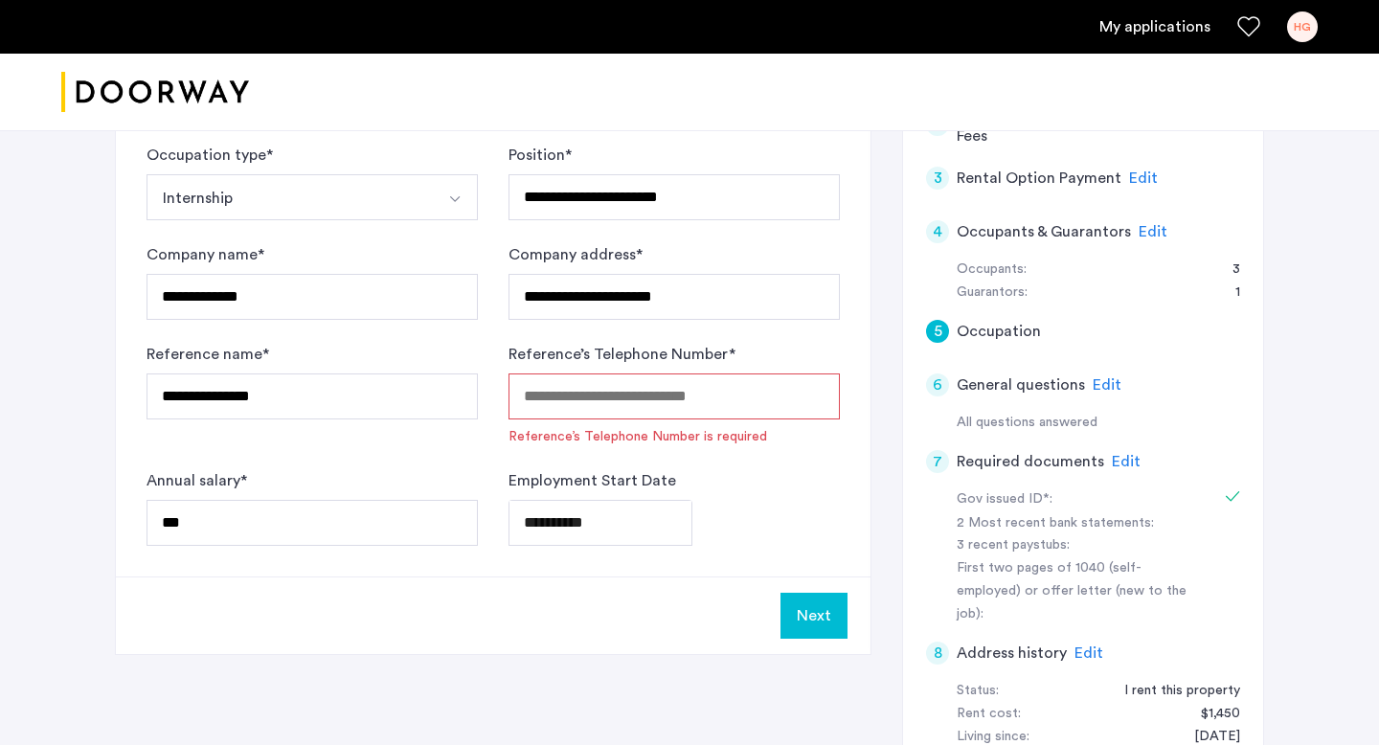
scroll to position [419, 0]
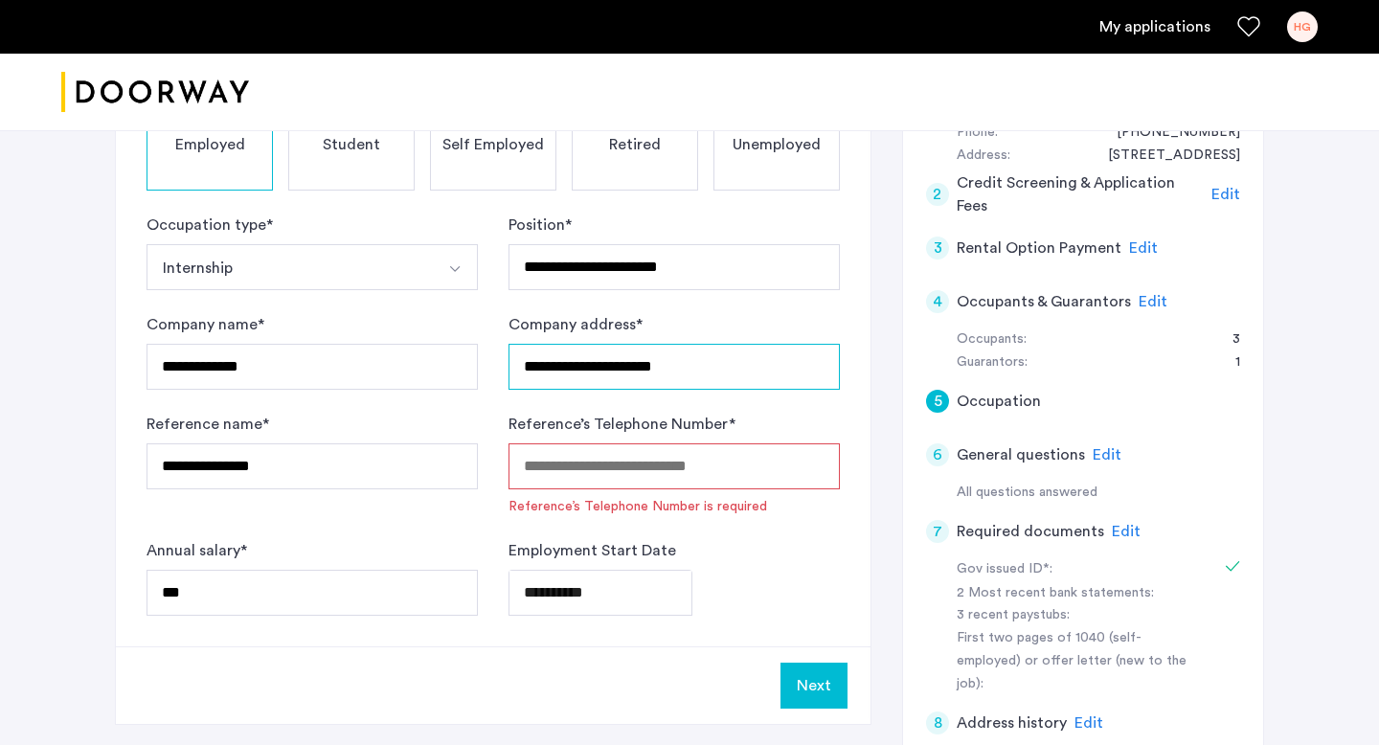
click at [723, 380] on input "**********" at bounding box center [673, 367] width 331 height 46
type input "**********"
click at [597, 463] on input "Reference’s Telephone Number *" at bounding box center [673, 466] width 331 height 46
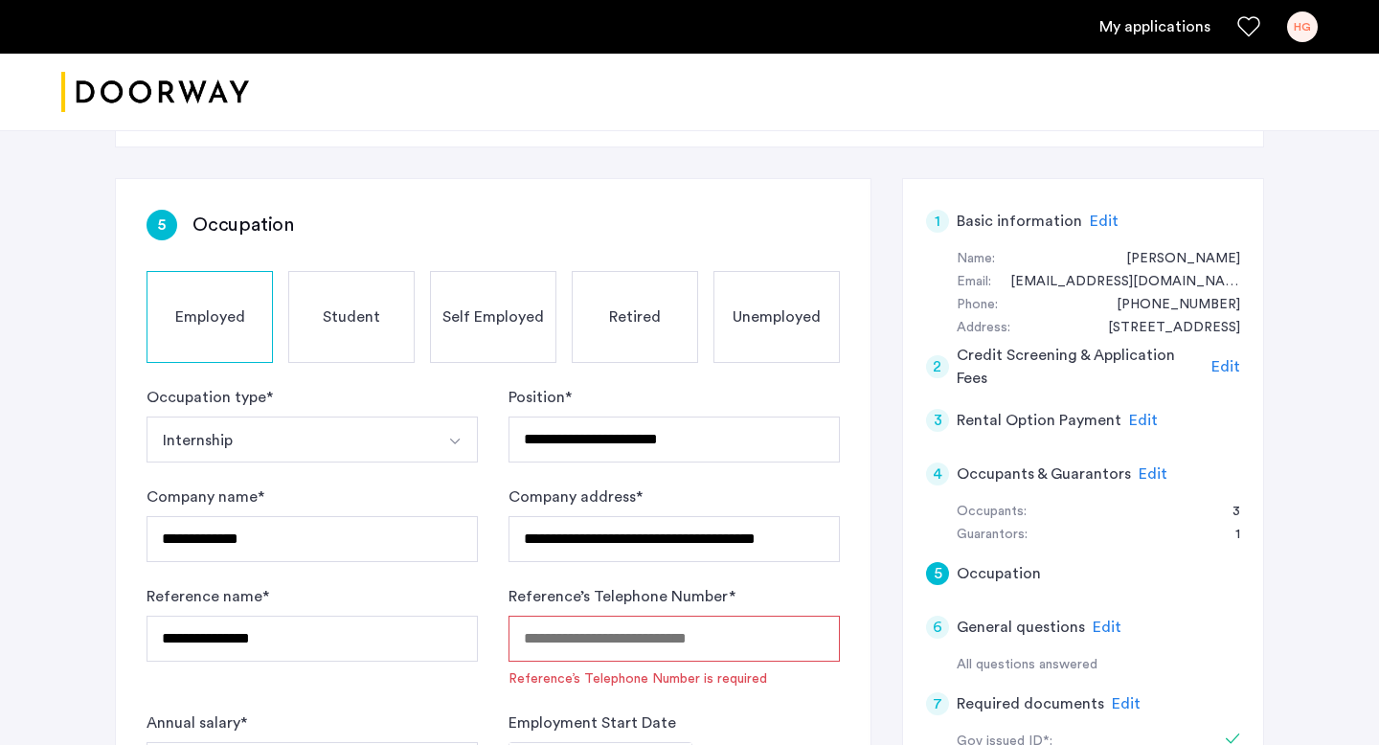
scroll to position [202, 0]
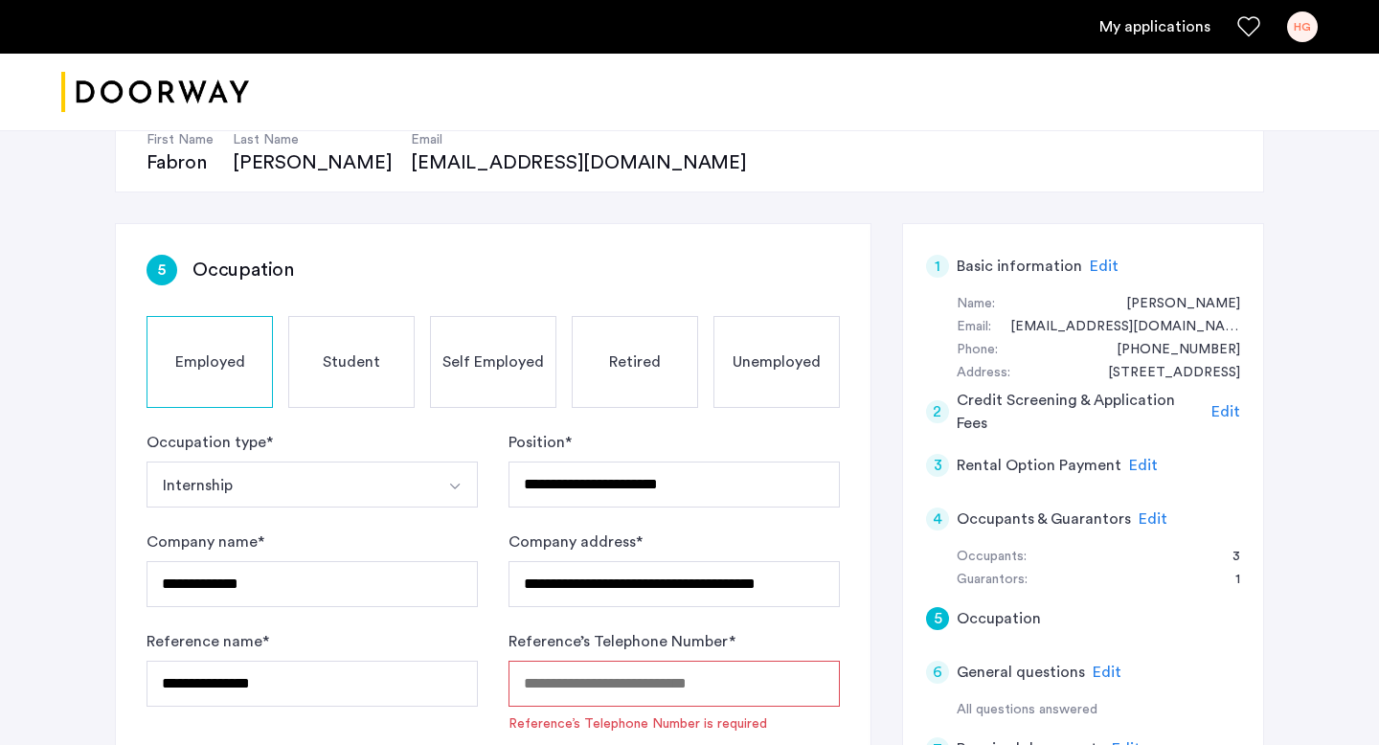
click at [435, 461] on div "Occupation type * Internship Part-Time Full-Time Seasonal Internship" at bounding box center [311, 469] width 331 height 77
click at [434, 474] on button "Select option" at bounding box center [455, 485] width 46 height 46
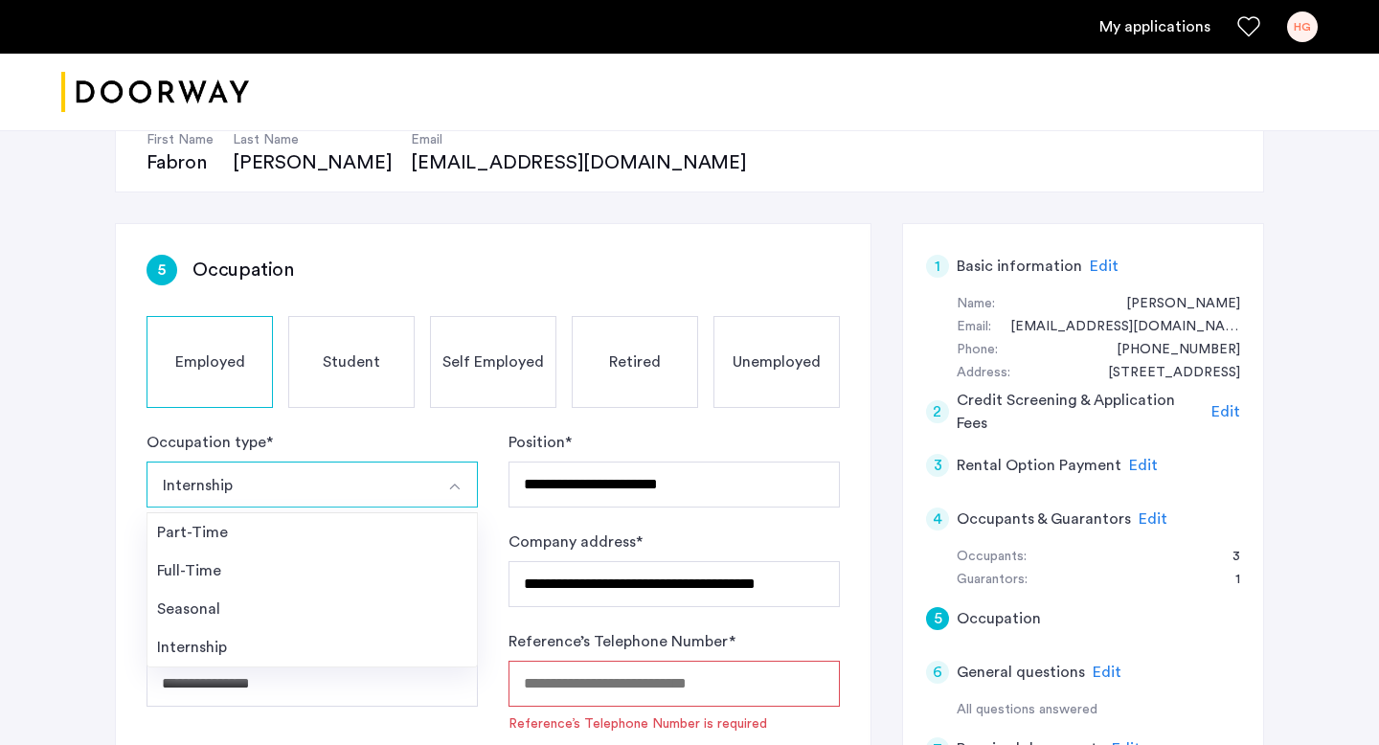
click at [564, 672] on input "Reference’s Telephone Number *" at bounding box center [673, 684] width 331 height 46
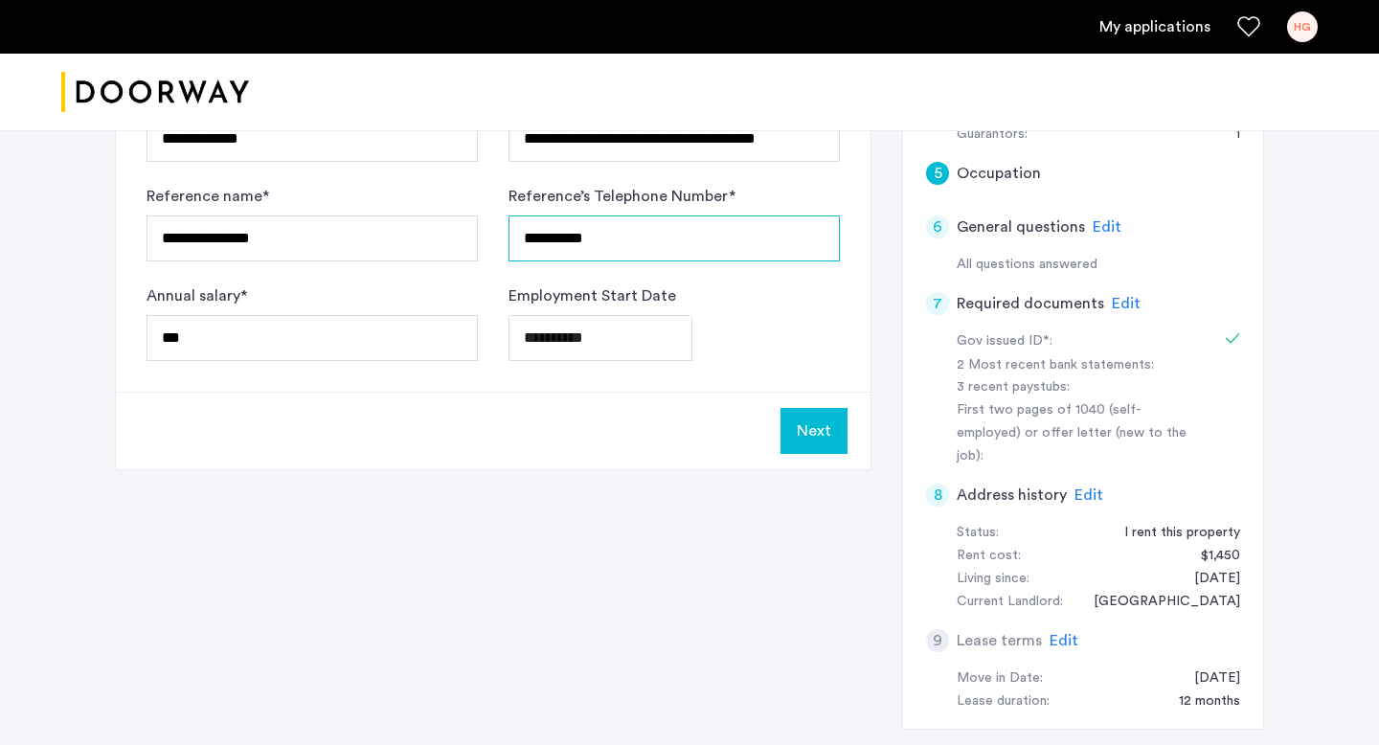
scroll to position [526, 0]
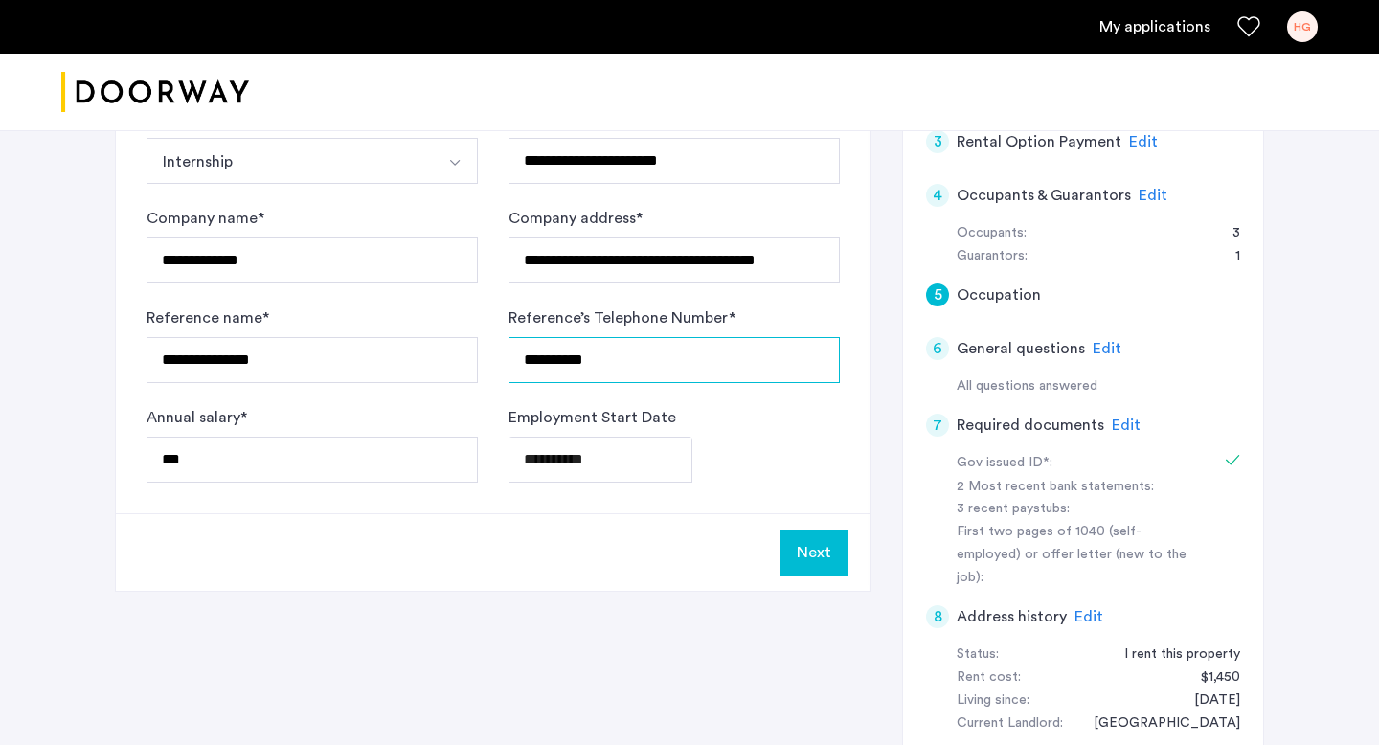
type input "**********"
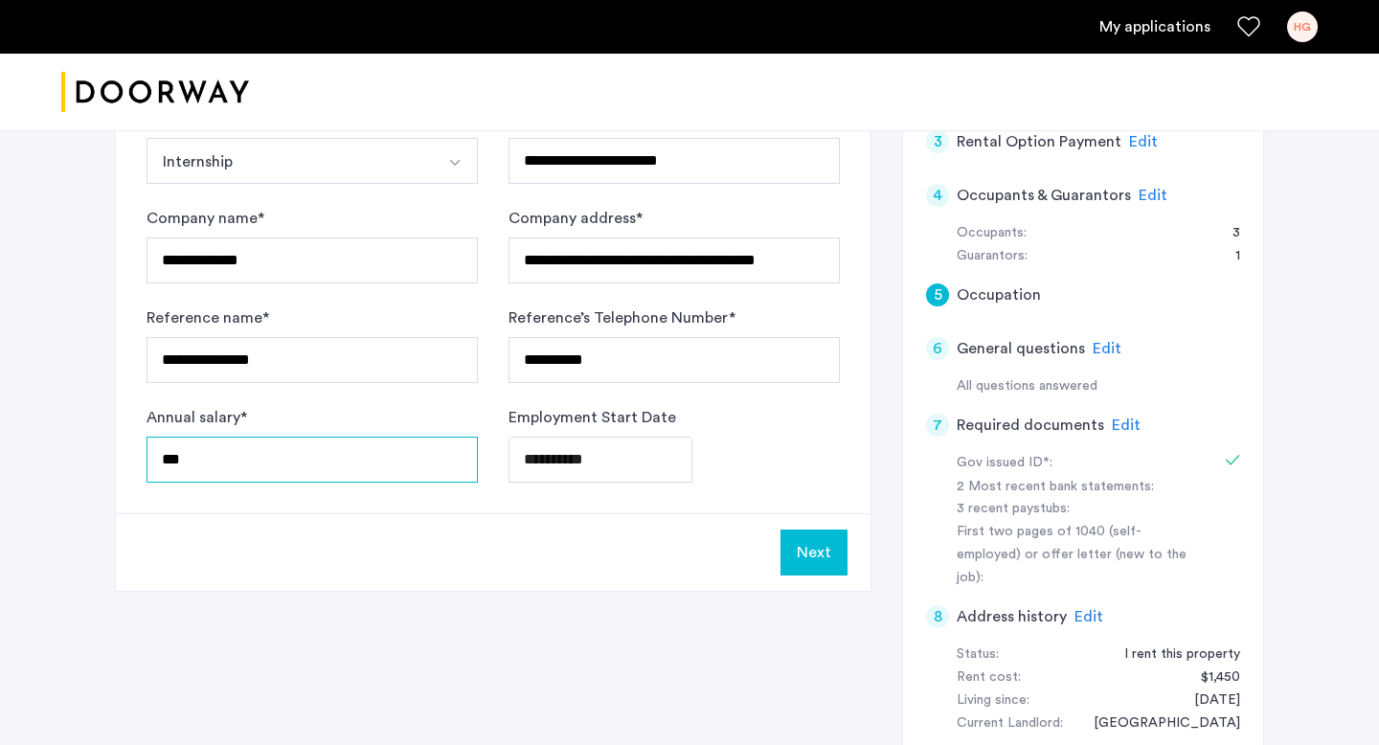
click at [223, 462] on input "***" at bounding box center [311, 460] width 331 height 46
type input "*"
type input "*****"
click at [847, 565] on div "Next" at bounding box center [493, 552] width 755 height 78
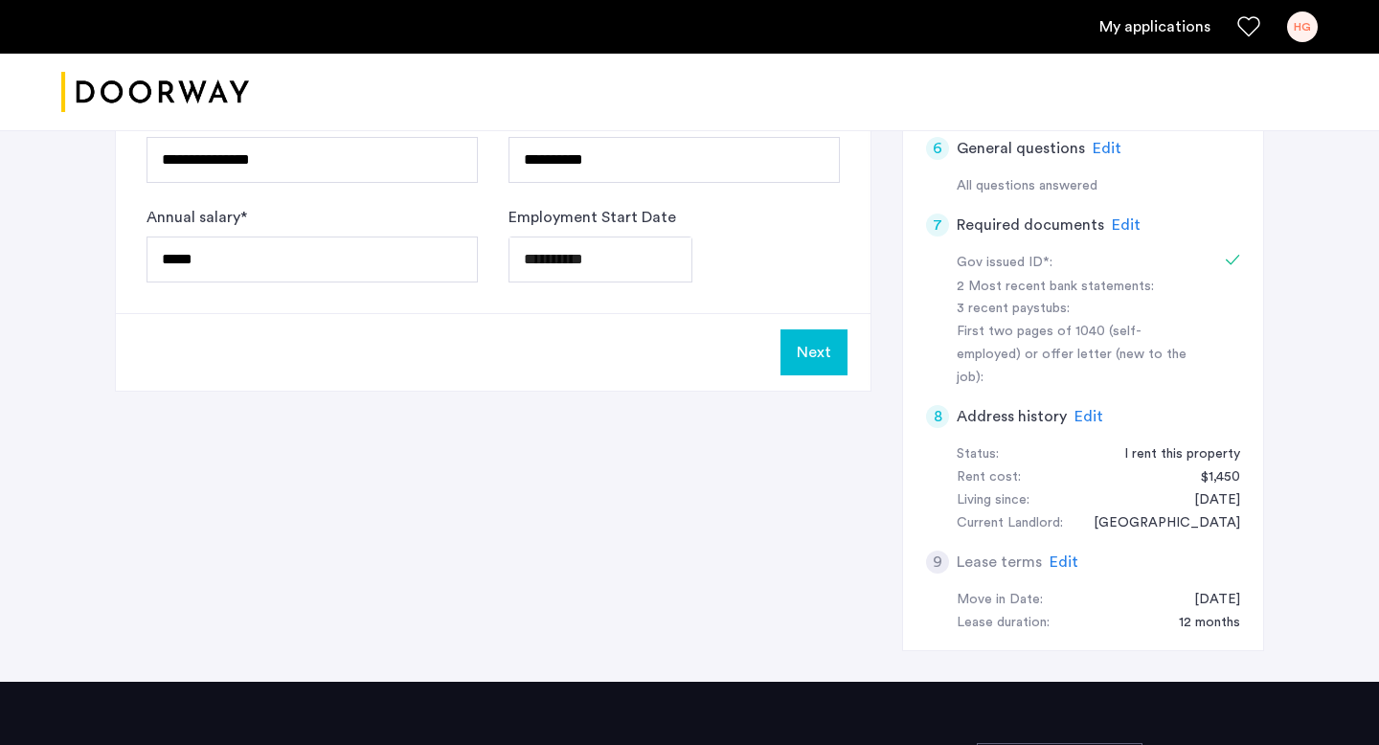
scroll to position [741, 0]
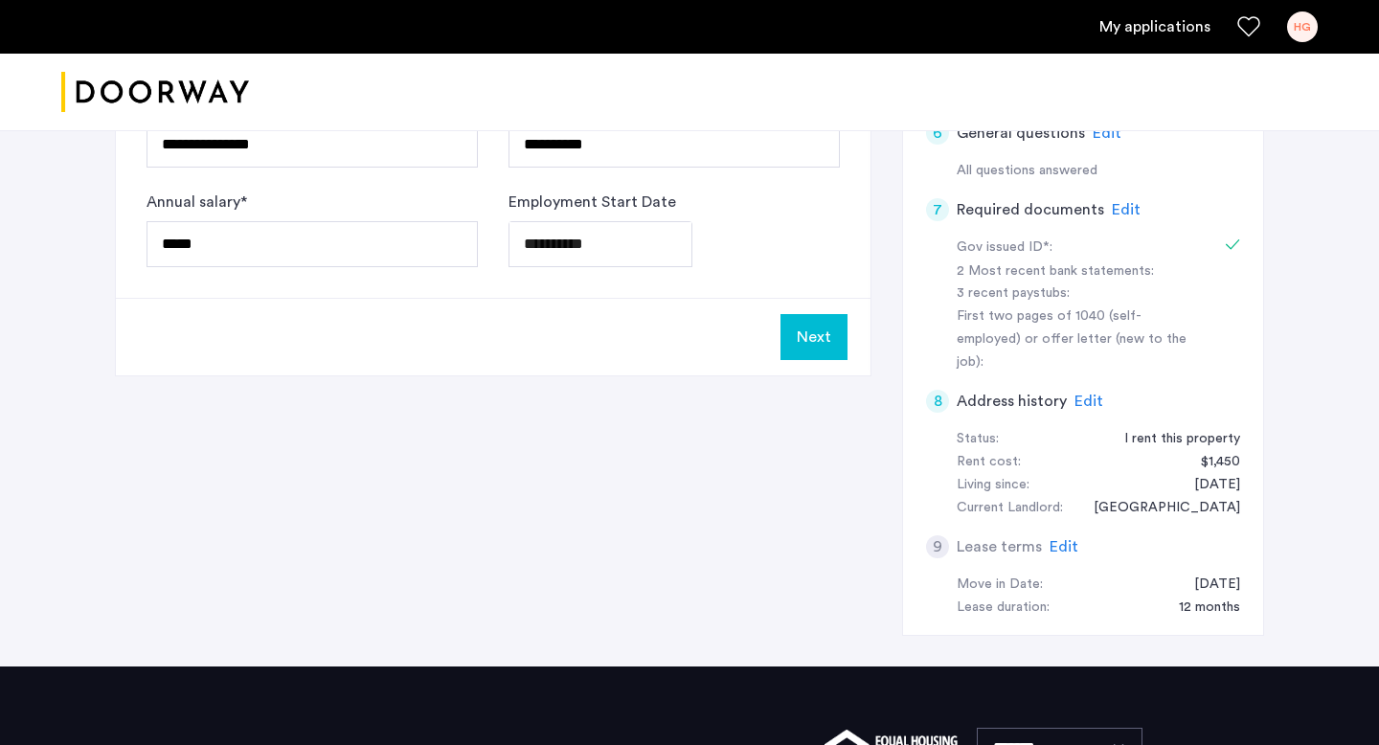
click at [820, 345] on button "Next" at bounding box center [813, 337] width 67 height 46
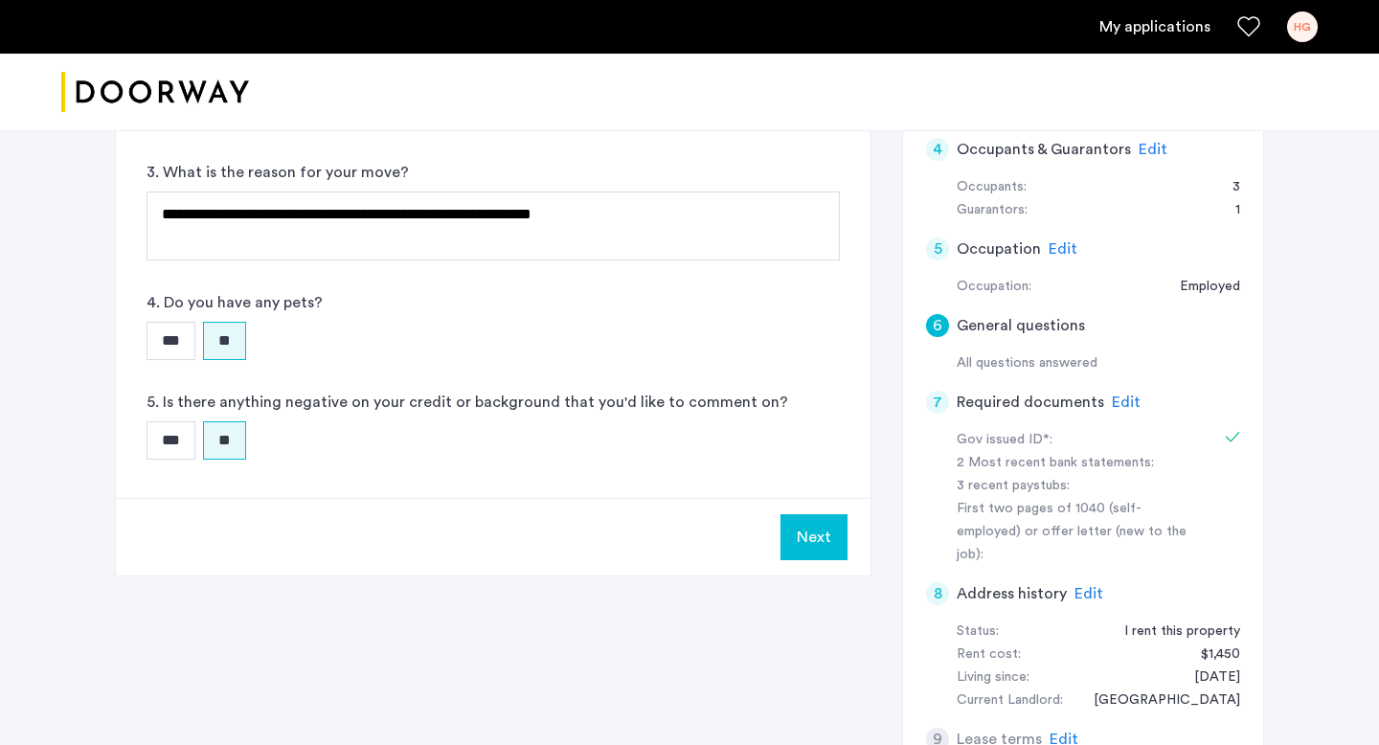
scroll to position [587, 0]
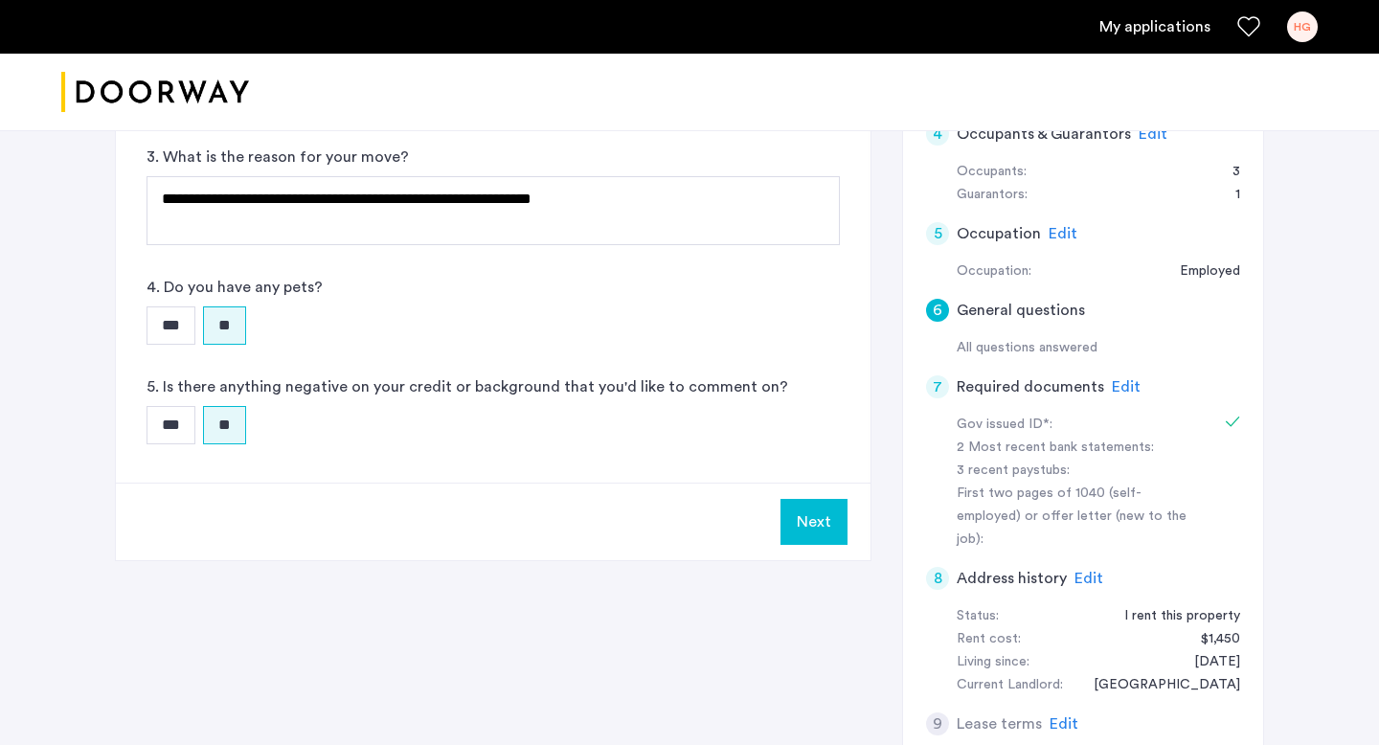
click at [1127, 381] on span "Edit" at bounding box center [1126, 386] width 29 height 15
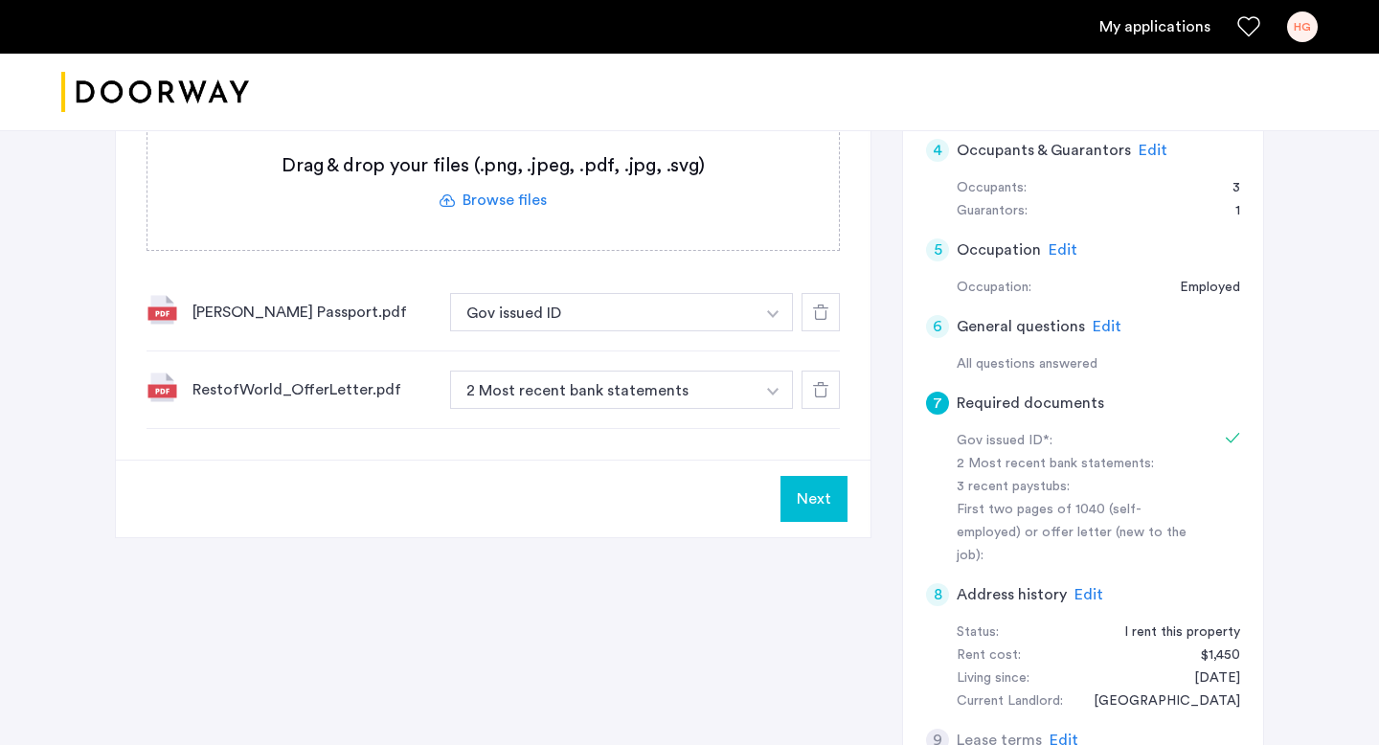
scroll to position [583, 0]
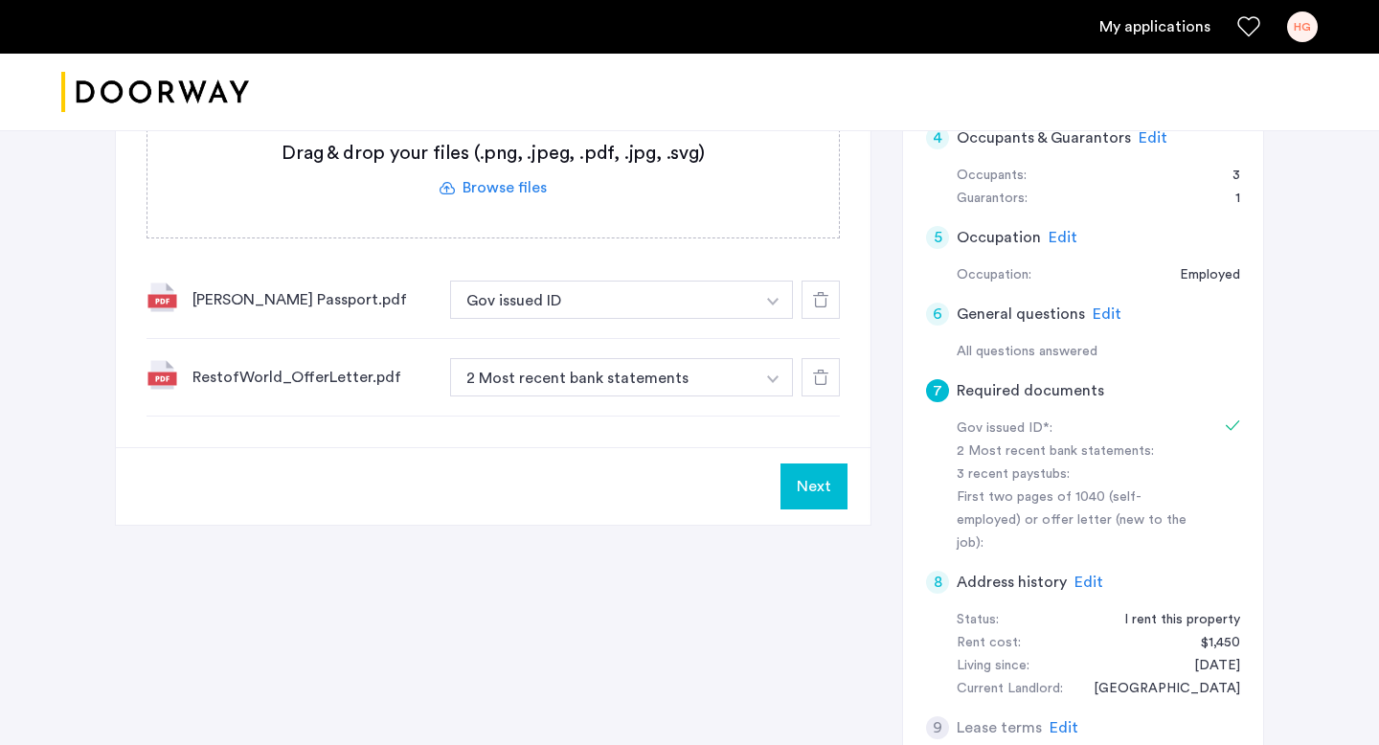
click at [842, 479] on button "Next" at bounding box center [813, 486] width 67 height 46
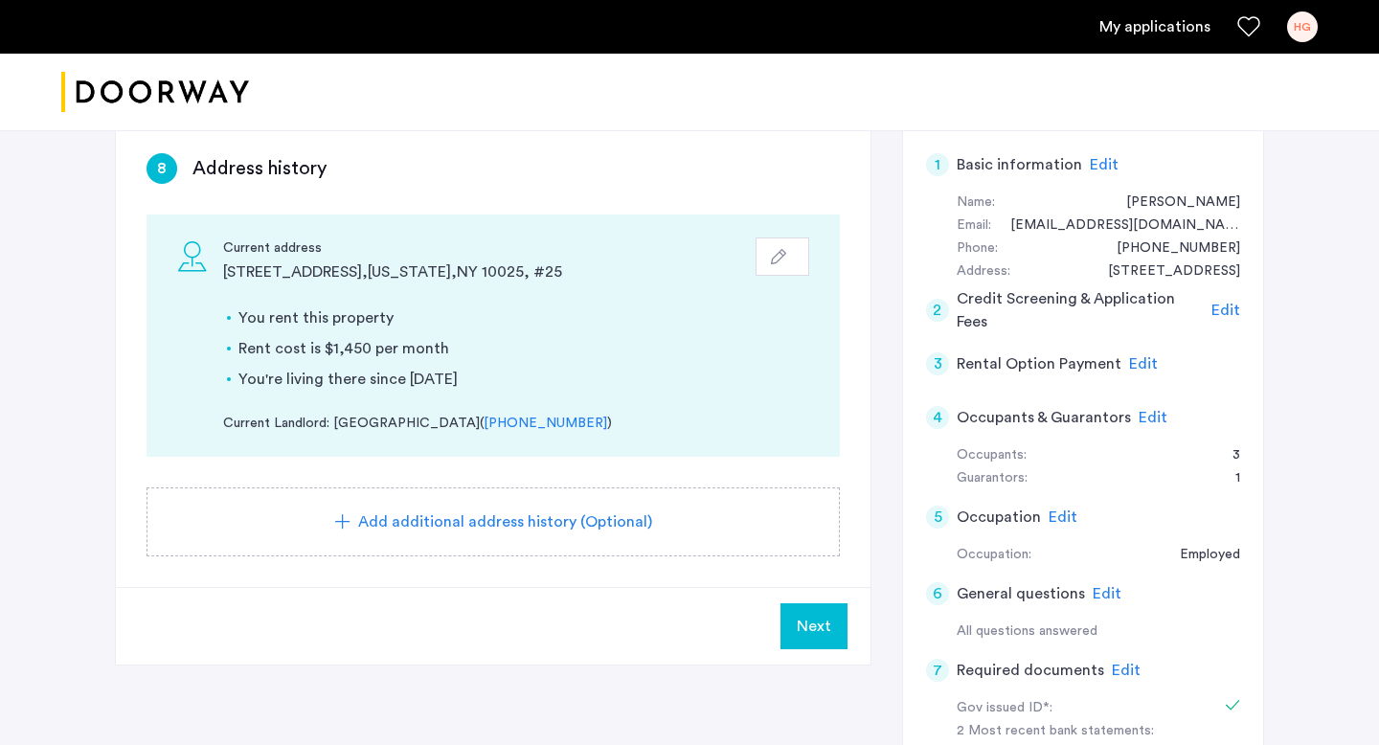
scroll to position [317, 0]
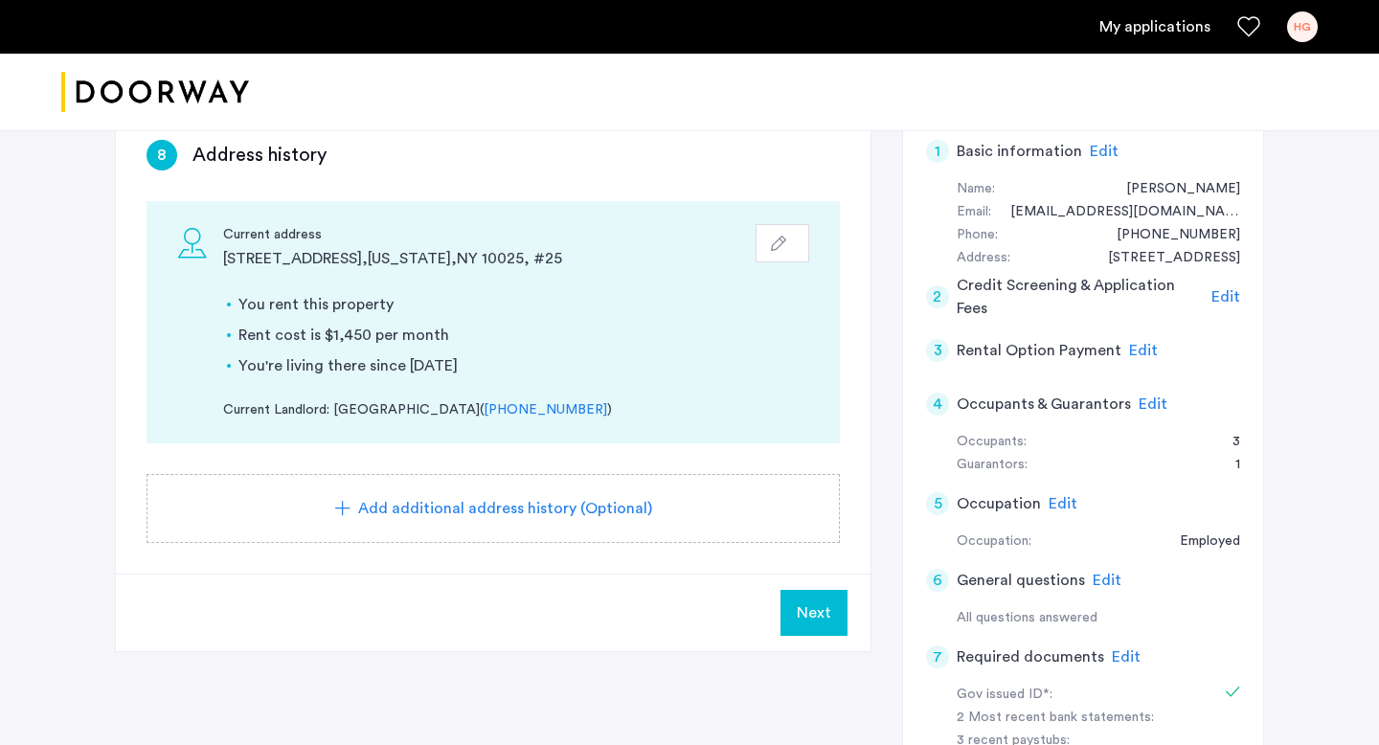
click at [839, 620] on button "Next" at bounding box center [813, 613] width 67 height 46
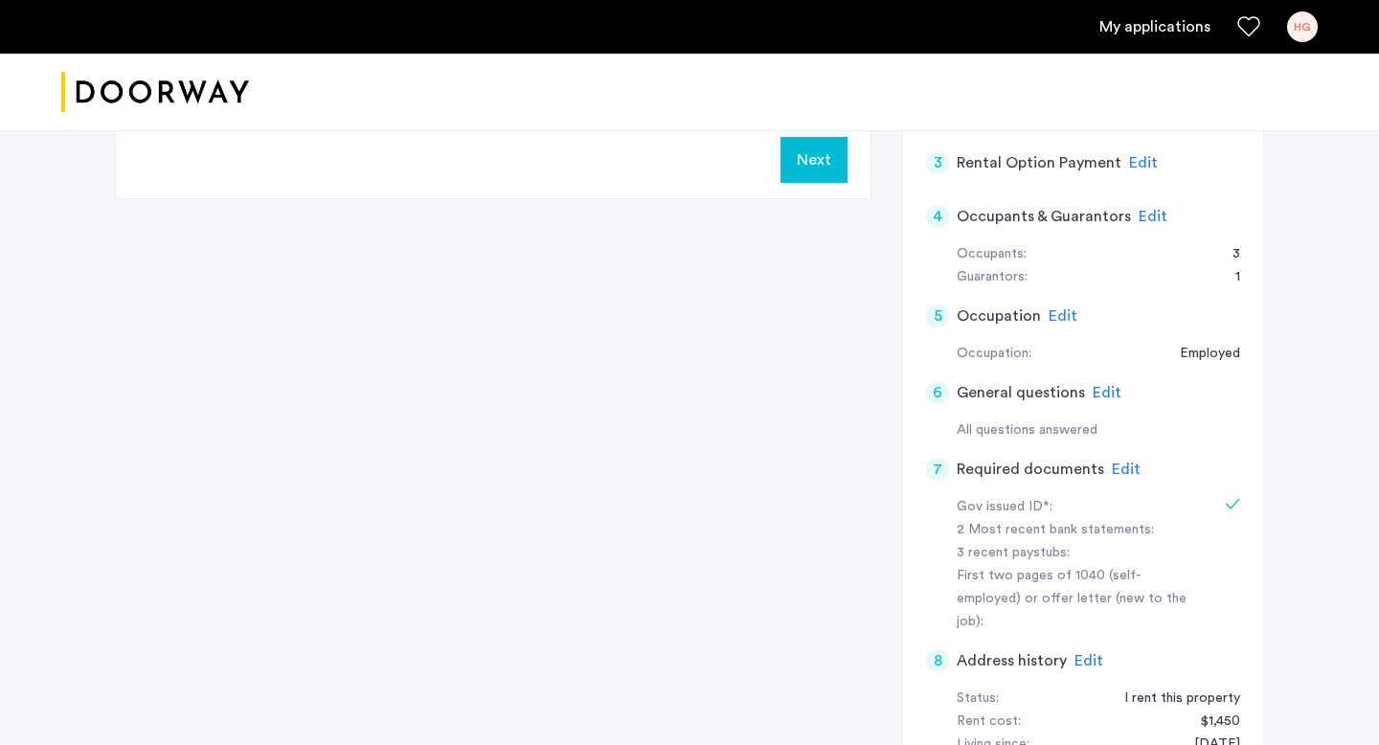
scroll to position [425, 0]
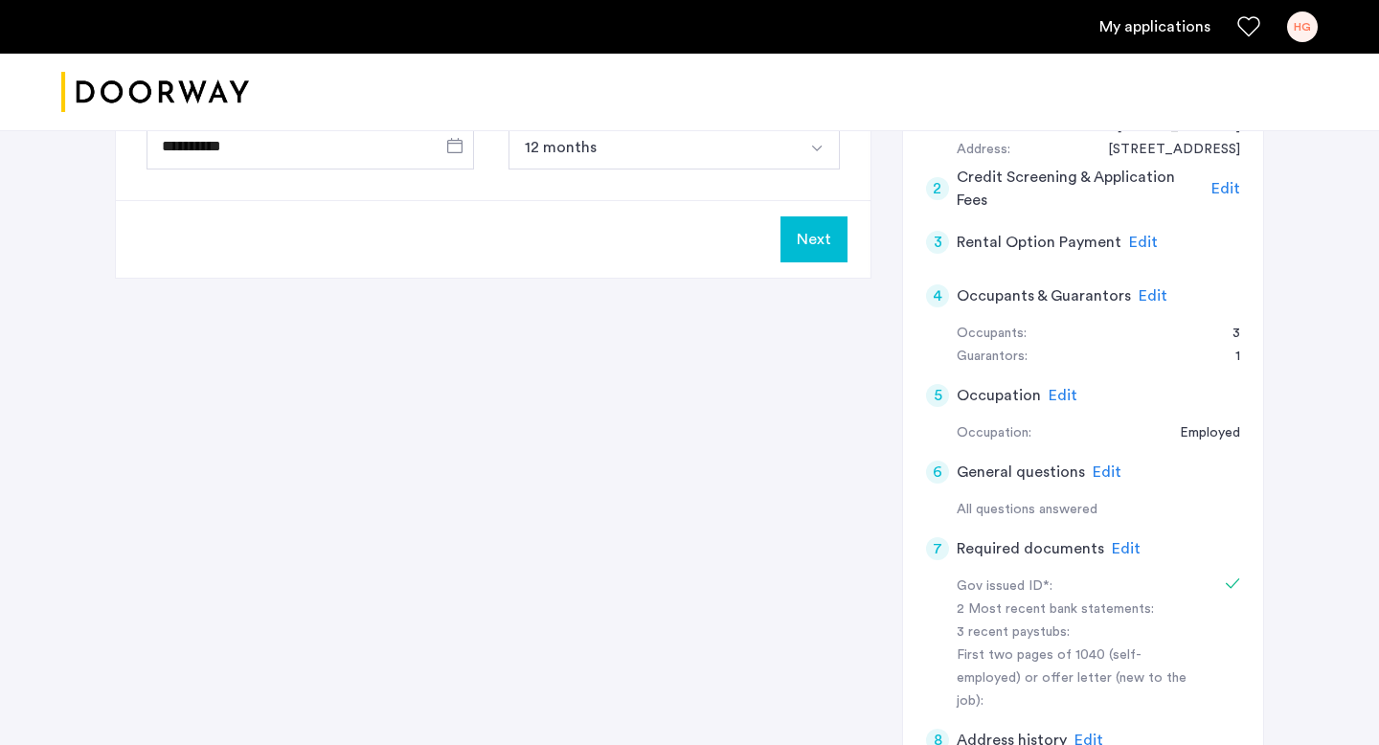
click at [831, 251] on button "Next" at bounding box center [813, 239] width 67 height 46
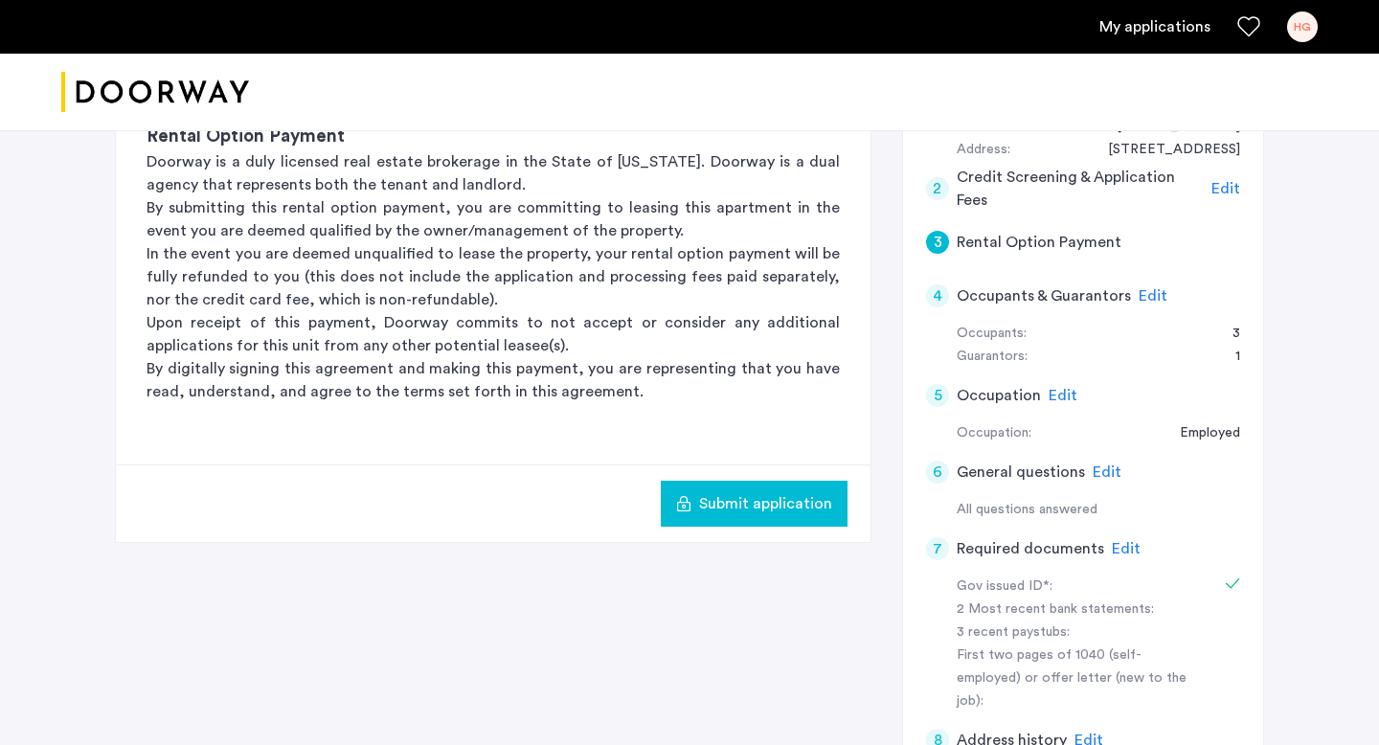
scroll to position [0, 0]
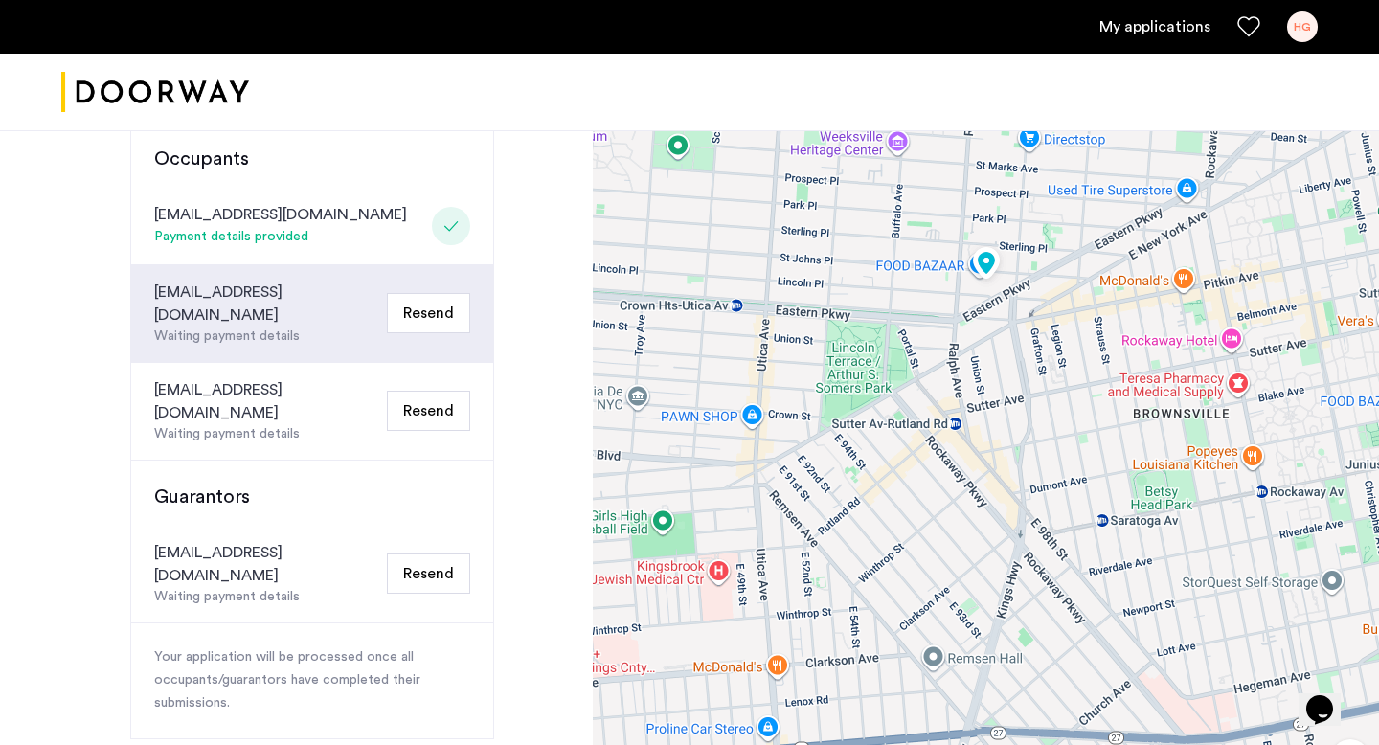
scroll to position [417, 0]
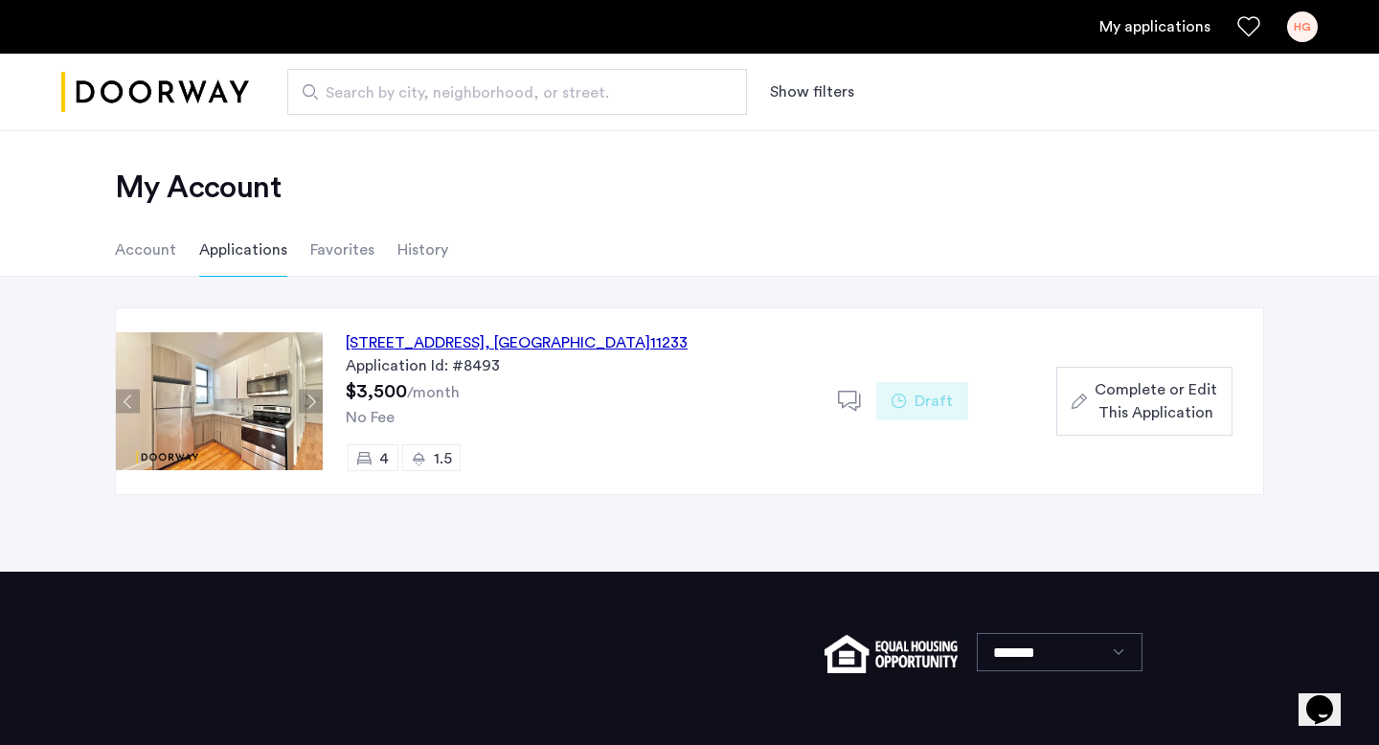
click at [468, 346] on div "[STREET_ADDRESS]" at bounding box center [517, 342] width 342 height 23
